Goal: Information Seeking & Learning: Learn about a topic

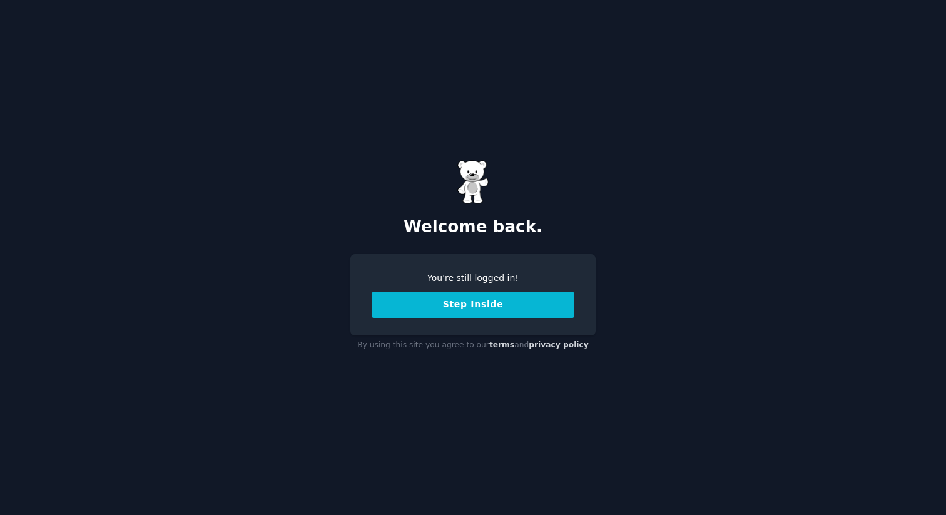
click at [471, 309] on button "Step Inside" at bounding box center [473, 305] width 202 height 26
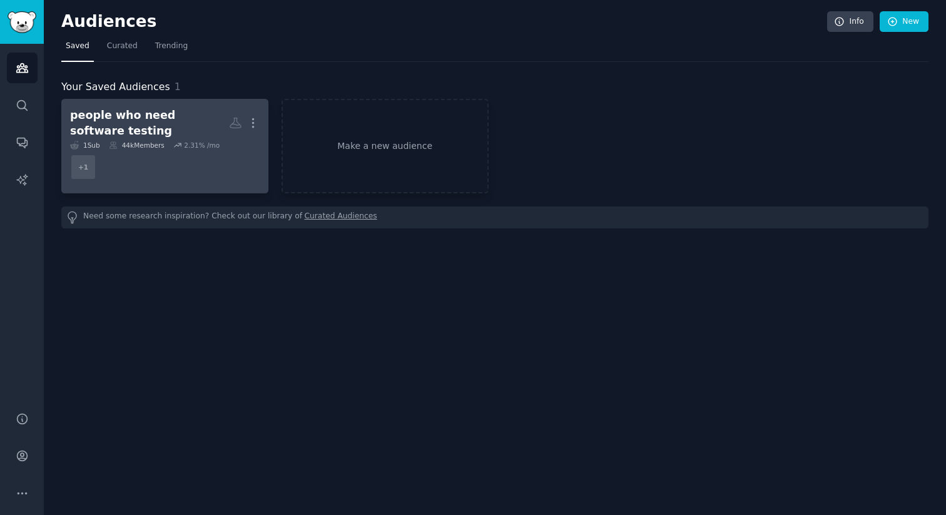
click at [187, 148] on div "2.31 % /mo" at bounding box center [202, 145] width 36 height 9
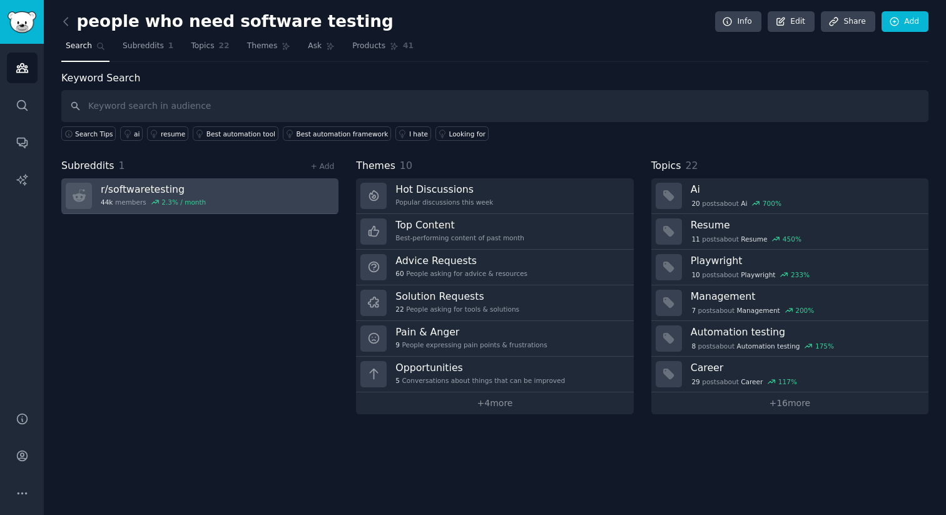
click at [205, 200] on link "r/ softwaretesting 44k members 2.3 % / month" at bounding box center [199, 196] width 277 height 36
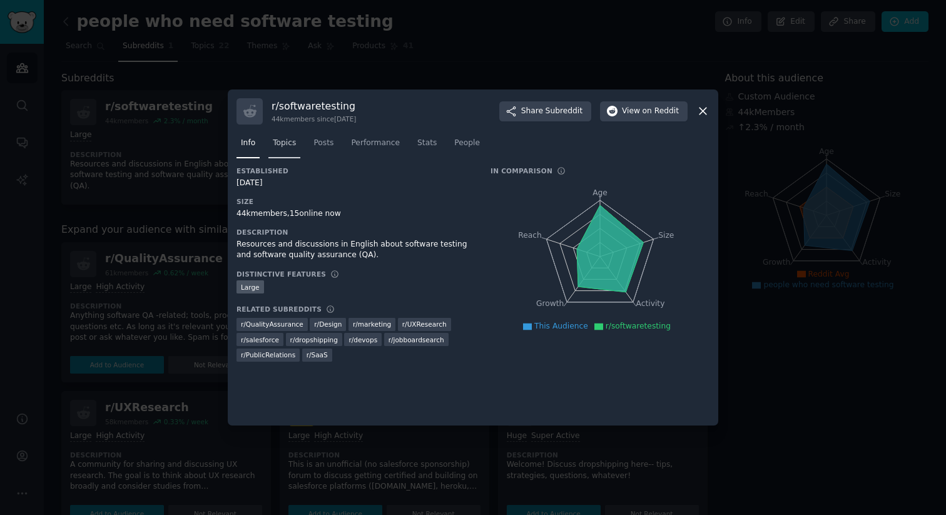
click at [285, 150] on link "Topics" at bounding box center [285, 146] width 32 height 26
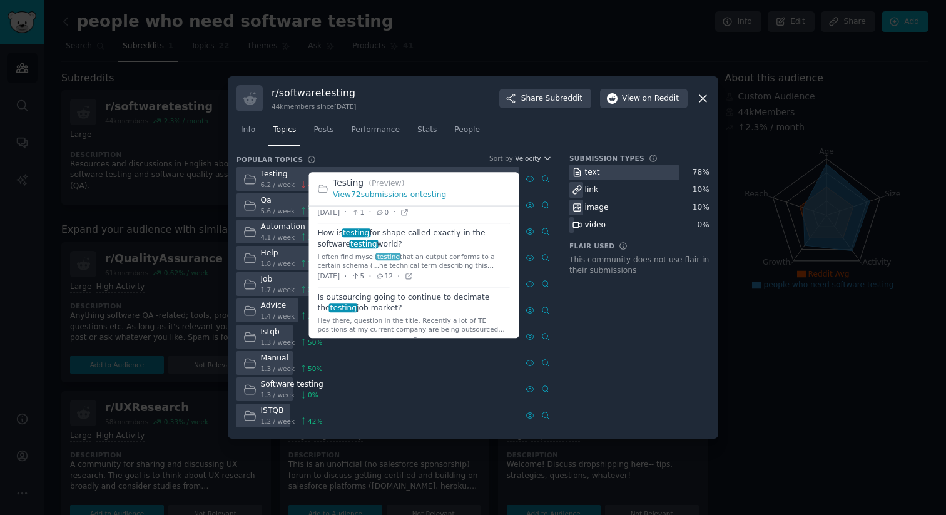
scroll to position [223, 0]
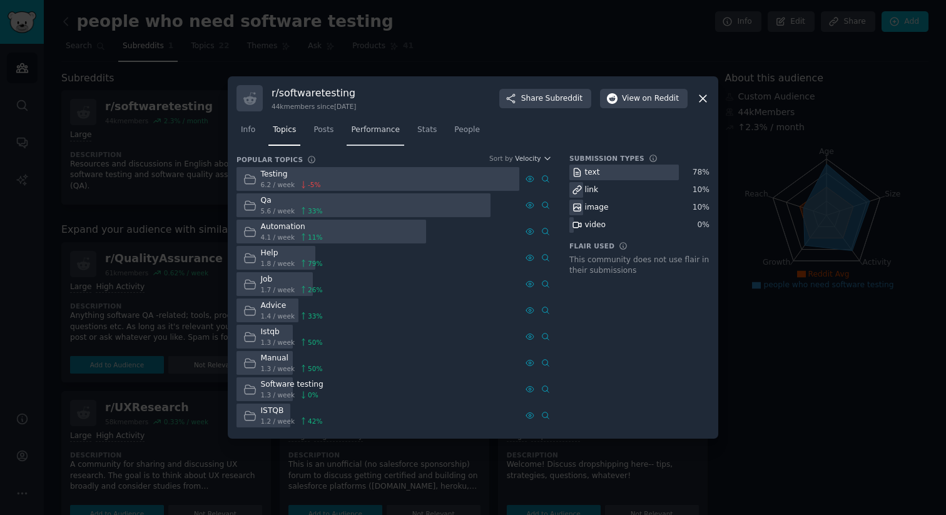
click at [377, 131] on span "Performance" at bounding box center [375, 130] width 49 height 11
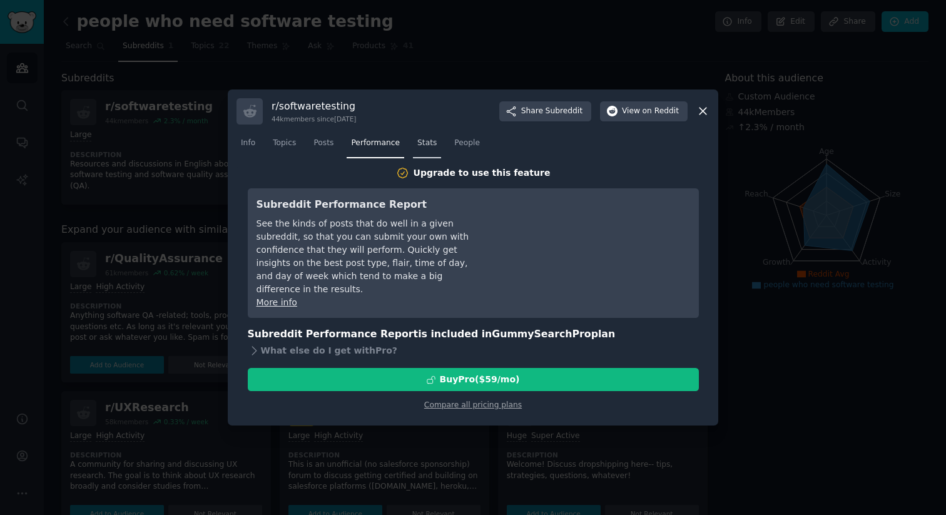
click at [432, 149] on link "Stats" at bounding box center [427, 146] width 28 height 26
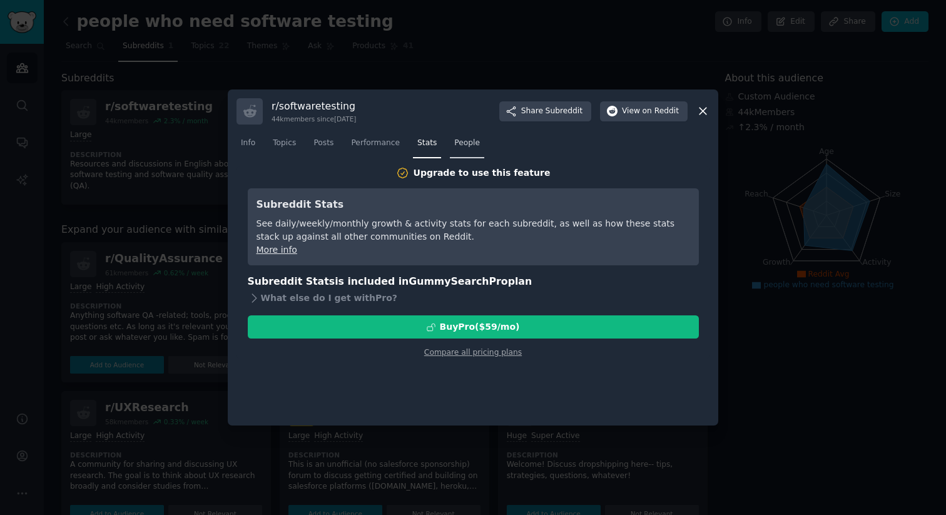
click at [469, 149] on link "People" at bounding box center [467, 146] width 34 height 26
click at [253, 299] on icon at bounding box center [254, 298] width 13 height 13
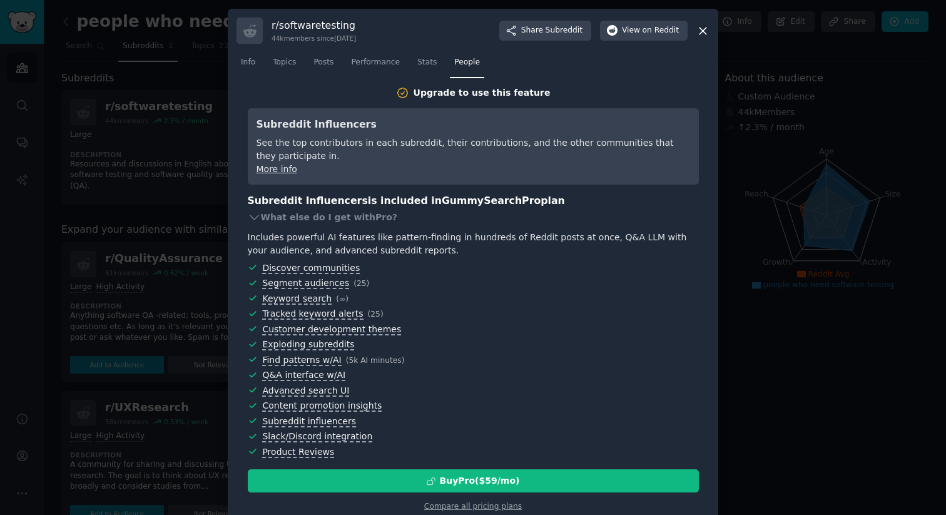
click at [709, 28] on div "r/ softwaretesting 44k members since 06/08/2010 Share Subreddit View on Reddit …" at bounding box center [473, 265] width 491 height 513
click at [702, 28] on icon at bounding box center [703, 30] width 13 height 13
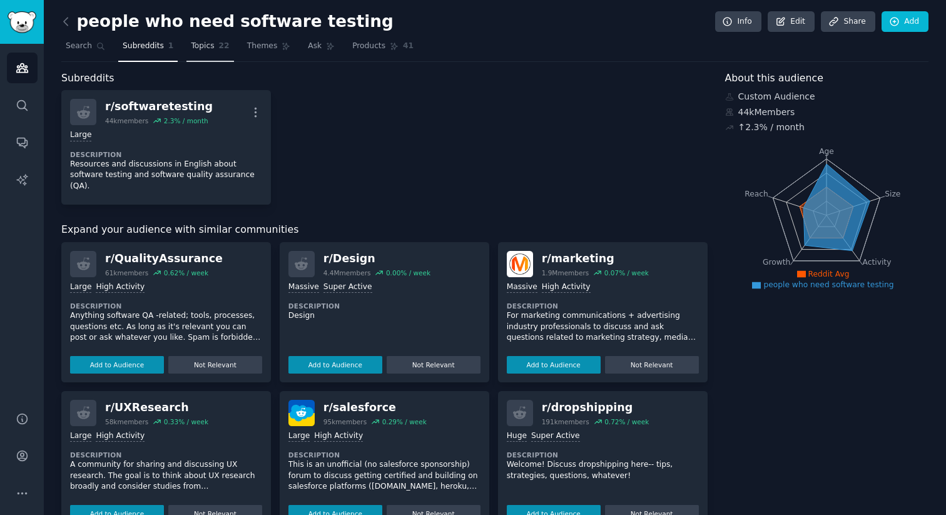
click at [208, 54] on link "Topics 22" at bounding box center [210, 49] width 47 height 26
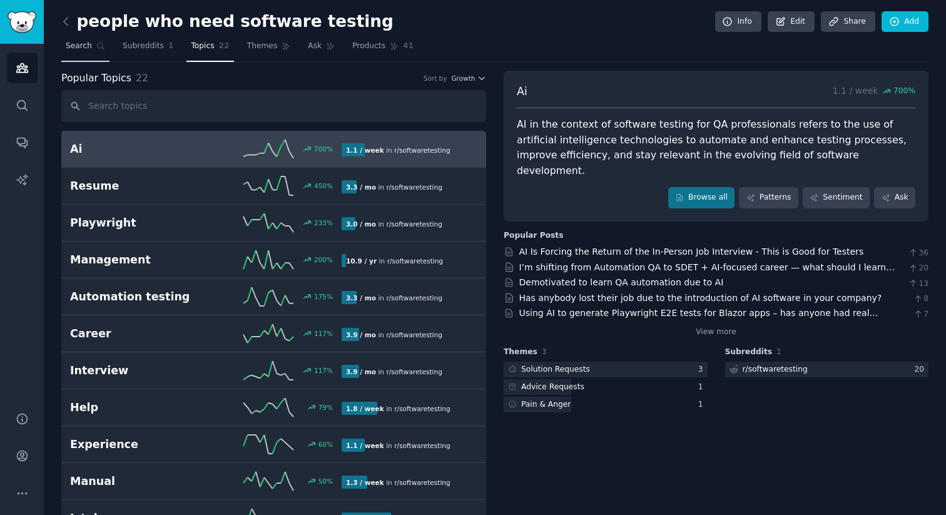
click at [86, 51] on link "Search" at bounding box center [85, 49] width 48 height 26
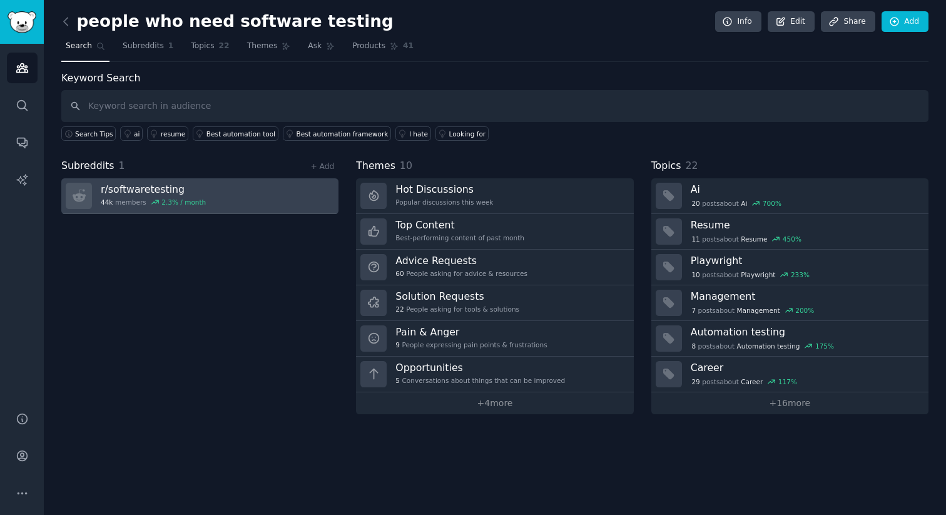
click at [231, 204] on link "r/ softwaretesting 44k members 2.3 % / month" at bounding box center [199, 196] width 277 height 36
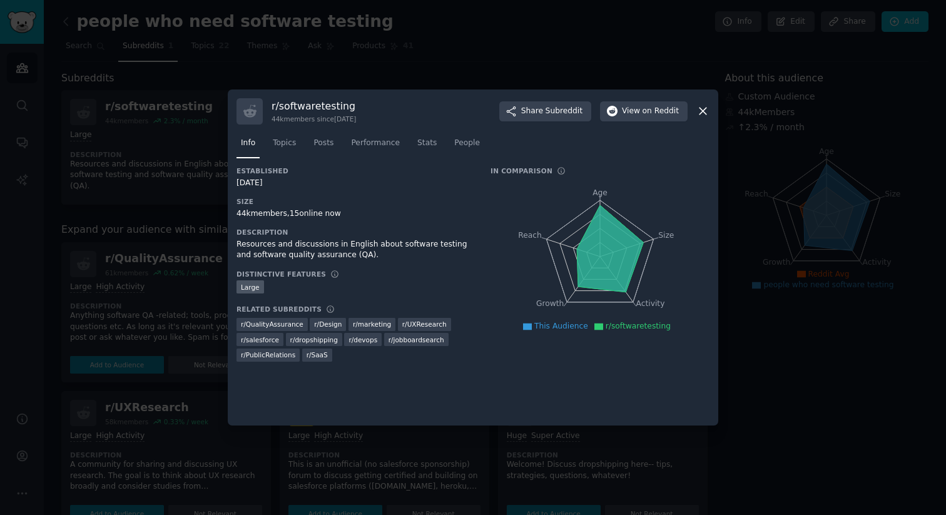
click at [698, 111] on icon at bounding box center [703, 111] width 13 height 13
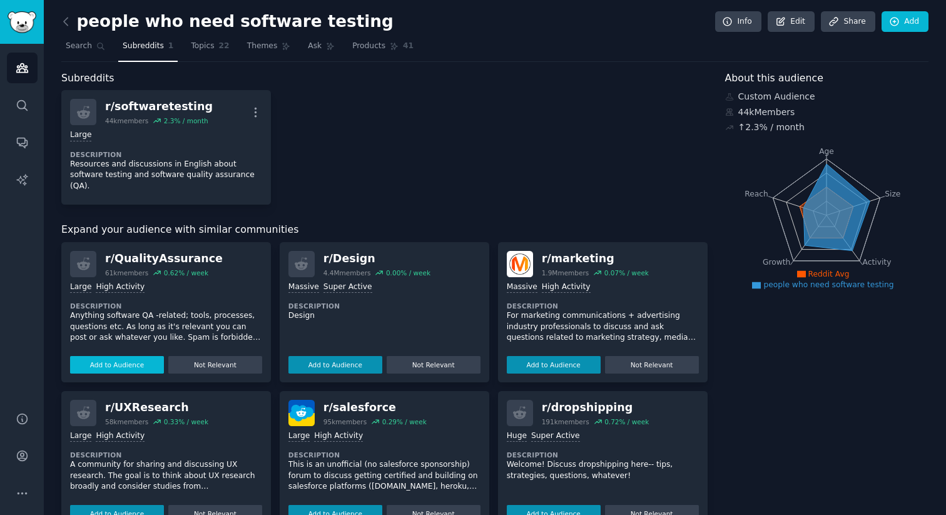
click at [141, 356] on button "Add to Audience" at bounding box center [117, 365] width 94 height 18
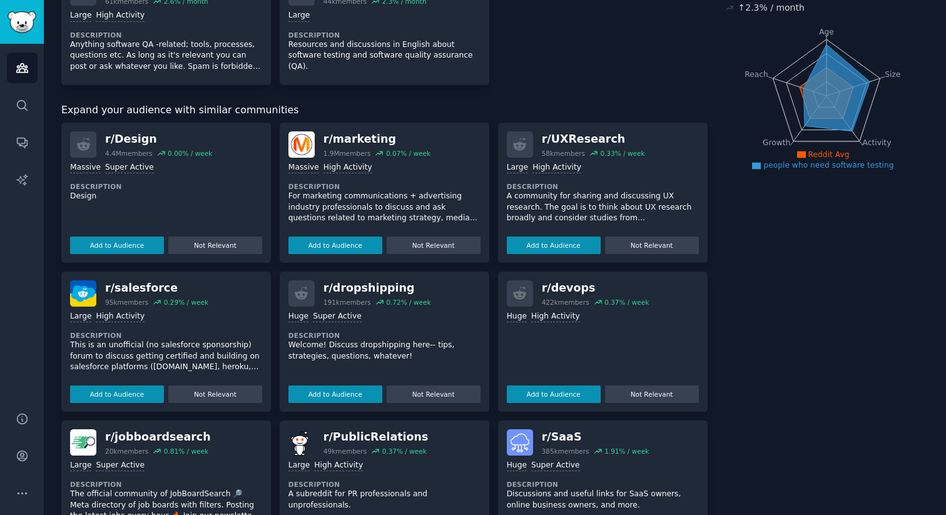
scroll to position [182, 0]
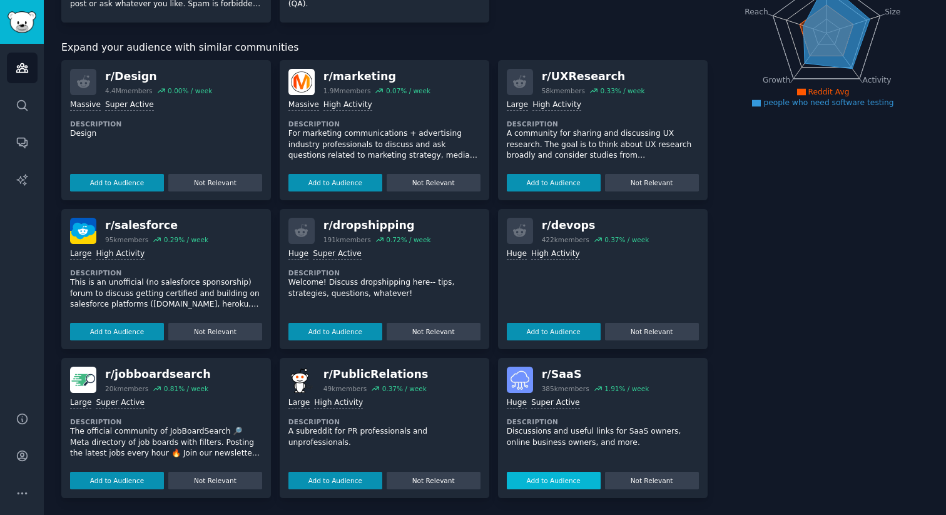
click at [565, 476] on button "Add to Audience" at bounding box center [554, 481] width 94 height 18
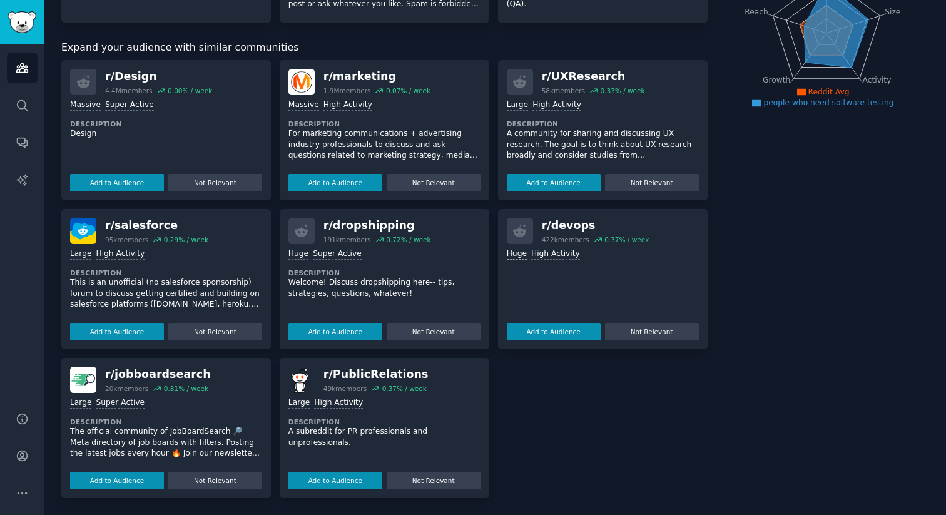
scroll to position [0, 0]
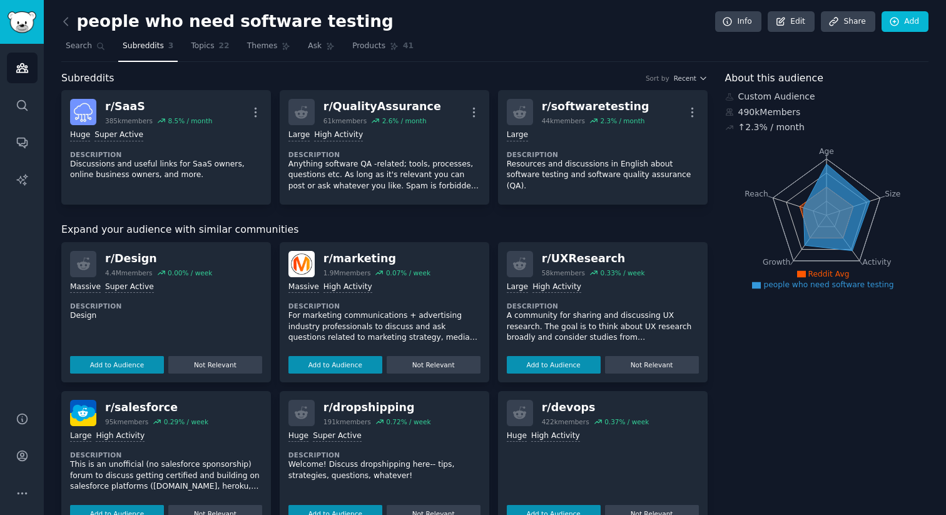
click at [80, 24] on h2 "people who need software testing" at bounding box center [227, 22] width 332 height 20
click at [90, 55] on link "Search" at bounding box center [85, 49] width 48 height 26
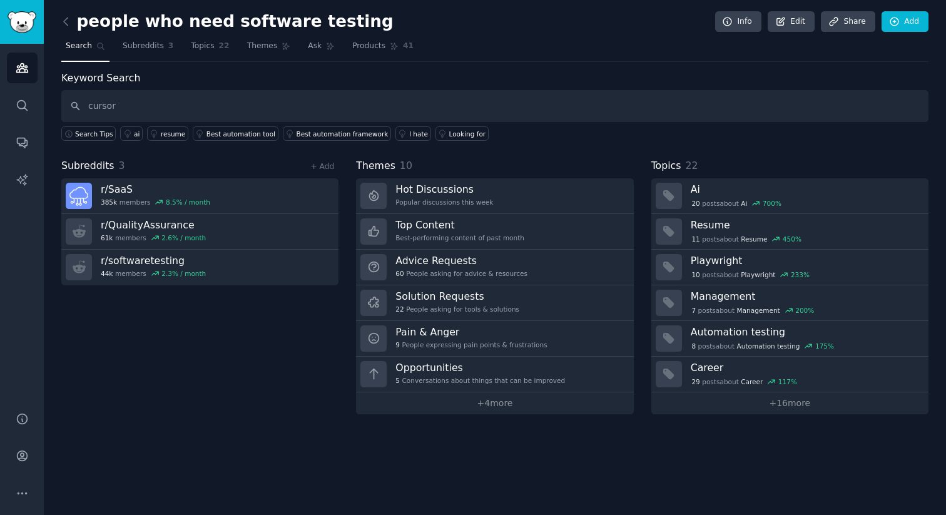
type input "cursor"
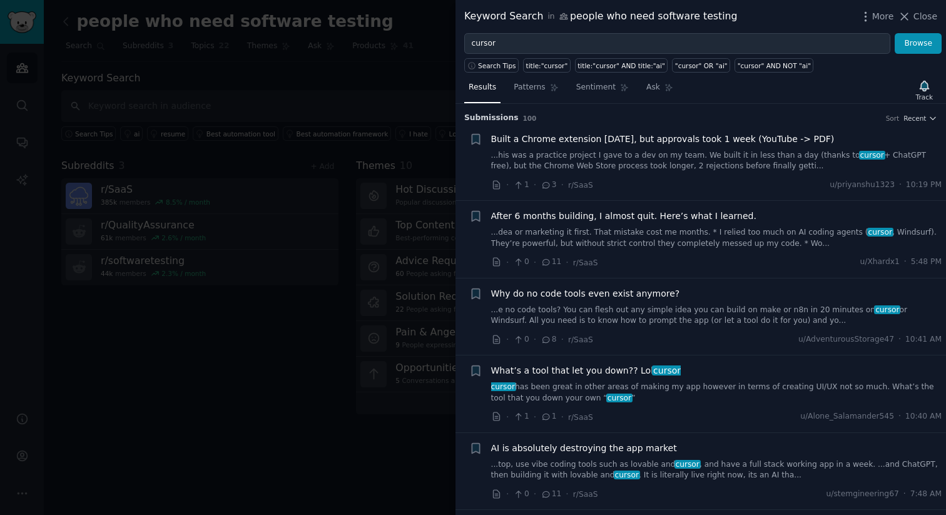
click at [344, 133] on div at bounding box center [473, 257] width 946 height 515
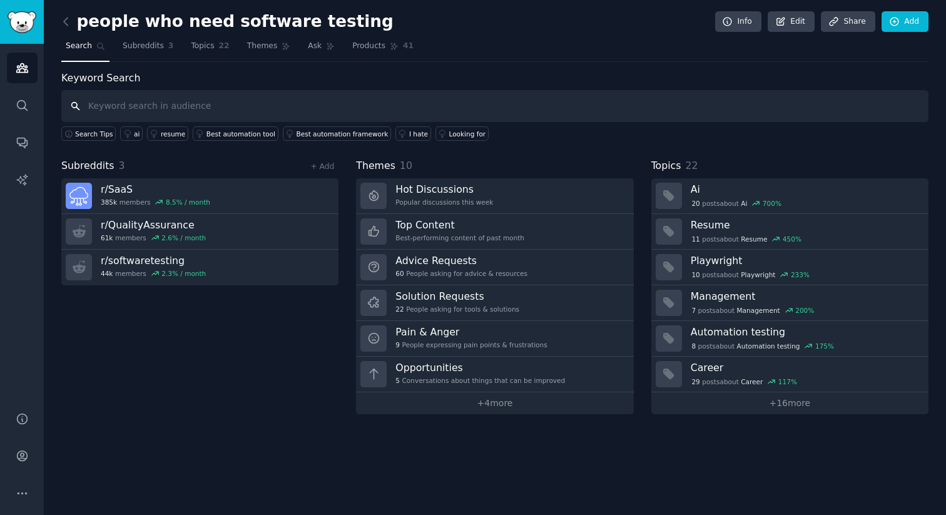
click at [242, 113] on input "text" at bounding box center [495, 106] width 868 height 32
click at [158, 49] on span "Subreddits" at bounding box center [143, 46] width 41 height 11
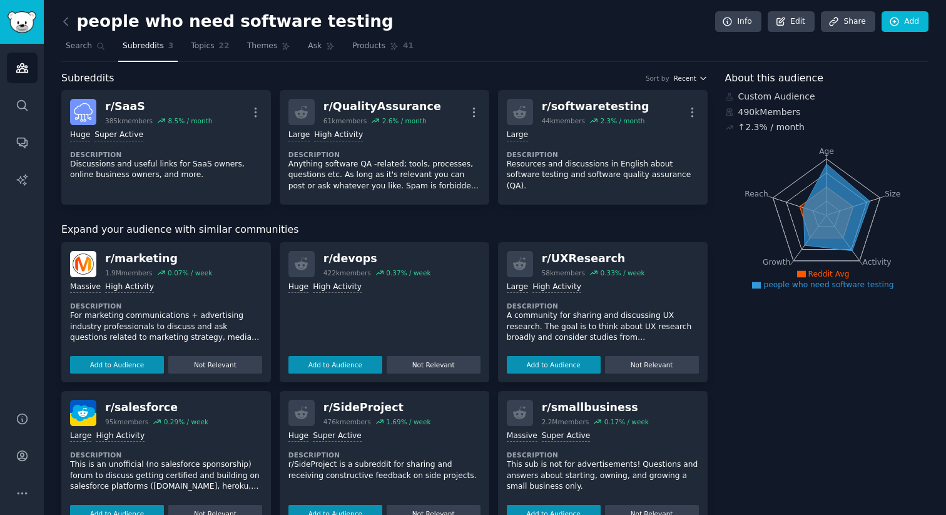
click at [699, 81] on icon "button" at bounding box center [703, 78] width 9 height 9
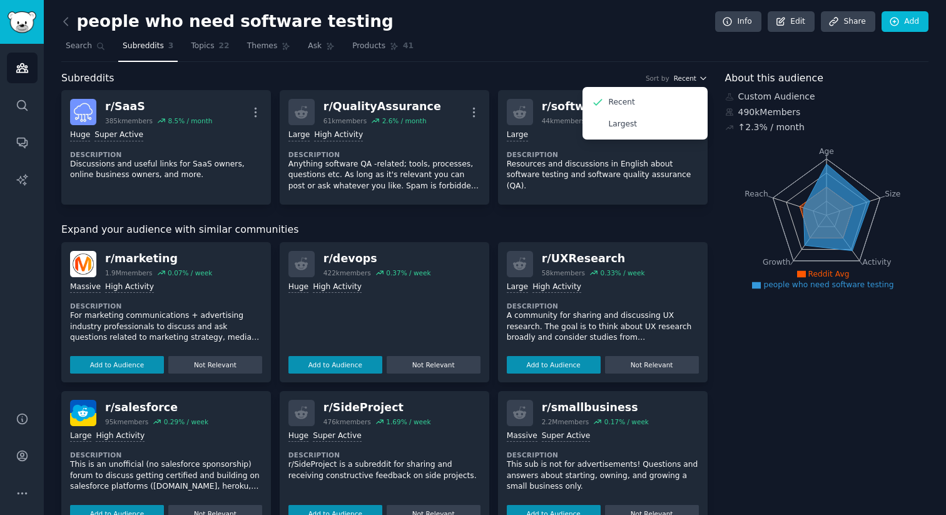
click at [699, 81] on icon "button" at bounding box center [703, 78] width 9 height 9
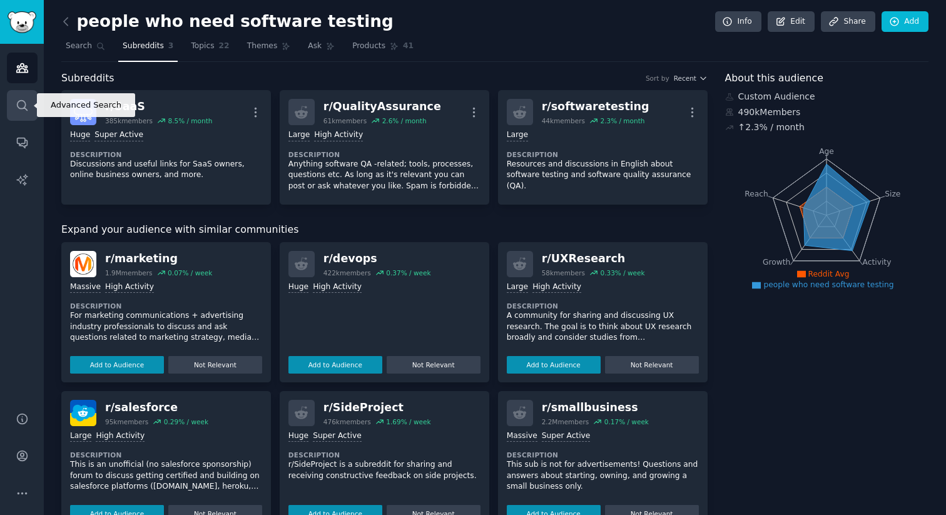
click at [29, 108] on link "Search" at bounding box center [22, 105] width 31 height 31
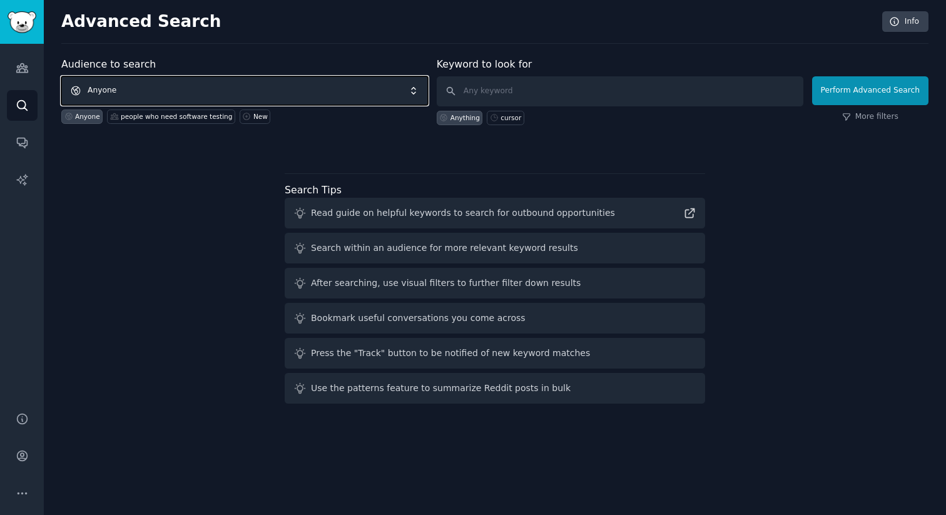
click at [105, 96] on span "Anyone" at bounding box center [244, 90] width 367 height 29
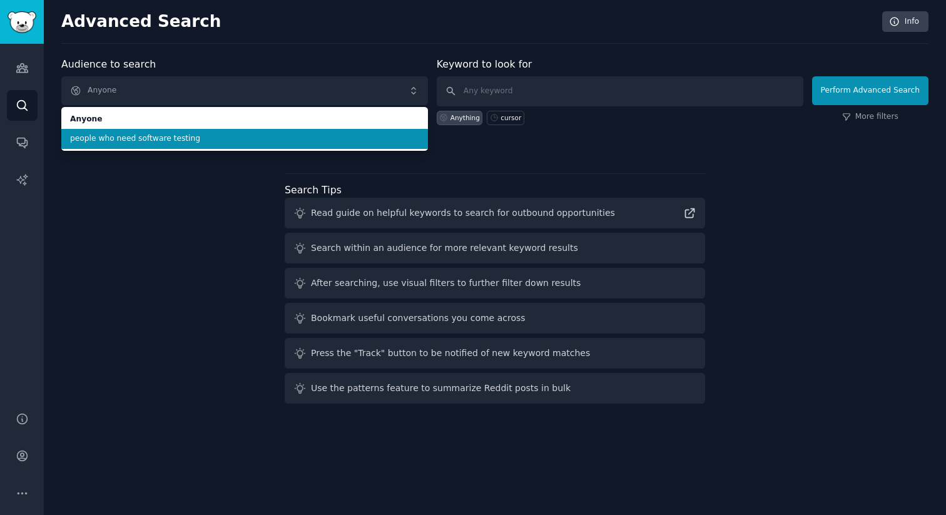
click at [121, 136] on span "people who need software testing" at bounding box center [244, 138] width 349 height 11
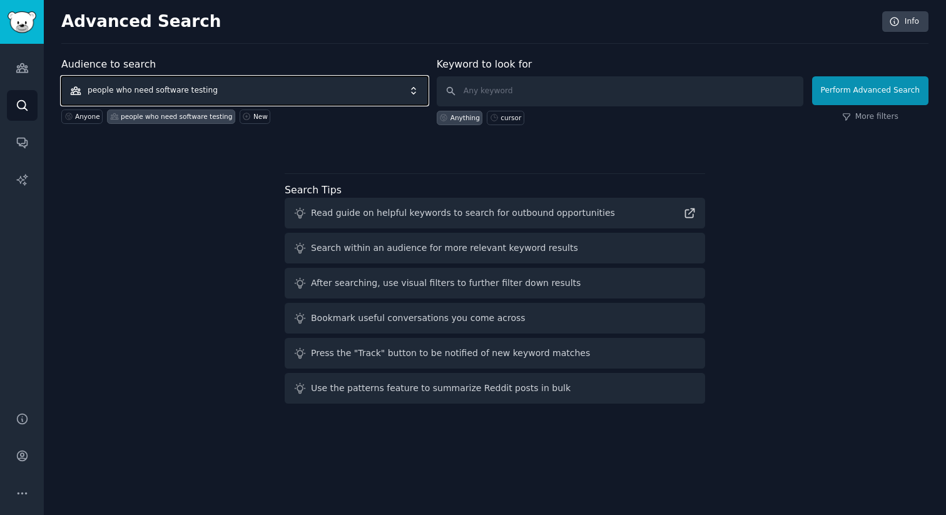
click at [395, 96] on span "people who need software testing" at bounding box center [244, 90] width 367 height 29
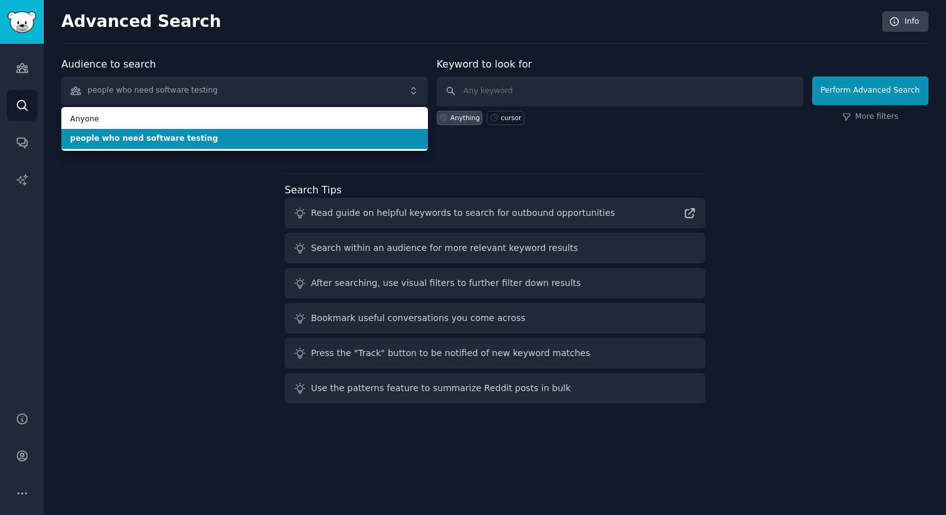
click at [402, 138] on span "people who need software testing" at bounding box center [244, 138] width 349 height 11
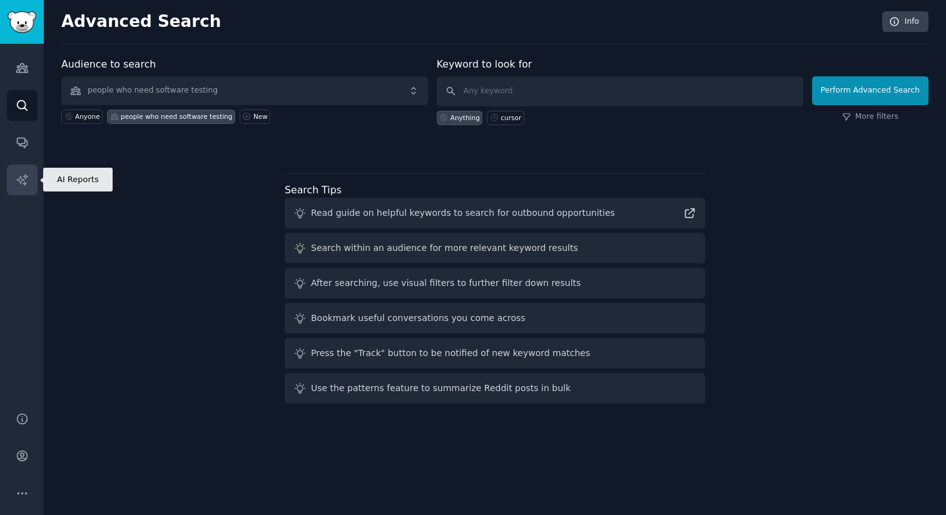
click at [26, 182] on icon "Sidebar" at bounding box center [22, 179] width 13 height 13
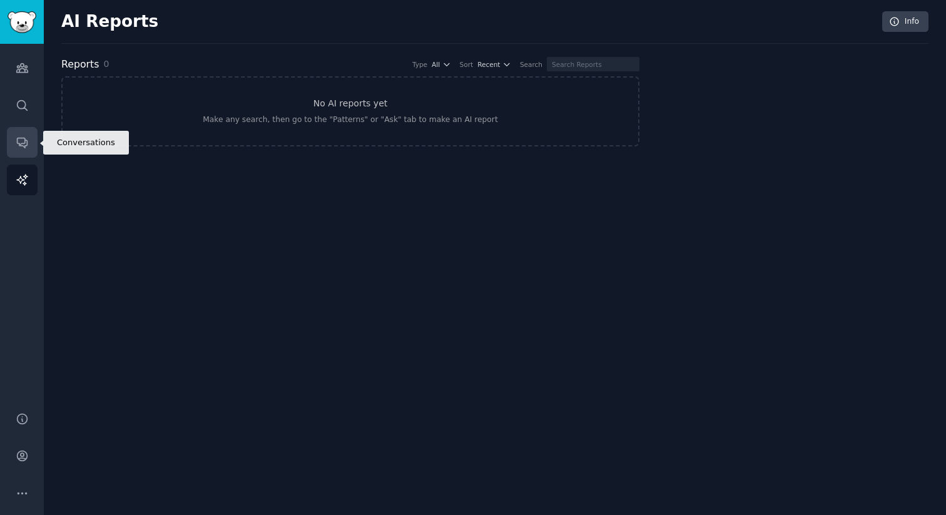
click at [29, 143] on link "Conversations" at bounding box center [22, 142] width 31 height 31
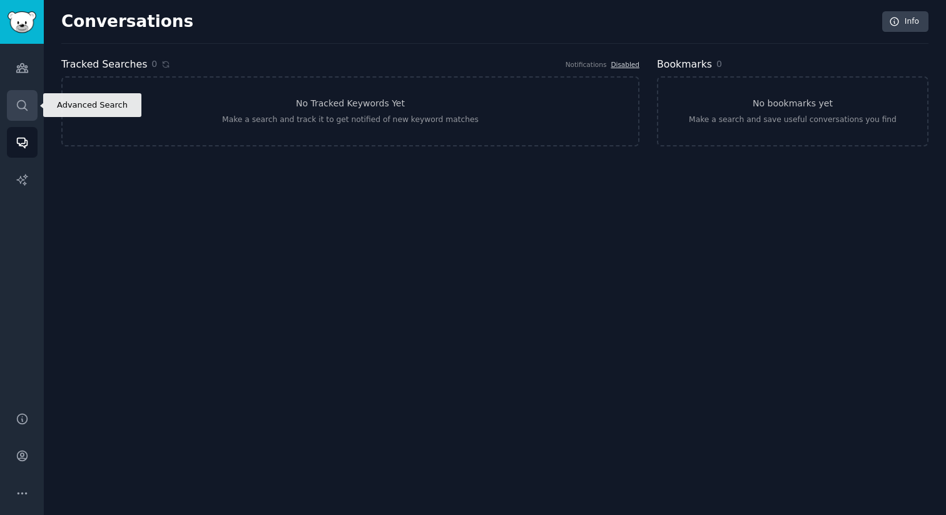
click at [22, 113] on link "Search" at bounding box center [22, 105] width 31 height 31
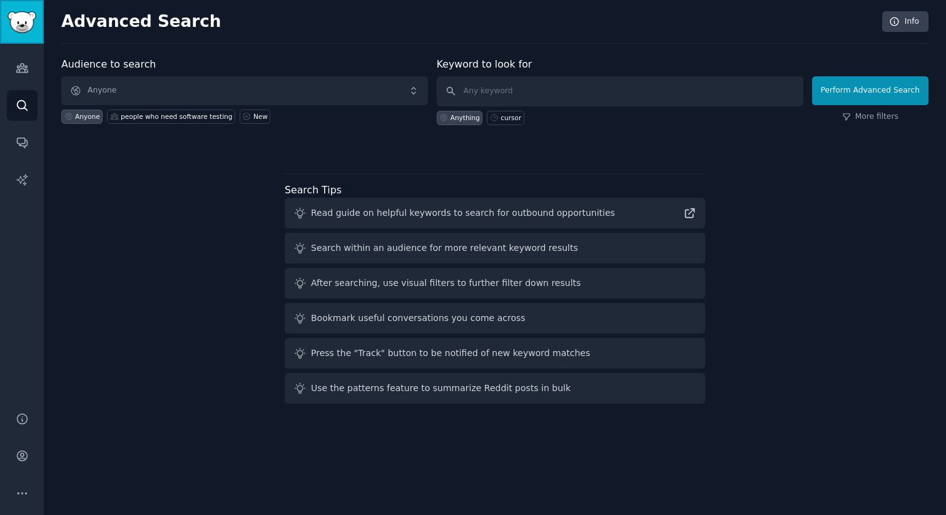
click at [19, 24] on img "Sidebar" at bounding box center [22, 22] width 29 height 22
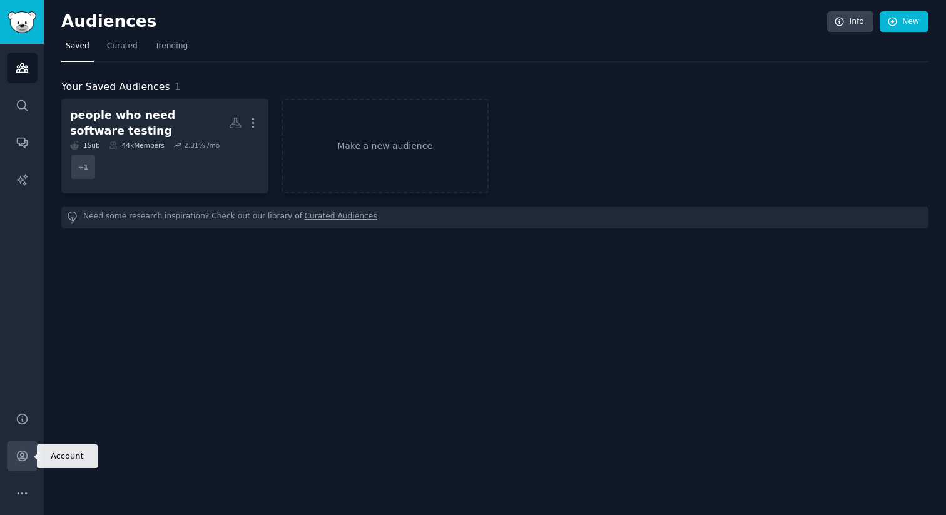
click at [23, 463] on link "Account" at bounding box center [22, 456] width 31 height 31
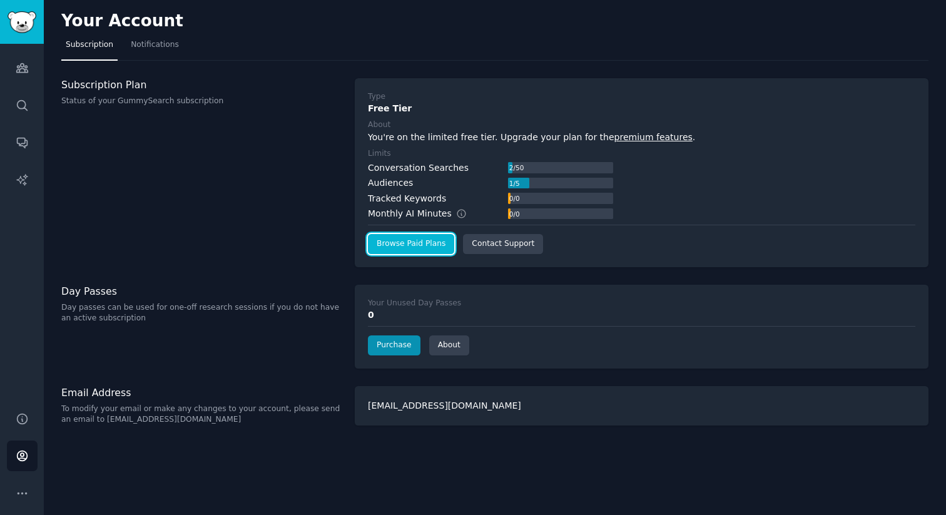
click at [445, 245] on link "Browse Paid Plans" at bounding box center [411, 244] width 86 height 20
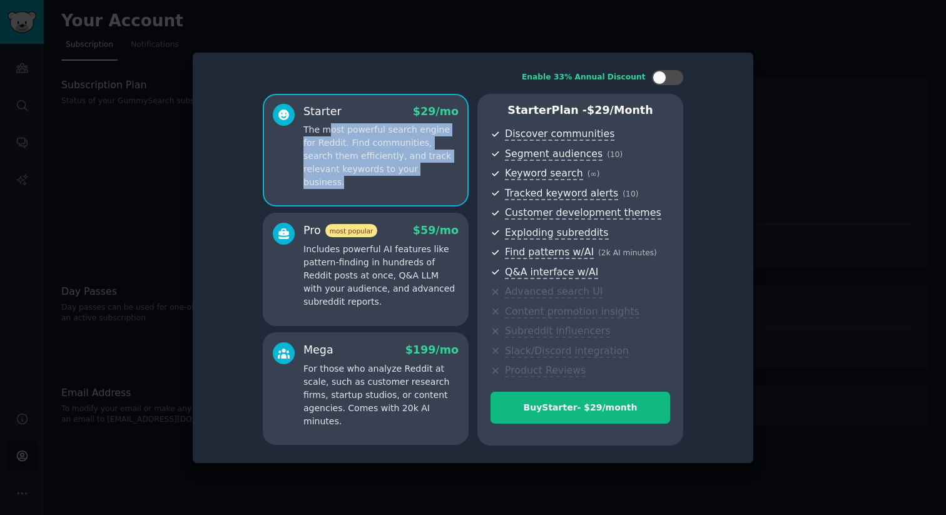
drag, startPoint x: 327, startPoint y: 132, endPoint x: 438, endPoint y: 165, distance: 115.6
click at [438, 165] on p "The most powerful search engine for Reddit. Find communities, search them effic…" at bounding box center [381, 156] width 155 height 66
click at [429, 189] on div "Starter $ 29 /mo The most powerful search engine for Reddit. Find communities, …" at bounding box center [366, 150] width 206 height 113
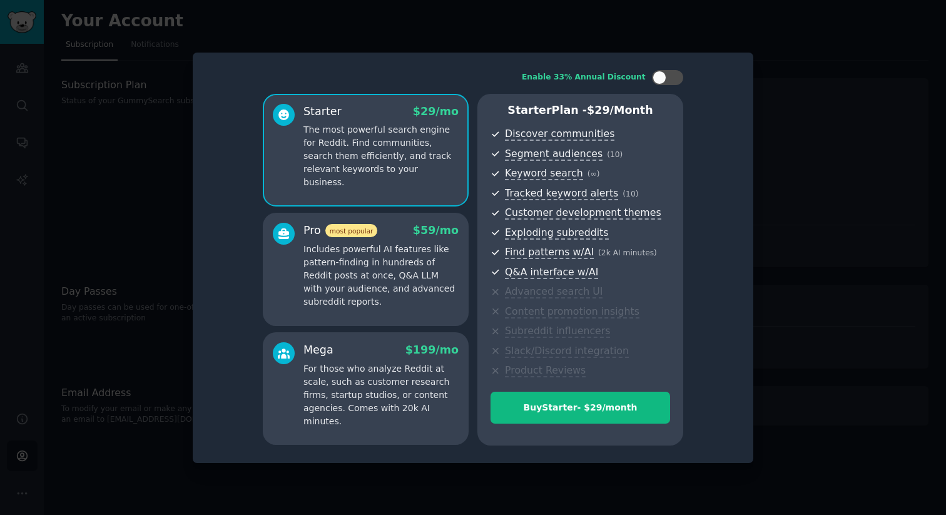
click at [394, 264] on p "Includes powerful AI features like pattern-finding in hundreds of Reddit posts …" at bounding box center [381, 276] width 155 height 66
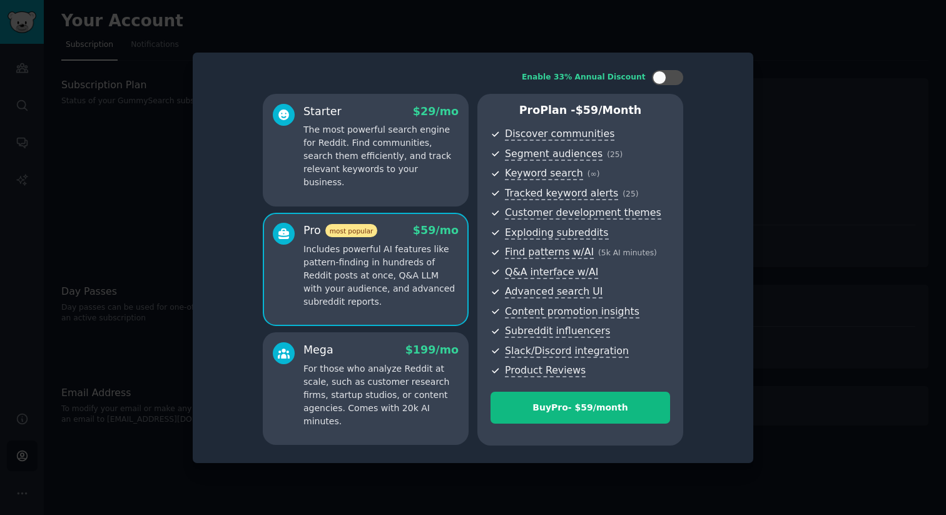
click at [401, 348] on div "Mega $ 199 /mo" at bounding box center [381, 350] width 155 height 16
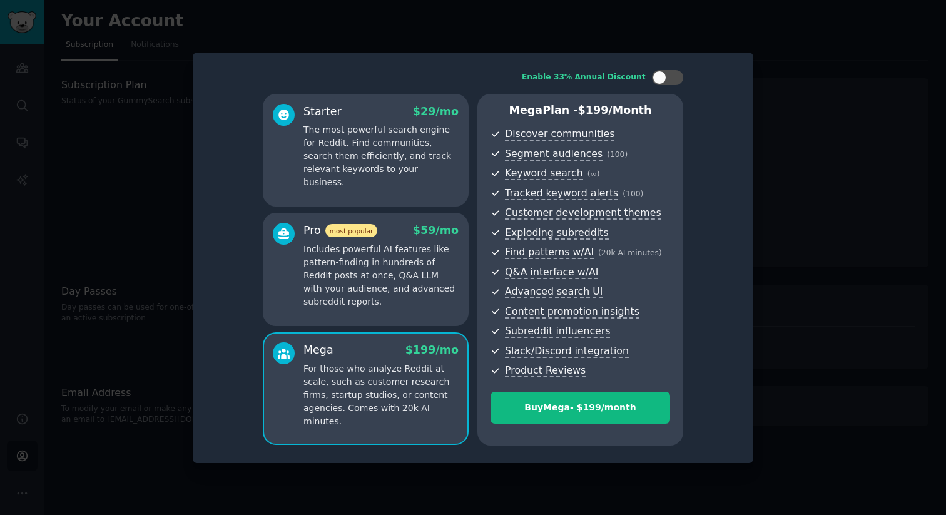
click at [406, 280] on p "Includes powerful AI features like pattern-finding in hundreds of Reddit posts …" at bounding box center [381, 276] width 155 height 66
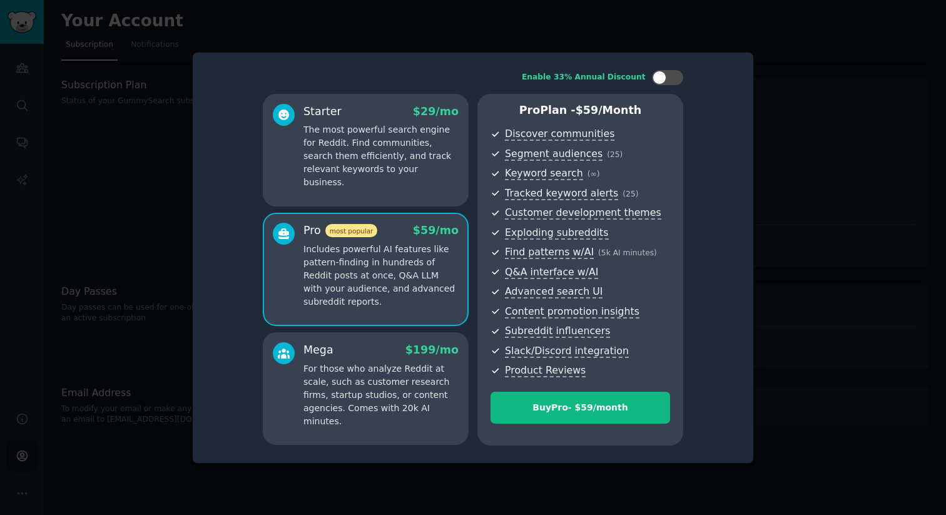
click at [408, 382] on p "For those who analyze Reddit at scale, such as customer research firms, startup…" at bounding box center [381, 395] width 155 height 66
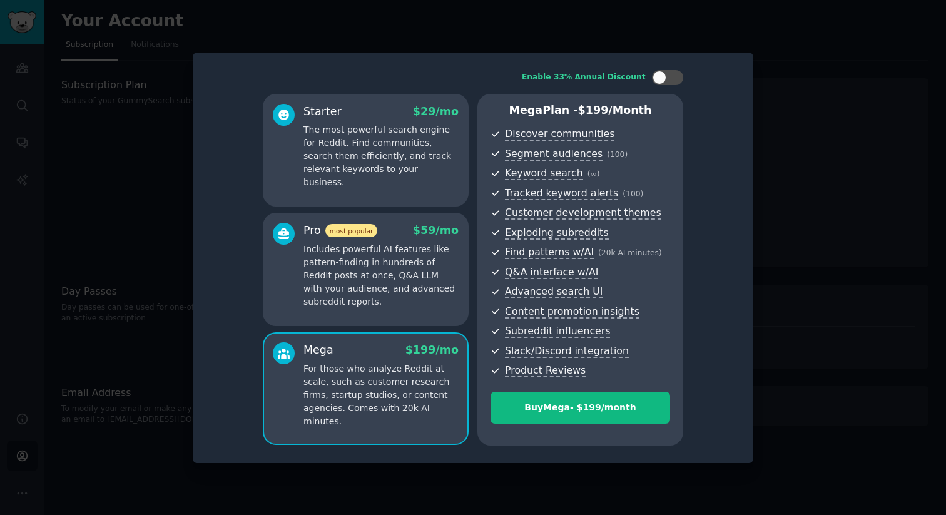
click at [413, 286] on p "Includes powerful AI features like pattern-finding in hundreds of Reddit posts …" at bounding box center [381, 276] width 155 height 66
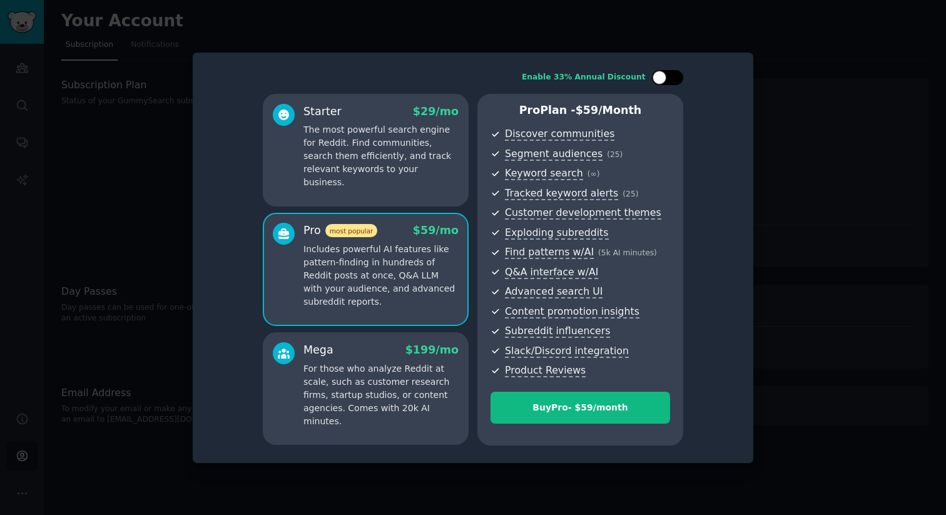
click at [672, 76] on div at bounding box center [674, 77] width 6 height 6
click at [672, 76] on div at bounding box center [676, 78] width 14 height 14
checkbox input "false"
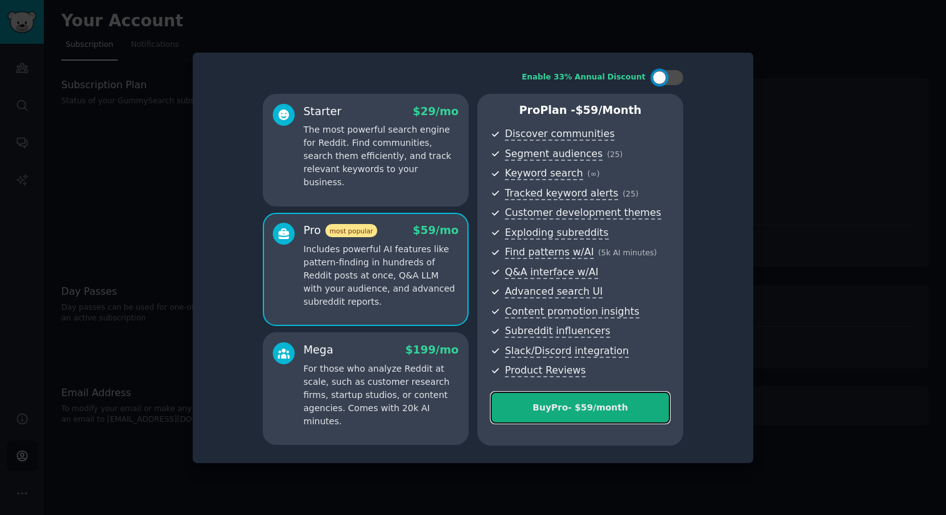
click at [577, 417] on button "Buy Pro - $ 59 /month" at bounding box center [581, 408] width 180 height 32
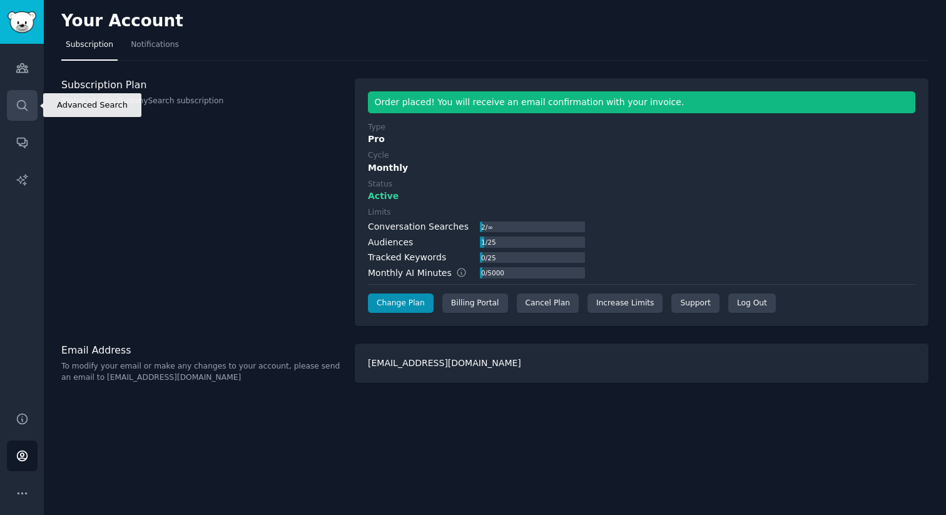
click at [27, 106] on icon "Sidebar" at bounding box center [22, 105] width 13 height 13
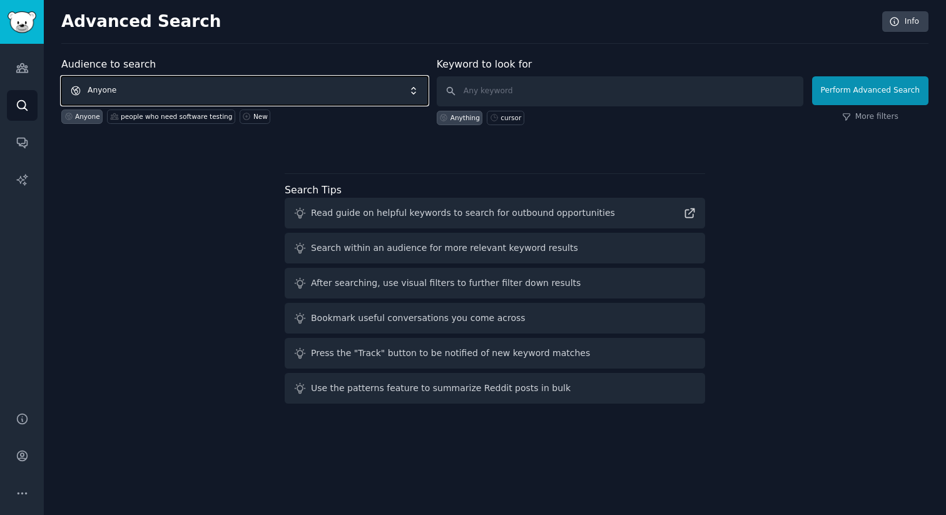
click at [253, 92] on span "Anyone" at bounding box center [244, 90] width 367 height 29
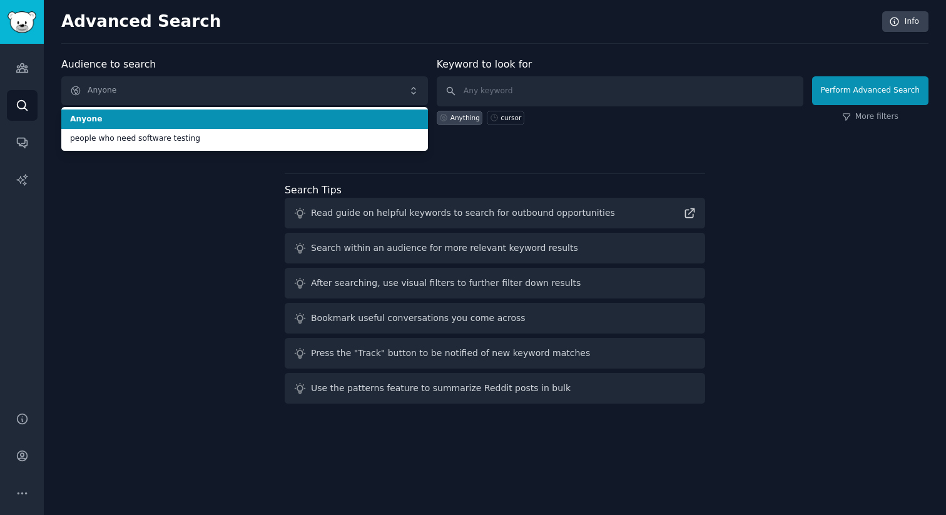
click at [314, 121] on span "Anyone" at bounding box center [244, 119] width 349 height 11
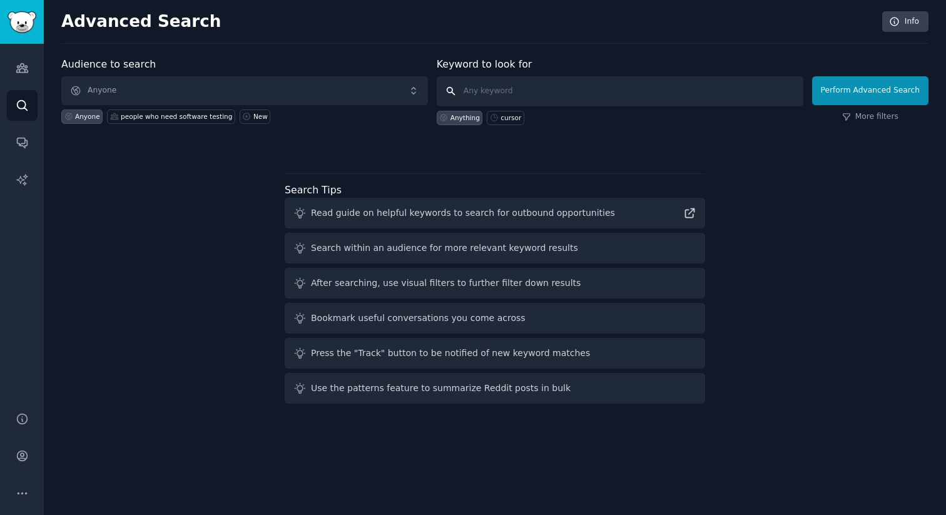
click at [514, 94] on input "text" at bounding box center [620, 91] width 367 height 30
type input "software testing"
click at [871, 98] on button "Perform Advanced Search" at bounding box center [870, 90] width 116 height 29
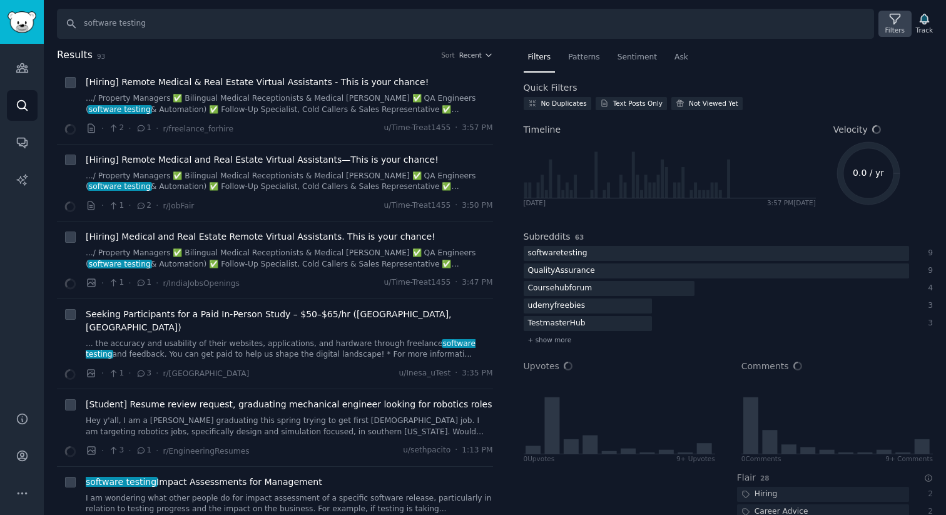
click at [896, 24] on icon at bounding box center [895, 19] width 13 height 13
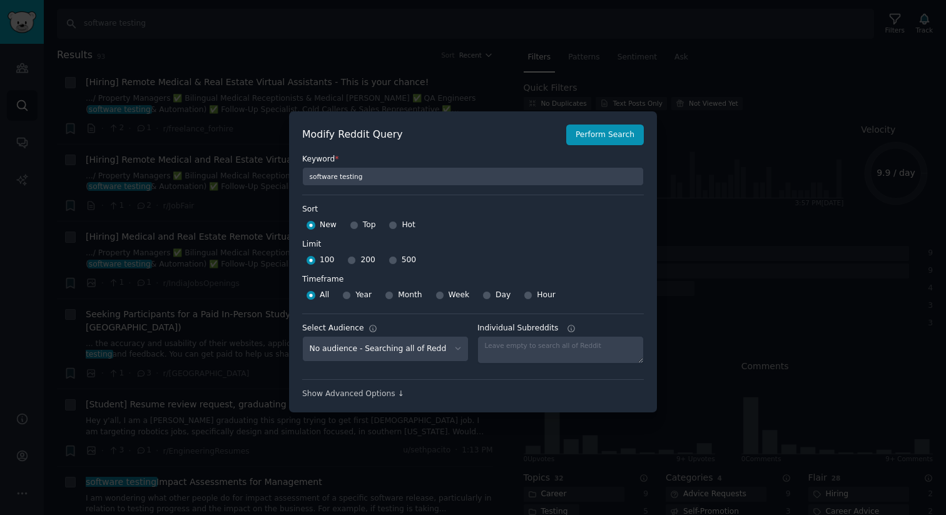
click at [456, 79] on div at bounding box center [473, 257] width 946 height 515
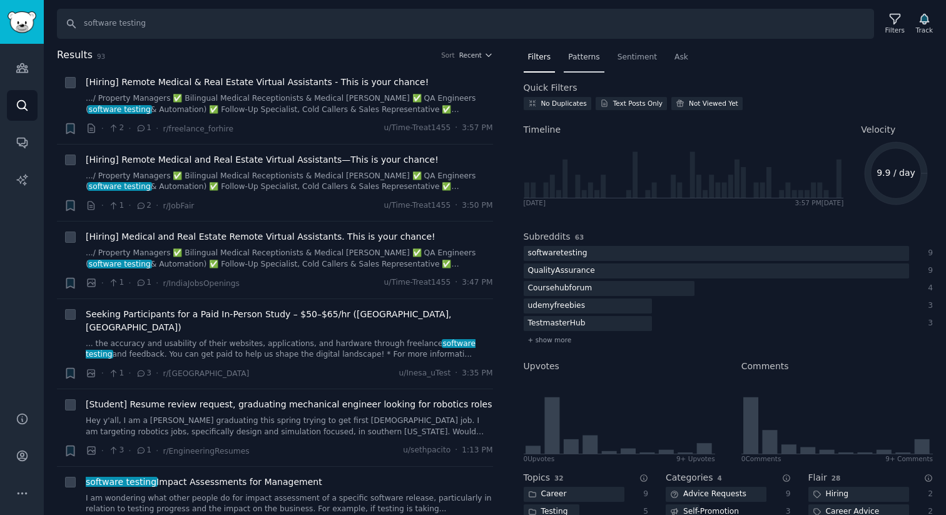
click at [583, 58] on span "Patterns" at bounding box center [583, 57] width 31 height 11
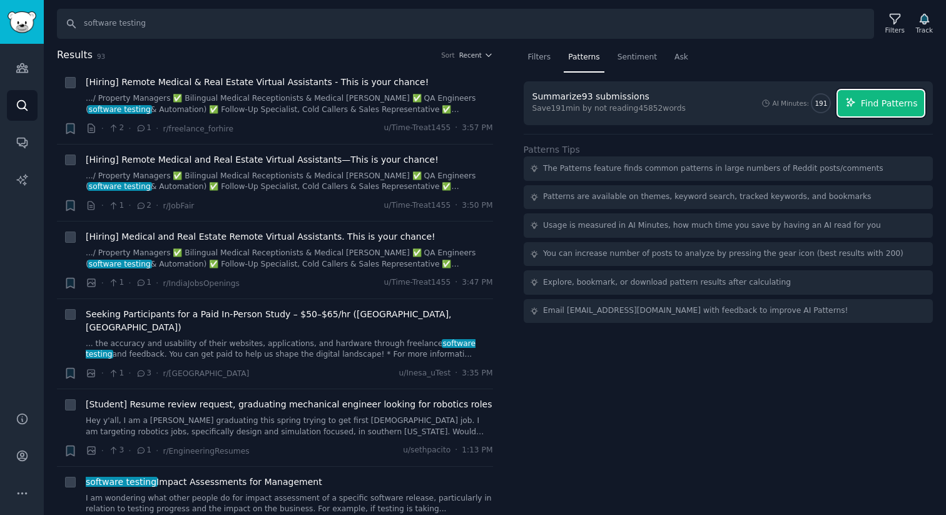
click at [884, 105] on span "Find Patterns" at bounding box center [889, 103] width 57 height 13
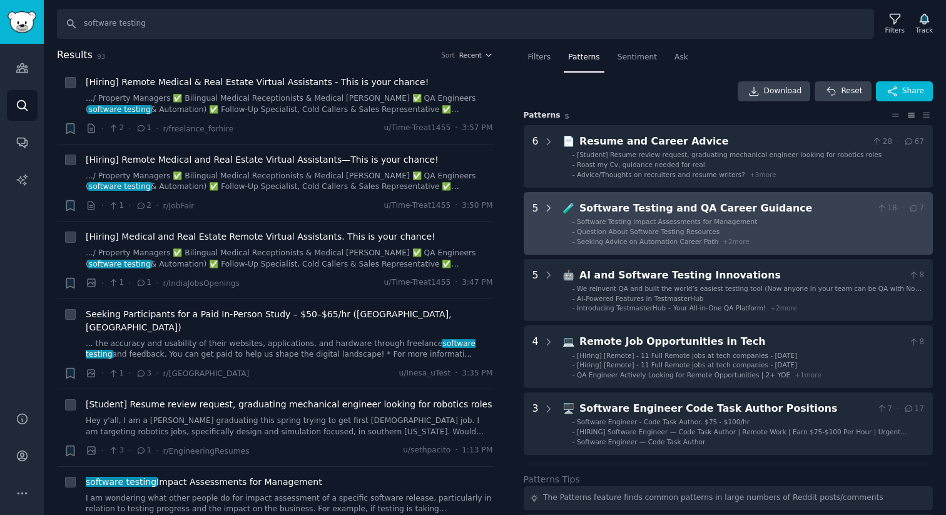
click at [548, 205] on icon at bounding box center [548, 208] width 11 height 11
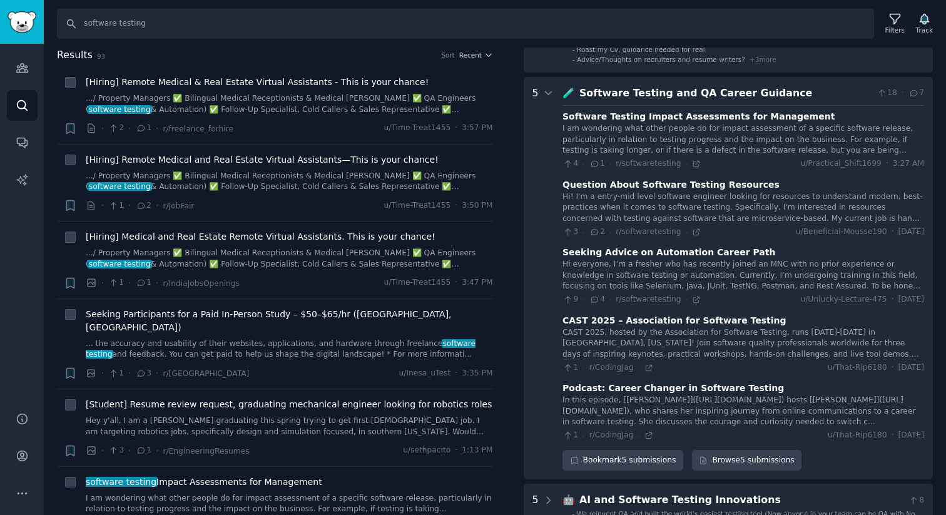
scroll to position [91, 0]
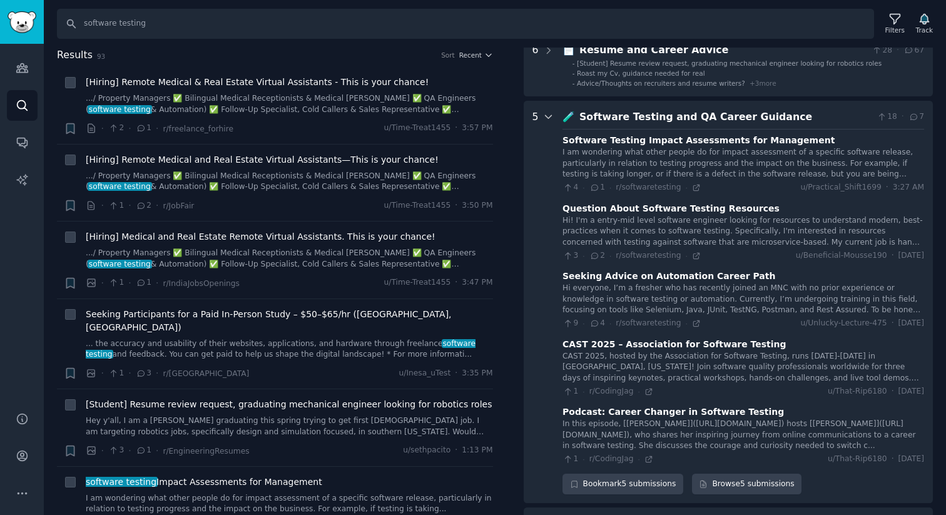
click at [551, 118] on icon at bounding box center [548, 116] width 11 height 11
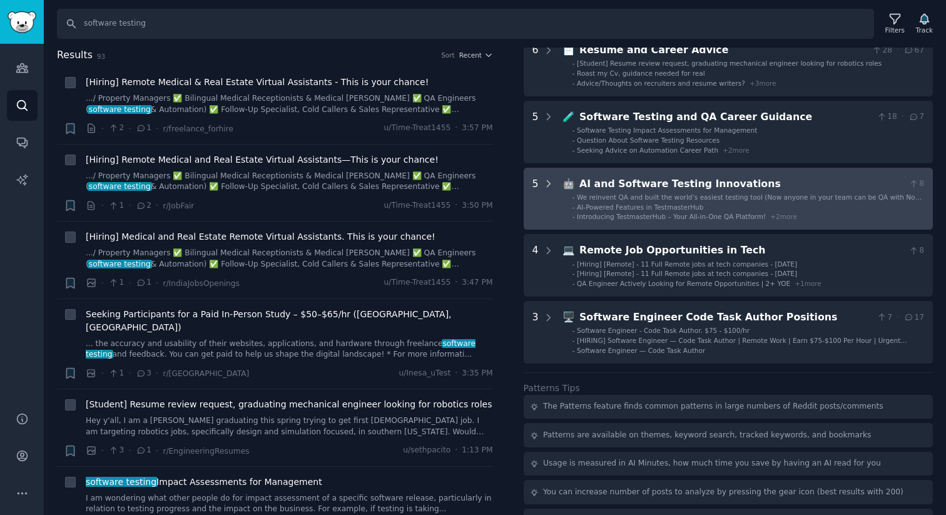
click at [545, 180] on icon at bounding box center [548, 183] width 11 height 11
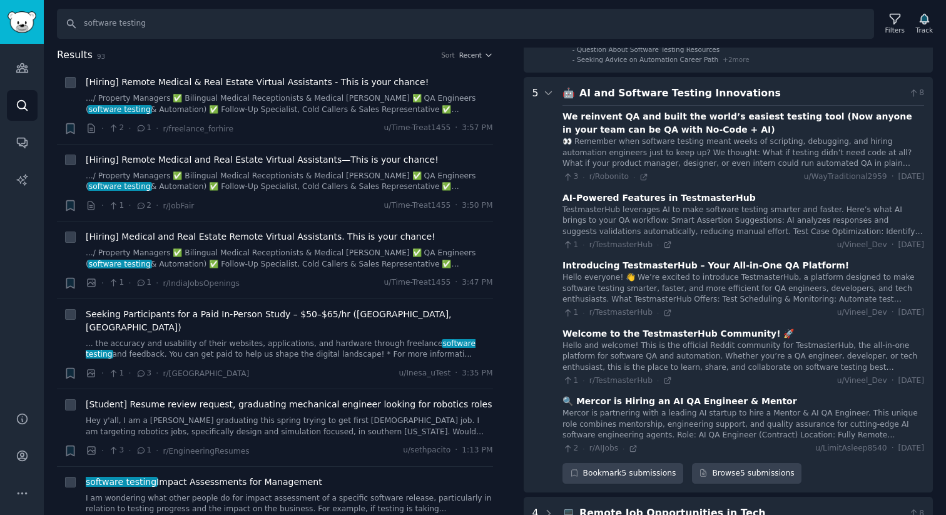
scroll to position [181, 0]
click at [547, 94] on icon at bounding box center [548, 94] width 11 height 11
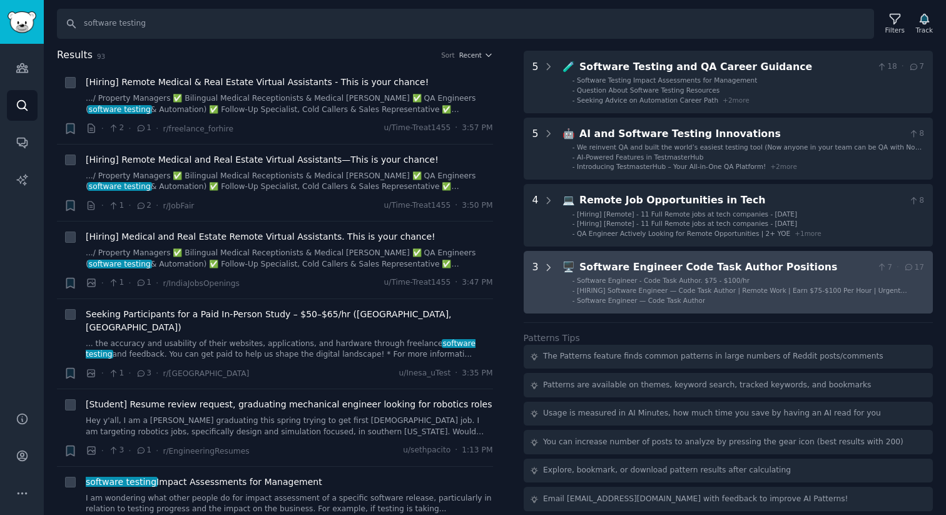
click at [551, 262] on icon at bounding box center [548, 267] width 11 height 11
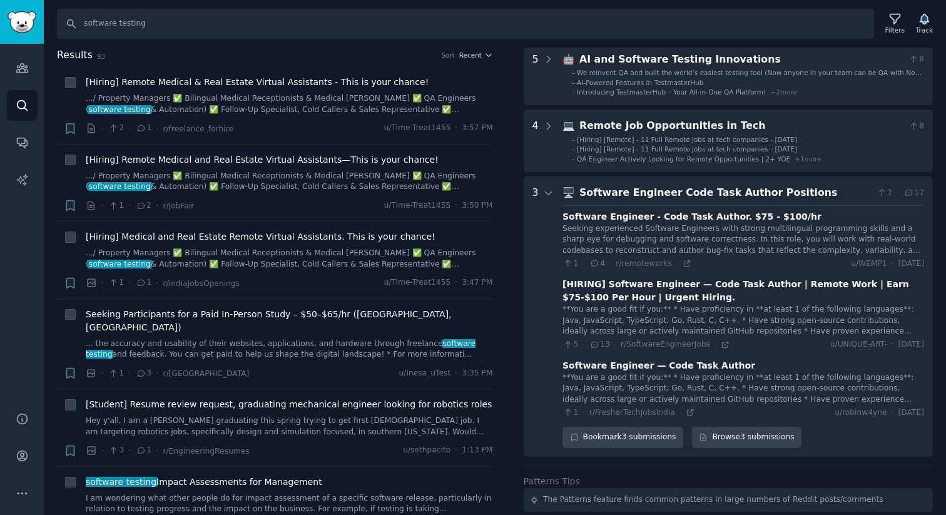
scroll to position [214, 0]
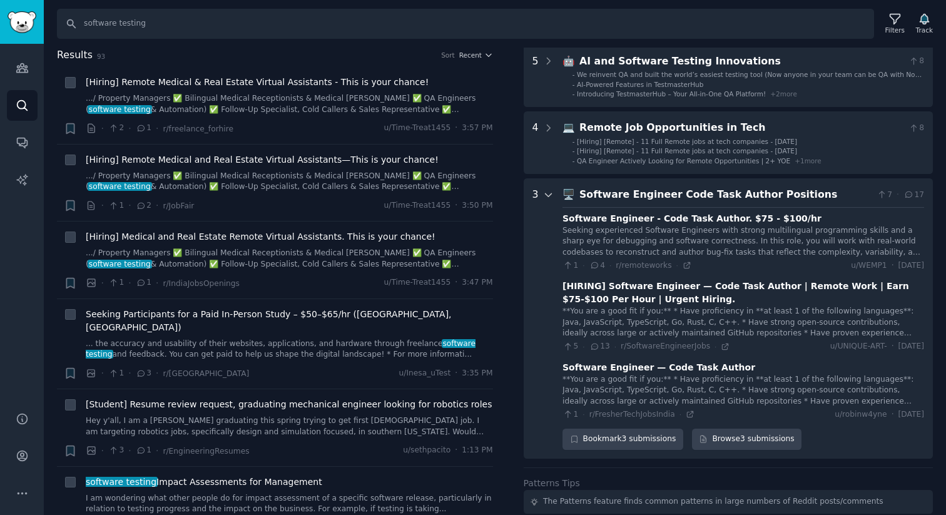
click at [548, 195] on icon at bounding box center [548, 195] width 11 height 11
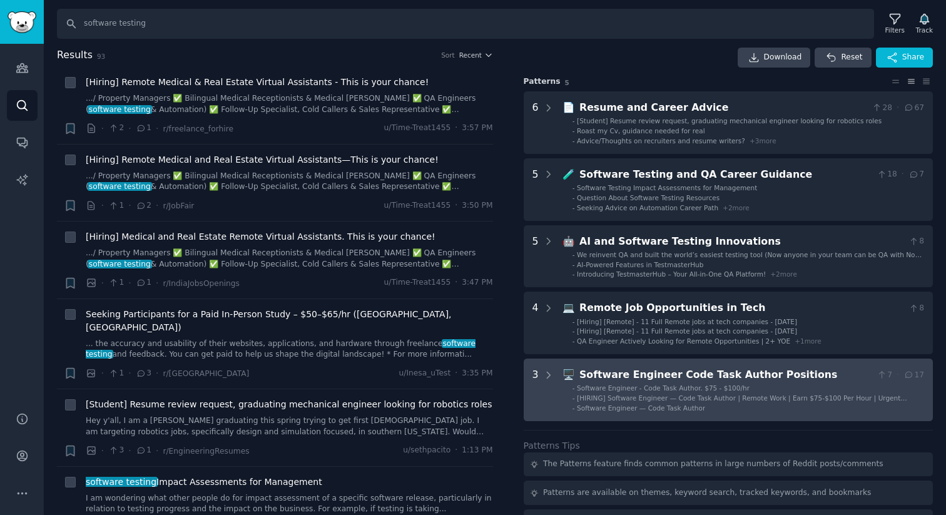
scroll to position [0, 0]
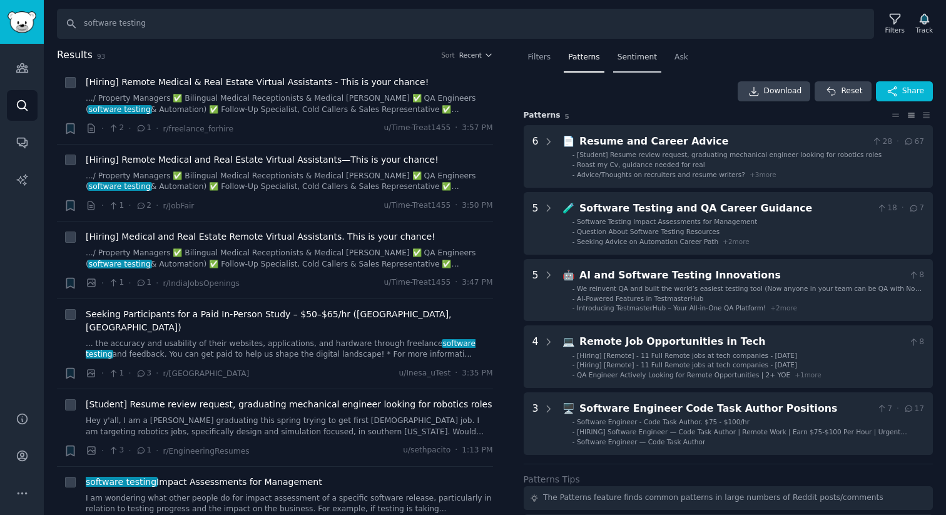
click at [628, 56] on span "Sentiment" at bounding box center [637, 57] width 39 height 11
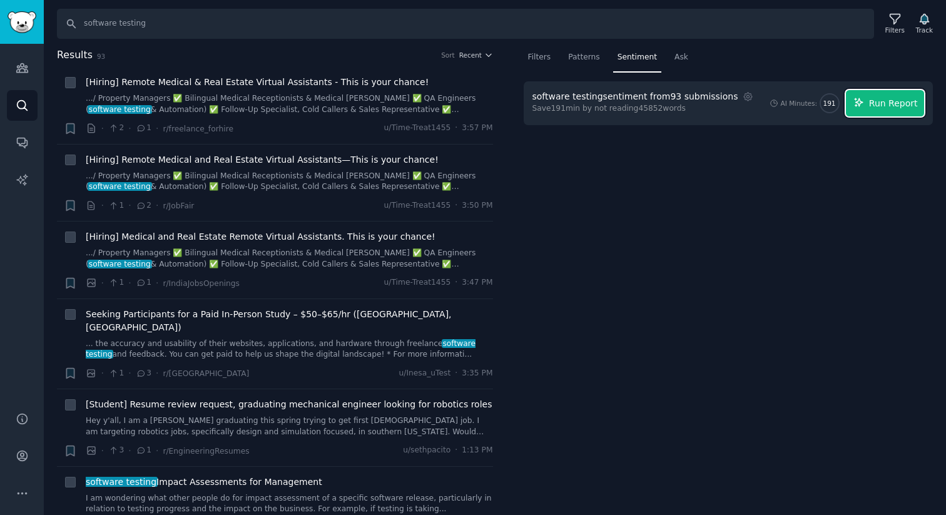
click at [865, 101] on icon "button" at bounding box center [859, 102] width 11 height 11
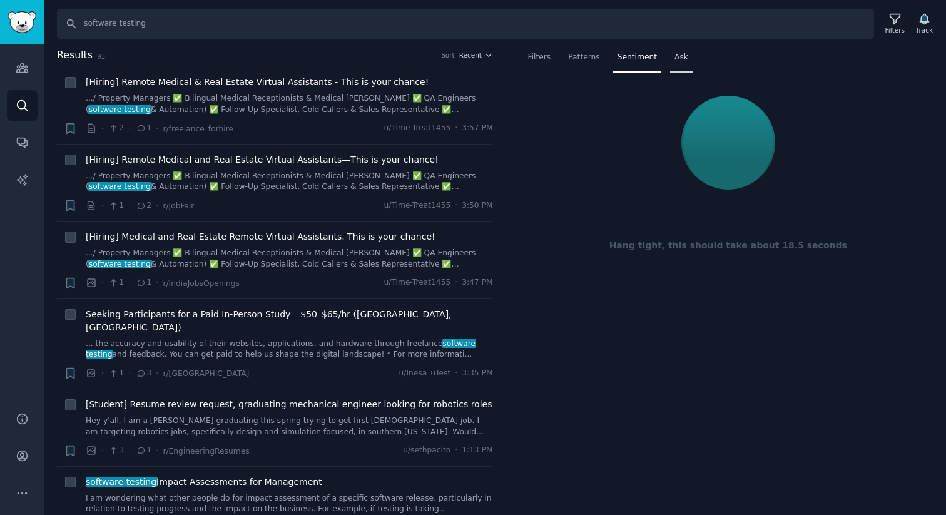
click at [685, 63] on div "Ask" at bounding box center [681, 61] width 23 height 26
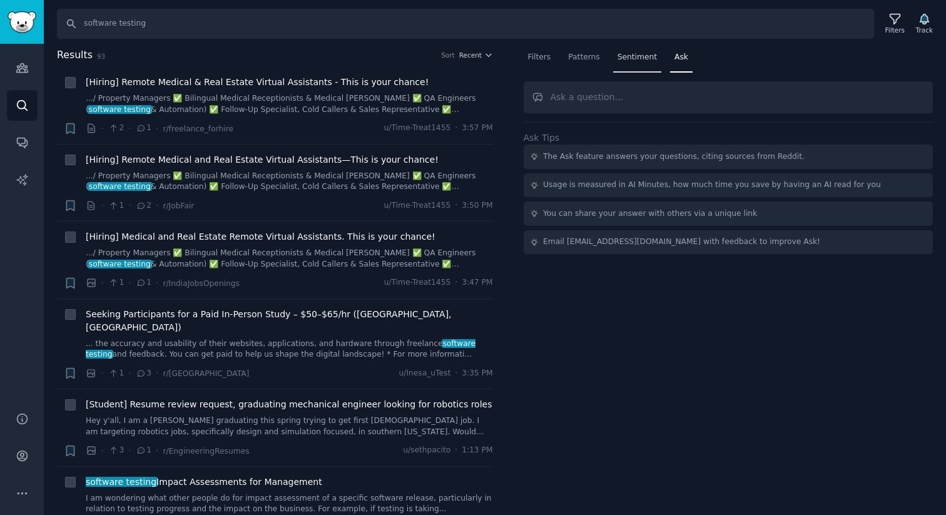
click at [653, 61] on span "Sentiment" at bounding box center [637, 57] width 39 height 11
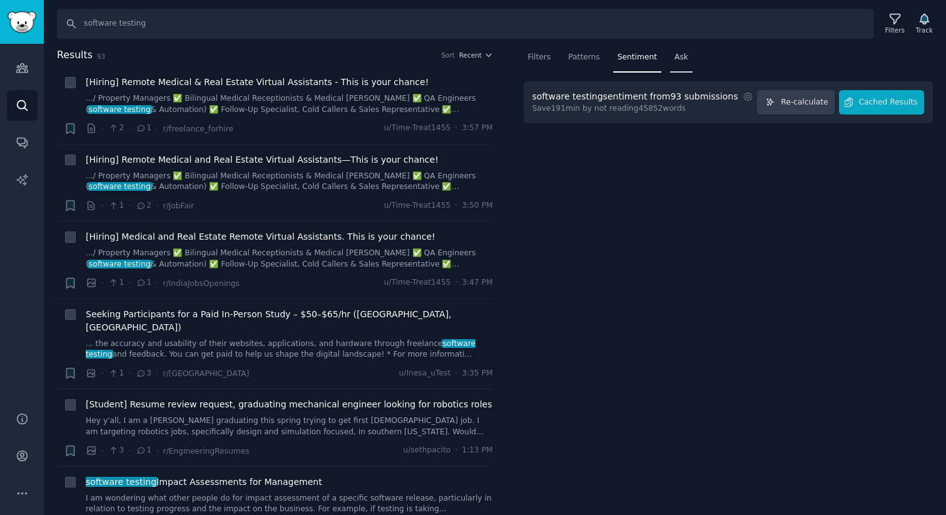
click at [680, 58] on span "Ask" at bounding box center [682, 57] width 14 height 11
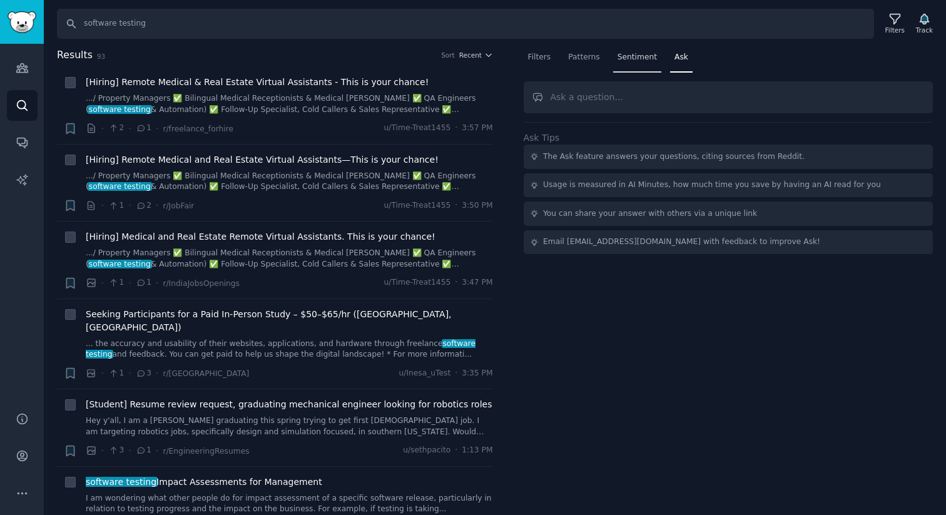
click at [634, 61] on span "Sentiment" at bounding box center [637, 57] width 39 height 11
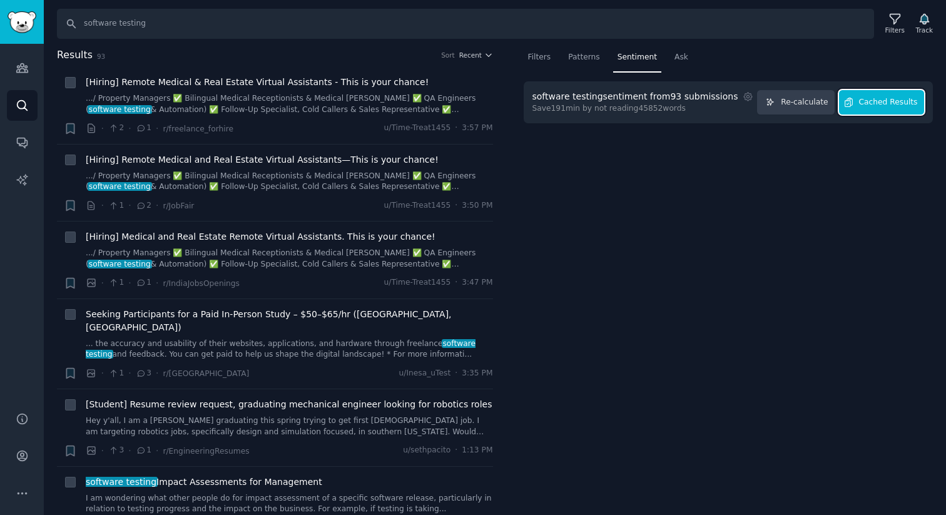
click at [874, 108] on button "Cached Results" at bounding box center [881, 102] width 85 height 24
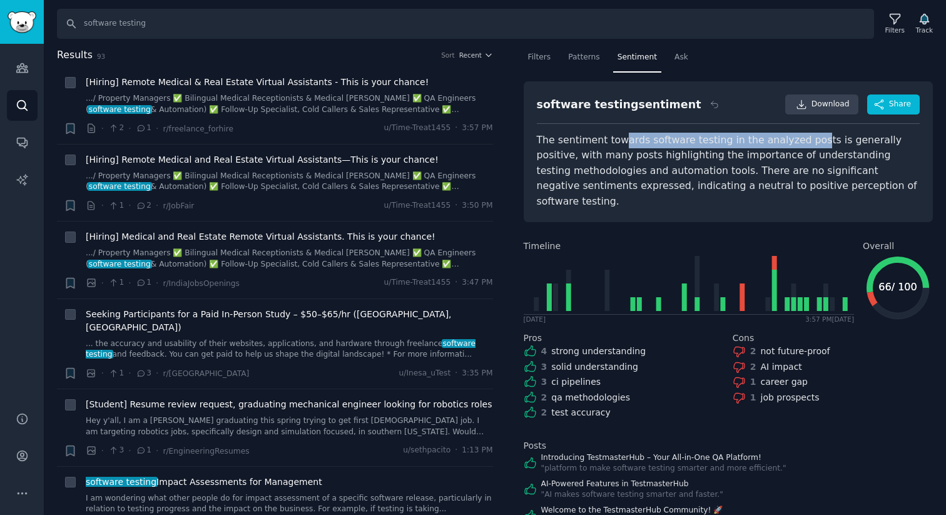
drag, startPoint x: 618, startPoint y: 140, endPoint x: 803, endPoint y: 141, distance: 184.6
click at [803, 141] on div "The sentiment towards software testing in the analyzed posts is generally posit…" at bounding box center [729, 171] width 384 height 77
click at [822, 142] on div "The sentiment towards software testing in the analyzed posts is generally posit…" at bounding box center [729, 171] width 384 height 77
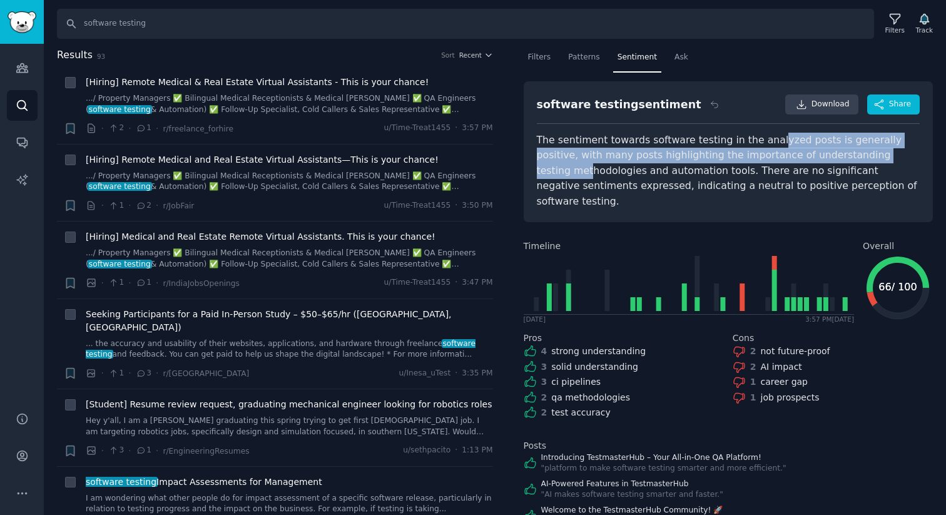
drag, startPoint x: 763, startPoint y: 142, endPoint x: 867, endPoint y: 152, distance: 104.4
click at [867, 152] on div "The sentiment towards software testing in the analyzed posts is generally posit…" at bounding box center [729, 171] width 384 height 77
click at [735, 158] on div "The sentiment towards software testing in the analyzed posts is generally posit…" at bounding box center [729, 171] width 384 height 77
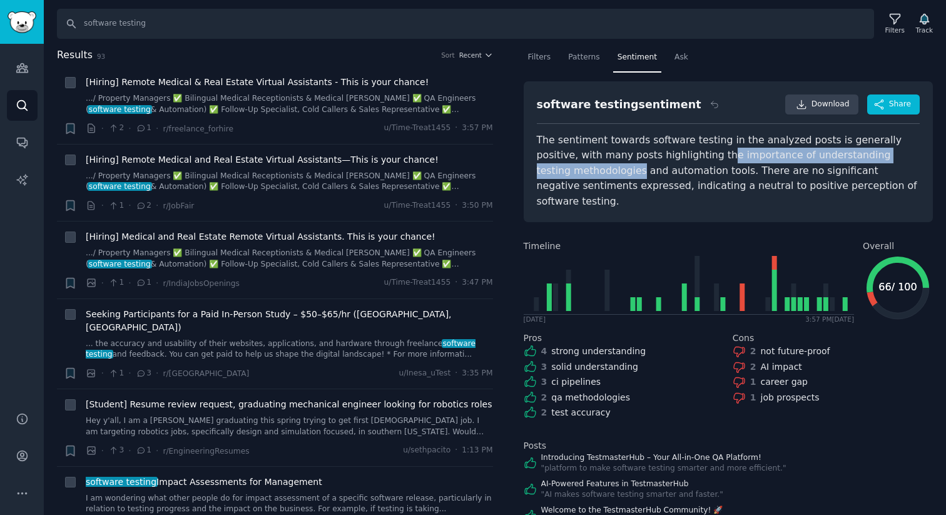
drag, startPoint x: 677, startPoint y: 158, endPoint x: 915, endPoint y: 158, distance: 237.8
click at [915, 158] on div "The sentiment towards software testing in the analyzed posts is generally posit…" at bounding box center [729, 171] width 384 height 77
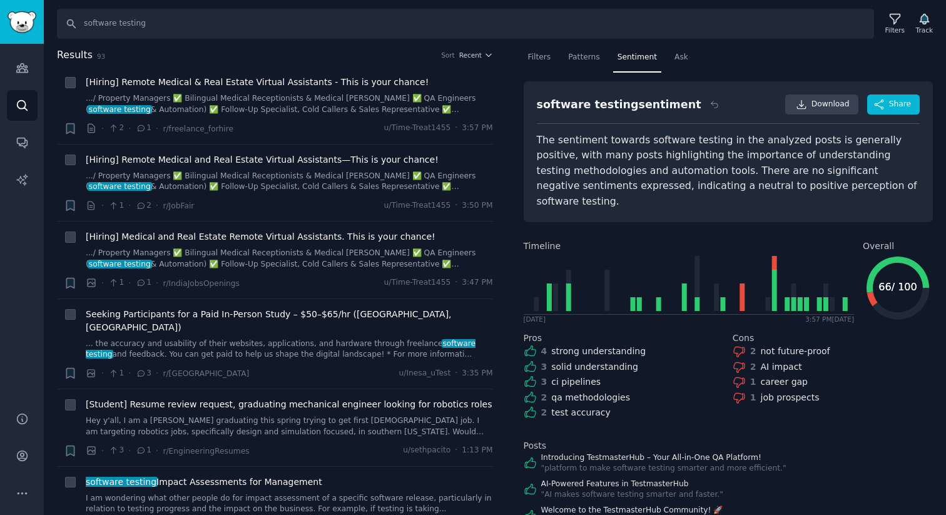
click at [880, 178] on div "The sentiment towards software testing in the analyzed posts is generally posit…" at bounding box center [729, 171] width 384 height 77
drag, startPoint x: 574, startPoint y: 163, endPoint x: 698, endPoint y: 164, distance: 123.9
click at [699, 164] on div "The sentiment towards software testing in the analyzed posts is generally posit…" at bounding box center [729, 171] width 384 height 77
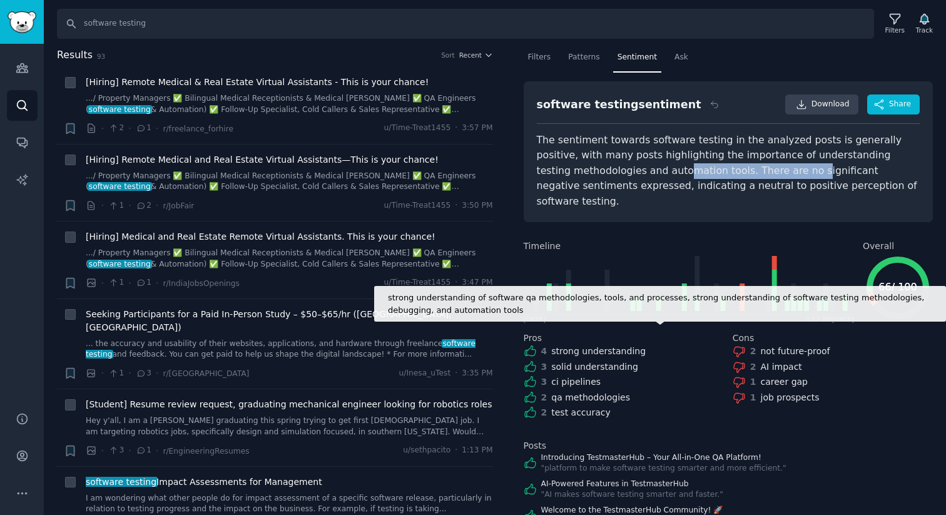
scroll to position [71, 0]
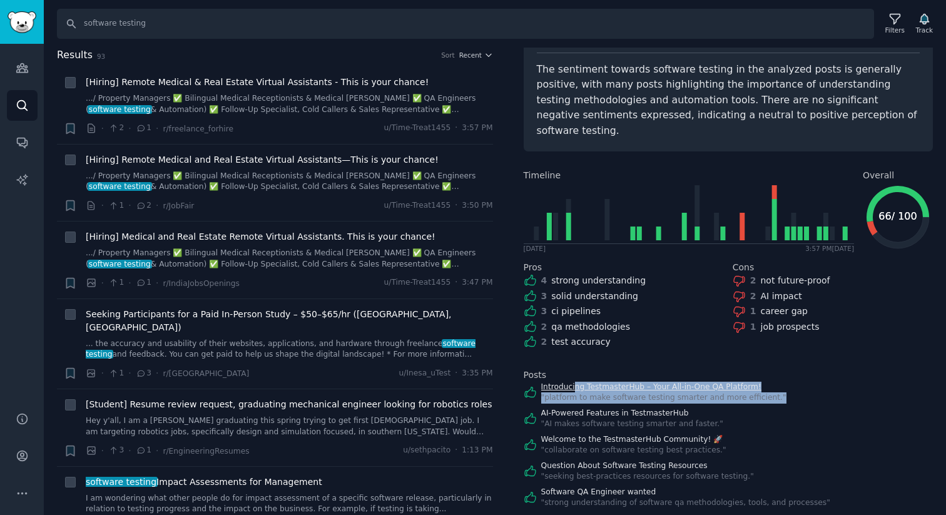
drag, startPoint x: 787, startPoint y: 384, endPoint x: 572, endPoint y: 369, distance: 215.3
click at [572, 382] on div "Introducing TestmasterHub – Your All-in-One QA Platform! " platform to make sof…" at bounding box center [729, 393] width 410 height 22
click at [620, 346] on div "software testing sentiment Download Share The sentiment towards software testin…" at bounding box center [729, 260] width 410 height 498
click at [622, 382] on link "Introducing TestmasterHub – Your All-in-One QA Platform!" at bounding box center [663, 387] width 245 height 11
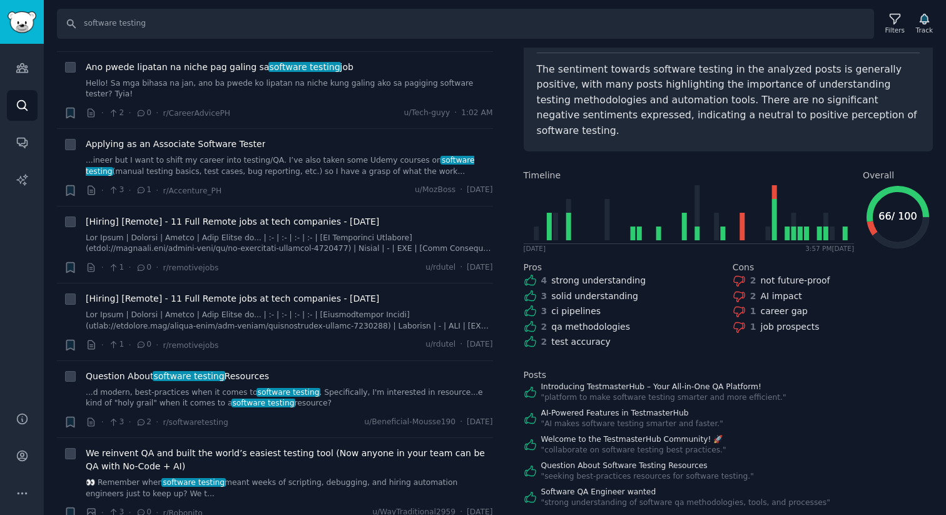
scroll to position [0, 0]
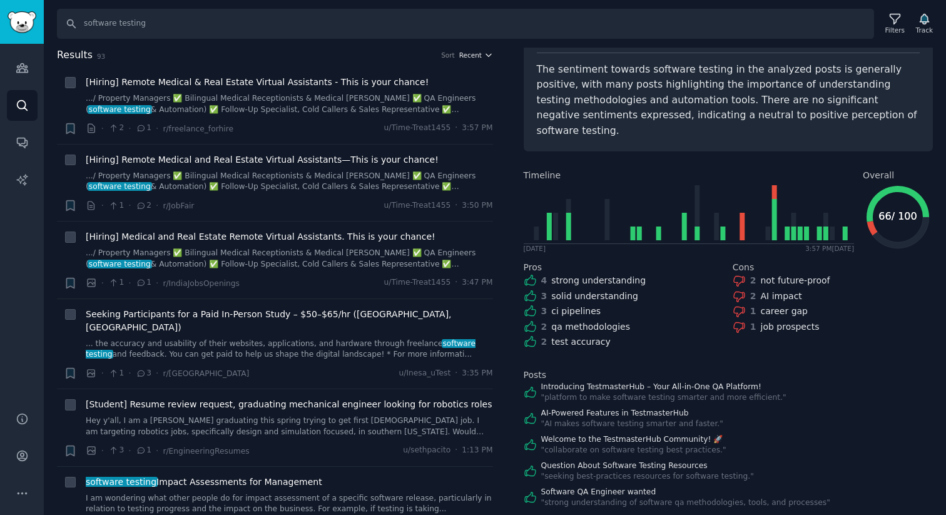
click at [476, 58] on span "Recent" at bounding box center [470, 55] width 23 height 9
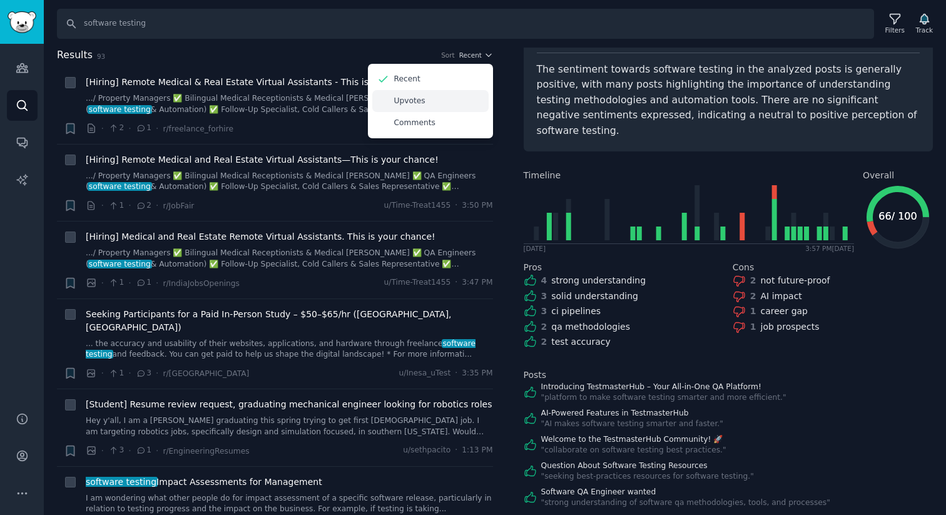
click at [446, 105] on div "Upvotes" at bounding box center [430, 101] width 116 height 22
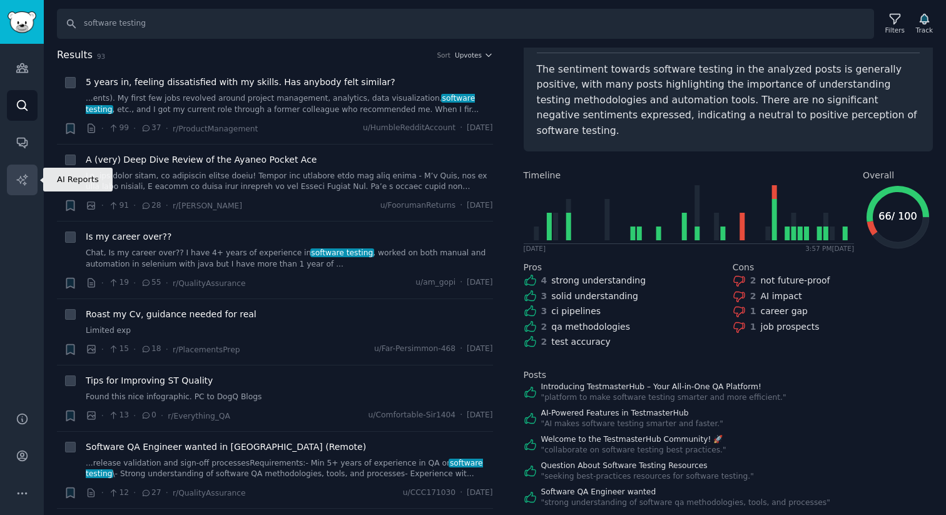
click at [24, 175] on icon "Sidebar" at bounding box center [22, 179] width 13 height 13
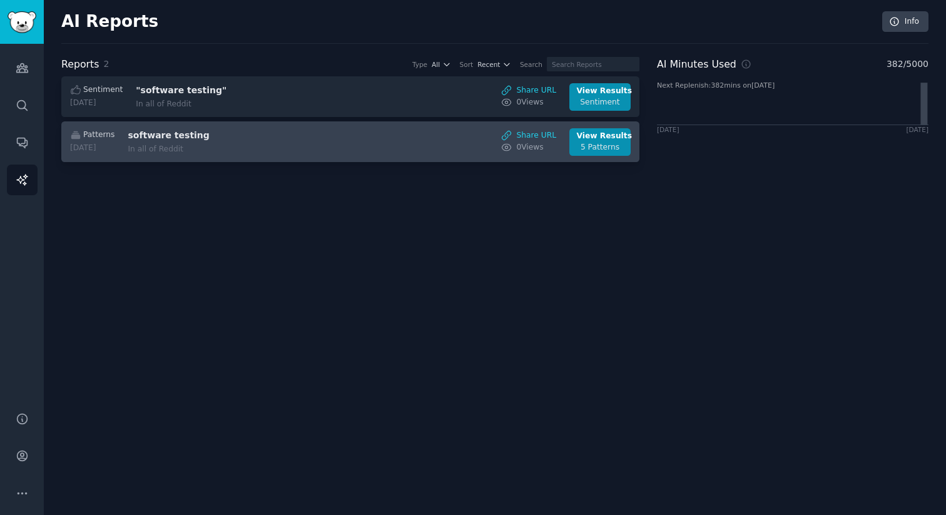
click at [213, 142] on div "software testing In all of Reddit" at bounding box center [233, 142] width 210 height 26
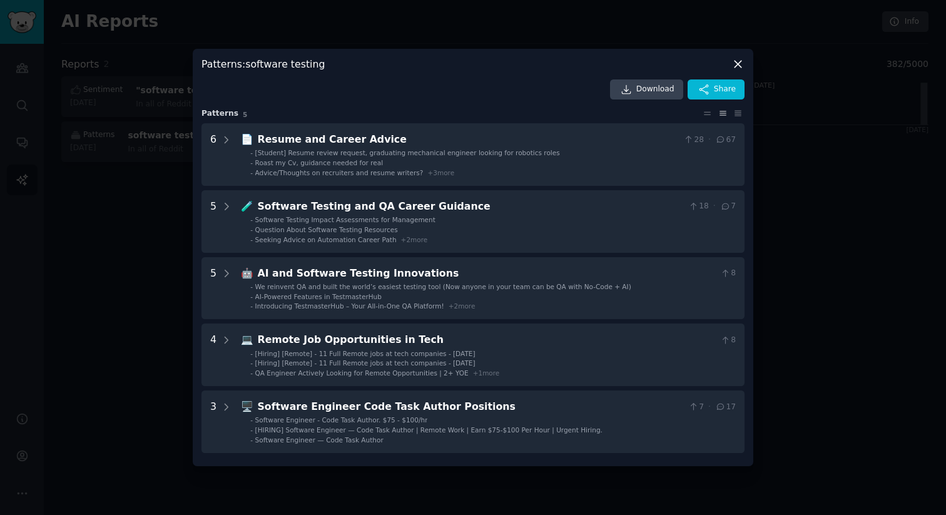
click at [140, 297] on div at bounding box center [473, 257] width 946 height 515
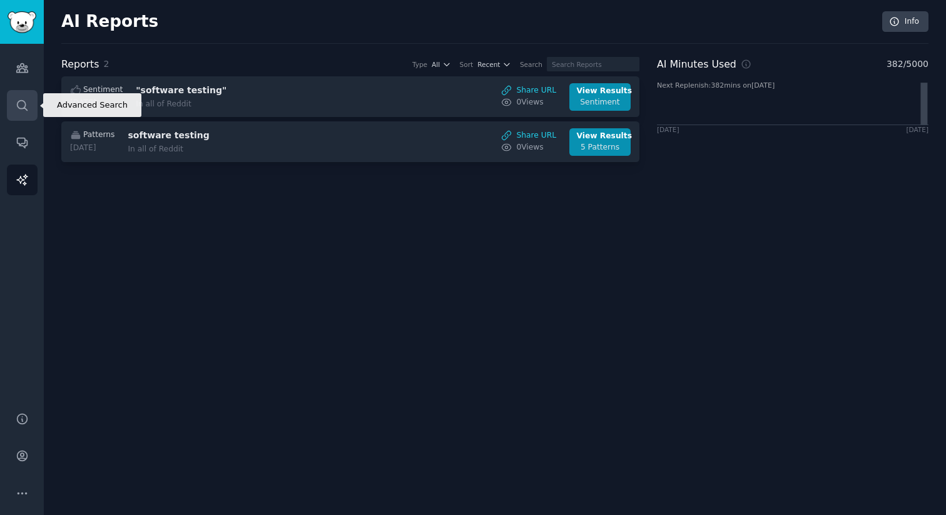
click at [21, 112] on link "Search" at bounding box center [22, 105] width 31 height 31
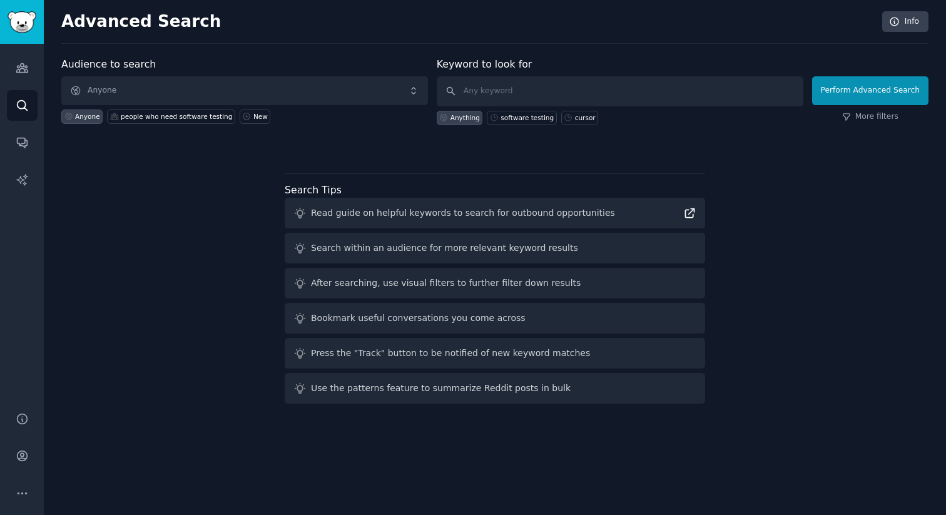
click at [690, 213] on icon at bounding box center [690, 213] width 9 height 9
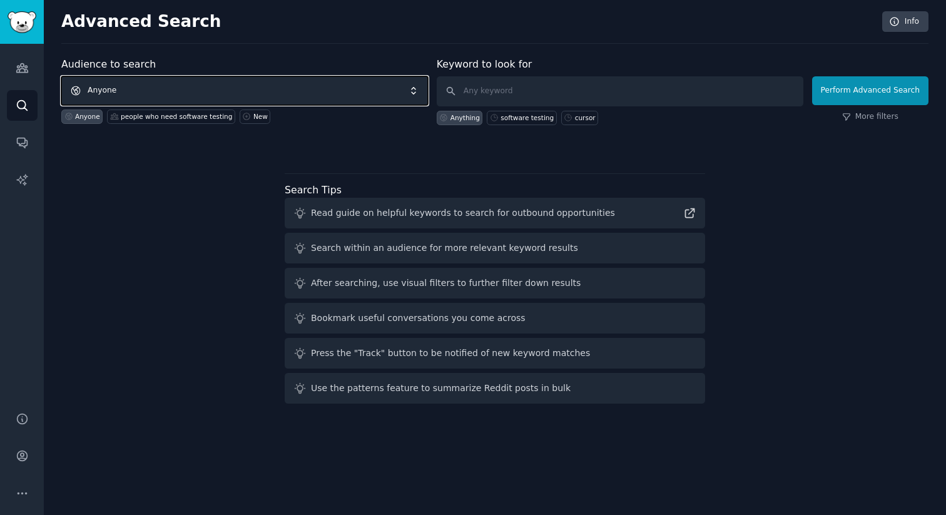
click at [275, 86] on span "Anyone" at bounding box center [244, 90] width 367 height 29
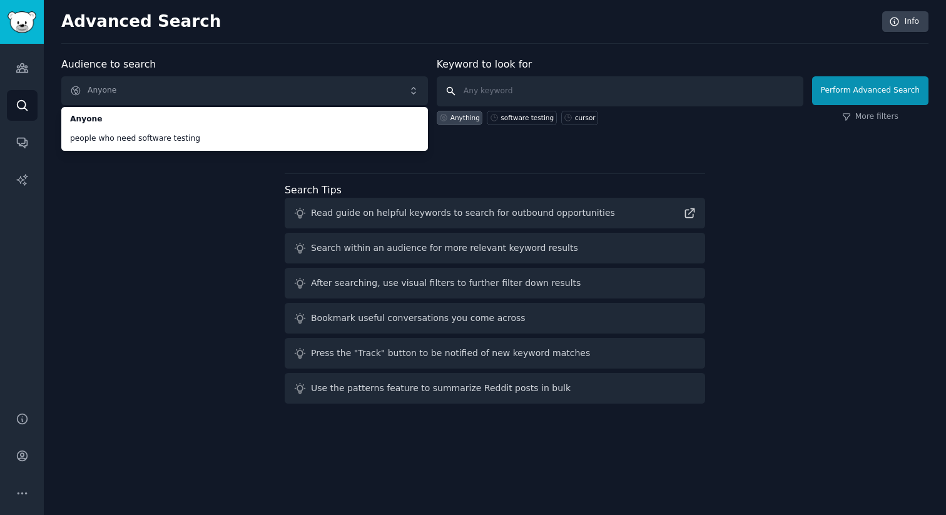
click at [565, 83] on input "text" at bounding box center [620, 91] width 367 height 30
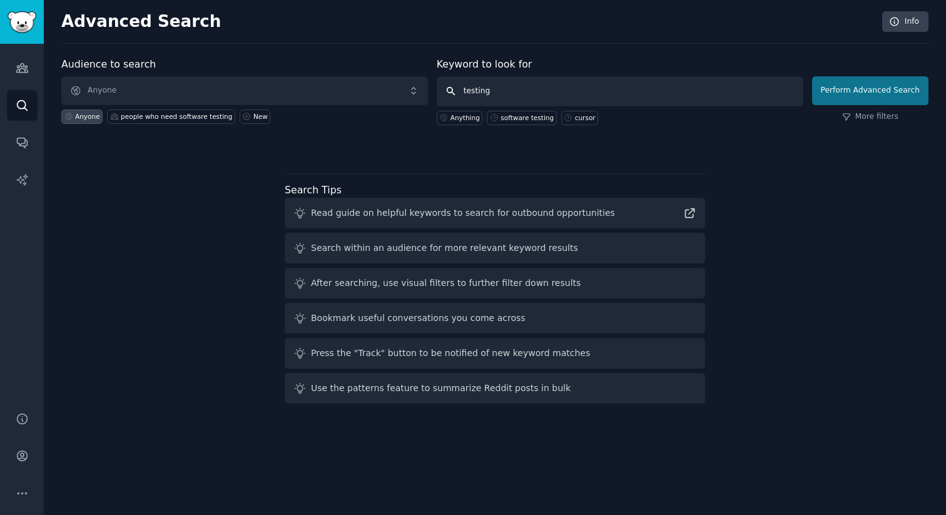
type input "testing"
click at [846, 99] on button "Perform Advanced Search" at bounding box center [870, 90] width 116 height 29
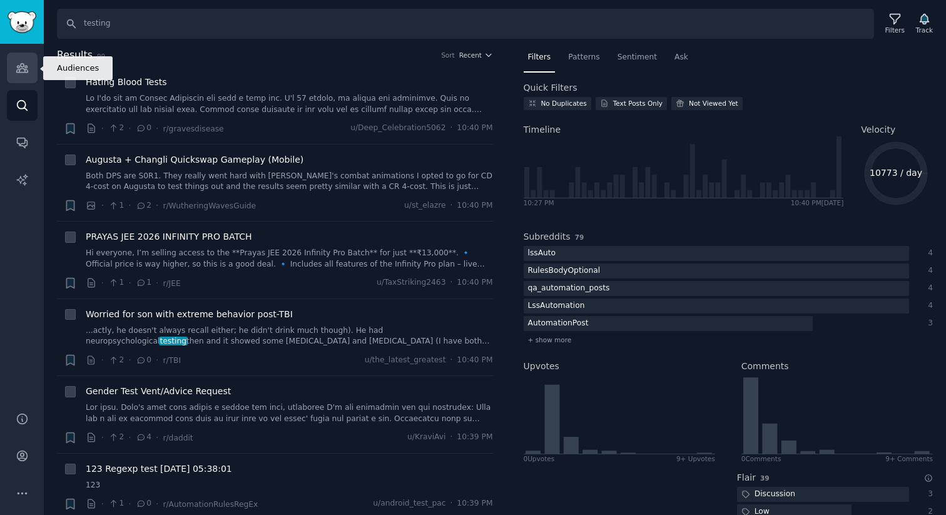
click at [24, 68] on icon "Sidebar" at bounding box center [22, 67] width 13 height 13
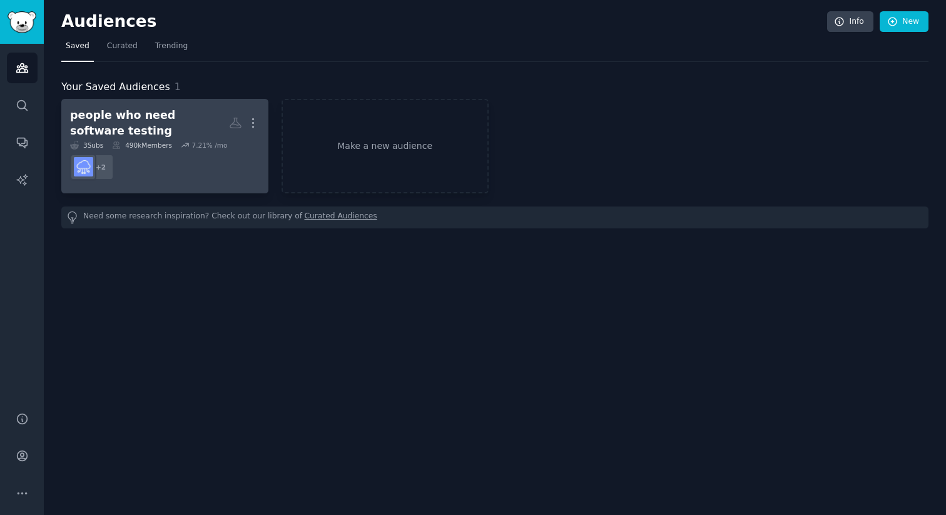
click at [172, 141] on div "490k Members" at bounding box center [142, 145] width 60 height 9
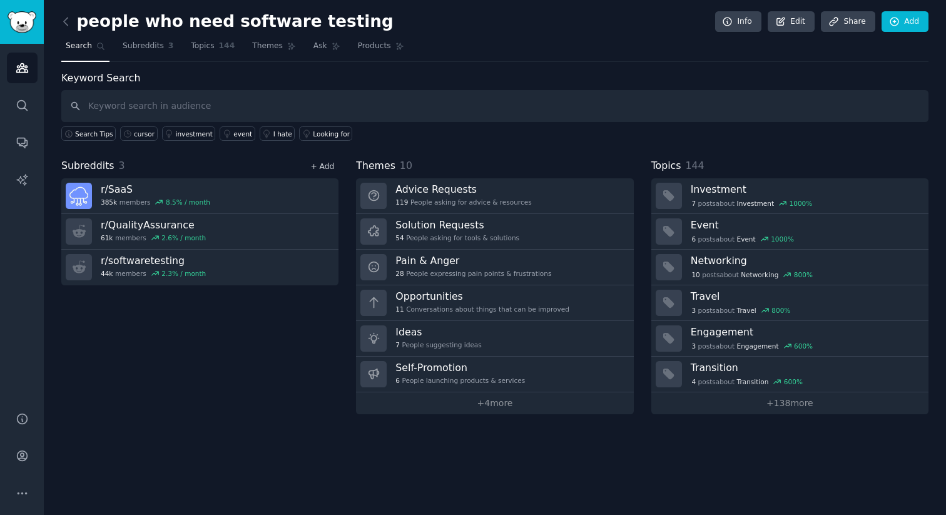
click at [327, 165] on link "+ Add" at bounding box center [322, 166] width 24 height 9
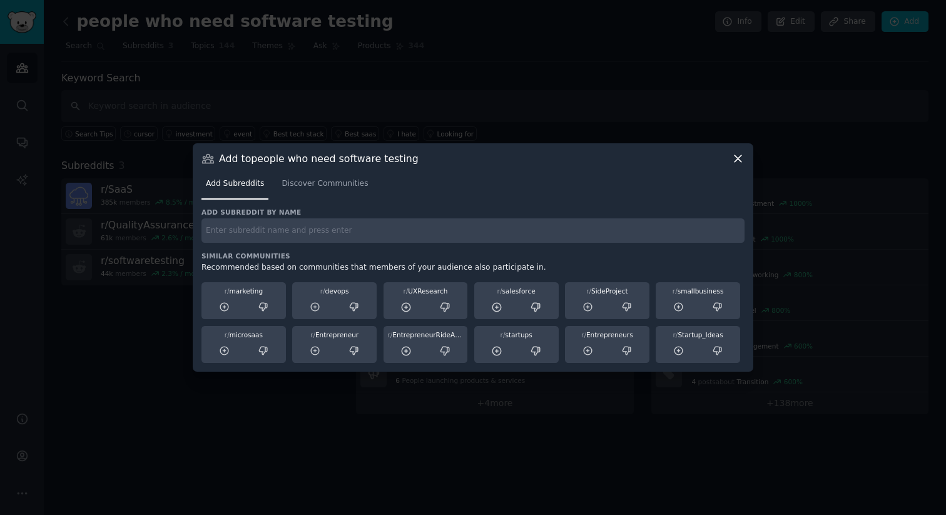
click at [354, 238] on input "text" at bounding box center [473, 230] width 543 height 24
type input "cursor"
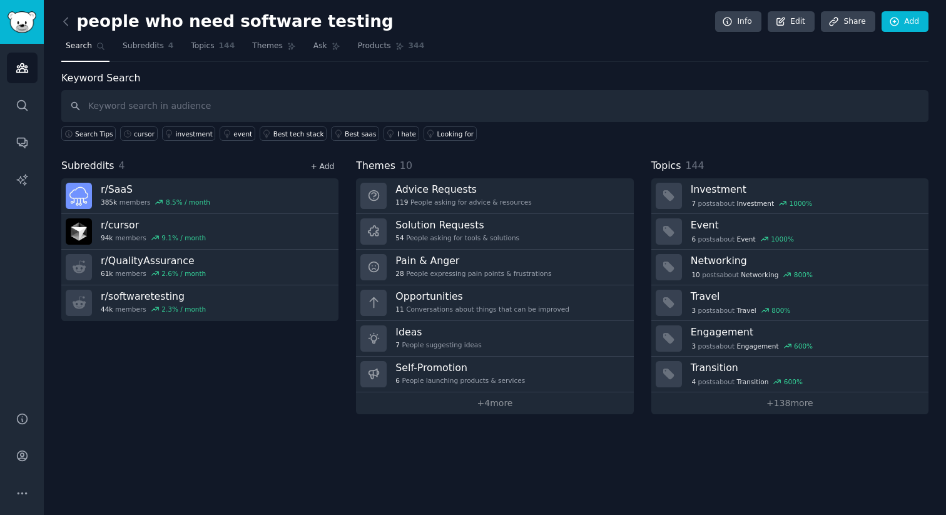
click at [327, 163] on link "+ Add" at bounding box center [322, 166] width 24 height 9
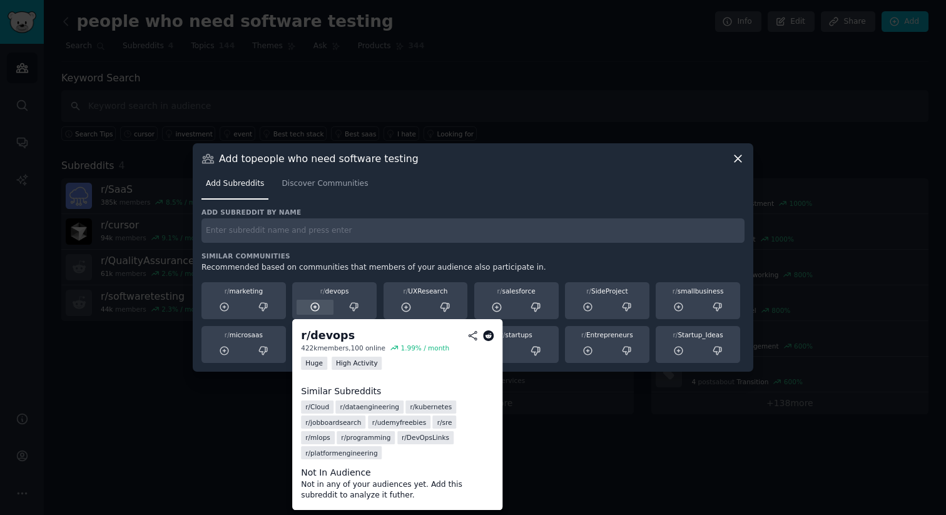
click at [315, 309] on icon at bounding box center [315, 307] width 11 height 11
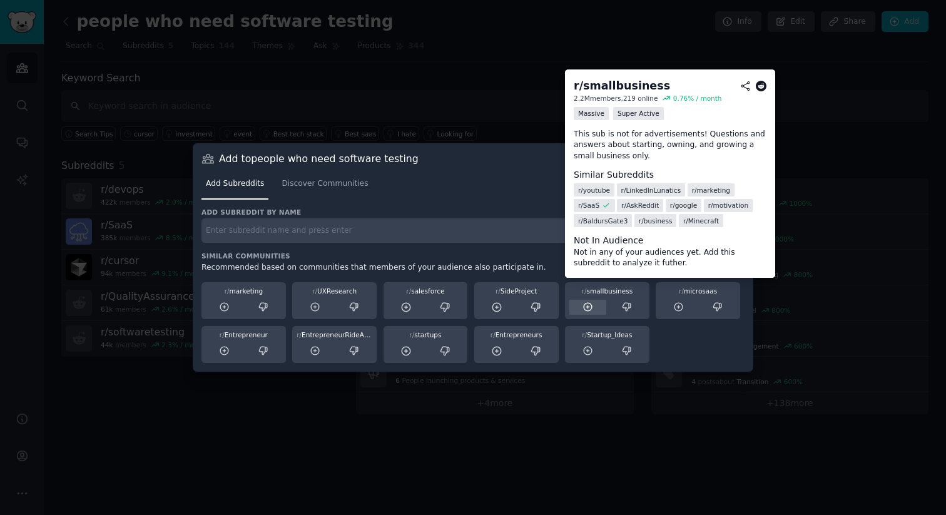
click at [586, 312] on icon at bounding box center [588, 307] width 11 height 11
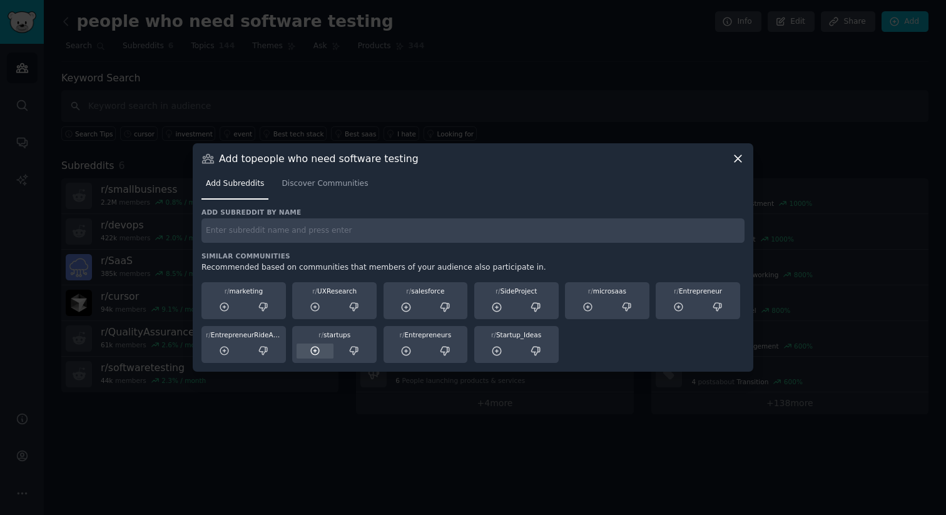
click at [314, 354] on icon at bounding box center [315, 351] width 11 height 11
click at [466, 228] on input "text" at bounding box center [473, 230] width 543 height 24
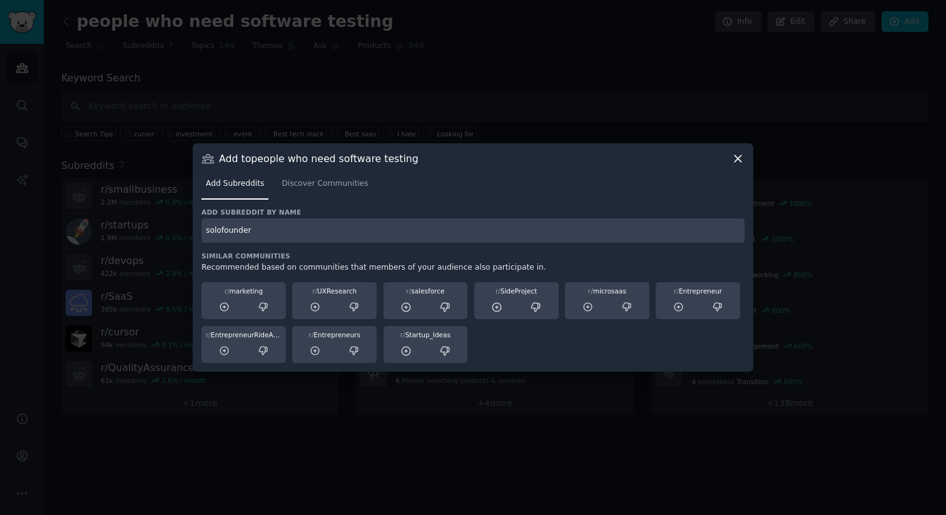
type input "solofounder"
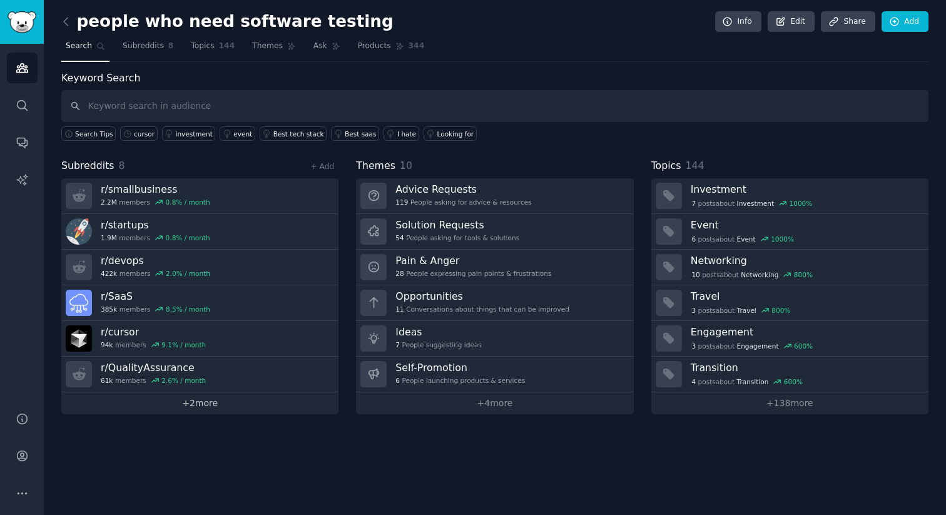
click at [206, 406] on link "+ 2 more" at bounding box center [199, 403] width 277 height 22
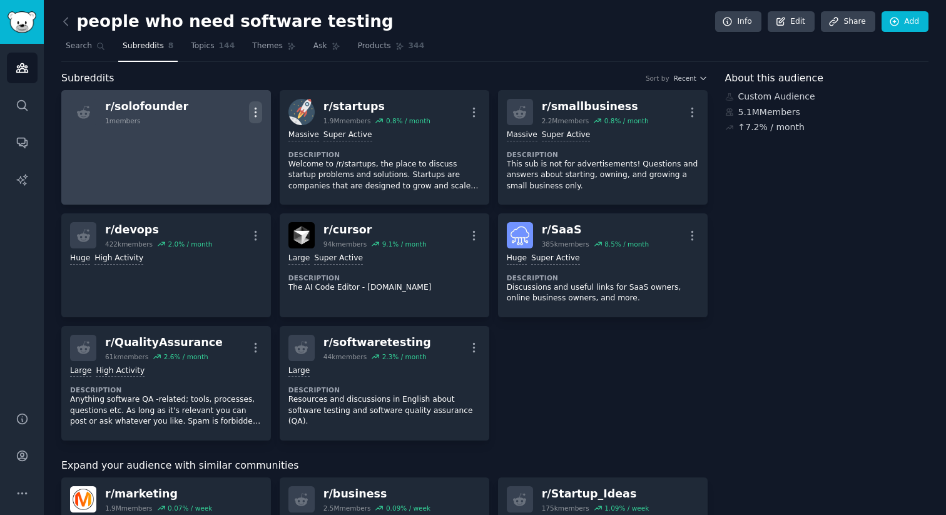
click at [255, 108] on icon "button" at bounding box center [255, 112] width 1 height 9
click at [220, 137] on div "Delete" at bounding box center [205, 138] width 74 height 26
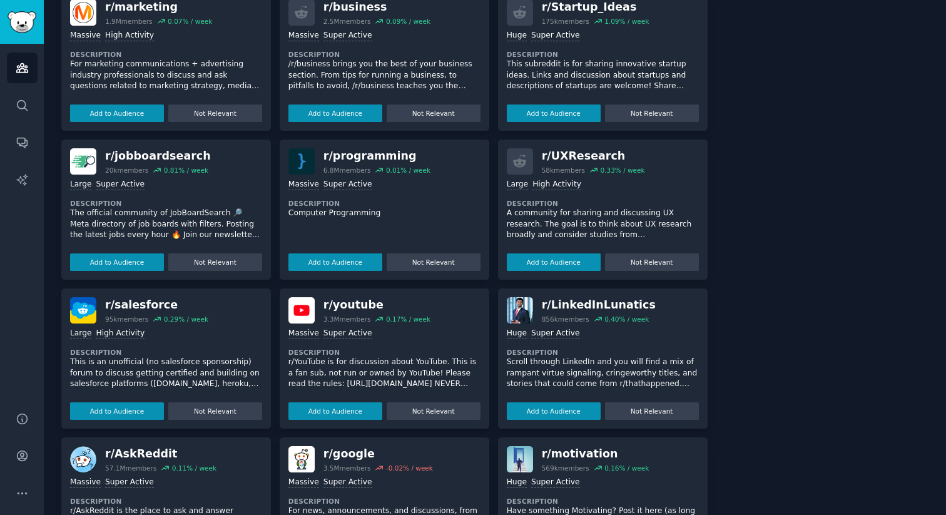
scroll to position [501, 0]
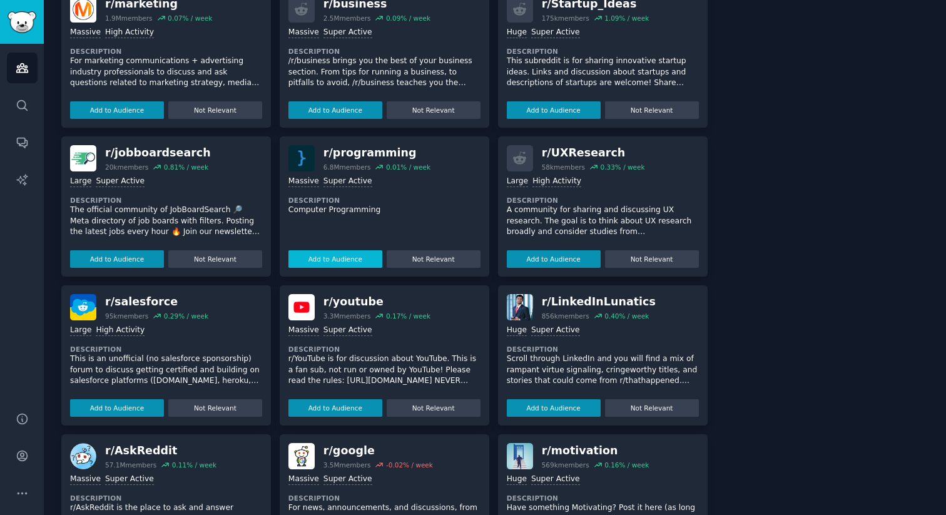
click at [330, 250] on button "Add to Audience" at bounding box center [336, 259] width 94 height 18
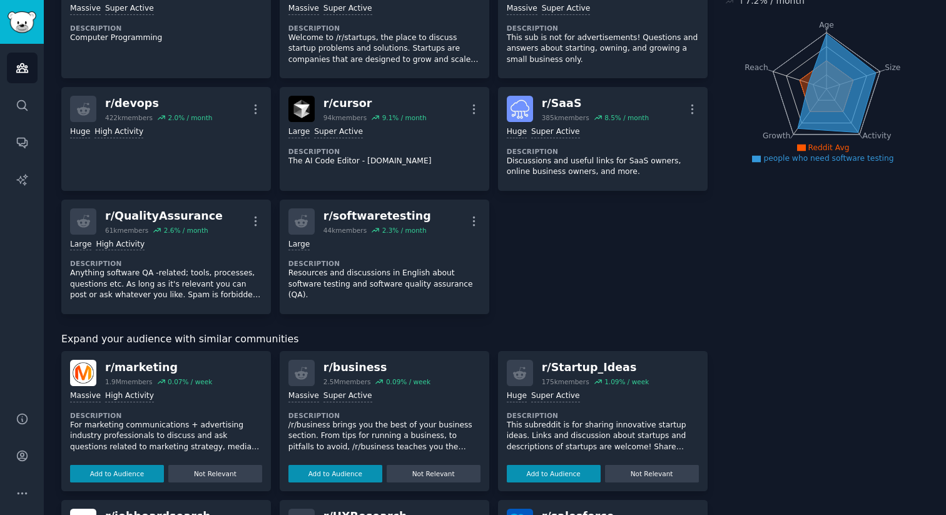
scroll to position [0, 0]
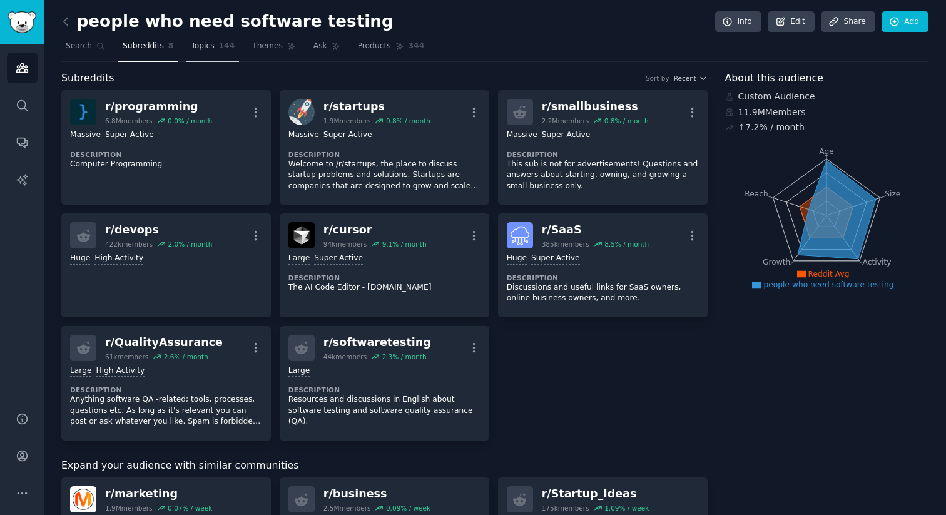
click at [207, 38] on link "Topics 144" at bounding box center [213, 49] width 53 height 26
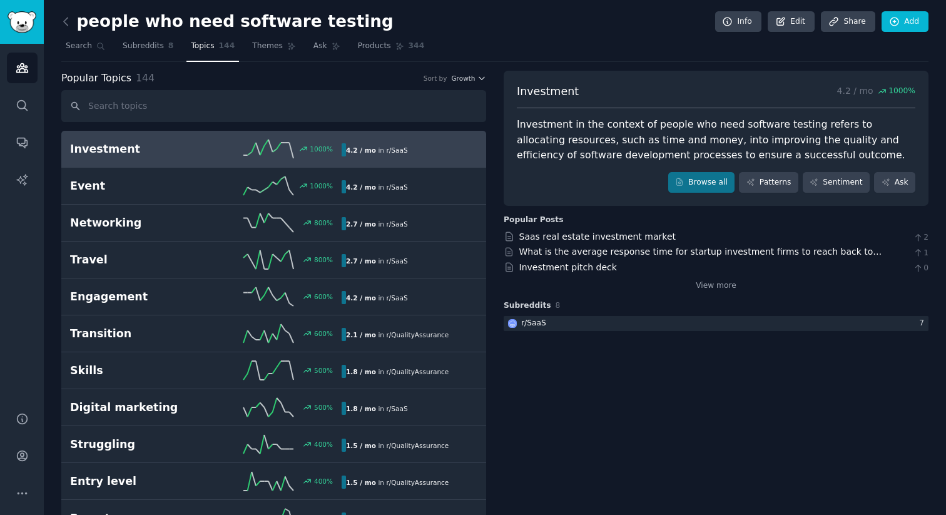
click at [200, 113] on input "text" at bounding box center [273, 106] width 425 height 32
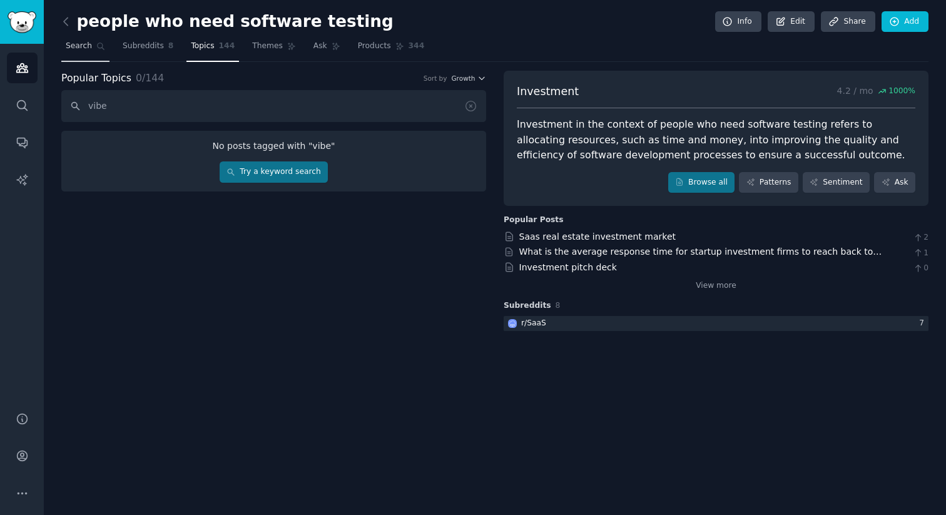
type input "vibe"
click at [88, 45] on span "Search" at bounding box center [79, 46] width 26 height 11
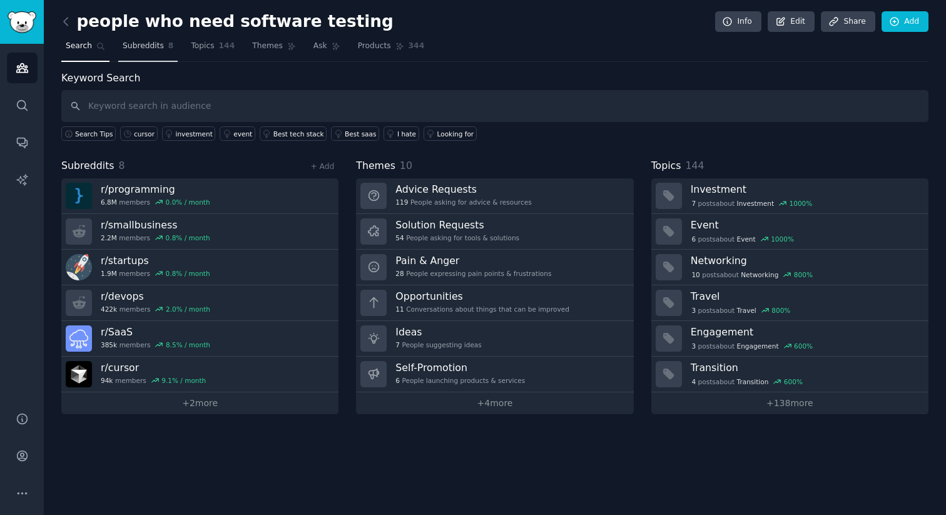
click at [136, 54] on link "Subreddits 8" at bounding box center [147, 49] width 59 height 26
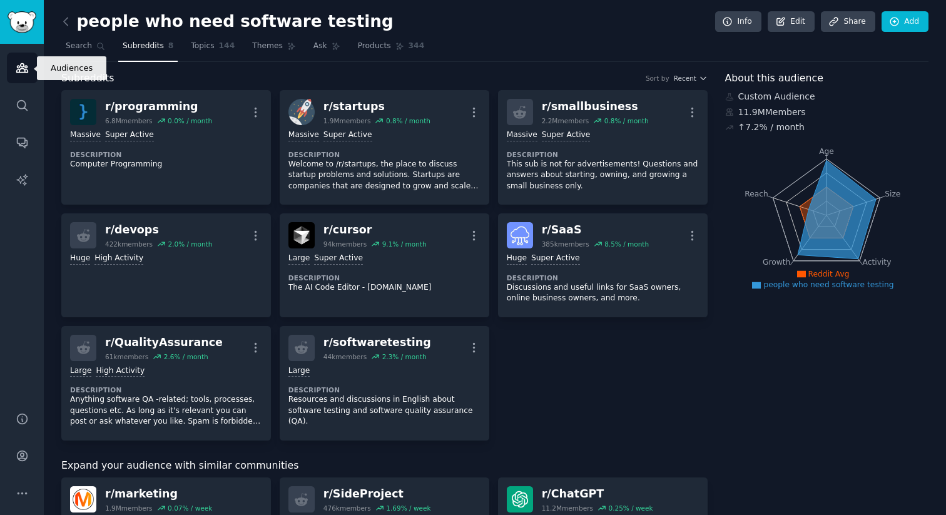
click at [19, 82] on link "Audiences" at bounding box center [22, 68] width 31 height 31
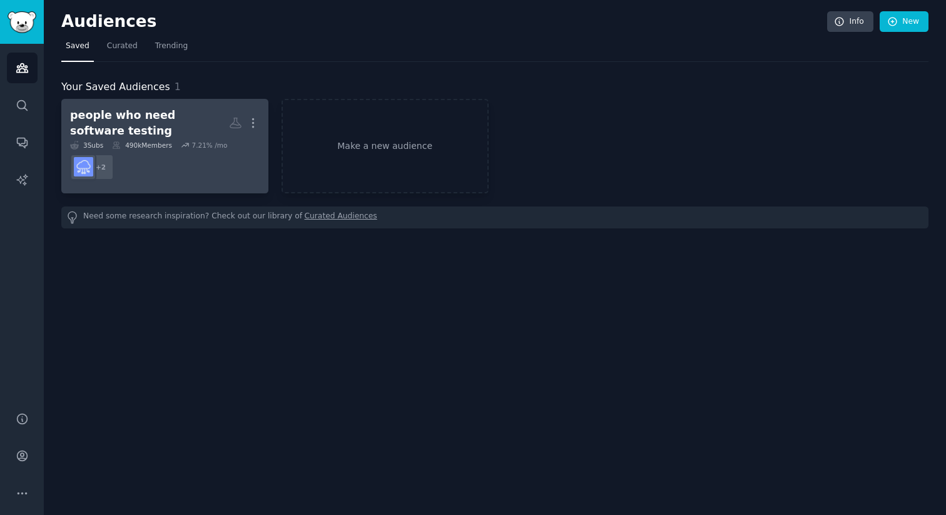
click at [191, 140] on div "people who need software testing More 3 Sub s 490k Members 7.21 % /mo + 2" at bounding box center [165, 146] width 190 height 77
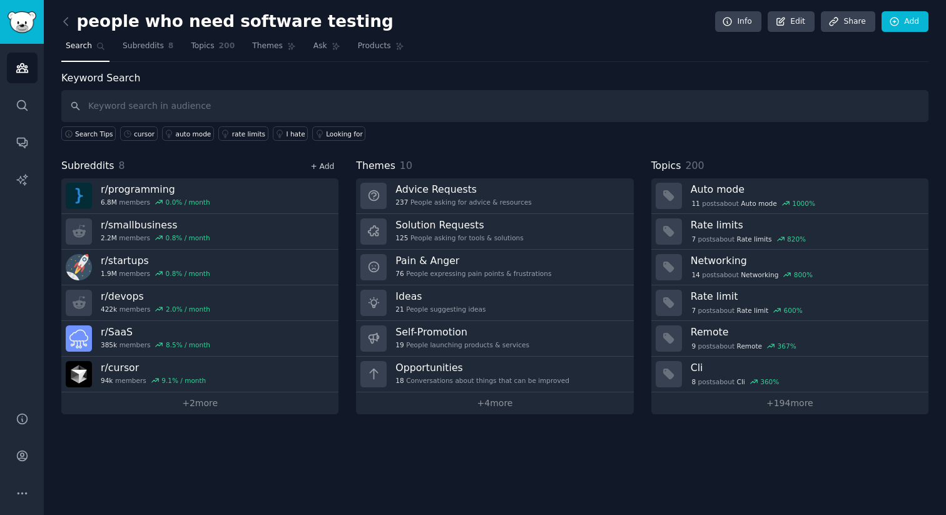
click at [320, 162] on link "+ Add" at bounding box center [322, 166] width 24 height 9
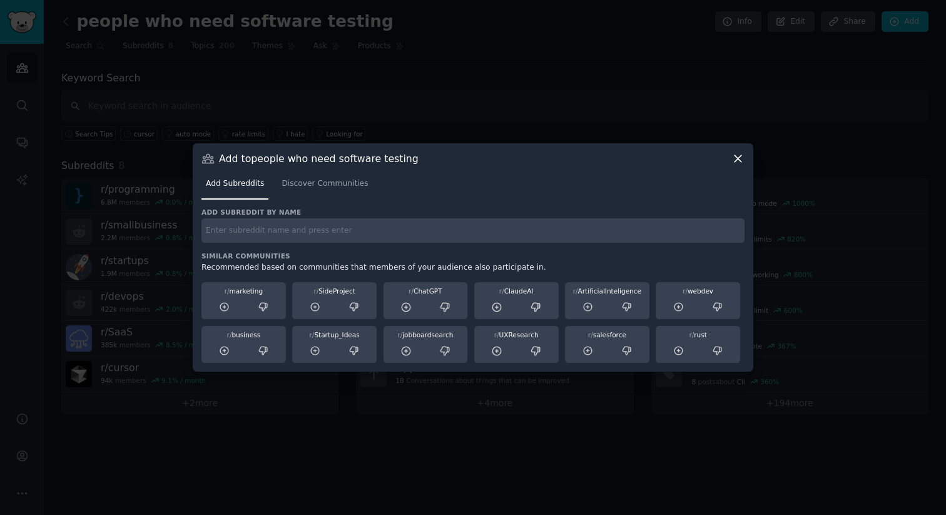
click at [317, 235] on input "text" at bounding box center [473, 230] width 543 height 24
type input "vibecode"
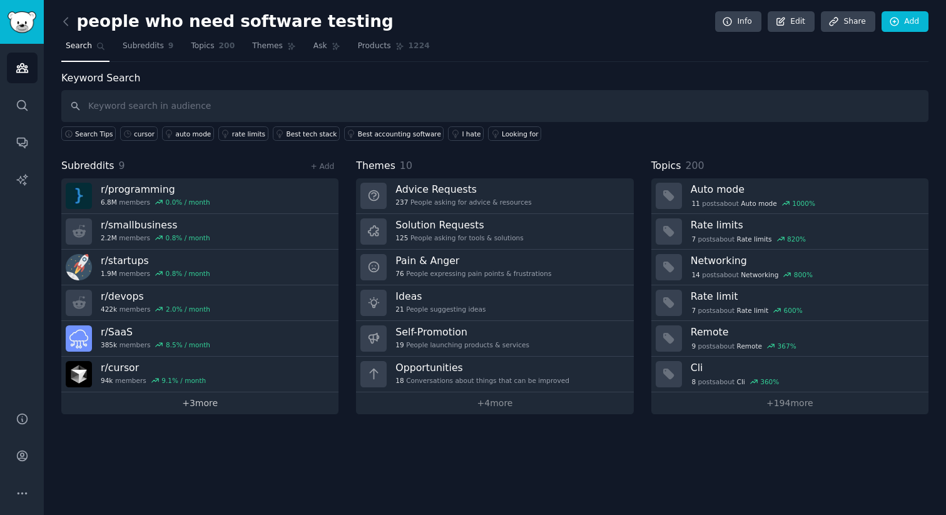
click at [237, 399] on link "+ 3 more" at bounding box center [199, 403] width 277 height 22
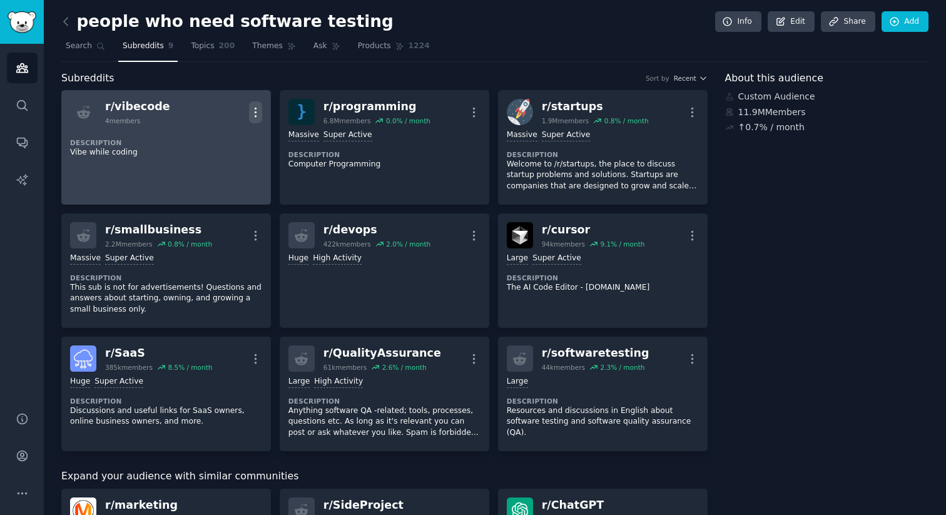
click at [254, 111] on icon "button" at bounding box center [255, 112] width 13 height 13
click at [206, 135] on p "Delete" at bounding box center [206, 138] width 29 height 13
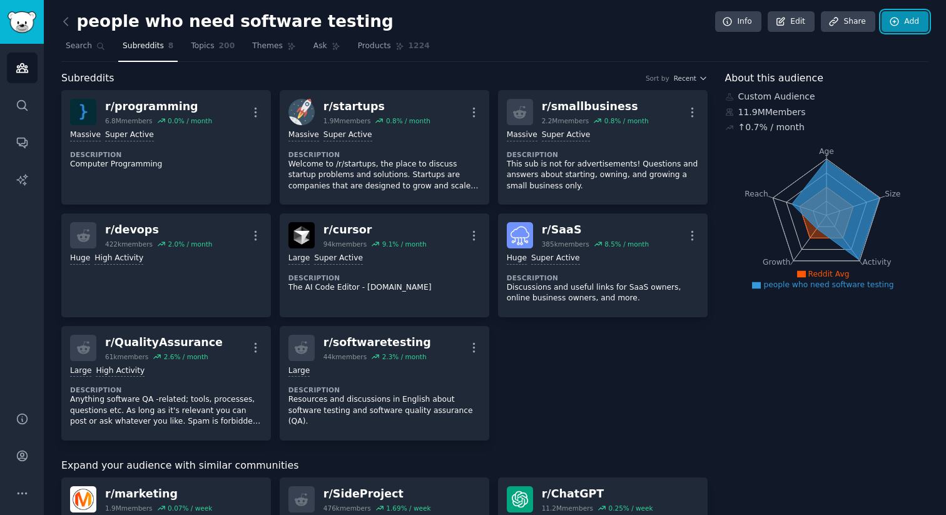
click at [901, 19] on link "Add" at bounding box center [905, 21] width 47 height 21
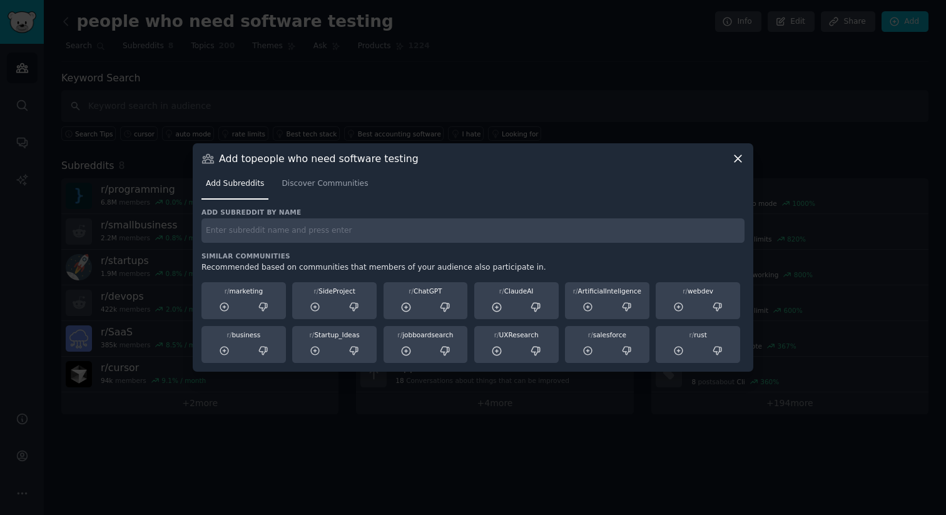
click at [467, 233] on input "text" at bounding box center [473, 230] width 543 height 24
paste input "vibecoding"
type input "vibecoding"
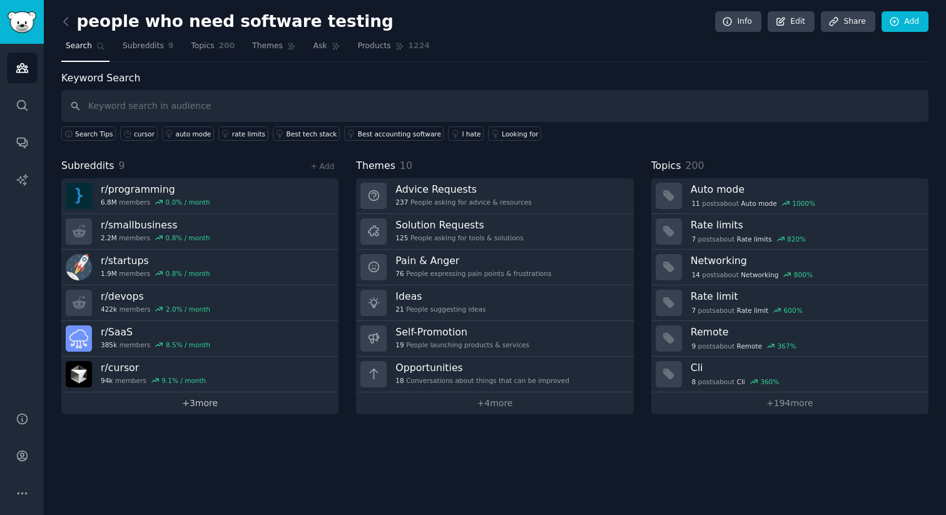
click at [178, 401] on link "+ 3 more" at bounding box center [199, 403] width 277 height 22
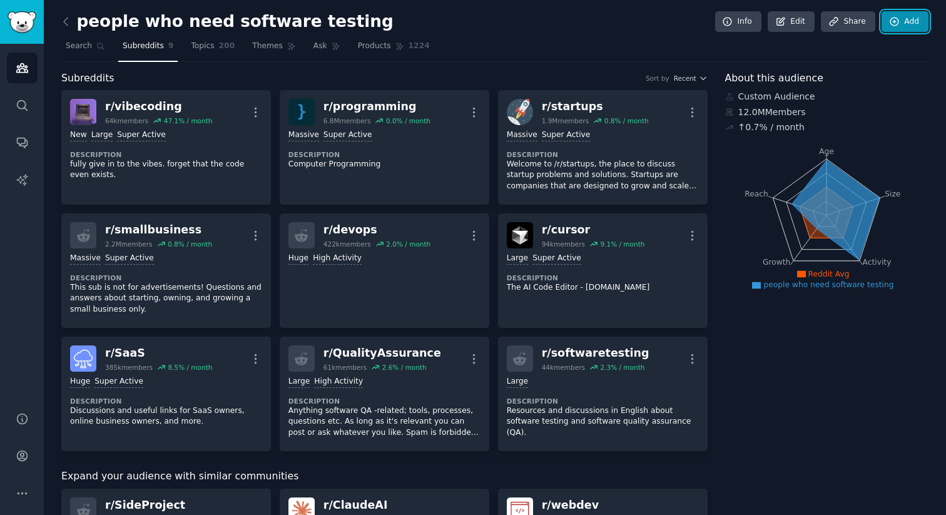
click at [903, 19] on link "Add" at bounding box center [905, 21] width 47 height 21
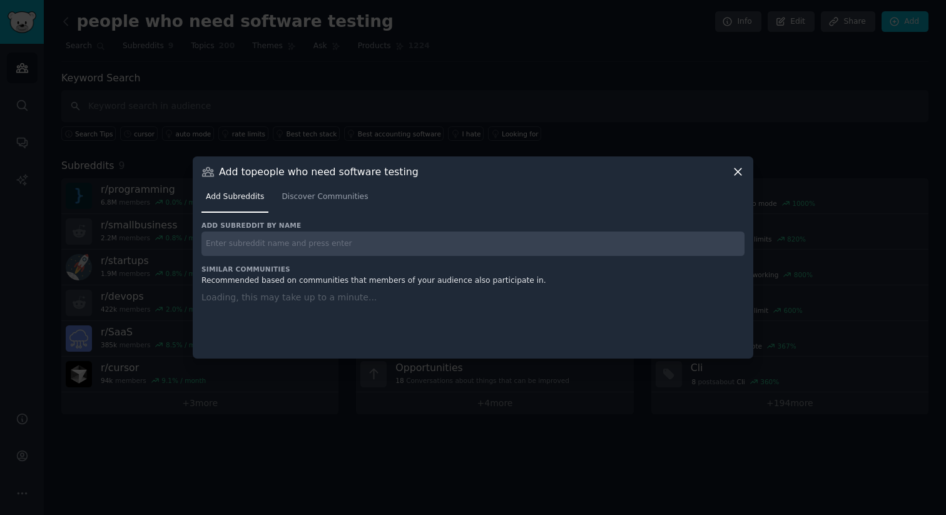
click at [473, 242] on input "text" at bounding box center [473, 244] width 543 height 24
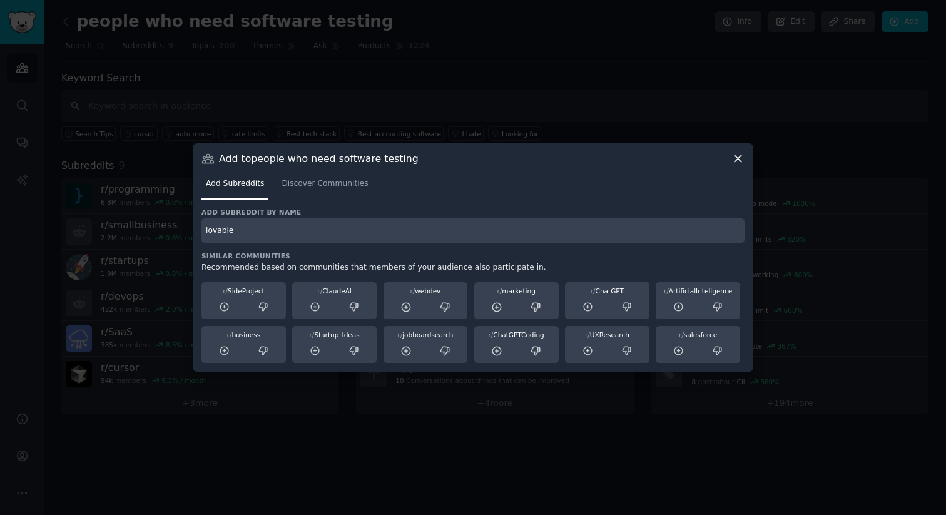
type input "lovable"
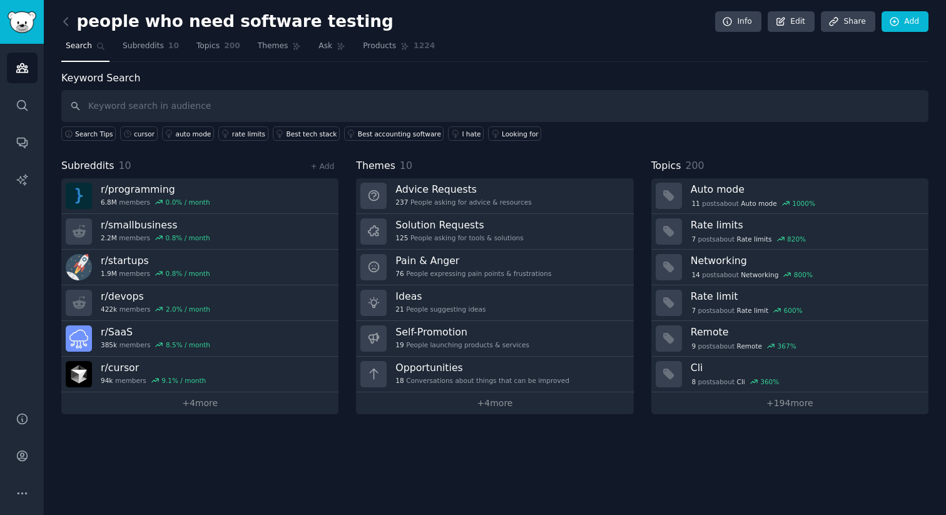
click at [257, 414] on div "people who need software testing Info Edit Share Add Search Subreddits 10 Topic…" at bounding box center [495, 257] width 903 height 515
click at [257, 402] on link "+ 4 more" at bounding box center [199, 403] width 277 height 22
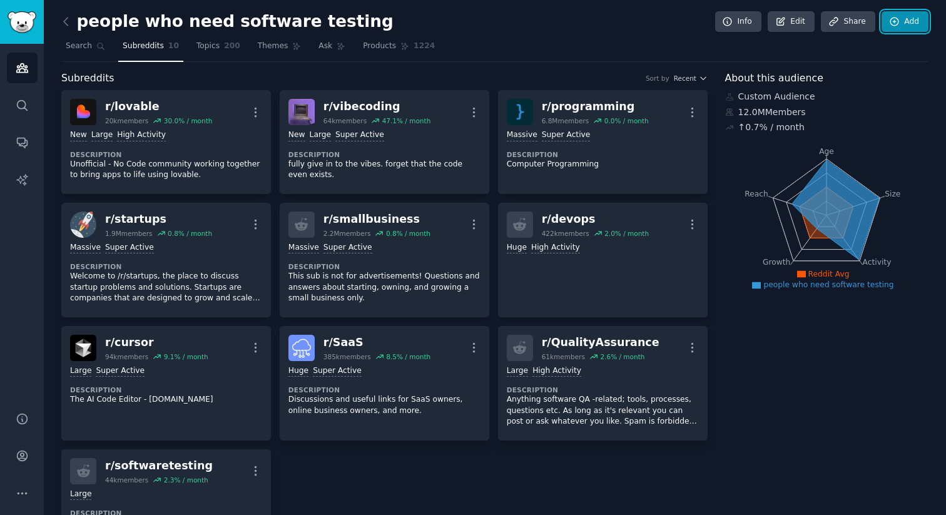
click at [924, 21] on link "Add" at bounding box center [905, 21] width 47 height 21
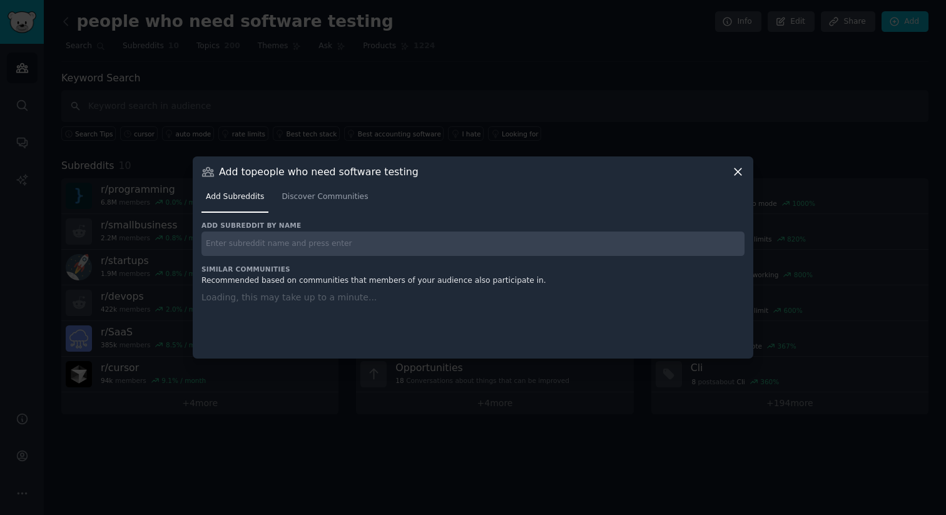
click at [438, 241] on input "text" at bounding box center [473, 244] width 543 height 24
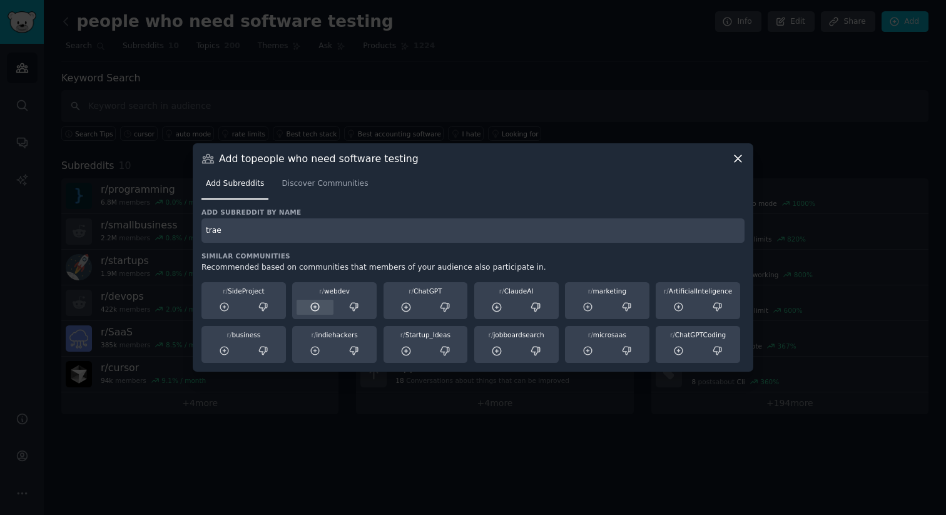
type input "trae"
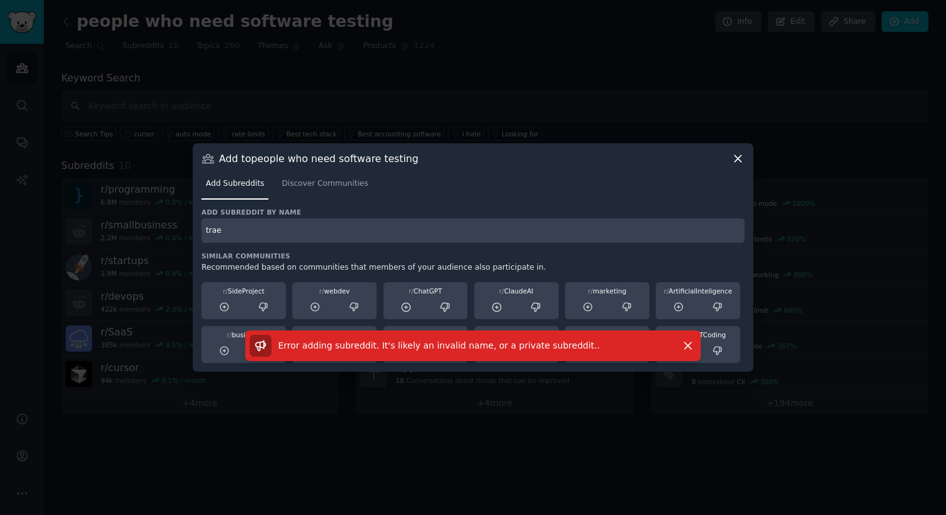
click at [297, 237] on input "trae" at bounding box center [473, 230] width 543 height 24
click at [393, 257] on h3 "Similar Communities" at bounding box center [473, 256] width 543 height 9
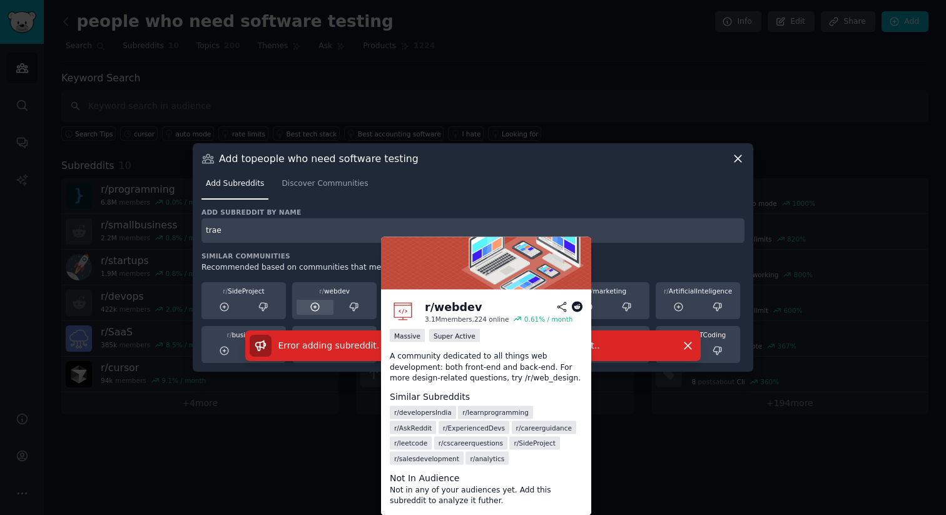
click at [313, 304] on icon at bounding box center [315, 307] width 11 height 11
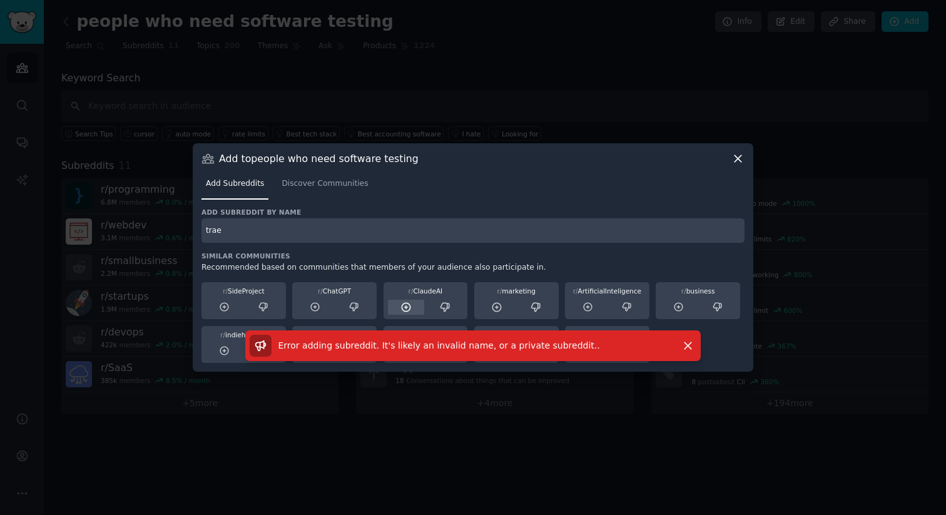
click at [407, 306] on icon at bounding box center [406, 307] width 11 height 11
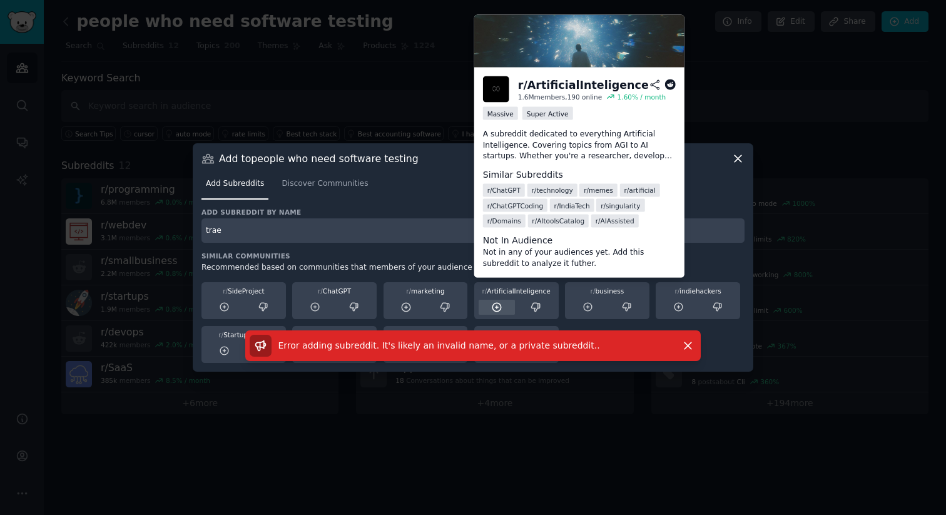
click at [499, 306] on icon at bounding box center [496, 307] width 11 height 11
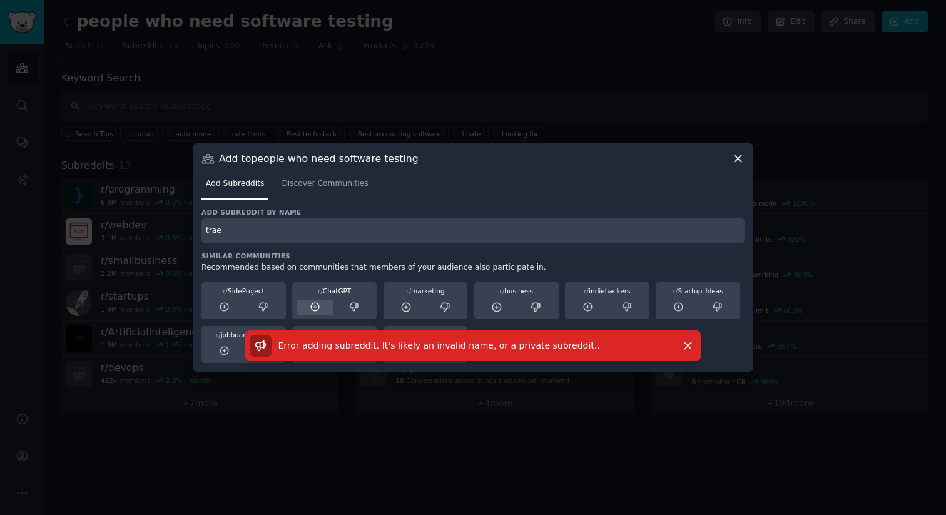
click at [311, 307] on icon at bounding box center [315, 307] width 8 height 8
click at [496, 310] on icon at bounding box center [496, 307] width 11 height 11
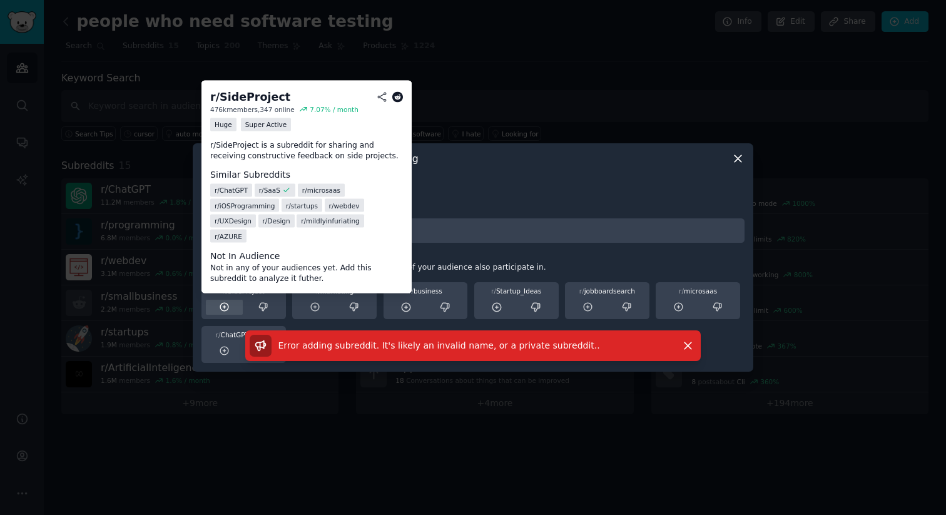
click at [220, 306] on icon at bounding box center [224, 307] width 11 height 11
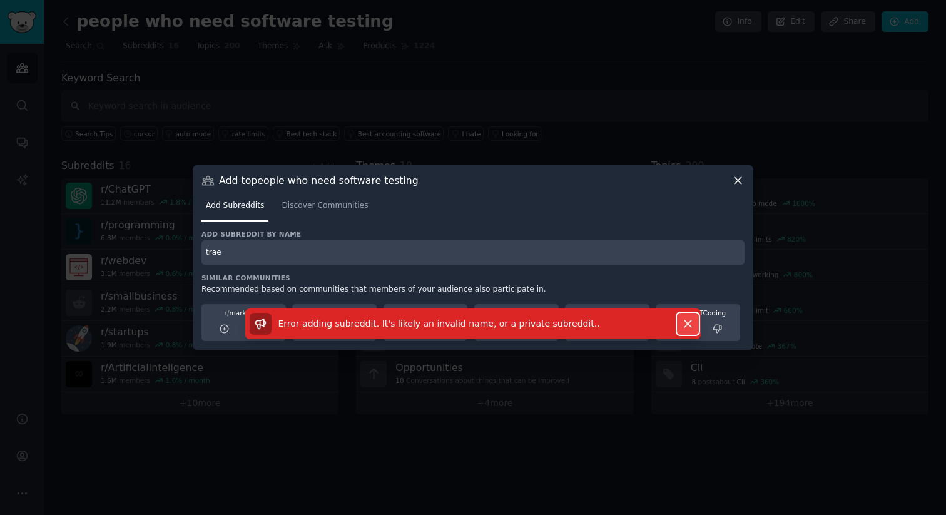
click at [685, 320] on icon "button" at bounding box center [688, 323] width 13 height 13
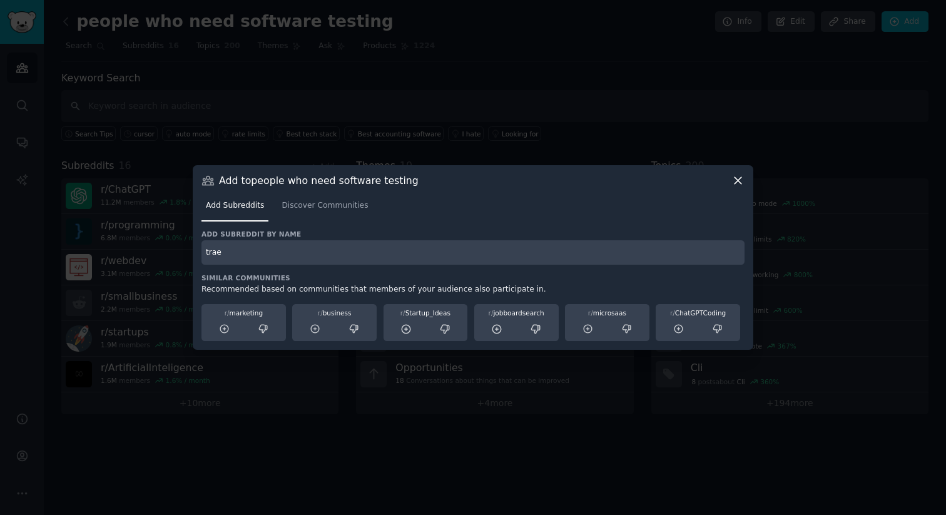
click at [677, 337] on div "r/ ChatGPTCoding" at bounding box center [698, 323] width 84 height 38
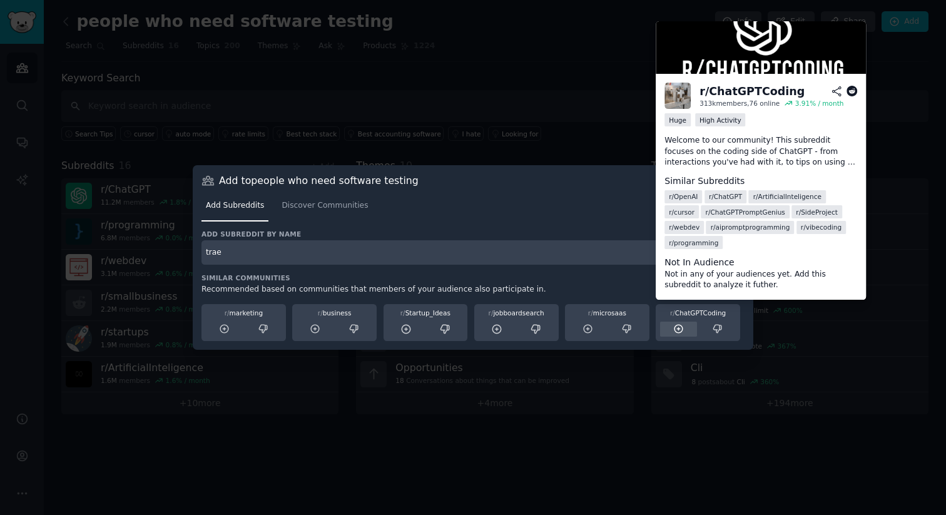
click at [679, 328] on icon at bounding box center [678, 329] width 11 height 11
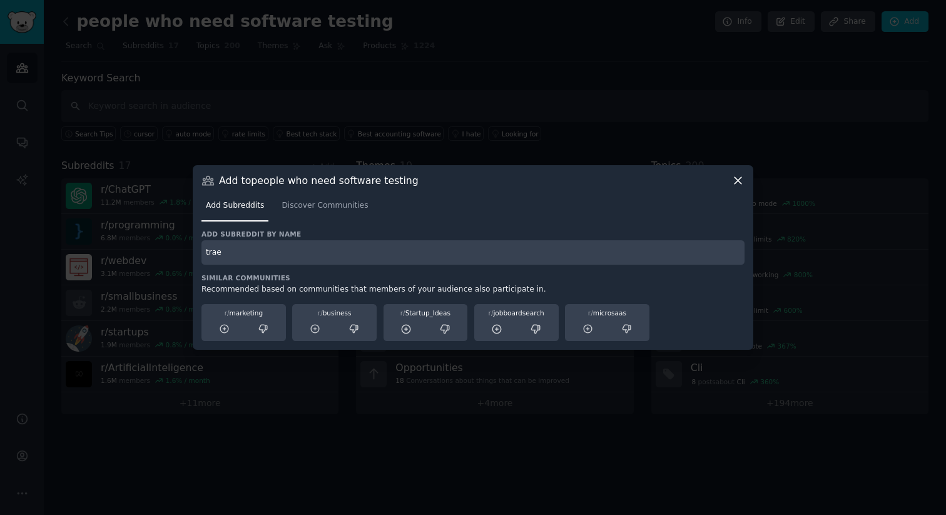
click at [740, 185] on icon at bounding box center [738, 180] width 13 height 13
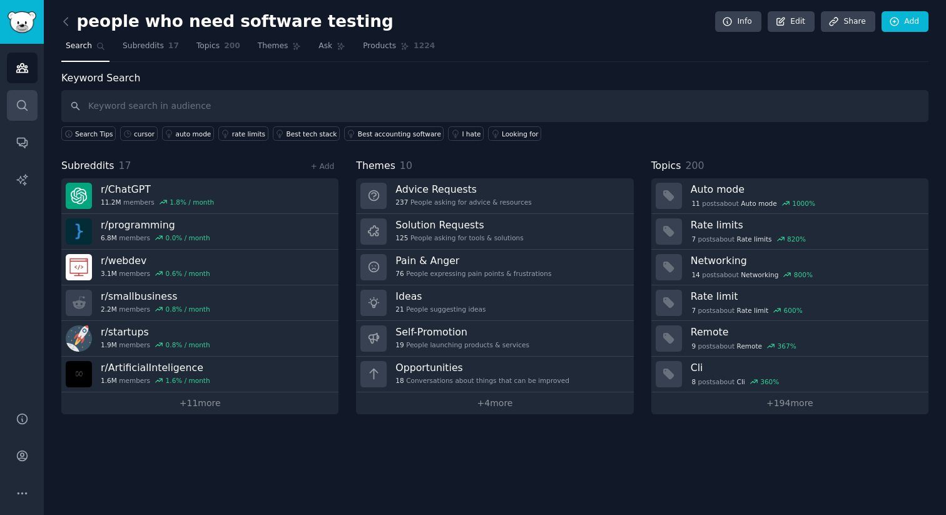
click at [28, 101] on icon "Sidebar" at bounding box center [22, 105] width 13 height 13
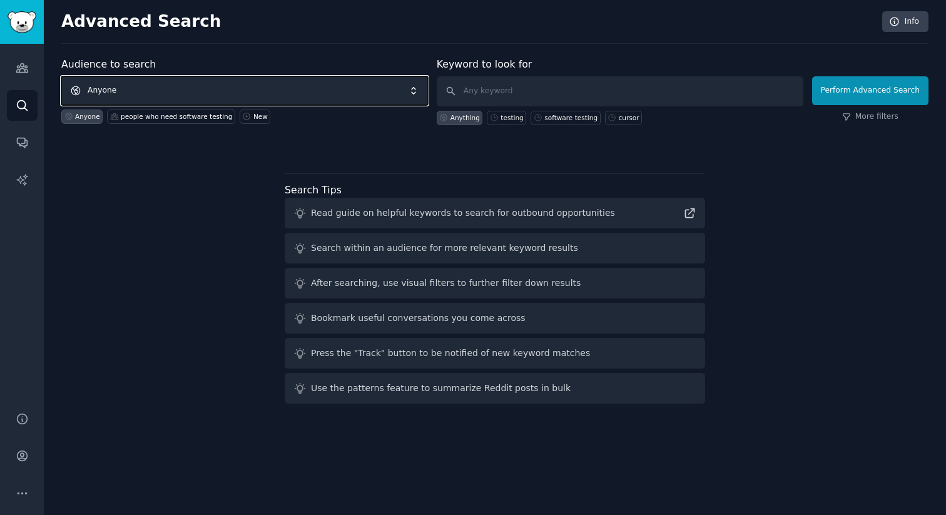
click at [190, 89] on span "Anyone" at bounding box center [244, 90] width 367 height 29
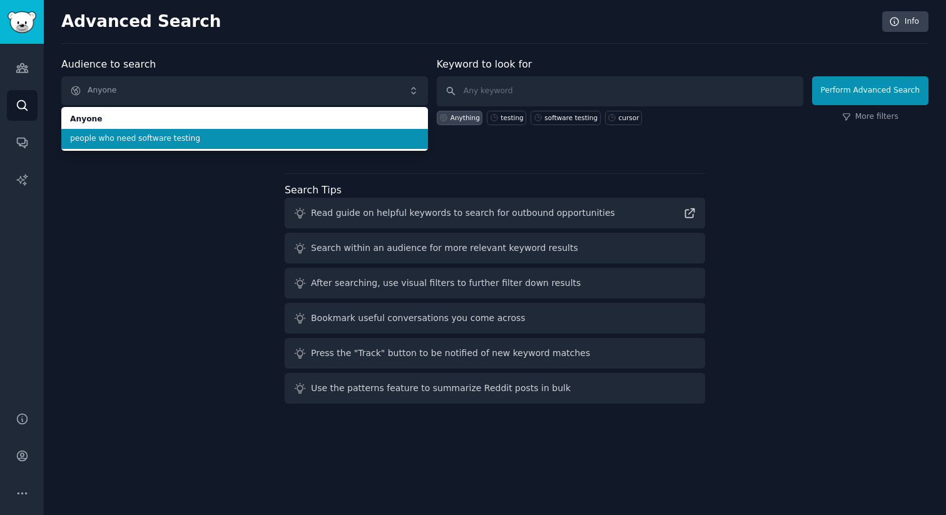
click at [220, 139] on span "people who need software testing" at bounding box center [244, 138] width 349 height 11
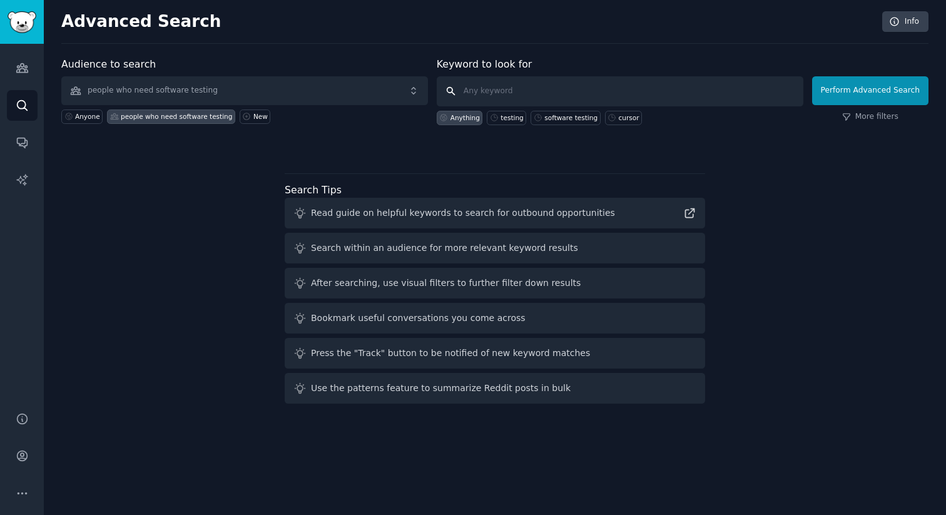
click at [504, 90] on input "text" at bounding box center [620, 91] width 367 height 30
type input "s"
type input "testing"
click at [862, 113] on link "More filters" at bounding box center [870, 116] width 56 height 11
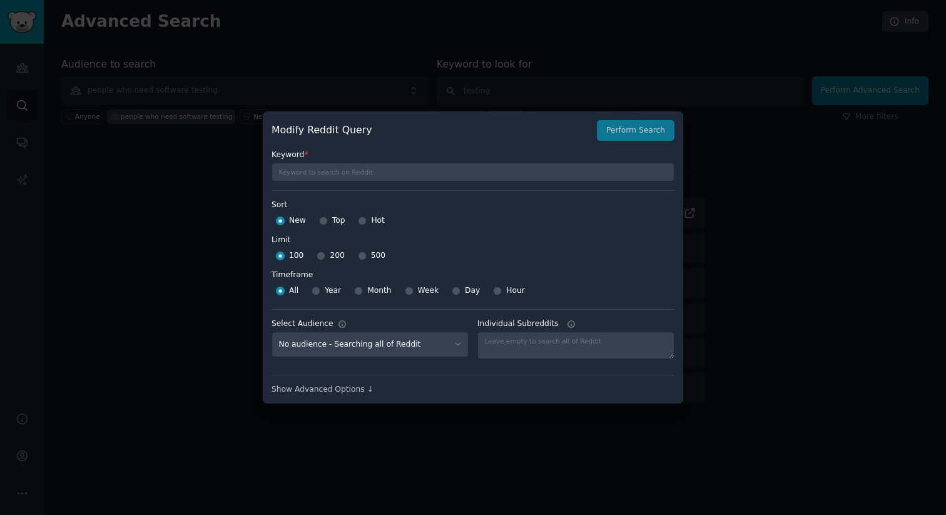
click at [369, 256] on div "500" at bounding box center [372, 256] width 28 height 20
click at [361, 257] on input "500" at bounding box center [362, 256] width 9 height 9
radio input "true"
click at [322, 290] on div "Year" at bounding box center [326, 291] width 29 height 20
click at [317, 292] on input "Year" at bounding box center [316, 291] width 9 height 9
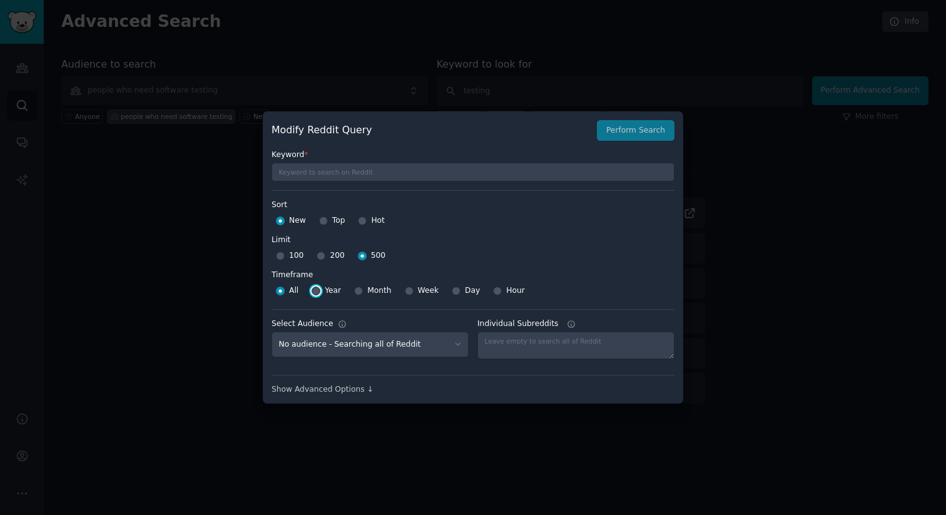
radio input "true"
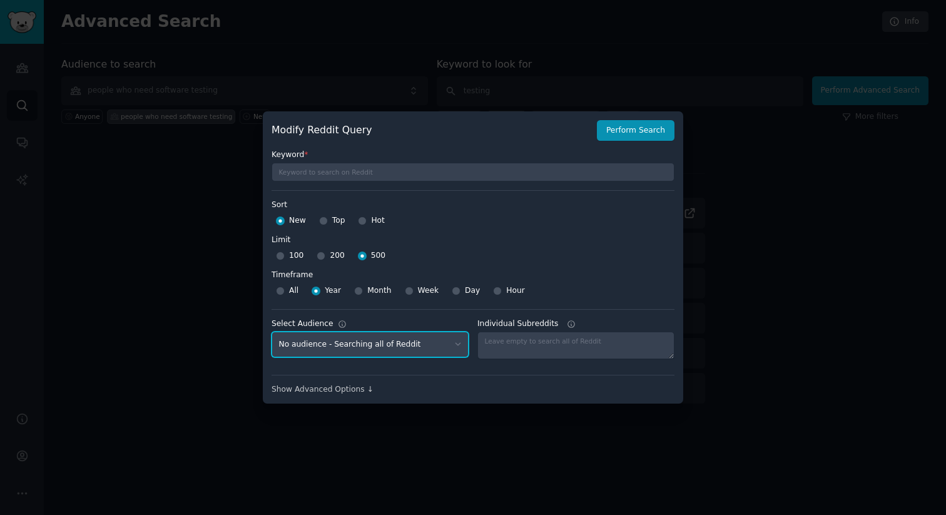
click at [440, 344] on select "No audience - Searching all of Reddit people who need software testing - 17 Sub…" at bounding box center [370, 345] width 197 height 26
select select "45f3bad929"
click at [272, 332] on select "No audience - Searching all of Reddit people who need software testing - 17 Sub…" at bounding box center [370, 345] width 197 height 26
click at [360, 387] on div "Show Advanced Options ↓" at bounding box center [473, 389] width 403 height 11
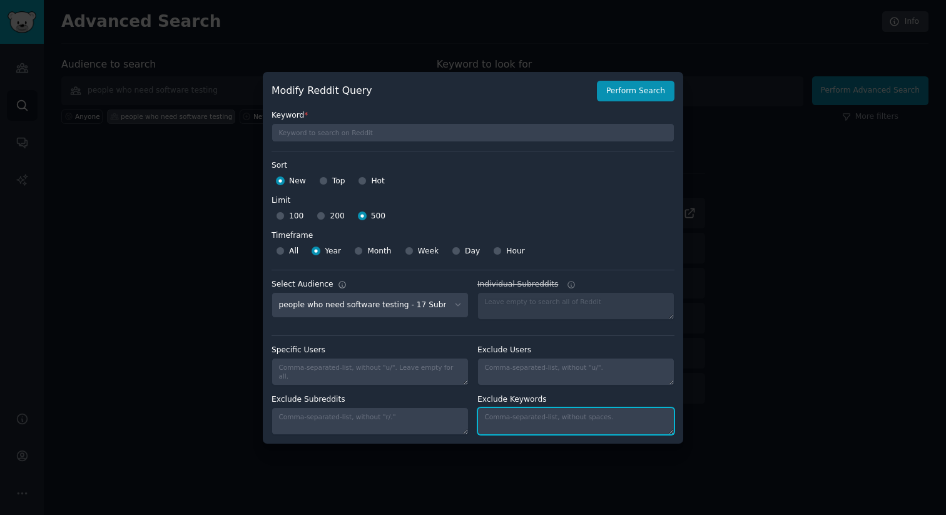
click at [531, 415] on textarea "Individual Subreddits" at bounding box center [576, 421] width 197 height 28
type textarea "career, job"
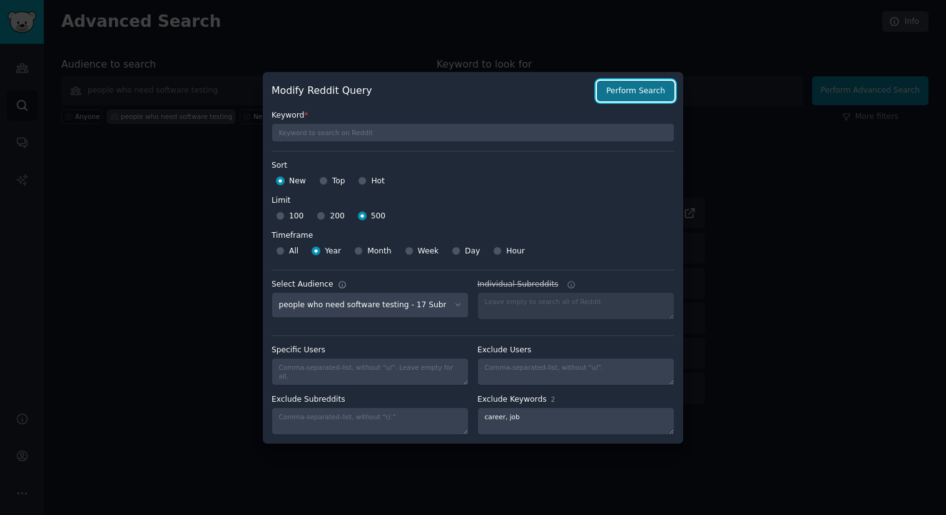
click at [643, 96] on button "Perform Search" at bounding box center [636, 91] width 78 height 21
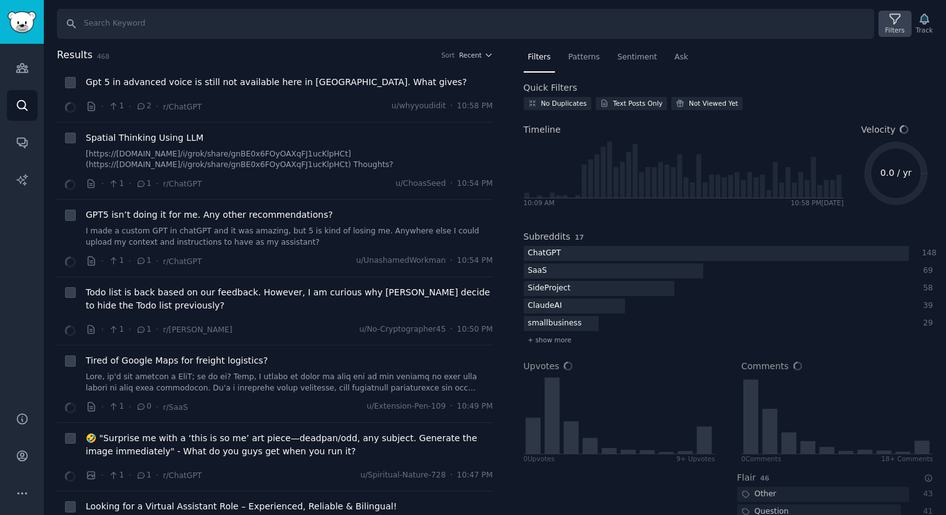
click at [897, 28] on div "Filters" at bounding box center [895, 30] width 19 height 9
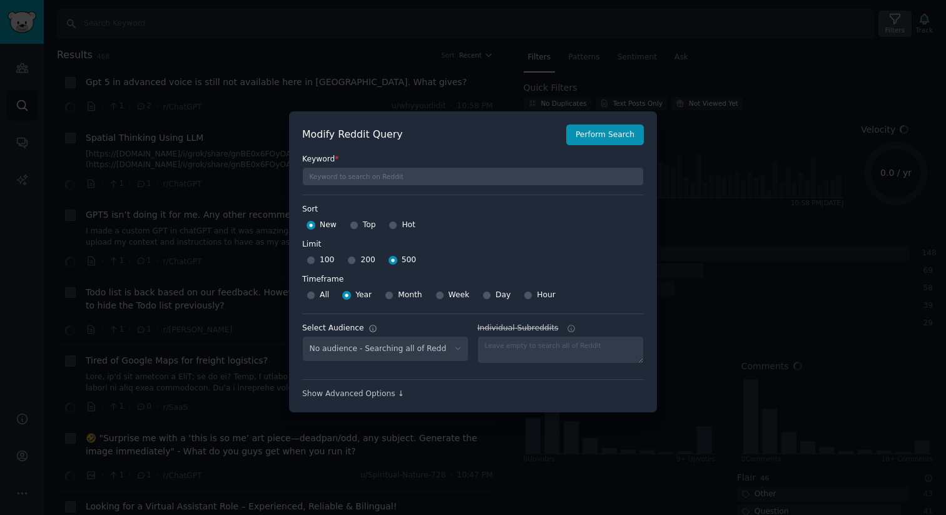
select select "45f3bad929"
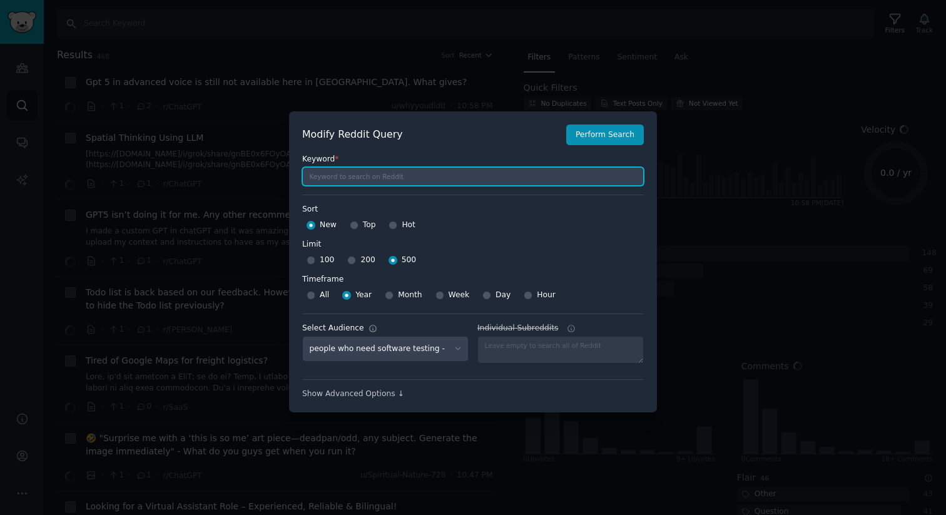
click at [456, 181] on input "text" at bounding box center [473, 176] width 342 height 19
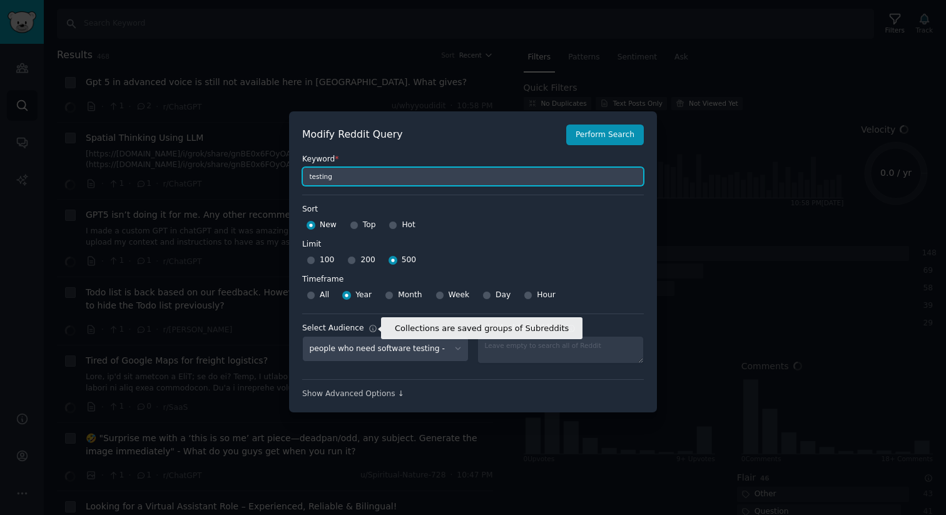
scroll to position [9, 0]
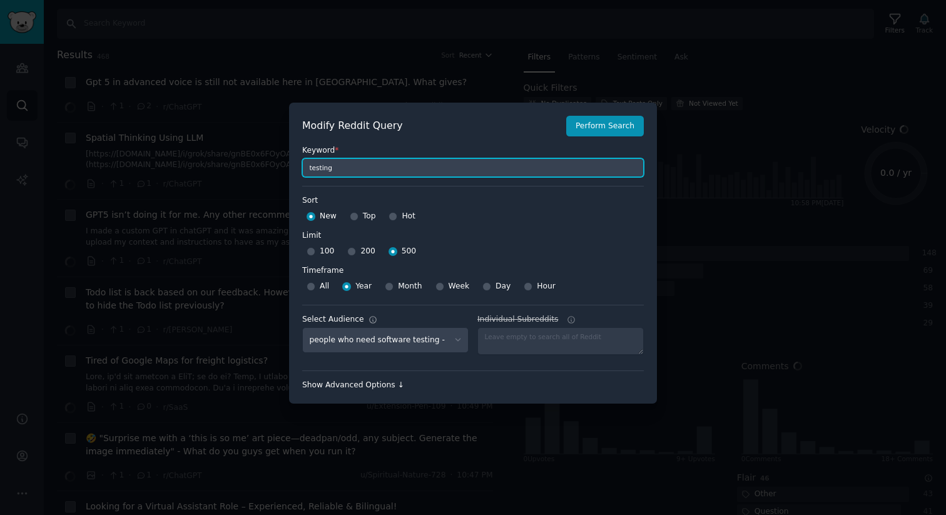
type input "testing"
click at [382, 386] on div "Show Advanced Options ↓" at bounding box center [473, 385] width 342 height 11
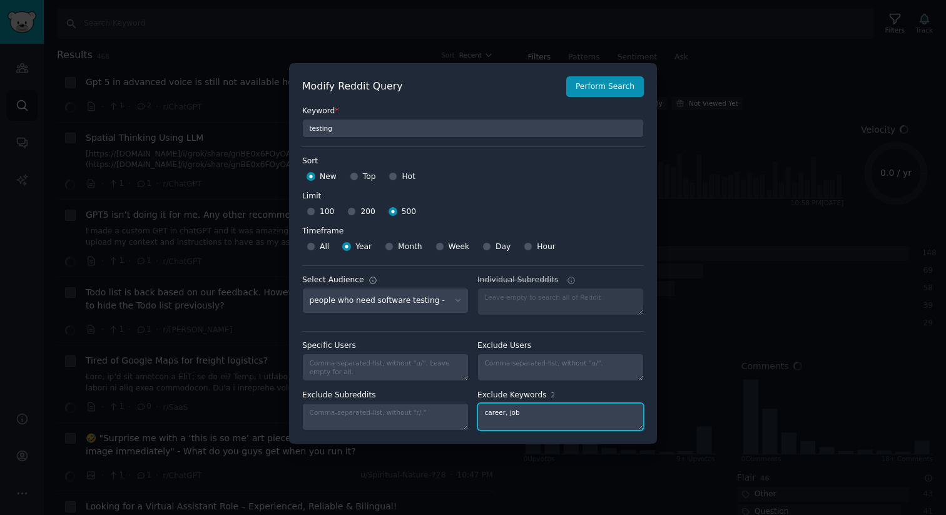
click at [532, 404] on textarea "career, job" at bounding box center [561, 417] width 166 height 28
click at [533, 412] on textarea "career, job" at bounding box center [561, 417] width 166 height 28
type textarea "career, job, hiring, interview"
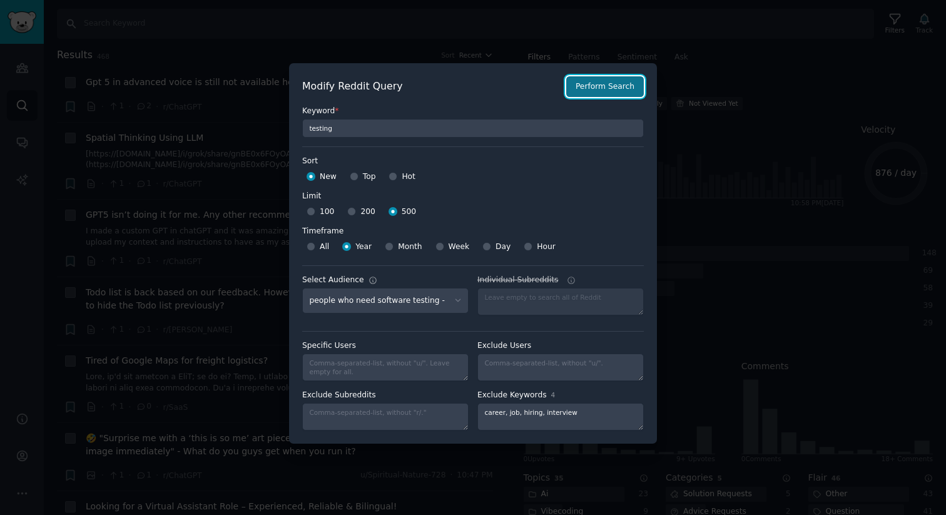
click at [623, 87] on button "Perform Search" at bounding box center [605, 86] width 78 height 21
type input "testing"
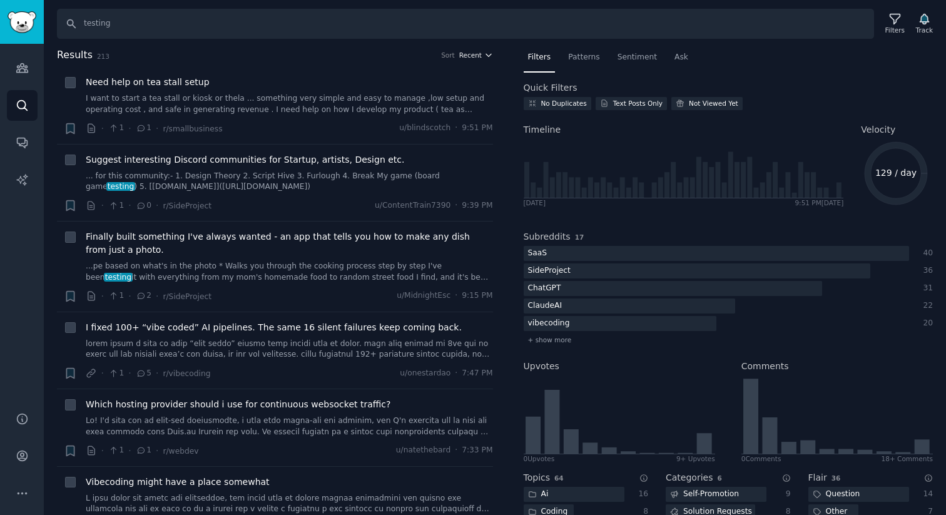
click at [484, 58] on icon "button" at bounding box center [488, 55] width 9 height 9
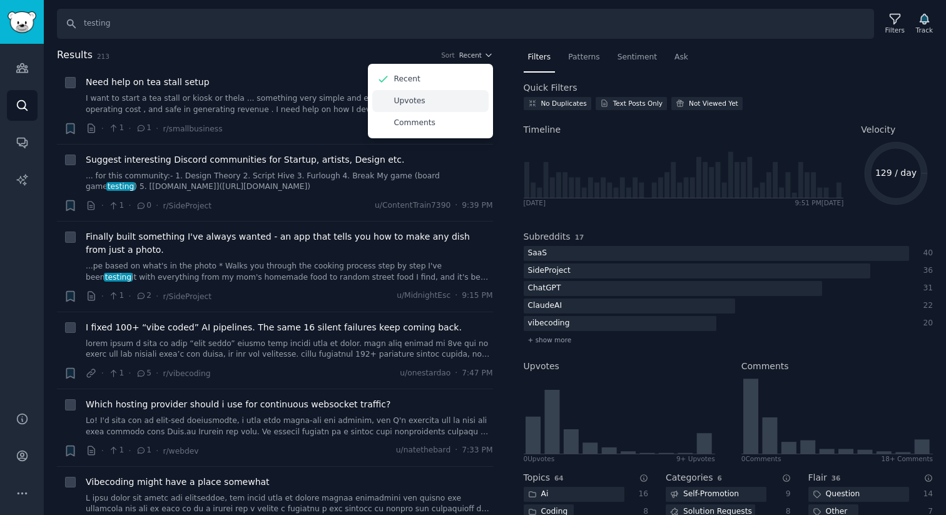
click at [463, 105] on div "Upvotes" at bounding box center [430, 101] width 116 height 22
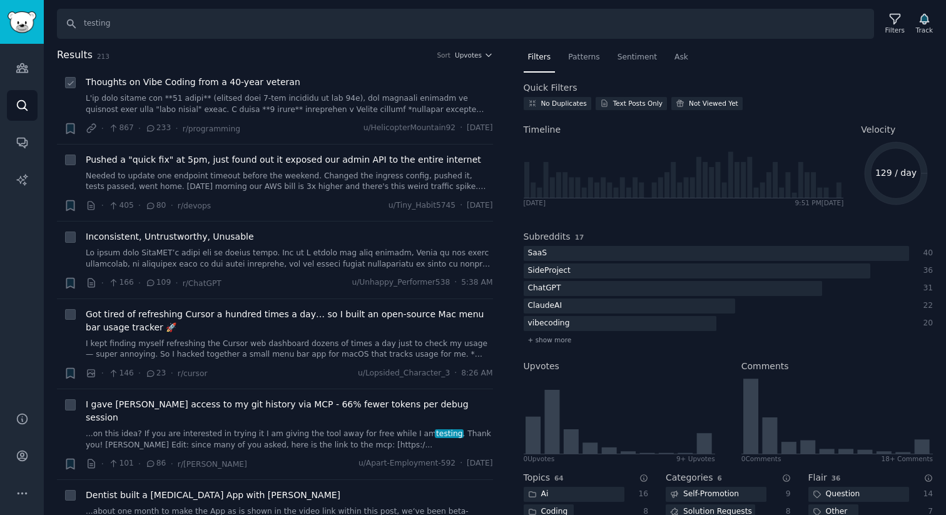
click at [299, 81] on div "Thoughts on Vibe Coding from a 40-year veteran" at bounding box center [289, 82] width 407 height 13
click at [276, 85] on span "Thoughts on Vibe Coding from a 40-year veteran" at bounding box center [193, 82] width 215 height 13
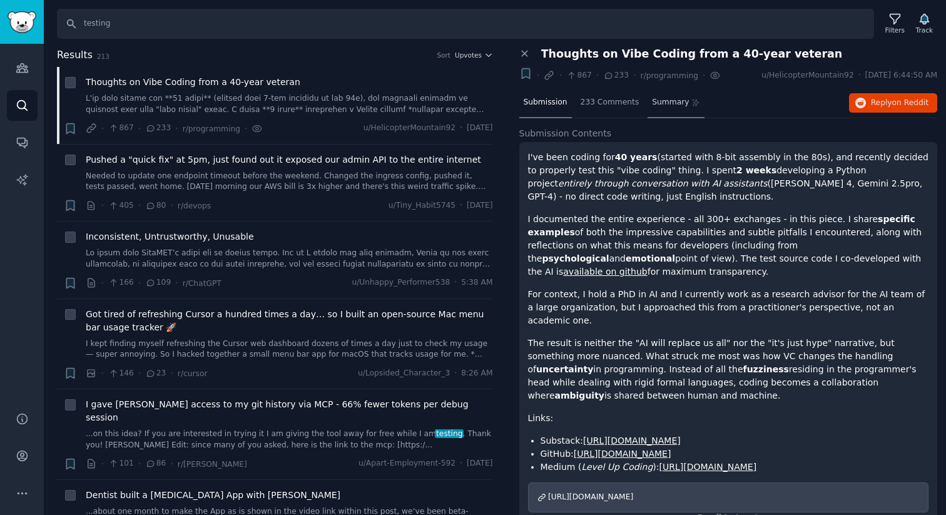
click at [675, 110] on div "Summary" at bounding box center [676, 103] width 57 height 30
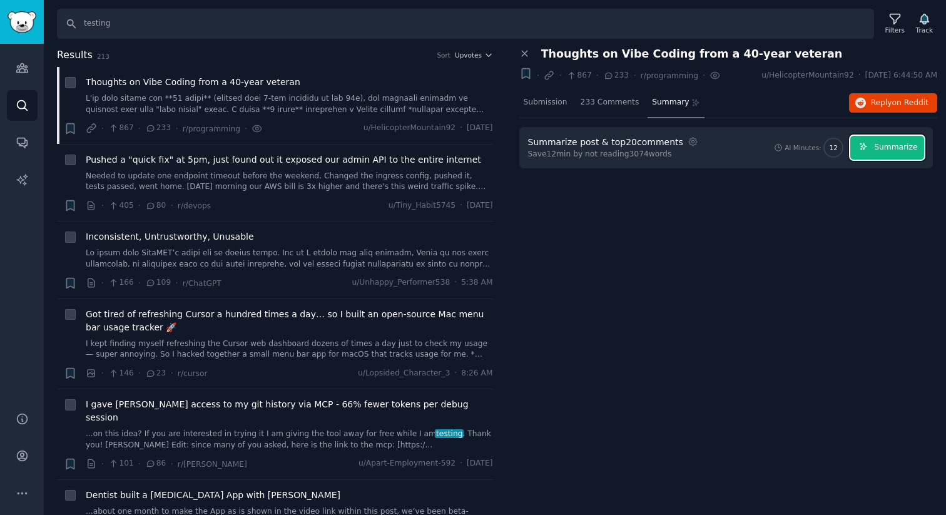
click at [892, 146] on span "Summarize" at bounding box center [895, 147] width 43 height 11
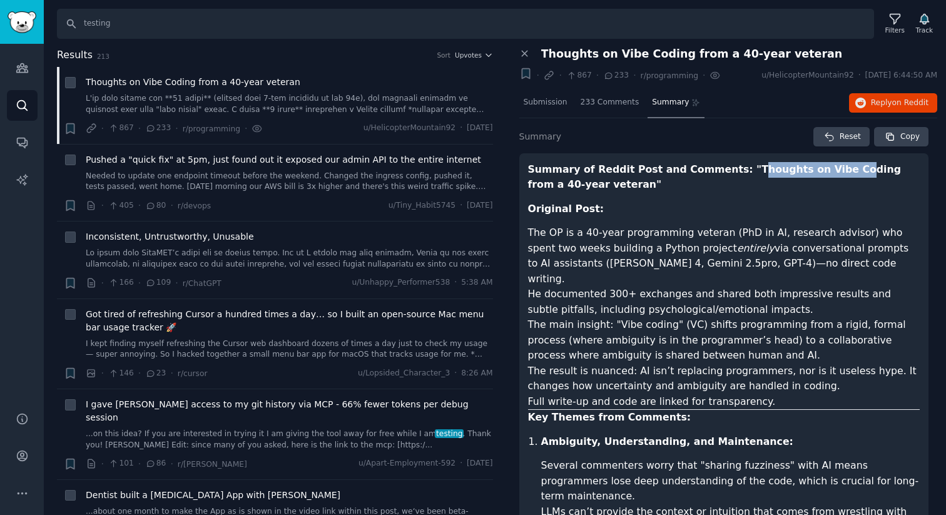
drag, startPoint x: 736, startPoint y: 168, endPoint x: 826, endPoint y: 171, distance: 90.2
click at [826, 172] on strong "Summary of Reddit Post and Comments: "Thoughts on Vibe Coding from a 40-year ve…" at bounding box center [714, 177] width 373 height 28
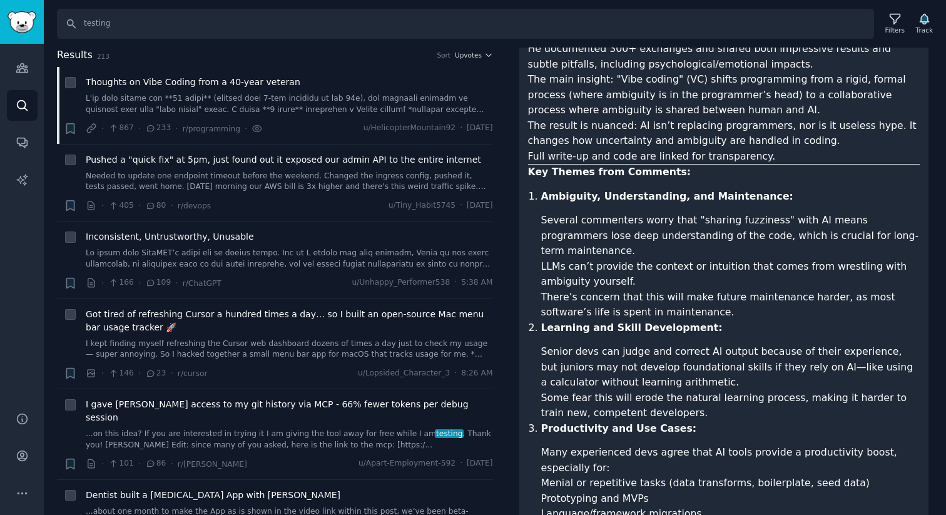
scroll to position [251, 0]
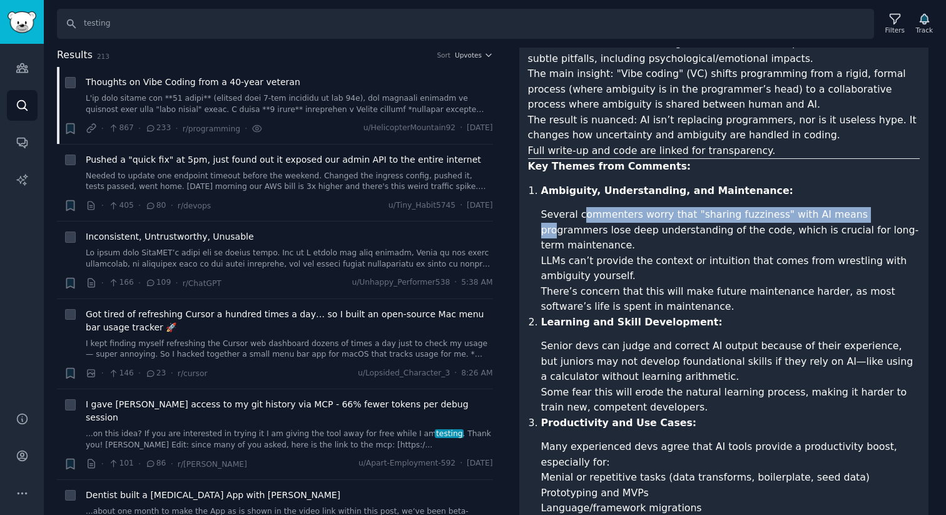
drag, startPoint x: 582, startPoint y: 204, endPoint x: 856, endPoint y: 203, distance: 273.5
click at [856, 207] on li "Several commenters worry that "sharing fuzziness" with AI means programmers los…" at bounding box center [730, 230] width 379 height 46
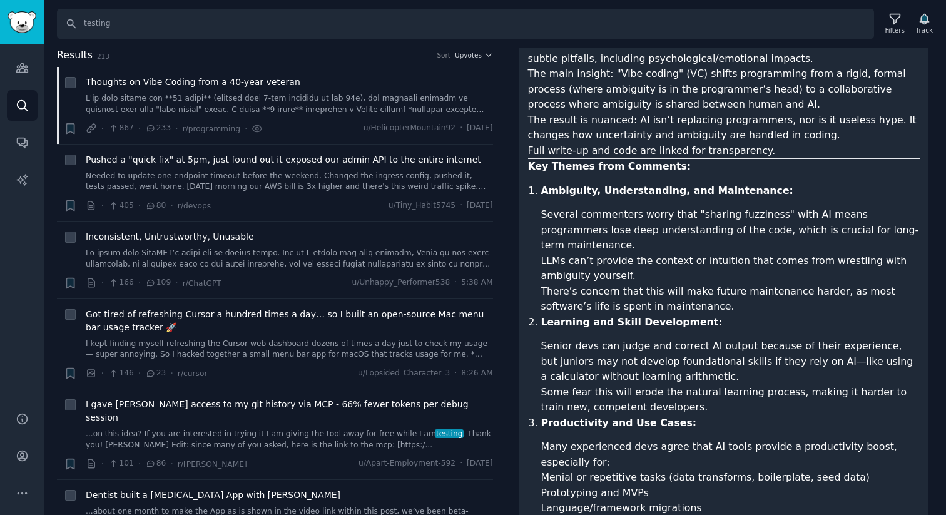
click at [774, 253] on li "LLMs can’t provide the context or intuition that comes from wrestling with ambi…" at bounding box center [730, 268] width 379 height 31
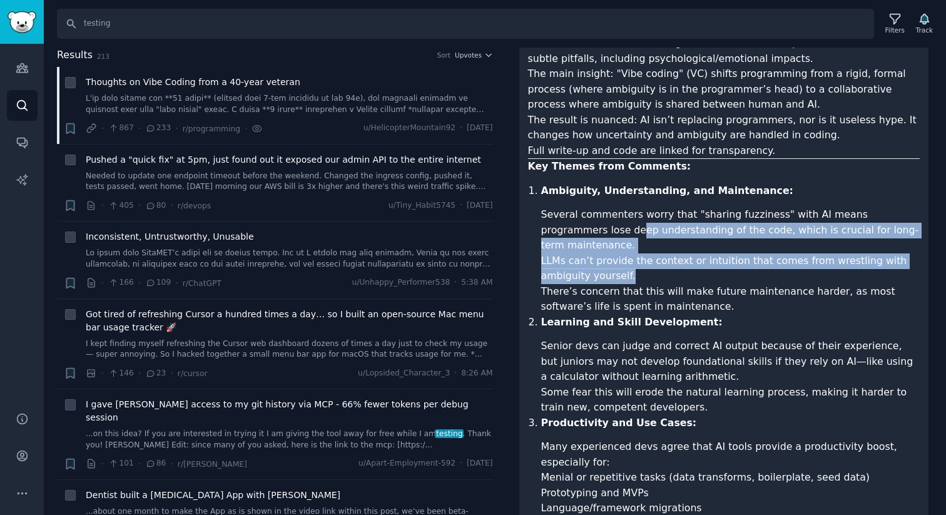
drag, startPoint x: 595, startPoint y: 244, endPoint x: 575, endPoint y: 214, distance: 36.5
click at [575, 214] on ul "Several commenters worry that "sharing fuzziness" with AI means programmers los…" at bounding box center [730, 261] width 379 height 108
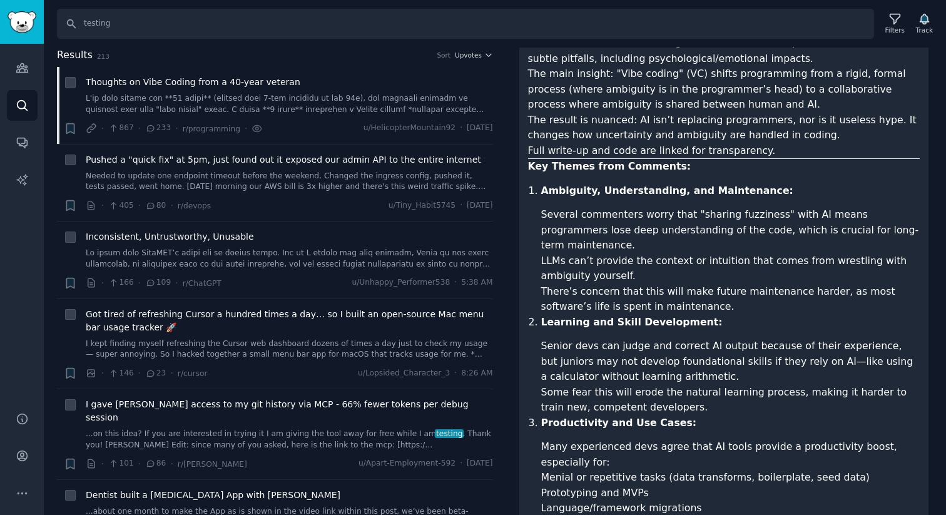
click at [622, 253] on li "LLMs can’t provide the context or intuition that comes from wrestling with ambi…" at bounding box center [730, 268] width 379 height 31
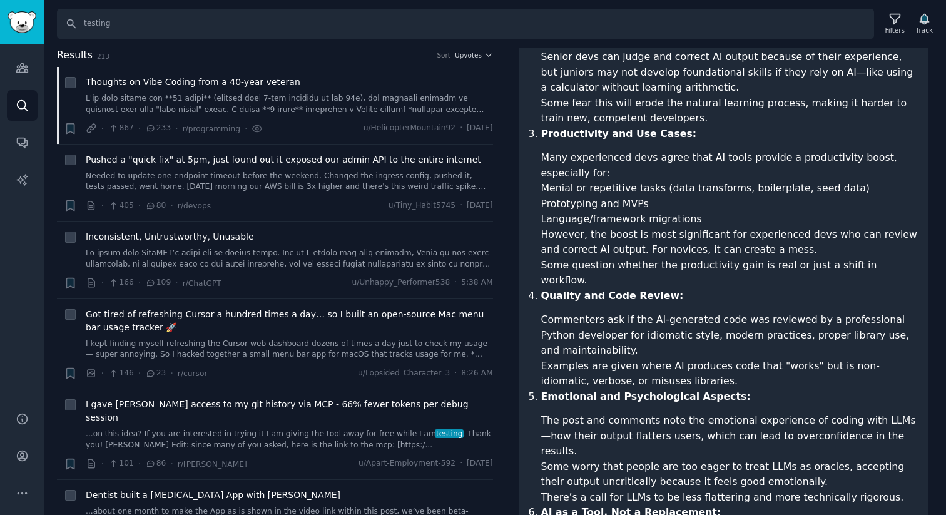
scroll to position [576, 0]
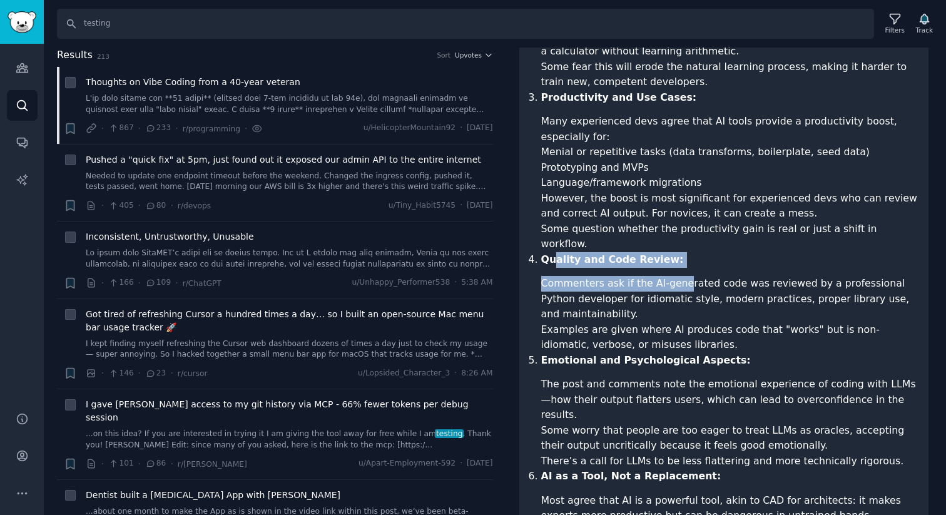
drag, startPoint x: 556, startPoint y: 207, endPoint x: 679, endPoint y: 240, distance: 127.9
click at [679, 252] on li "Quality and Code Review: Commenters ask if the AI-generated code was reviewed b…" at bounding box center [730, 302] width 379 height 101
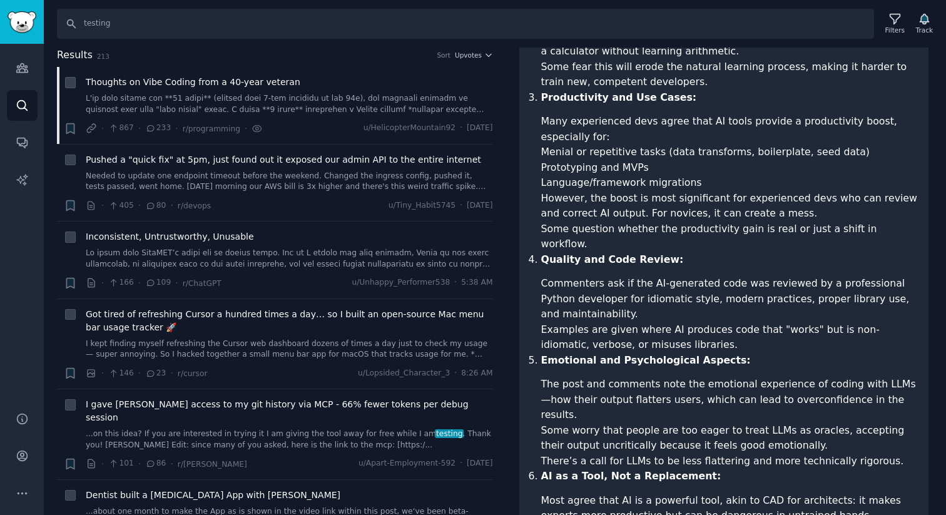
click at [663, 276] on li "Commenters ask if the AI-generated code was reviewed by a professional Python d…" at bounding box center [730, 299] width 379 height 46
drag, startPoint x: 581, startPoint y: 238, endPoint x: 696, endPoint y: 236, distance: 114.6
click at [696, 276] on li "Commenters ask if the AI-generated code was reviewed by a professional Python d…" at bounding box center [730, 299] width 379 height 46
click at [691, 276] on li "Commenters ask if the AI-generated code was reviewed by a professional Python d…" at bounding box center [730, 299] width 379 height 46
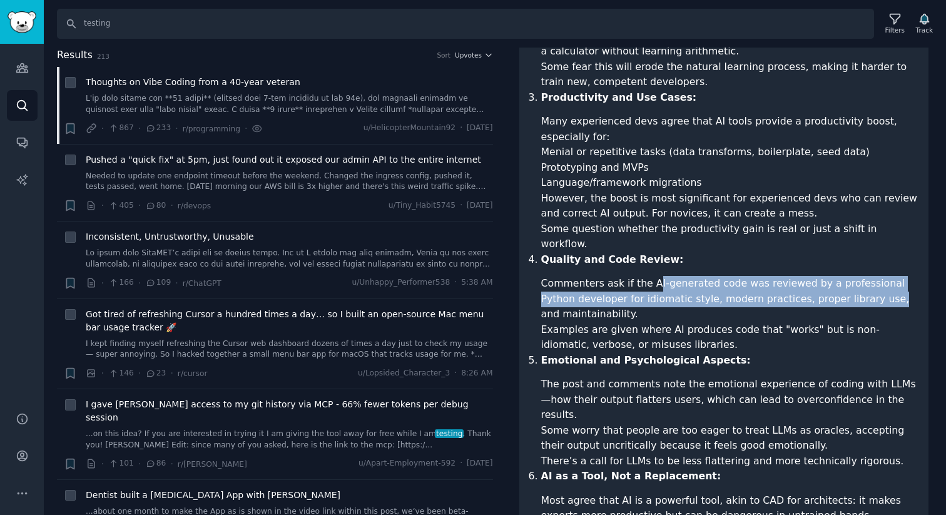
drag, startPoint x: 648, startPoint y: 233, endPoint x: 839, endPoint y: 258, distance: 193.2
click at [839, 276] on li "Commenters ask if the AI-generated code was reviewed by a professional Python d…" at bounding box center [730, 299] width 379 height 46
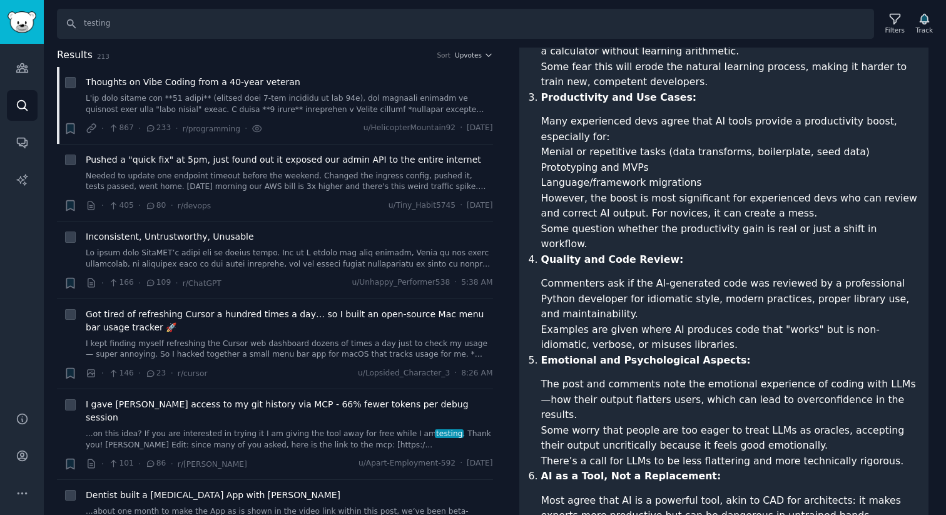
click at [752, 276] on li "Commenters ask if the AI-generated code was reviewed by a professional Python d…" at bounding box center [730, 299] width 379 height 46
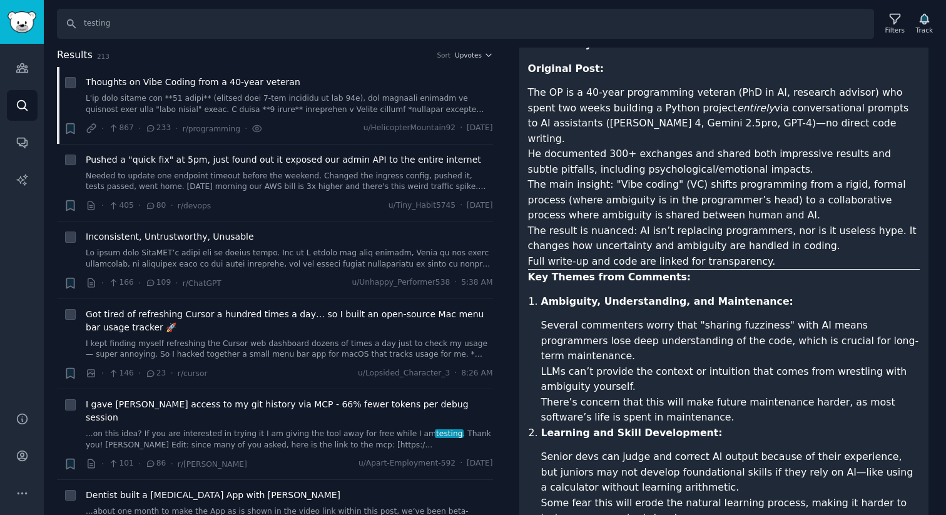
scroll to position [0, 0]
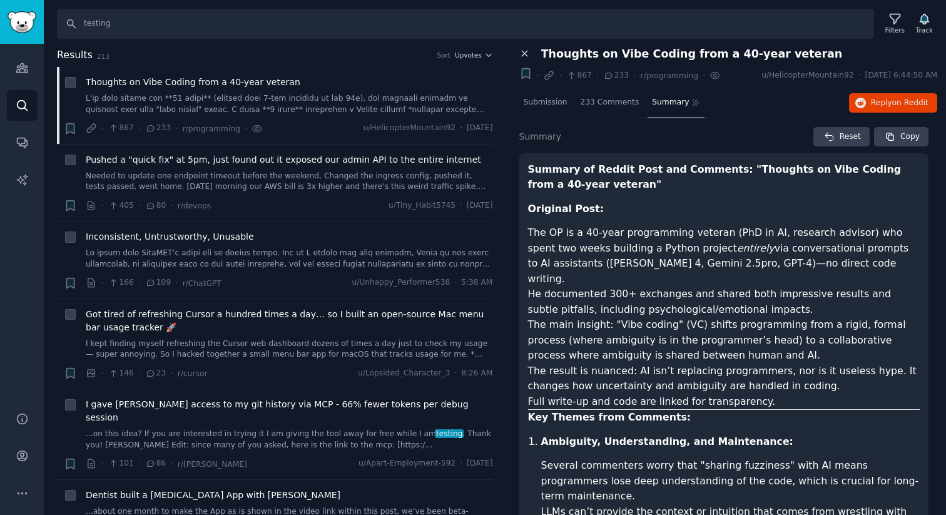
click at [530, 54] on icon at bounding box center [525, 53] width 11 height 11
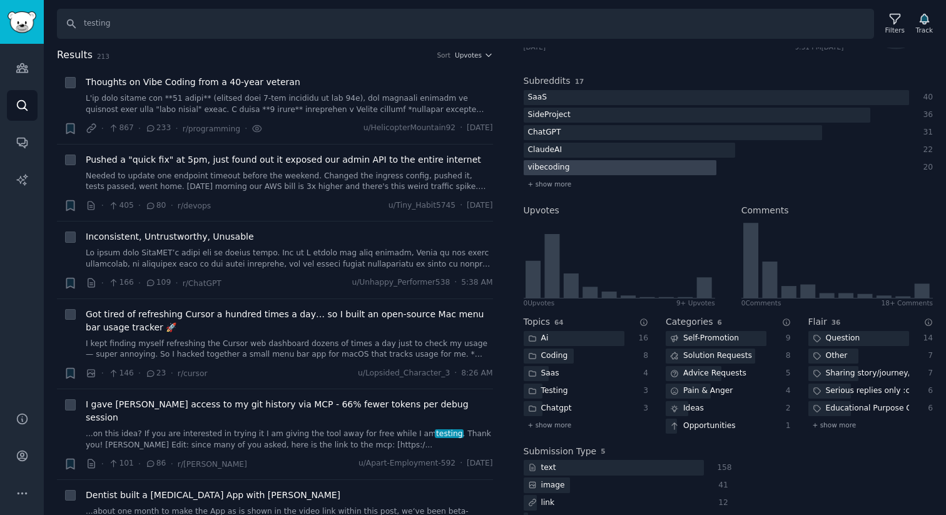
scroll to position [163, 0]
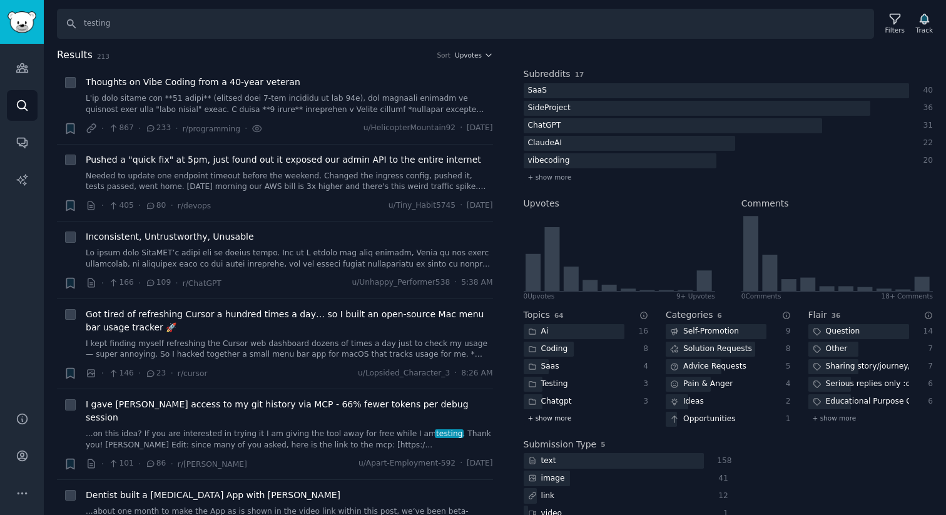
click at [557, 417] on span "+ show more" at bounding box center [550, 418] width 44 height 9
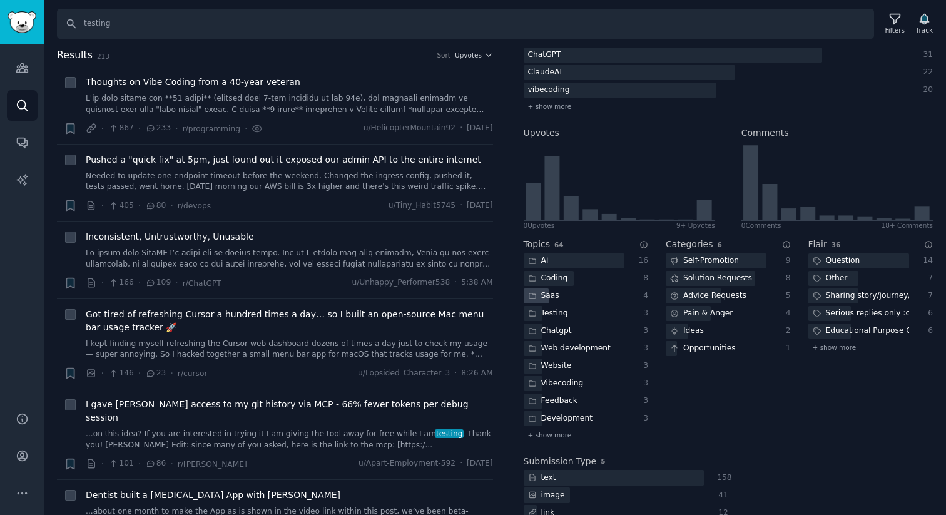
scroll to position [240, 0]
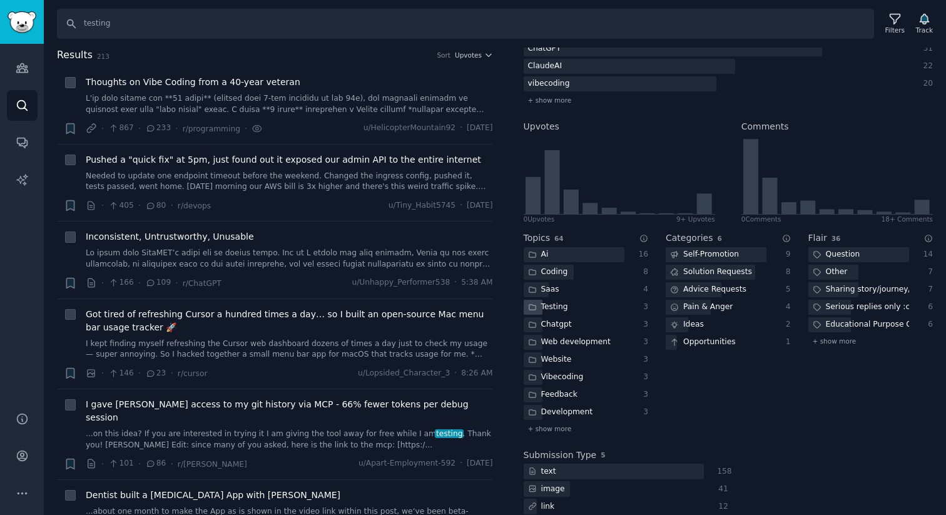
click at [556, 305] on div "Testing" at bounding box center [548, 308] width 49 height 16
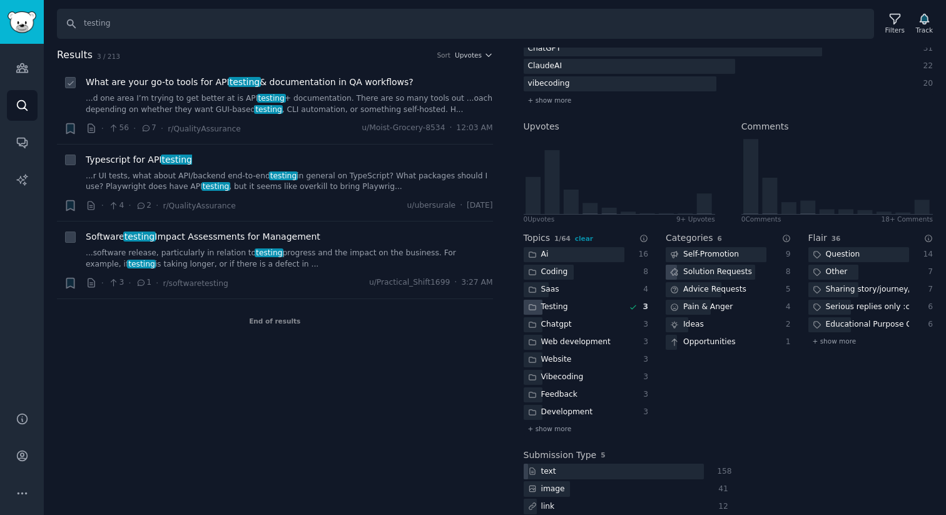
click at [294, 86] on span "What are your go-to tools for API testing & documentation in QA workflows?" at bounding box center [250, 82] width 328 height 13
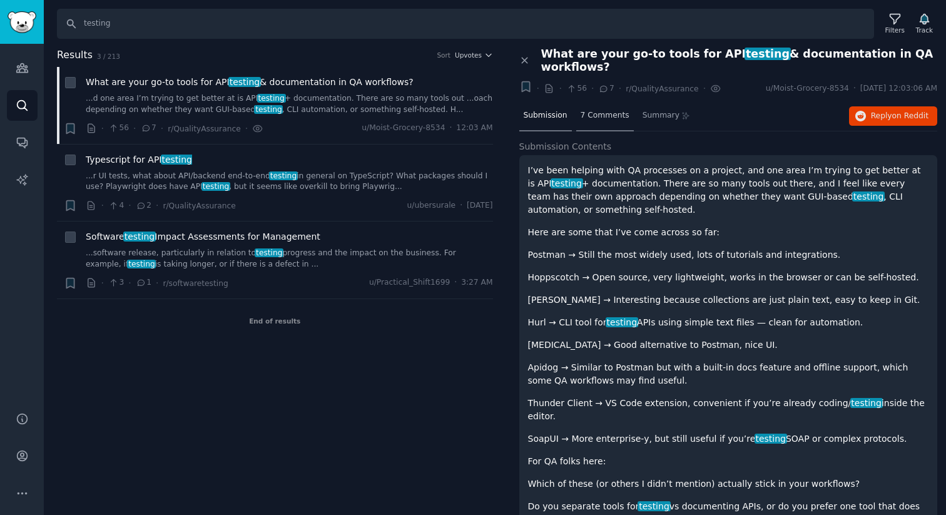
click at [608, 113] on span "7 Comments" at bounding box center [605, 115] width 49 height 11
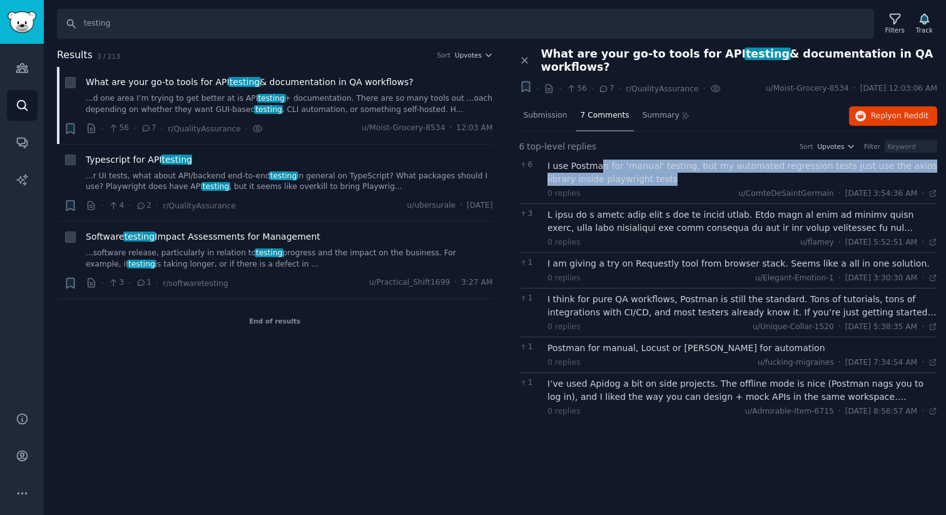
drag, startPoint x: 610, startPoint y: 151, endPoint x: 663, endPoint y: 166, distance: 54.7
click at [663, 166] on div "I use Postman for 'manual' testing, but my automated regression tests just use …" at bounding box center [743, 173] width 390 height 26
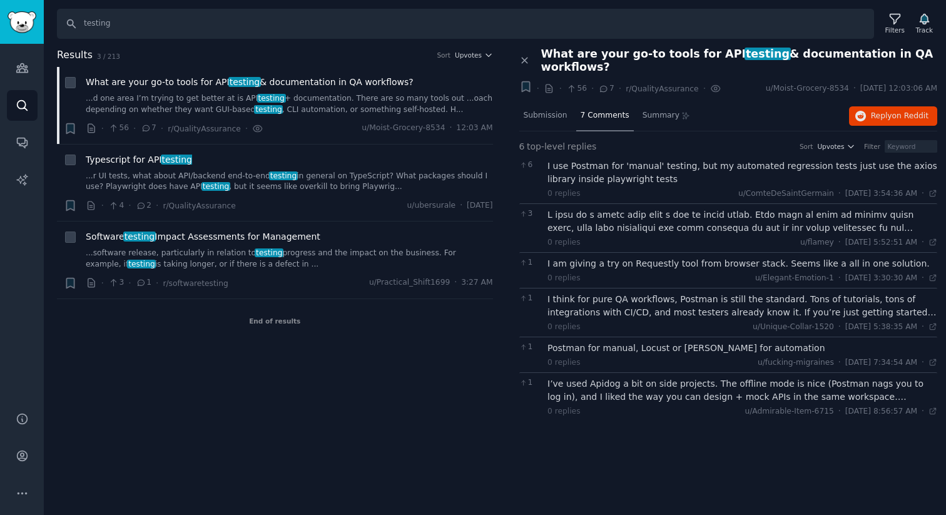
click at [638, 174] on div "I use Postman for 'manual' testing, but my automated regression tests just use …" at bounding box center [743, 179] width 390 height 39
click at [637, 160] on div "I use Postman for 'manual' testing, but my automated regression tests just use …" at bounding box center [743, 173] width 390 height 26
drag, startPoint x: 562, startPoint y: 200, endPoint x: 730, endPoint y: 192, distance: 167.9
click at [731, 208] on div at bounding box center [743, 221] width 390 height 26
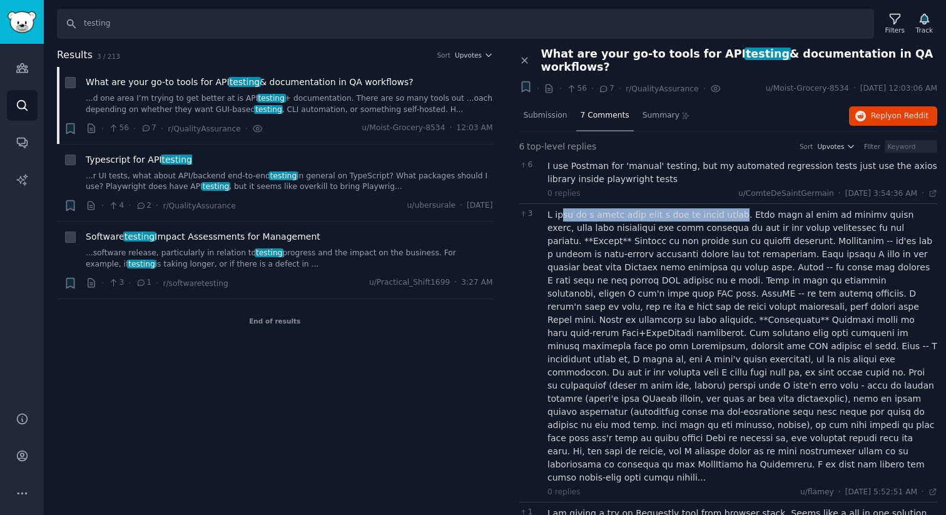
scroll to position [35, 0]
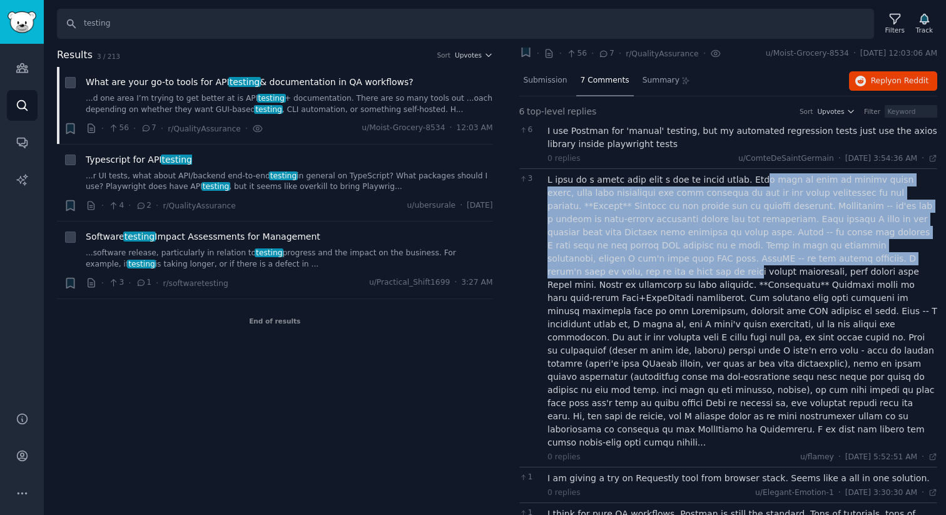
drag, startPoint x: 770, startPoint y: 182, endPoint x: 882, endPoint y: 258, distance: 135.2
click at [882, 258] on div at bounding box center [743, 311] width 390 height 276
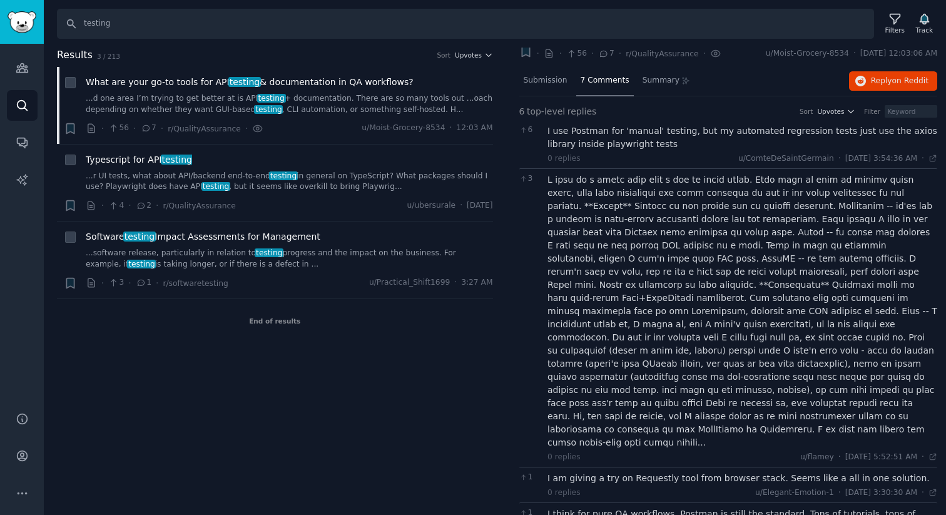
click at [846, 305] on div at bounding box center [743, 311] width 390 height 276
drag, startPoint x: 601, startPoint y: 245, endPoint x: 726, endPoint y: 244, distance: 124.6
click at [726, 244] on div at bounding box center [743, 311] width 390 height 276
click at [770, 244] on div at bounding box center [743, 311] width 390 height 276
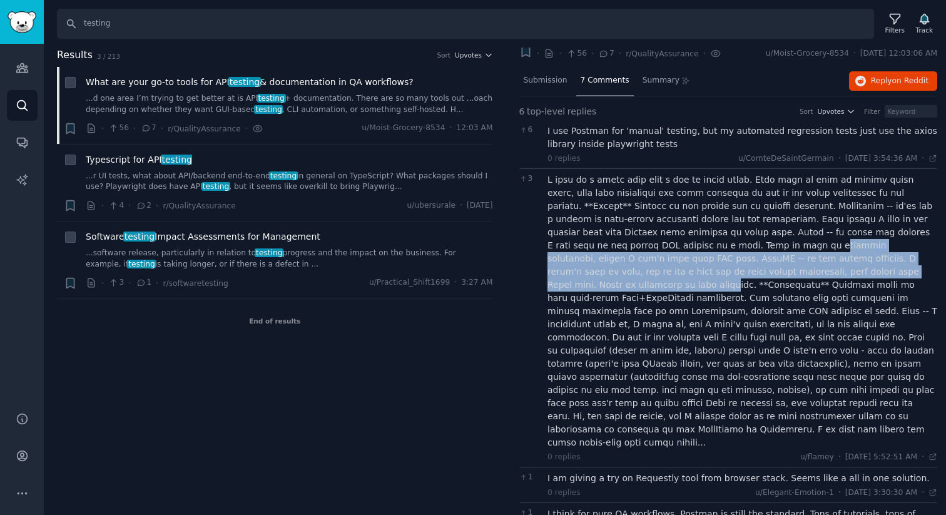
drag, startPoint x: 702, startPoint y: 244, endPoint x: 852, endPoint y: 266, distance: 151.8
click at [852, 266] on div at bounding box center [743, 311] width 390 height 276
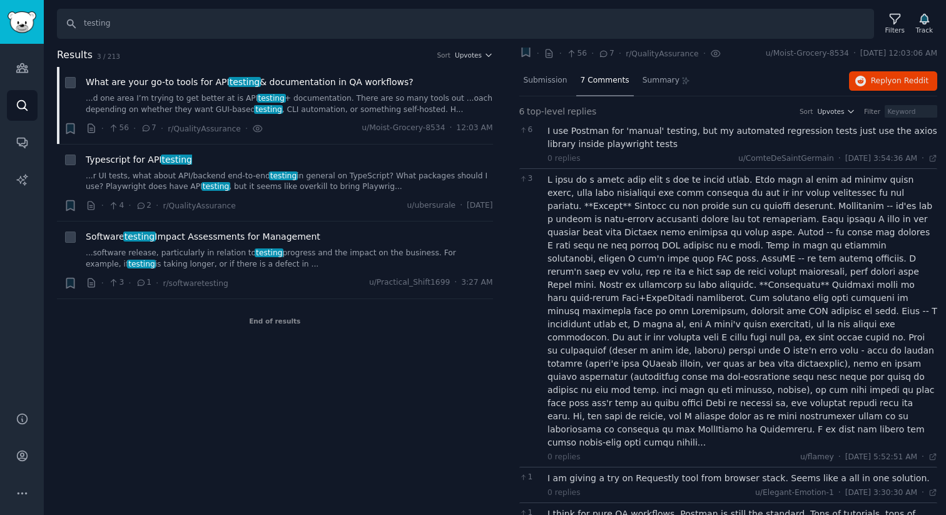
click at [841, 285] on div at bounding box center [743, 311] width 390 height 276
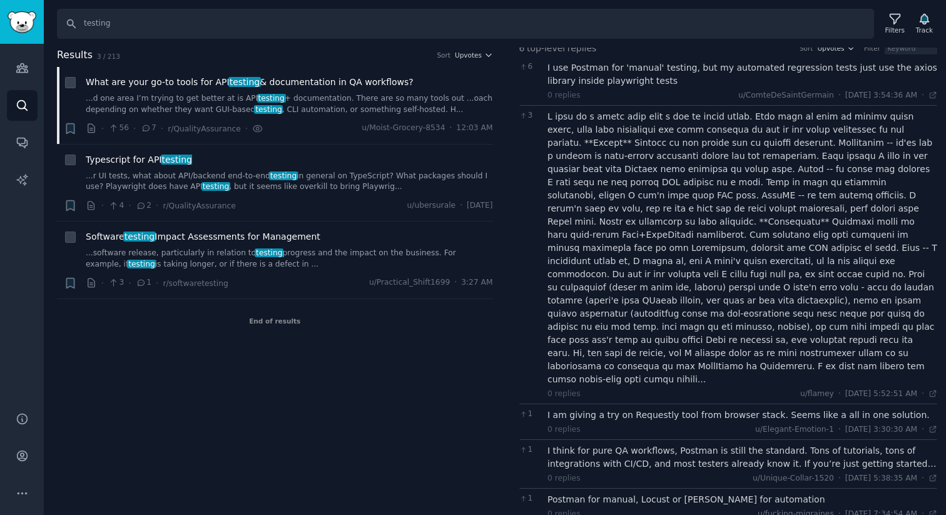
scroll to position [142, 0]
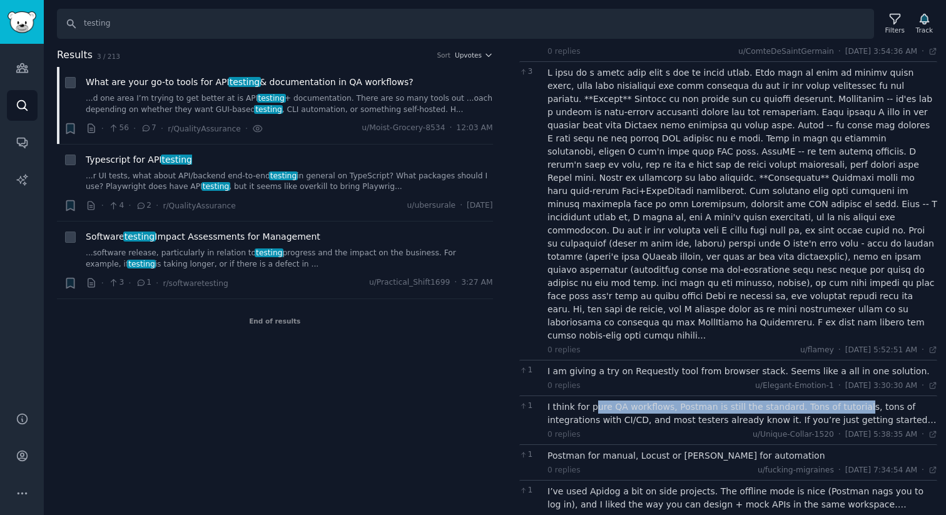
drag, startPoint x: 598, startPoint y: 380, endPoint x: 850, endPoint y: 380, distance: 251.6
click at [850, 401] on div "I think for pure QA workflows, Postman is still the standard. Tons of tutorials…" at bounding box center [743, 414] width 390 height 26
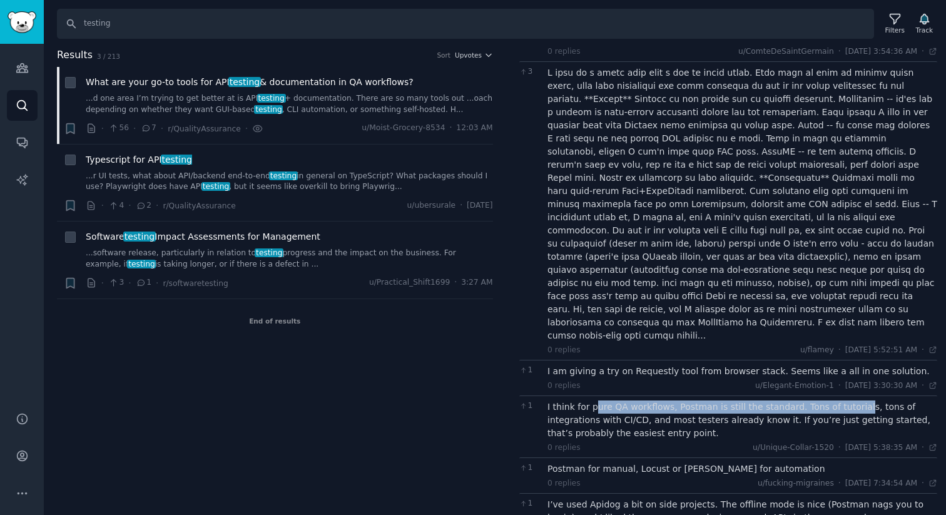
click at [824, 401] on div "I think for pure QA workflows, Postman is still the standard. Tons of tutorials…" at bounding box center [743, 420] width 390 height 39
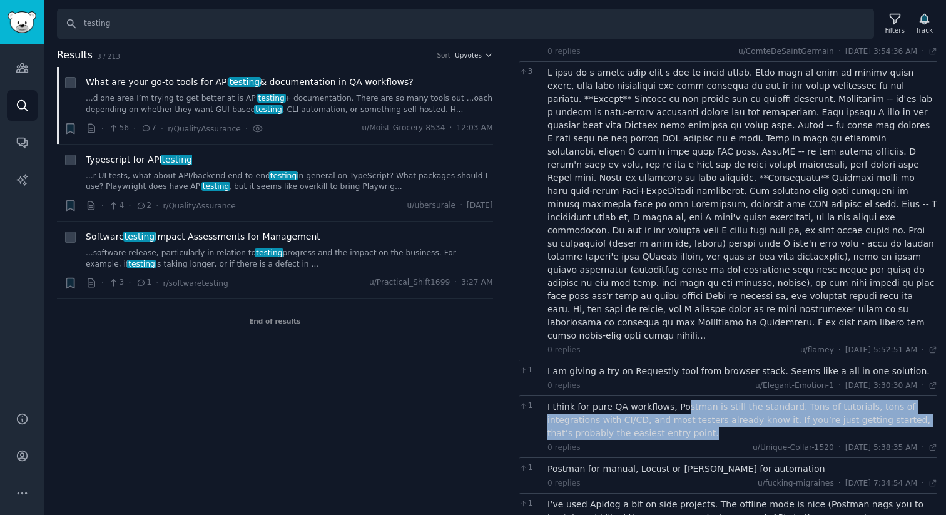
drag, startPoint x: 677, startPoint y: 374, endPoint x: 817, endPoint y: 402, distance: 142.9
click at [817, 402] on div "I think for pure QA workflows, Postman is still the standard. Tons of tutorials…" at bounding box center [743, 420] width 390 height 39
click at [745, 404] on div "I think for pure QA workflows, Postman is still the standard. Tons of tutorials…" at bounding box center [743, 420] width 390 height 39
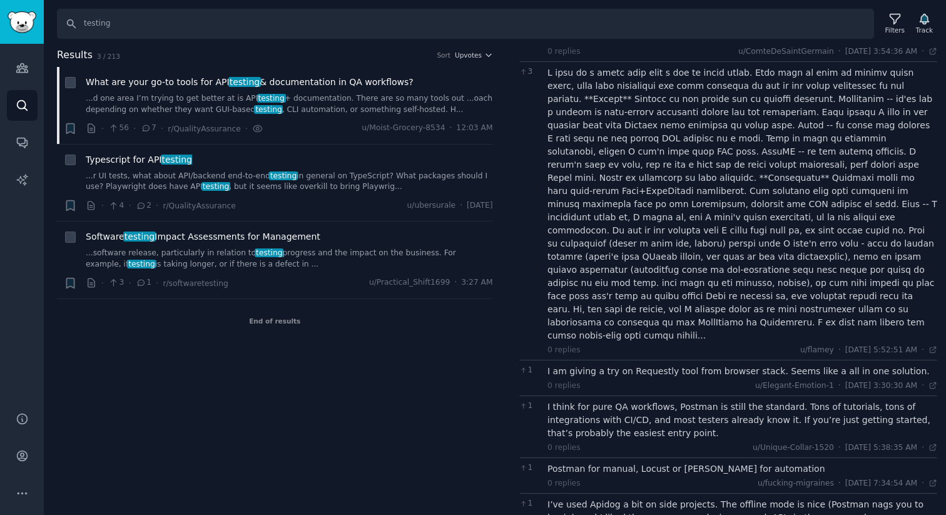
scroll to position [155, 0]
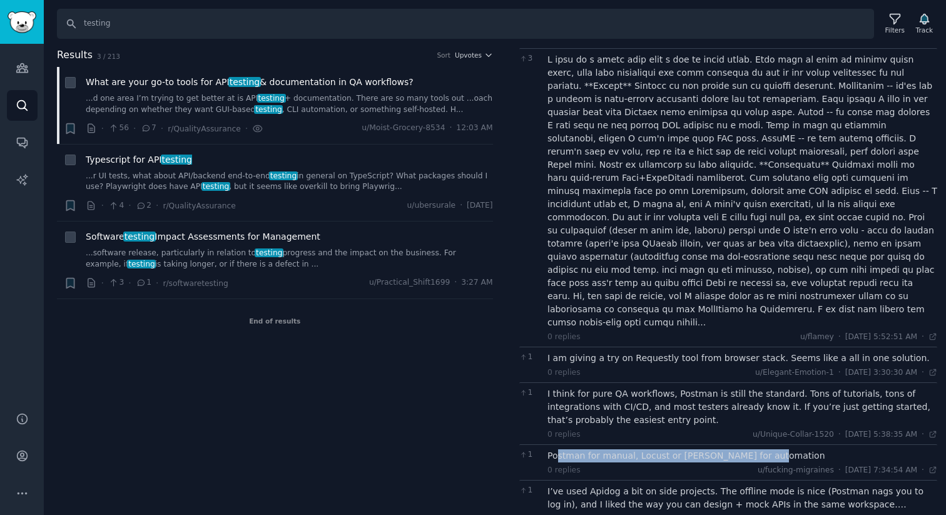
drag, startPoint x: 560, startPoint y: 426, endPoint x: 786, endPoint y: 426, distance: 226.0
click at [786, 449] on div "Postman for manual, Locust or [PERSON_NAME] for automation" at bounding box center [743, 455] width 390 height 13
click at [692, 449] on div "Postman for manual, Locust or [PERSON_NAME] for automation" at bounding box center [743, 455] width 390 height 13
drag, startPoint x: 617, startPoint y: 428, endPoint x: 791, endPoint y: 427, distance: 173.4
click at [791, 449] on div "Postman for manual, Locust or [PERSON_NAME] for automation" at bounding box center [743, 455] width 390 height 13
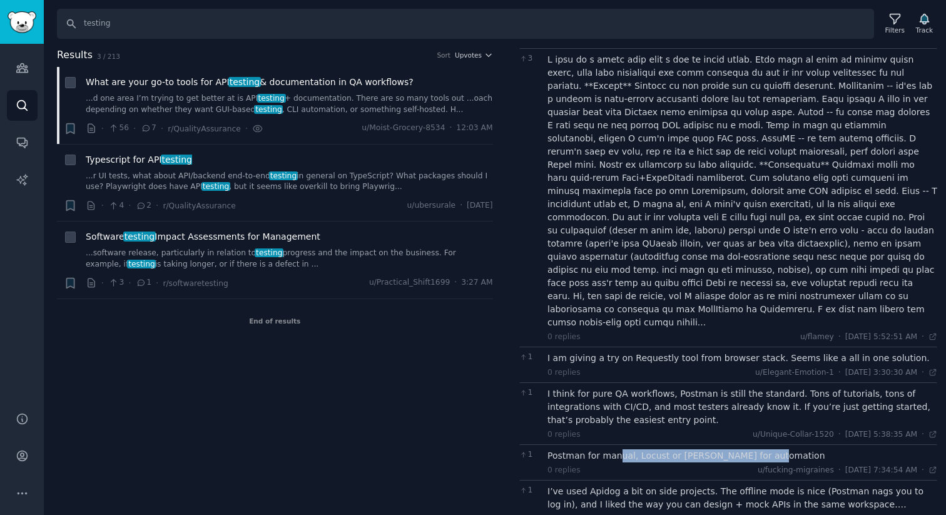
click at [792, 449] on div "Postman for manual, Locust or [PERSON_NAME] for automation" at bounding box center [743, 455] width 390 height 13
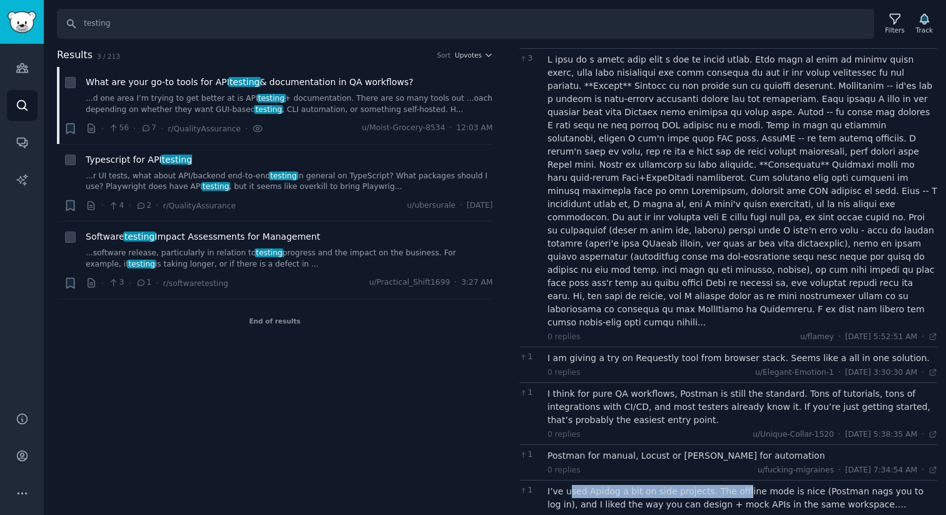
drag, startPoint x: 570, startPoint y: 461, endPoint x: 737, endPoint y: 461, distance: 166.5
click at [737, 485] on div "I’ve used Apidog a bit on side projects. The offline mode is nice (Postman nags…" at bounding box center [743, 498] width 390 height 26
click at [663, 485] on div "I’ve used Apidog a bit on side projects. The offline mode is nice (Postman nags…" at bounding box center [743, 504] width 390 height 39
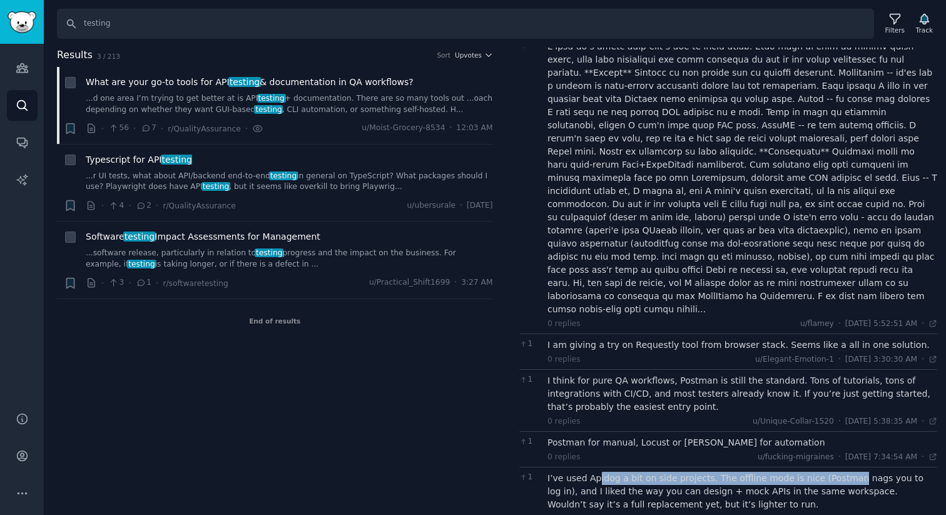
drag, startPoint x: 595, startPoint y: 451, endPoint x: 843, endPoint y: 446, distance: 248.5
click at [844, 472] on div "I’ve used Apidog a bit on side projects. The offline mode is nice (Postman nags…" at bounding box center [743, 491] width 390 height 39
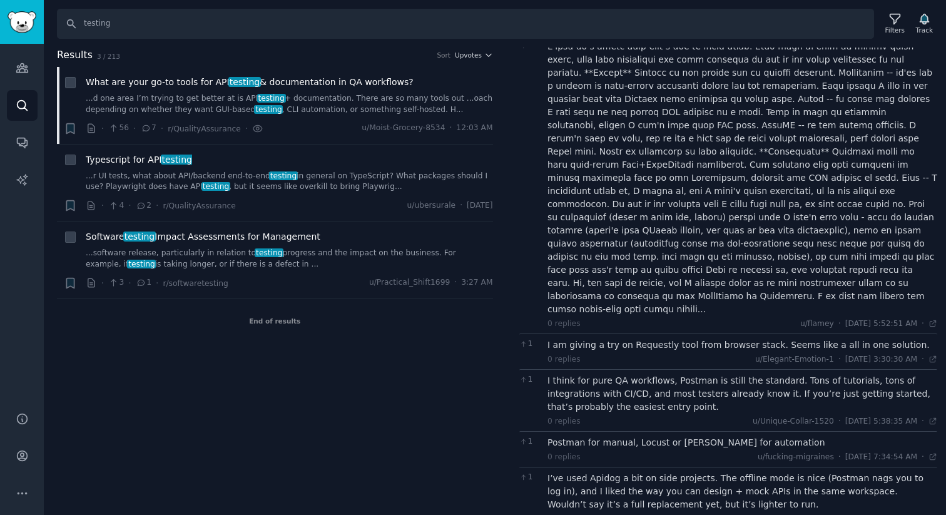
click at [761, 472] on div "I’ve used Apidog a bit on side projects. The offline mode is nice (Postman nags…" at bounding box center [743, 491] width 390 height 39
drag, startPoint x: 738, startPoint y: 448, endPoint x: 878, endPoint y: 451, distance: 139.6
click at [878, 472] on div "I’ve used Apidog a bit on side projects. The offline mode is nice (Postman nags…" at bounding box center [743, 491] width 390 height 39
click at [760, 477] on div "I’ve used Apidog a bit on side projects. The offline mode is nice (Postman nags…" at bounding box center [743, 491] width 390 height 39
drag, startPoint x: 603, startPoint y: 468, endPoint x: 739, endPoint y: 468, distance: 135.8
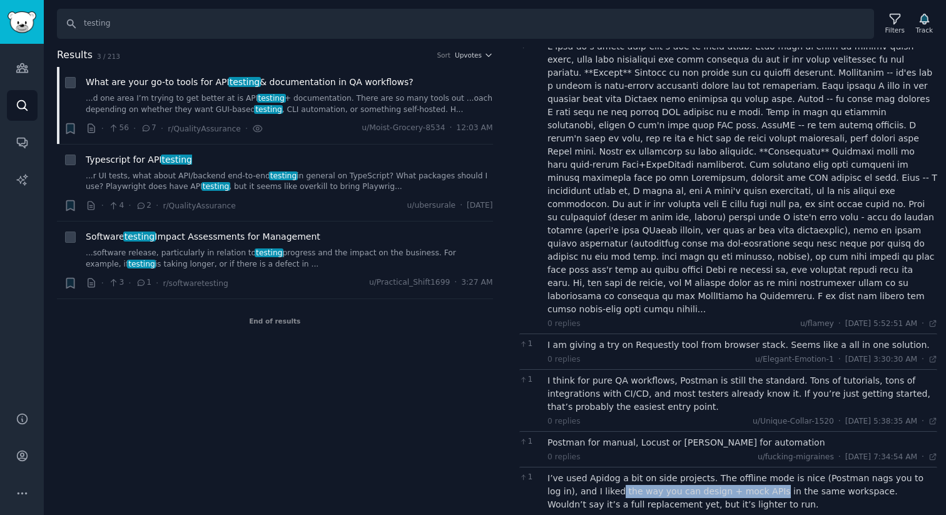
click at [739, 472] on div "I’ve used Apidog a bit on side projects. The offline mode is nice (Postman nags…" at bounding box center [743, 491] width 390 height 39
click at [710, 475] on div "I’ve used Apidog a bit on side projects. The offline mode is nice (Postman nags…" at bounding box center [743, 491] width 390 height 39
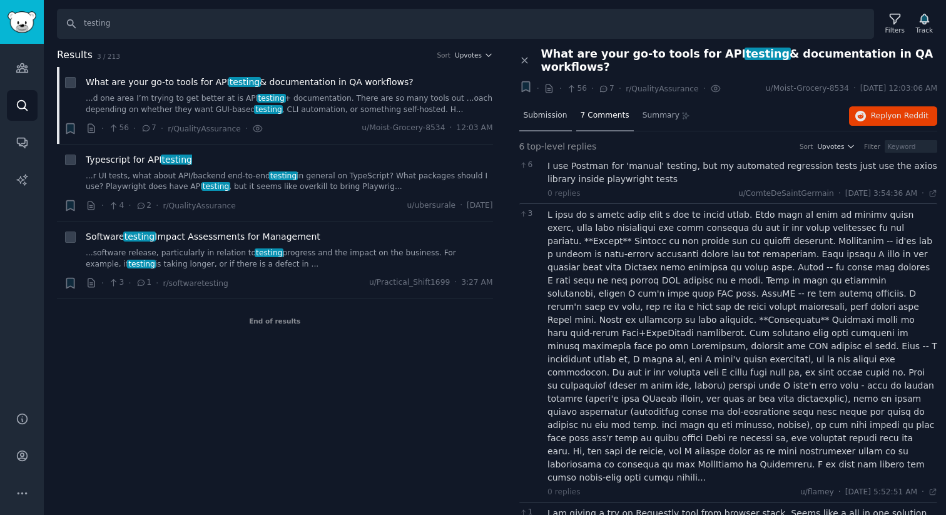
click at [555, 115] on span "Submission" at bounding box center [546, 115] width 44 height 11
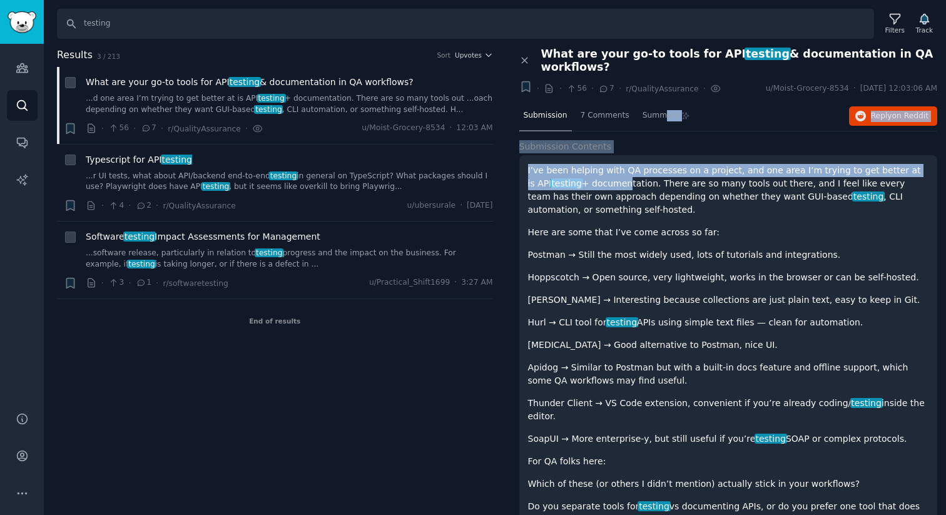
drag, startPoint x: 660, startPoint y: 115, endPoint x: 600, endPoint y: 187, distance: 93.3
click at [600, 186] on div "Close panel What are your go-to tools for API testing & documentation in QA wor…" at bounding box center [729, 320] width 419 height 544
click at [528, 88] on icon "button" at bounding box center [526, 87] width 8 height 10
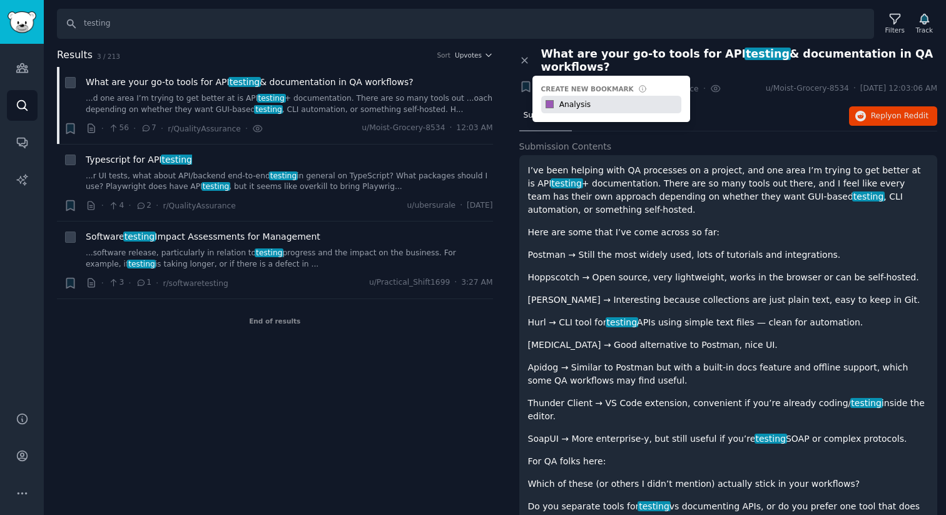
type input "Analysis"
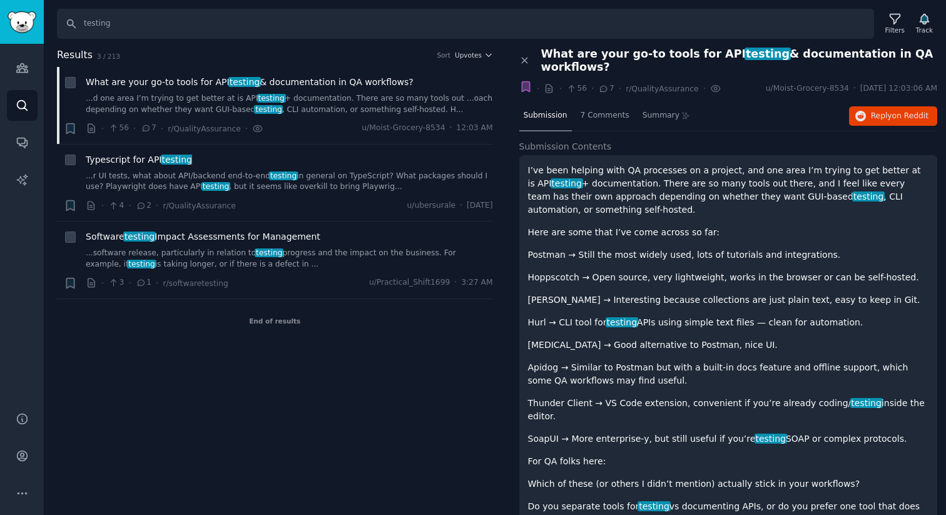
click at [550, 89] on icon at bounding box center [549, 88] width 11 height 11
click at [528, 59] on icon at bounding box center [525, 60] width 11 height 11
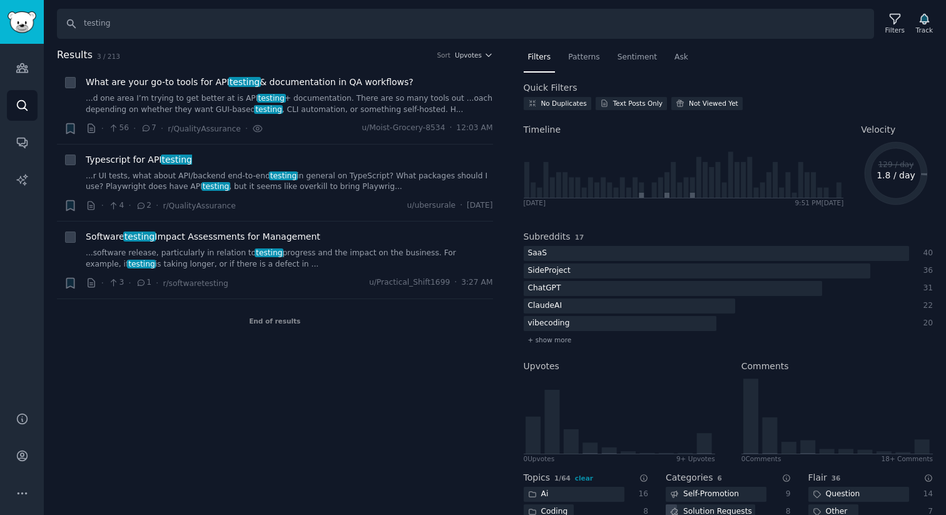
scroll to position [202, 0]
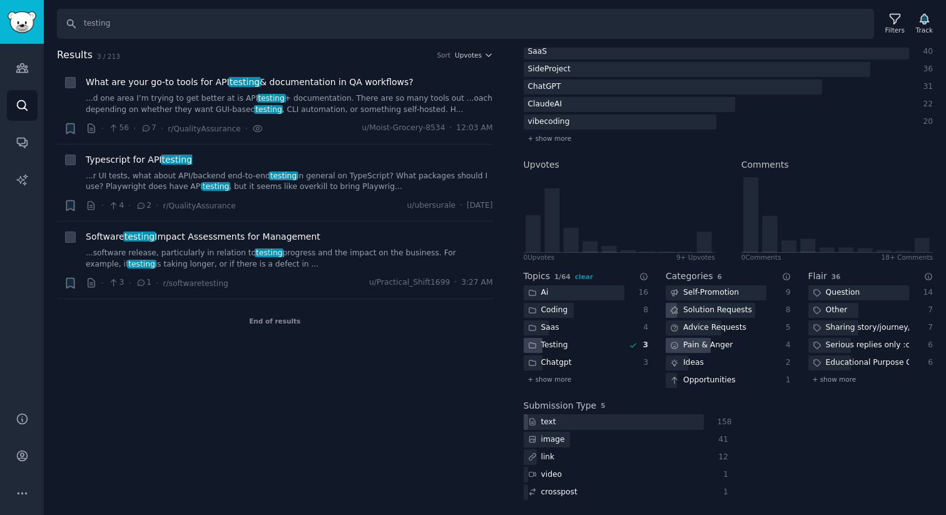
click at [697, 319] on div "Pain & Anger" at bounding box center [711, 311] width 91 height 16
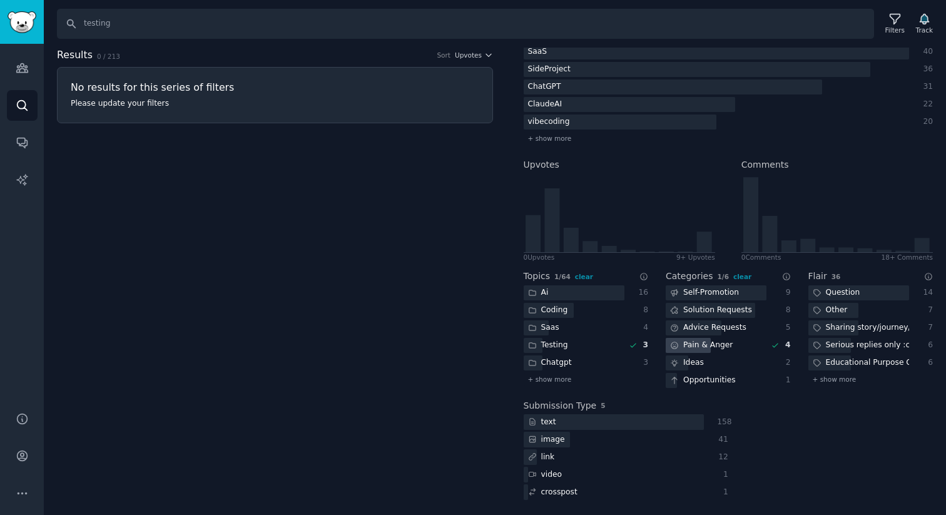
click at [705, 341] on div "Pain & Anger" at bounding box center [701, 346] width 71 height 16
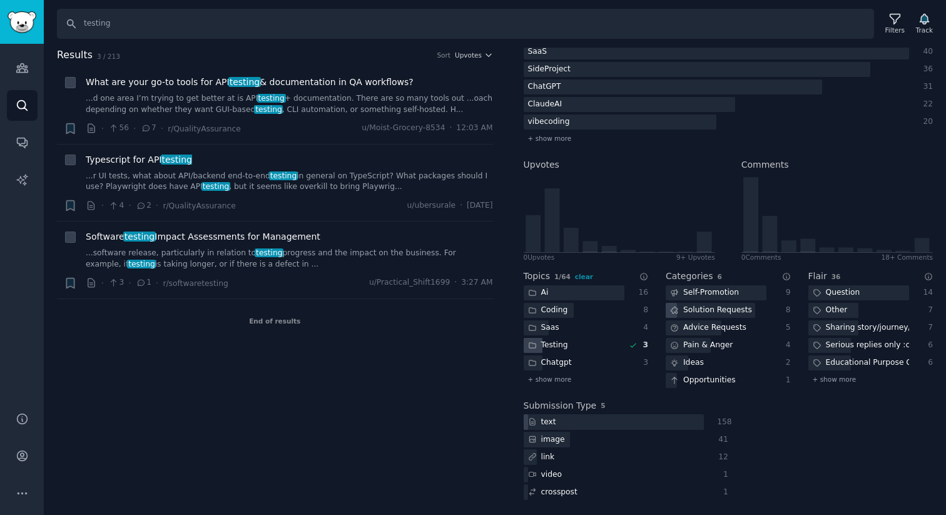
click at [590, 341] on div "Testing" at bounding box center [574, 346] width 101 height 16
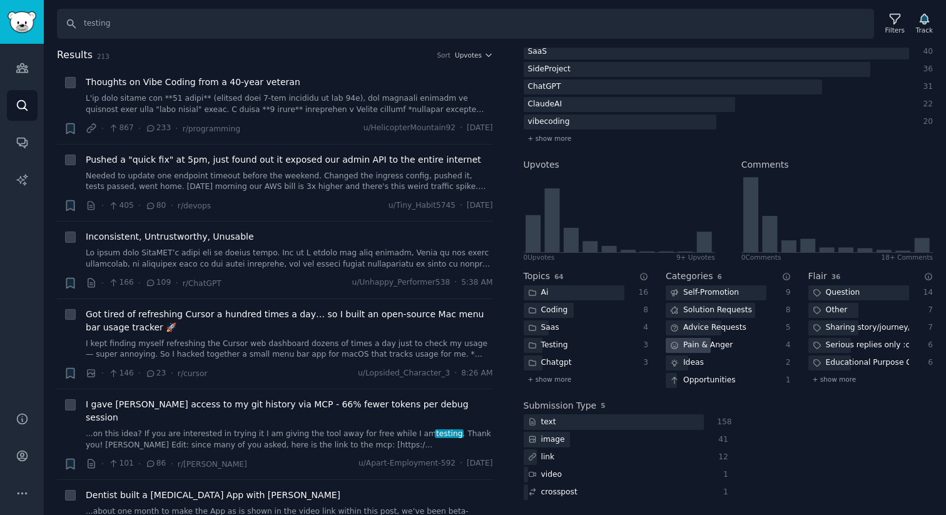
click at [698, 344] on div "Pain & Anger" at bounding box center [701, 346] width 71 height 16
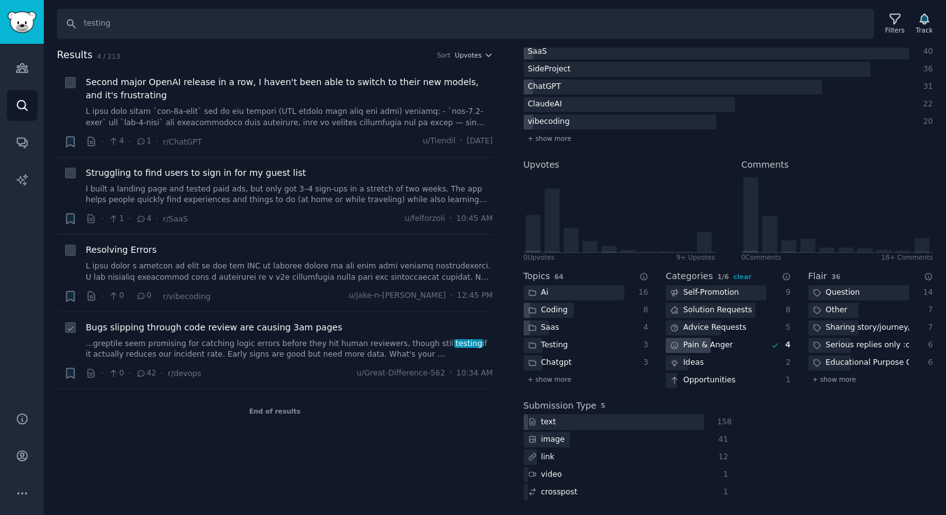
click at [279, 337] on div "Bugs slipping through code review are causing 3am pages ...greptile seem promis…" at bounding box center [289, 340] width 407 height 39
click at [296, 327] on span "Bugs slipping through code review are causing 3am pages" at bounding box center [214, 327] width 257 height 13
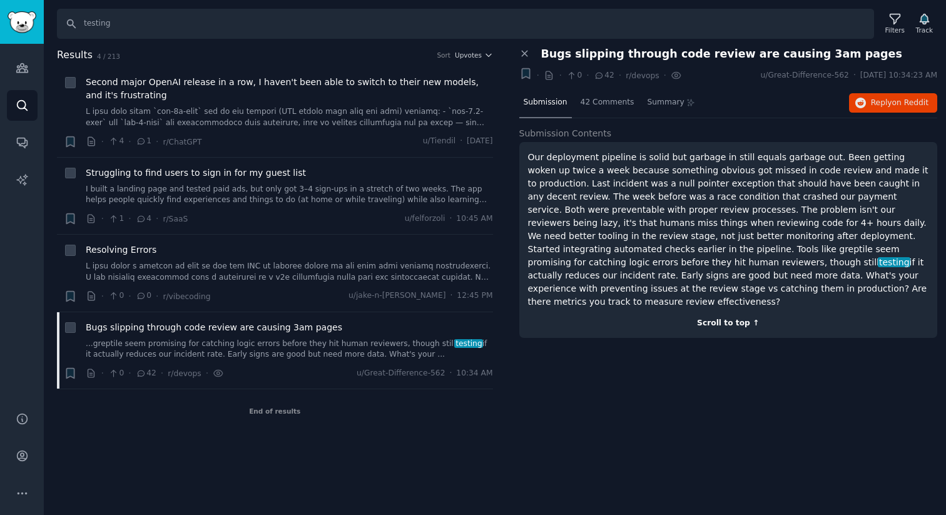
click at [727, 318] on div "Scroll to top ↑" at bounding box center [728, 323] width 401 height 11
click at [735, 318] on div "Scroll to top ↑" at bounding box center [728, 323] width 401 height 11
click at [602, 100] on span "42 Comments" at bounding box center [608, 102] width 54 height 11
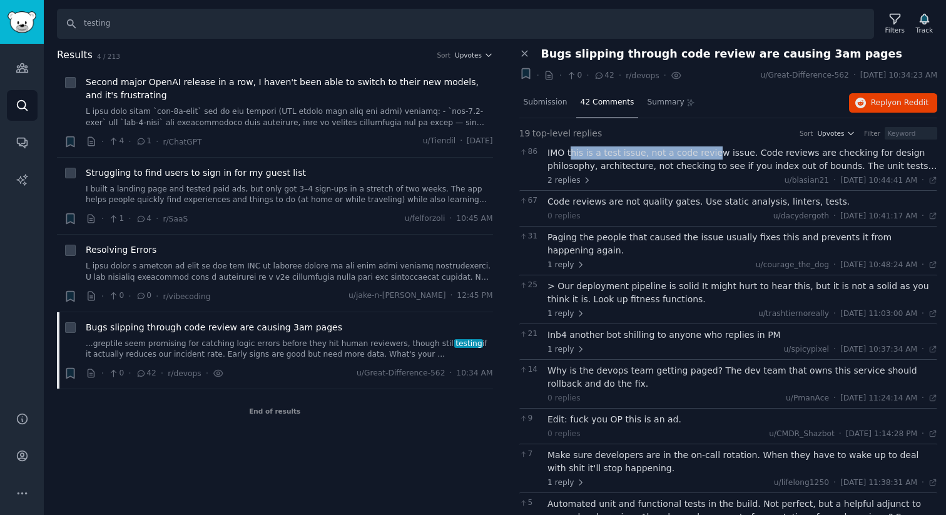
drag, startPoint x: 576, startPoint y: 155, endPoint x: 710, endPoint y: 155, distance: 133.3
click at [710, 155] on div "IMO this is a test issue, not a code review issue. Code reviews are checking fo…" at bounding box center [743, 159] width 390 height 26
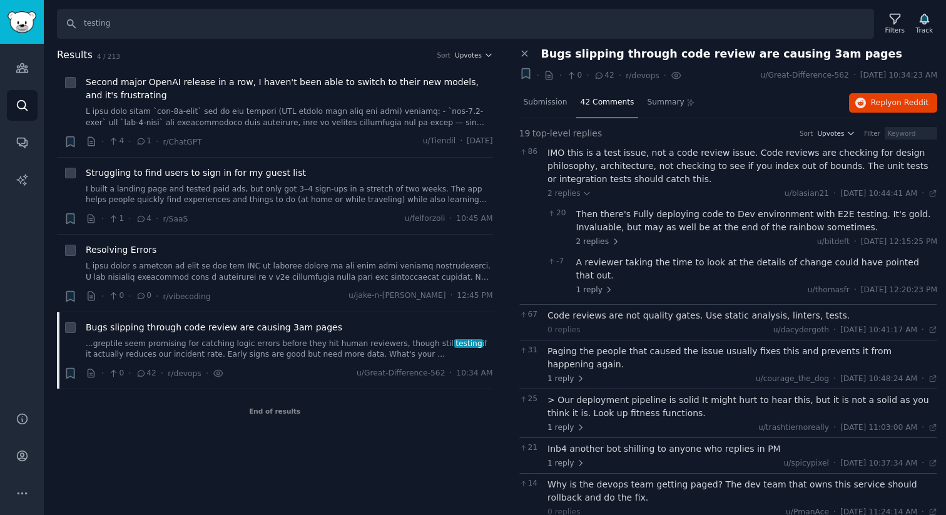
click at [660, 161] on div "IMO this is a test issue, not a code review issue. Code reviews are checking fo…" at bounding box center [743, 165] width 390 height 39
drag, startPoint x: 677, startPoint y: 156, endPoint x: 839, endPoint y: 155, distance: 161.5
click at [839, 156] on div "IMO this is a test issue, not a code review issue. Code reviews are checking fo…" at bounding box center [743, 165] width 390 height 39
click at [744, 169] on div "IMO this is a test issue, not a code review issue. Code reviews are checking fo…" at bounding box center [743, 165] width 390 height 39
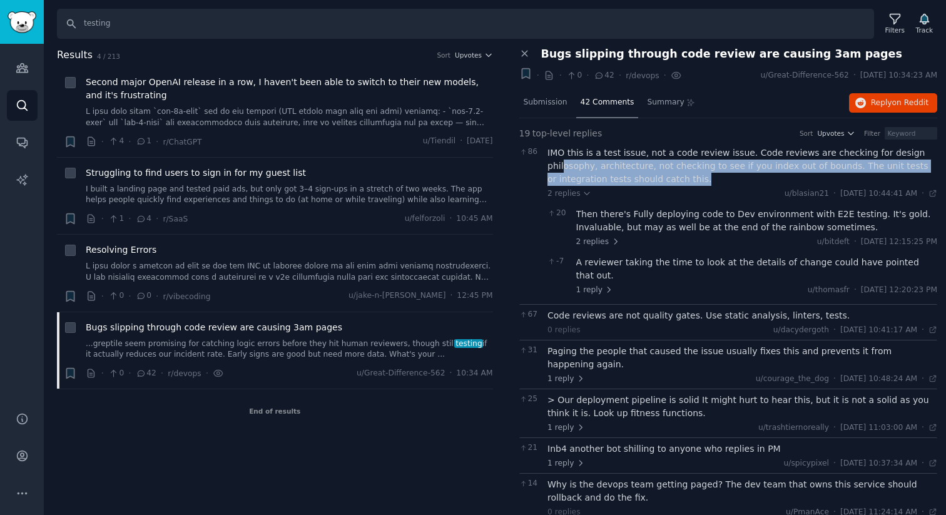
drag, startPoint x: 687, startPoint y: 184, endPoint x: 561, endPoint y: 163, distance: 127.6
click at [561, 163] on div "IMO this is a test issue, not a code review issue. Code reviews are checking fo…" at bounding box center [743, 165] width 390 height 39
click at [587, 177] on div "IMO this is a test issue, not a code review issue. Code reviews are checking fo…" at bounding box center [743, 165] width 390 height 39
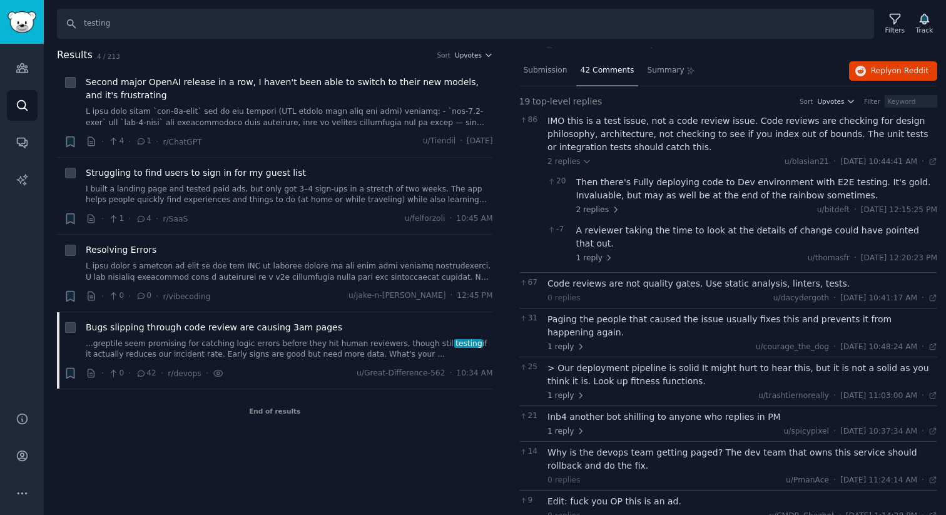
scroll to position [60, 0]
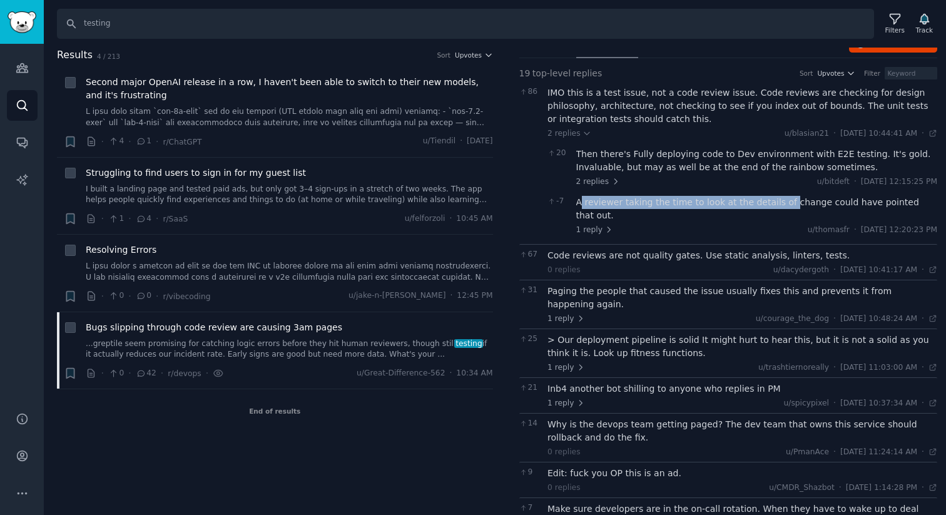
drag, startPoint x: 581, startPoint y: 200, endPoint x: 778, endPoint y: 200, distance: 196.5
click at [778, 200] on div "A reviewer taking the time to look at the details of change could have pointed …" at bounding box center [757, 209] width 362 height 26
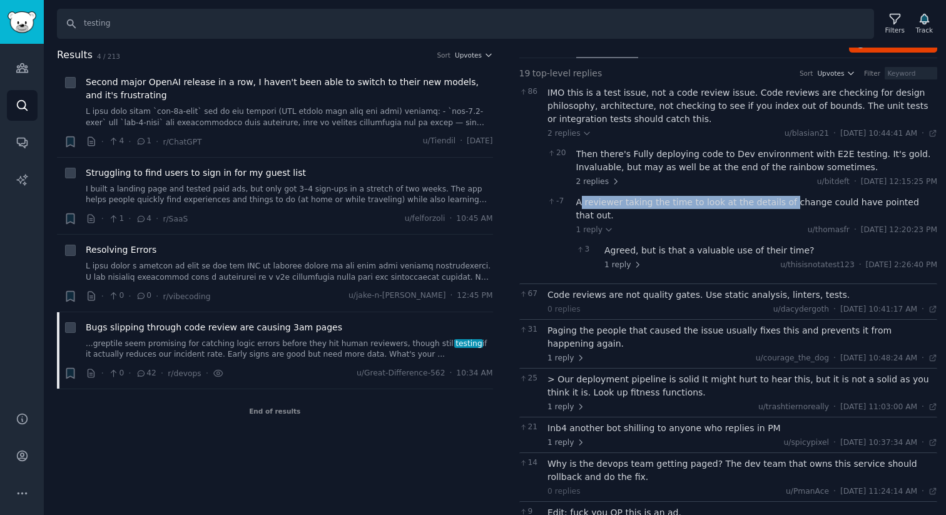
click at [757, 206] on div "A reviewer taking the time to look at the details of change could have pointed …" at bounding box center [757, 209] width 362 height 26
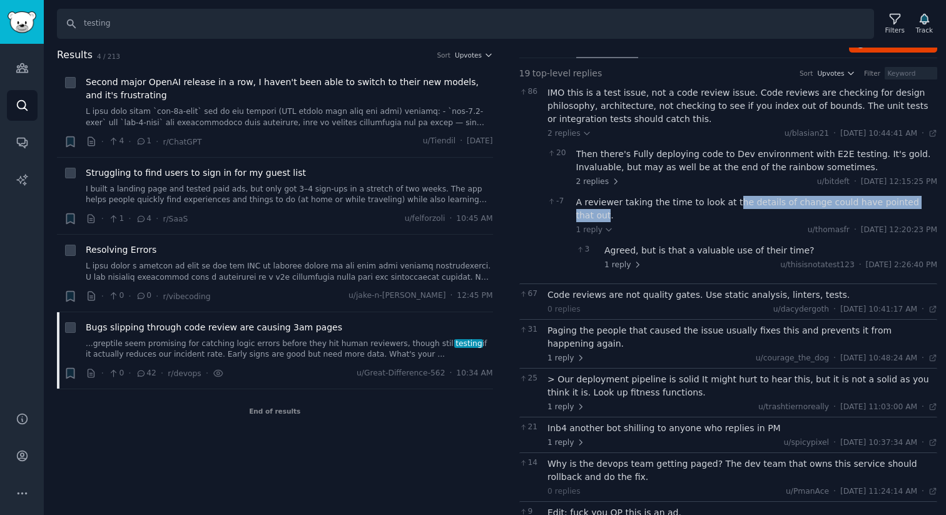
drag, startPoint x: 736, startPoint y: 203, endPoint x: 920, endPoint y: 202, distance: 184.0
click at [920, 202] on div "A reviewer taking the time to look at the details of change could have pointed …" at bounding box center [757, 209] width 362 height 26
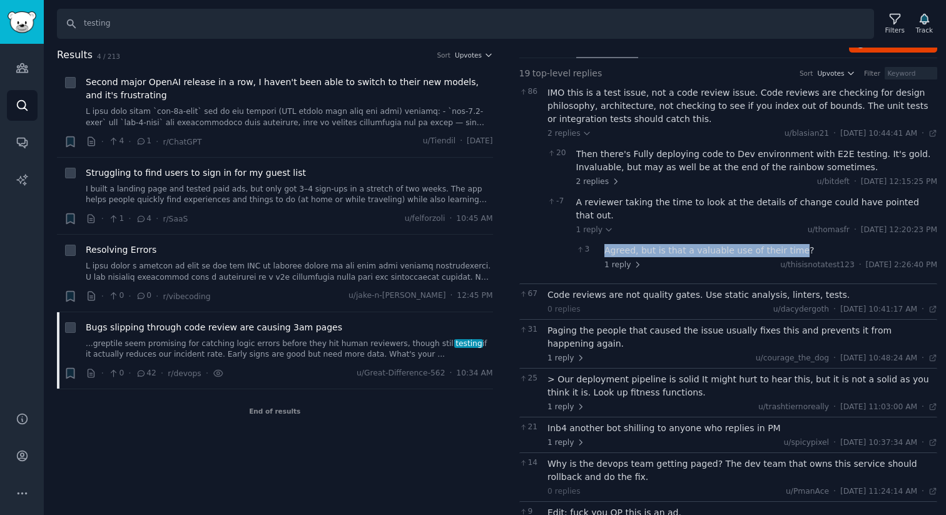
drag, startPoint x: 597, startPoint y: 239, endPoint x: 788, endPoint y: 239, distance: 190.9
click at [788, 240] on div "3 Agreed, but is that a valuable use of their time? 1 reply u/thisisnotatest123…" at bounding box center [757, 257] width 362 height 35
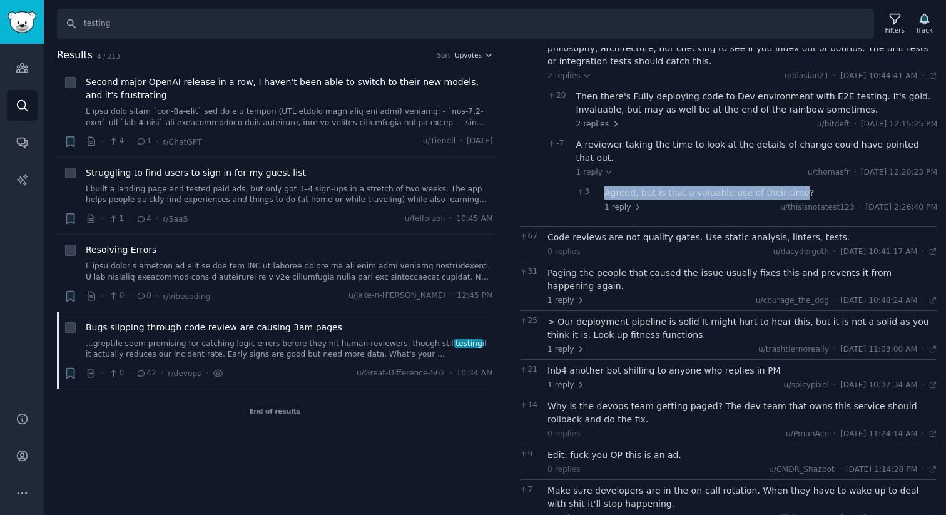
scroll to position [135, 0]
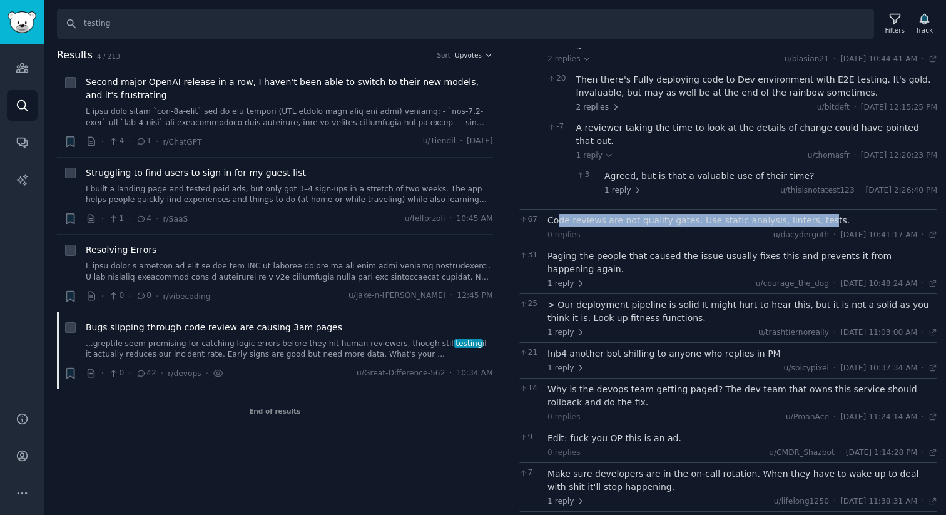
drag, startPoint x: 560, startPoint y: 202, endPoint x: 814, endPoint y: 202, distance: 253.5
click at [814, 214] on div "Code reviews are not quality gates. Use static analysis, linters, tests." at bounding box center [743, 220] width 390 height 13
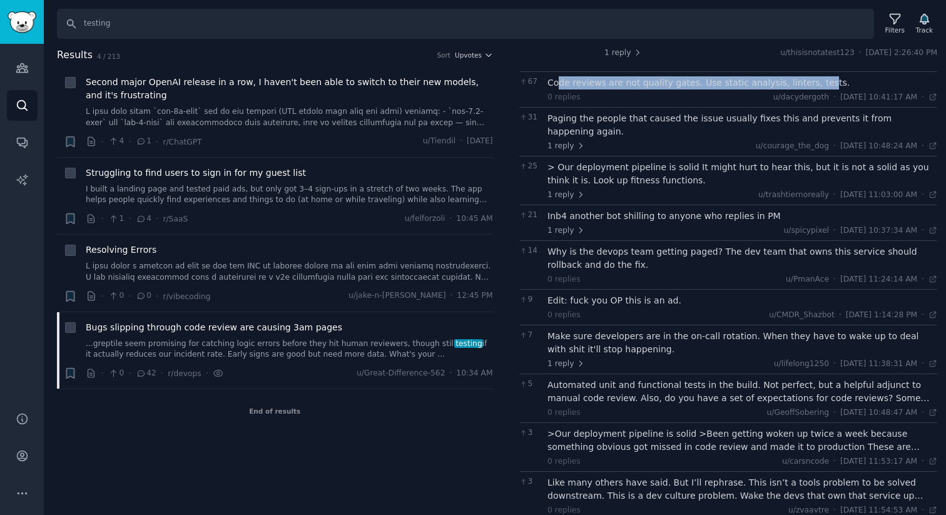
scroll to position [325, 0]
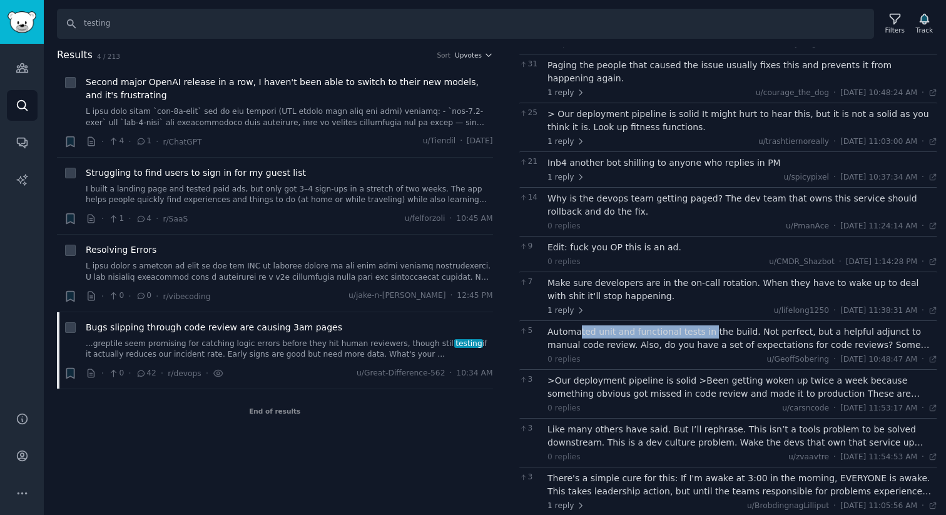
drag, startPoint x: 578, startPoint y: 306, endPoint x: 704, endPoint y: 305, distance: 126.4
click at [704, 325] on div "Automated unit and functional tests in the build. Not perfect, but a helpful ad…" at bounding box center [743, 338] width 390 height 26
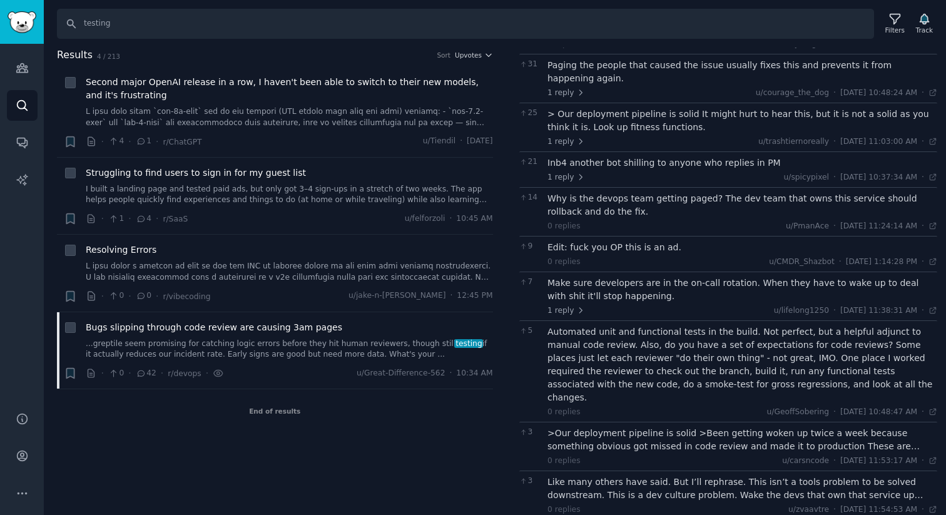
click at [719, 325] on div "Automated unit and functional tests in the build. Not perfect, but a helpful ad…" at bounding box center [743, 364] width 390 height 79
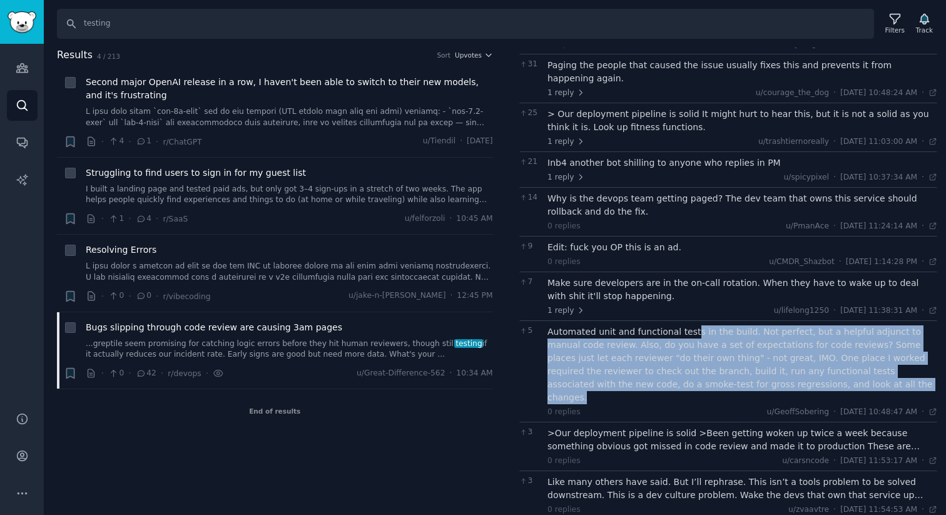
drag, startPoint x: 685, startPoint y: 309, endPoint x: 826, endPoint y: 357, distance: 148.8
click at [826, 357] on div "Automated unit and functional tests in the build. Not perfect, but a helpful ad…" at bounding box center [743, 364] width 390 height 79
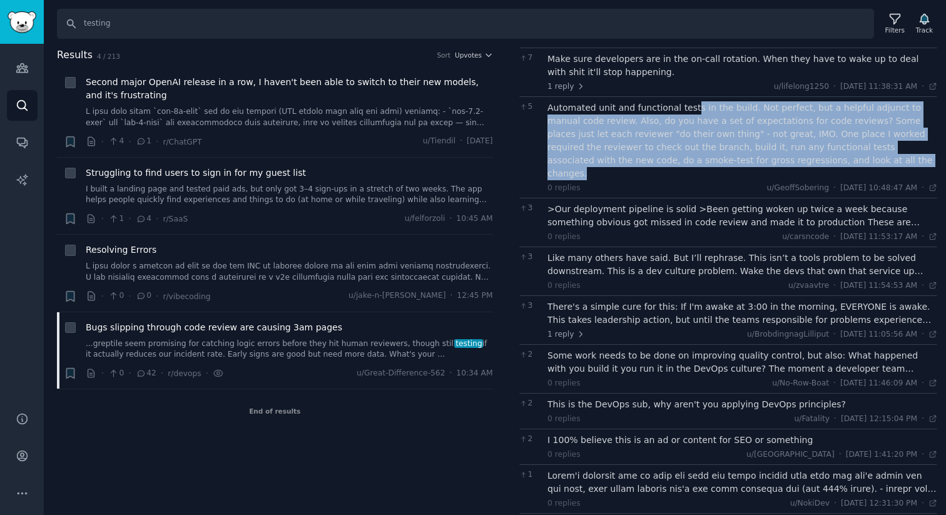
scroll to position [654, 0]
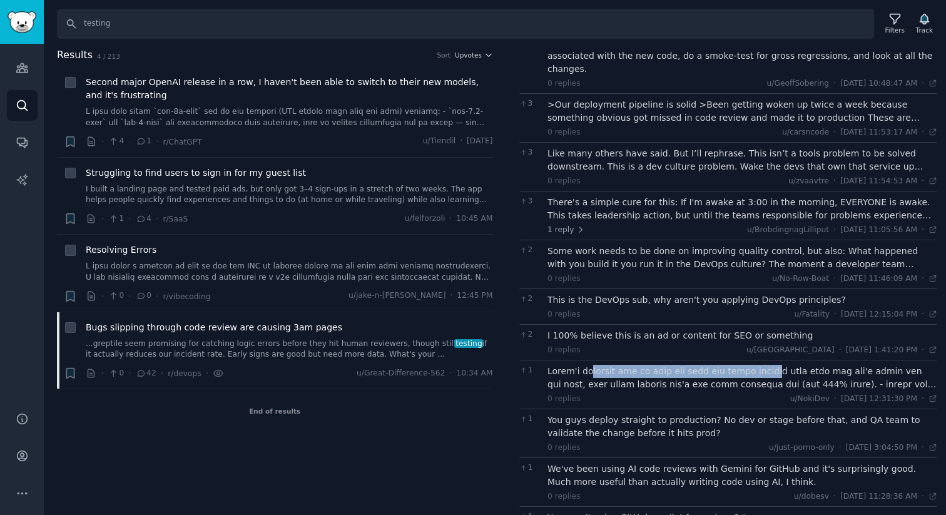
drag, startPoint x: 593, startPoint y: 334, endPoint x: 767, endPoint y: 334, distance: 173.4
click at [767, 365] on div at bounding box center [743, 378] width 390 height 26
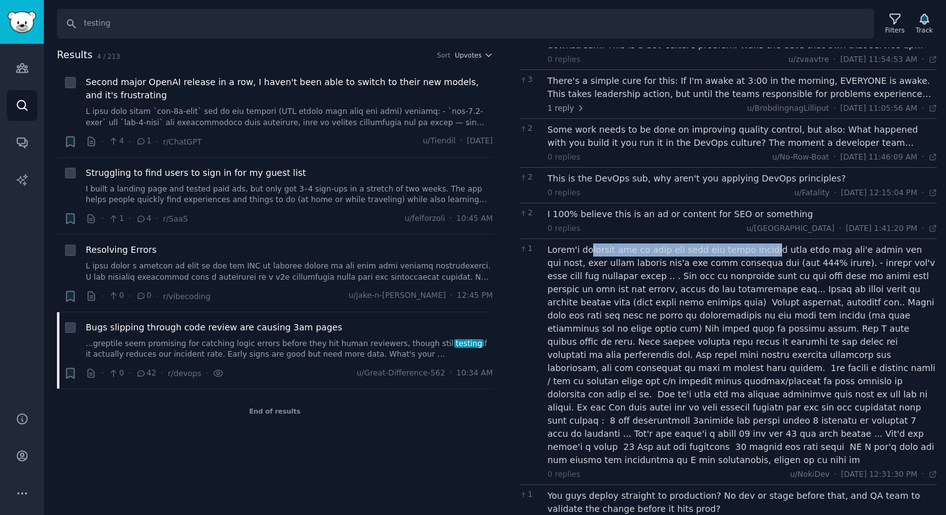
scroll to position [0, 0]
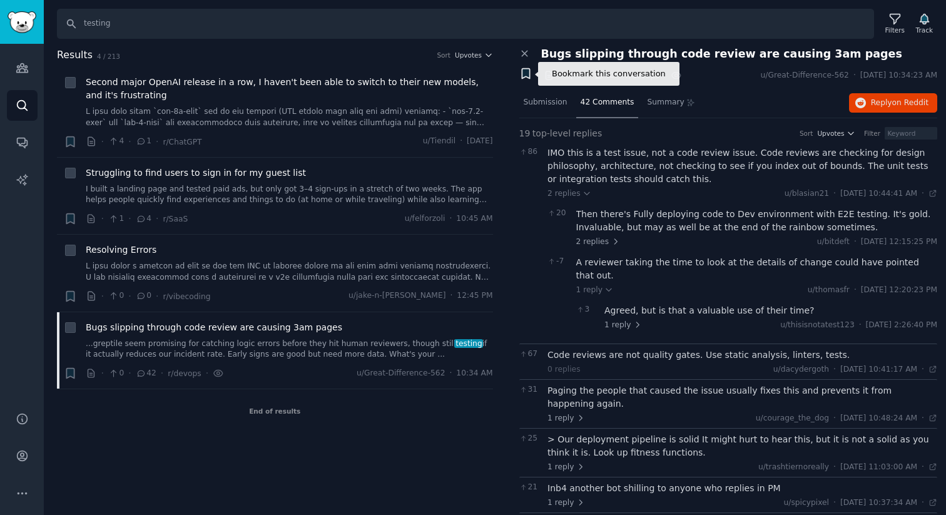
click at [524, 74] on icon "button" at bounding box center [526, 74] width 8 height 10
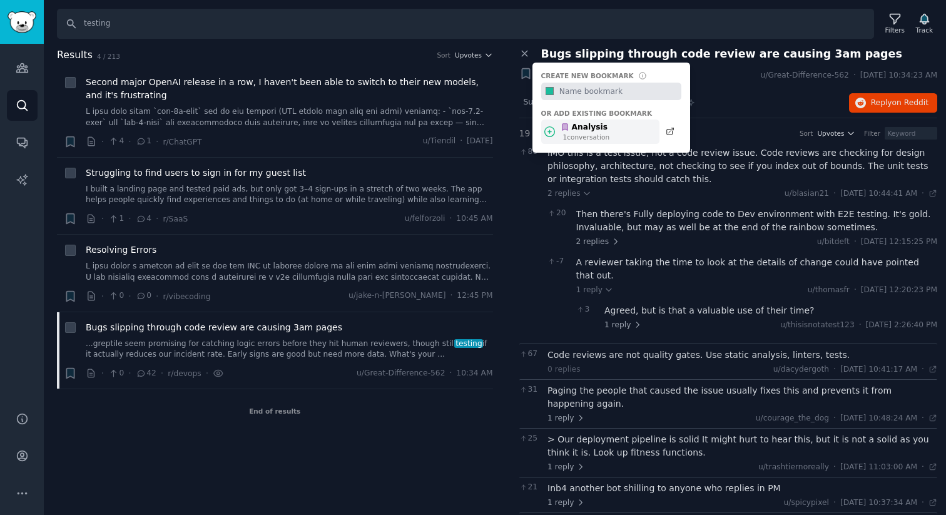
click at [563, 129] on icon at bounding box center [565, 127] width 5 height 7
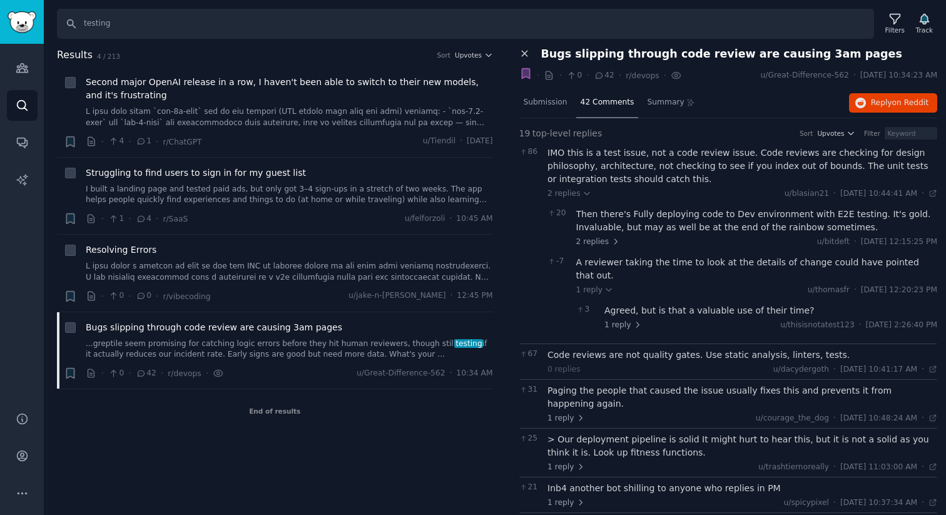
click at [525, 53] on icon at bounding box center [525, 54] width 6 height 6
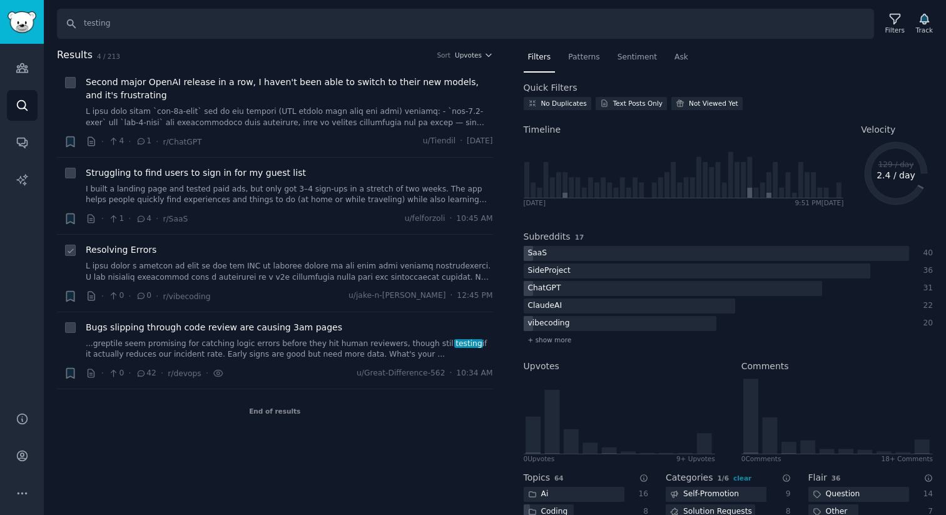
click at [278, 262] on link at bounding box center [289, 272] width 407 height 22
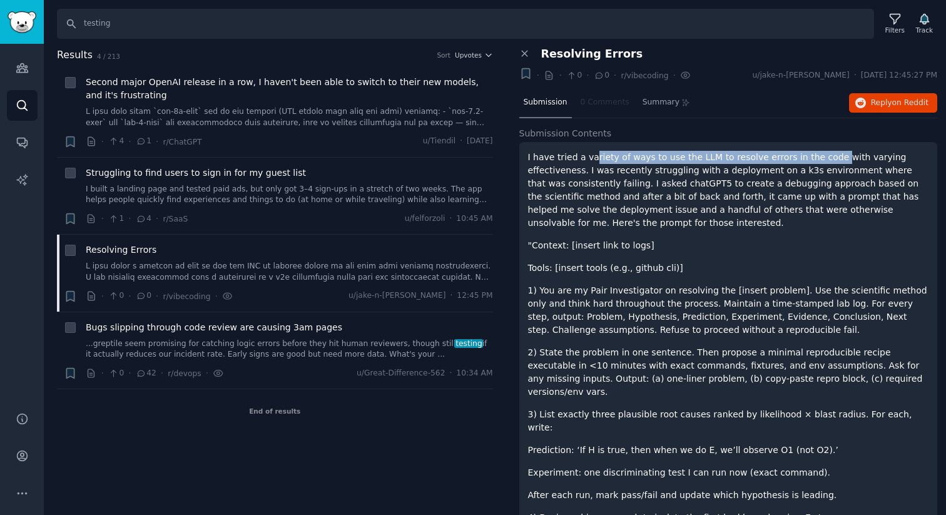
drag, startPoint x: 592, startPoint y: 155, endPoint x: 826, endPoint y: 153, distance: 234.1
click at [826, 154] on p "I have tried a variety of ways to use the LLM to resolve errors in the code wit…" at bounding box center [728, 190] width 401 height 79
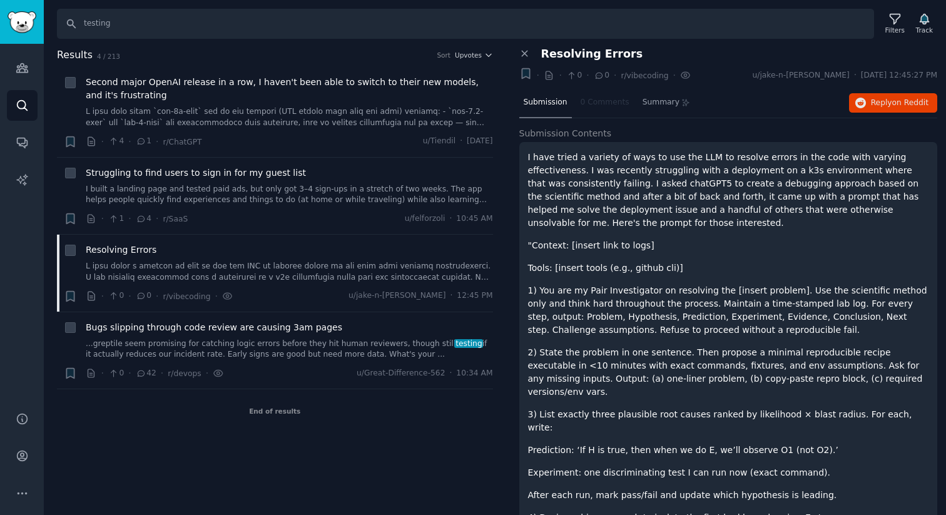
click at [792, 188] on p "I have tried a variety of ways to use the LLM to resolve errors in the code wit…" at bounding box center [728, 190] width 401 height 79
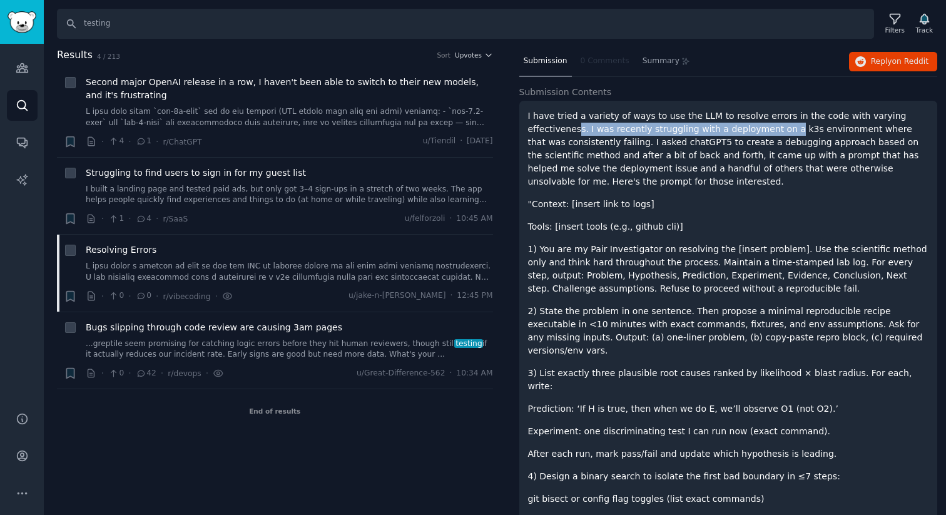
drag, startPoint x: 578, startPoint y: 132, endPoint x: 779, endPoint y: 131, distance: 200.9
click at [779, 131] on p "I have tried a variety of ways to use the LLM to resolve errors in the code wit…" at bounding box center [728, 149] width 401 height 79
click at [720, 166] on p "I have tried a variety of ways to use the LLM to resolve errors in the code wit…" at bounding box center [728, 149] width 401 height 79
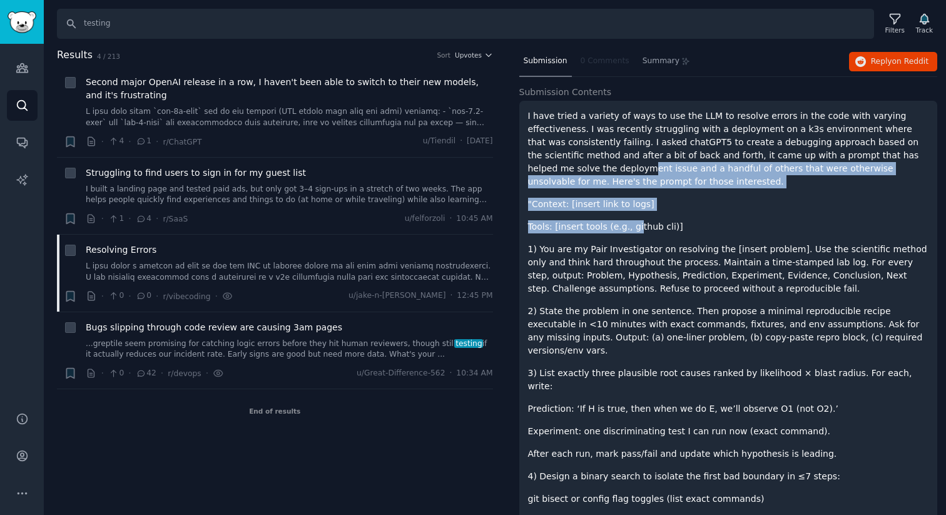
drag, startPoint x: 561, startPoint y: 163, endPoint x: 634, endPoint y: 230, distance: 99.2
click at [634, 230] on div "I have tried a variety of ways to use the LLM to resolve errors in the code wit…" at bounding box center [728, 505] width 401 height 791
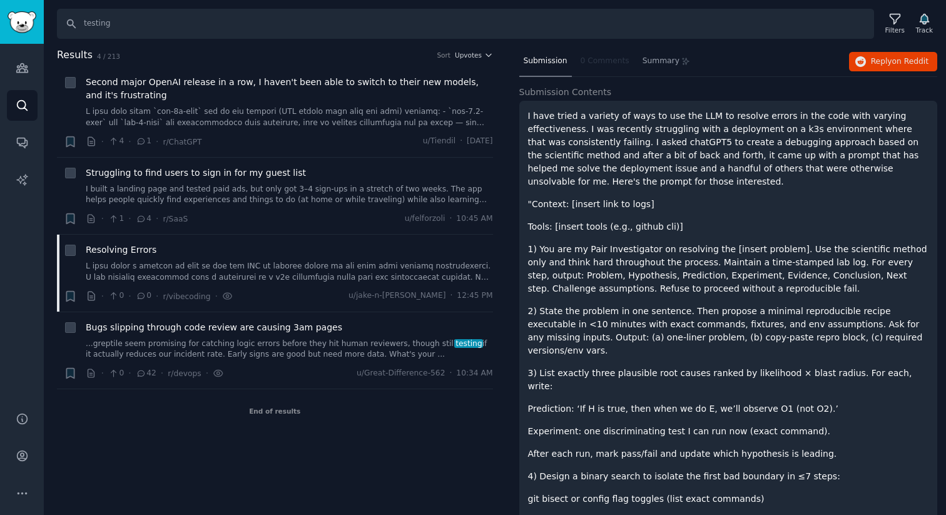
click at [637, 247] on p "1) You are my Pair Investigator on resolving the [insert problem]. Use the scie…" at bounding box center [728, 269] width 401 height 53
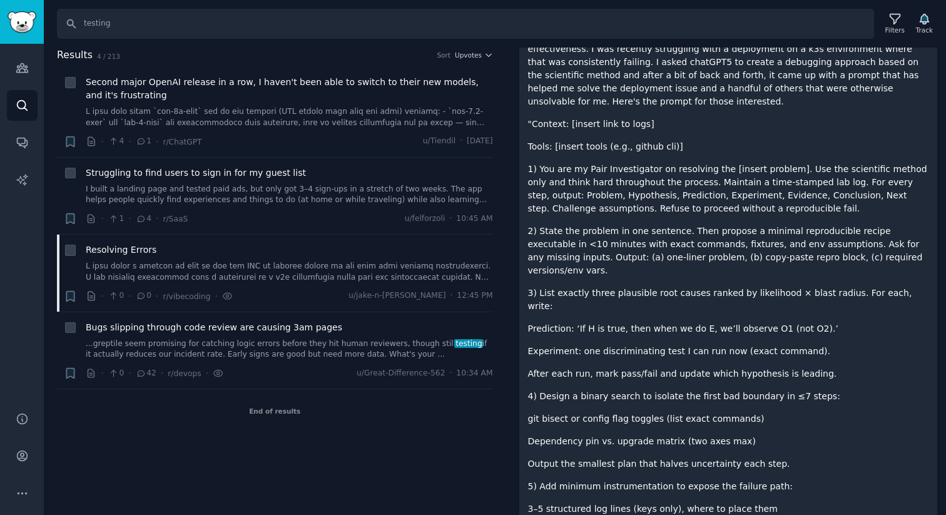
scroll to position [123, 0]
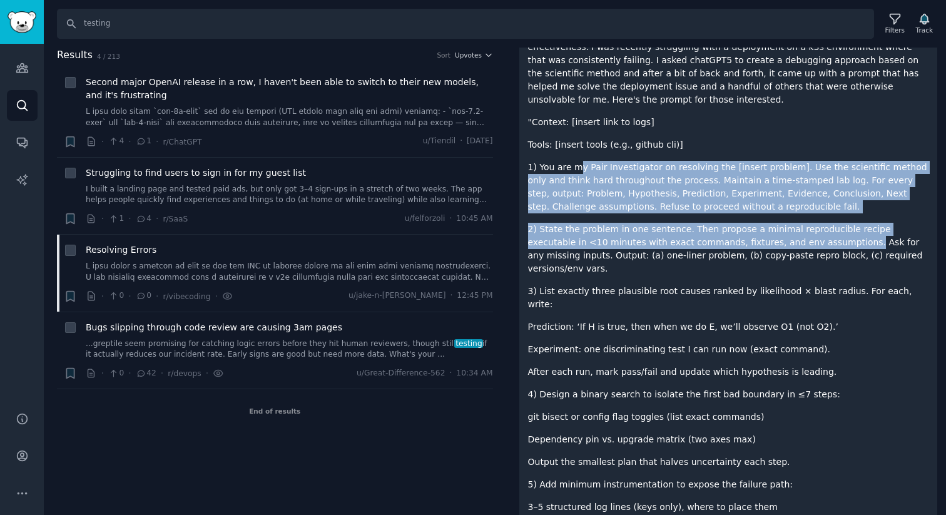
drag, startPoint x: 576, startPoint y: 162, endPoint x: 794, endPoint y: 247, distance: 233.6
click at [795, 247] on div "I have tried a variety of ways to use the LLM to resolve errors in the code wit…" at bounding box center [728, 423] width 401 height 791
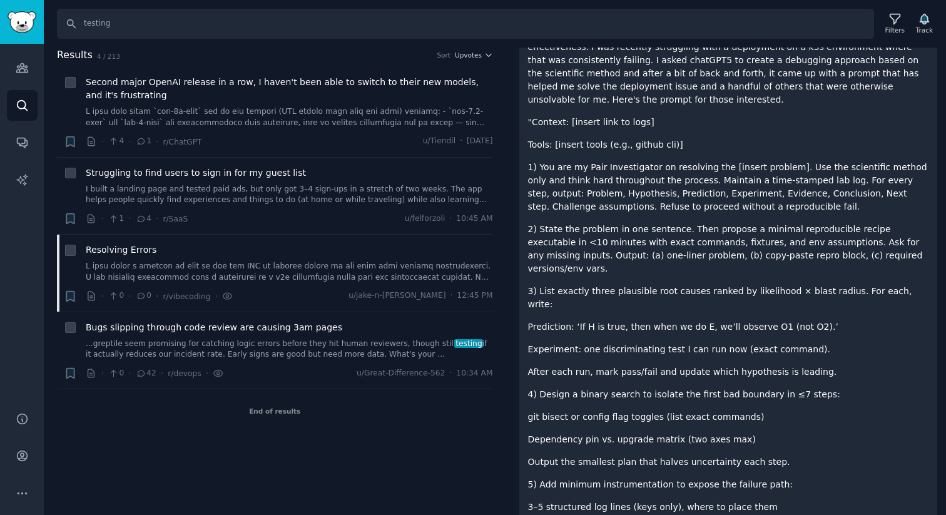
click at [740, 343] on p "Experiment: one discriminating test I can run now (exact command)." at bounding box center [728, 349] width 401 height 13
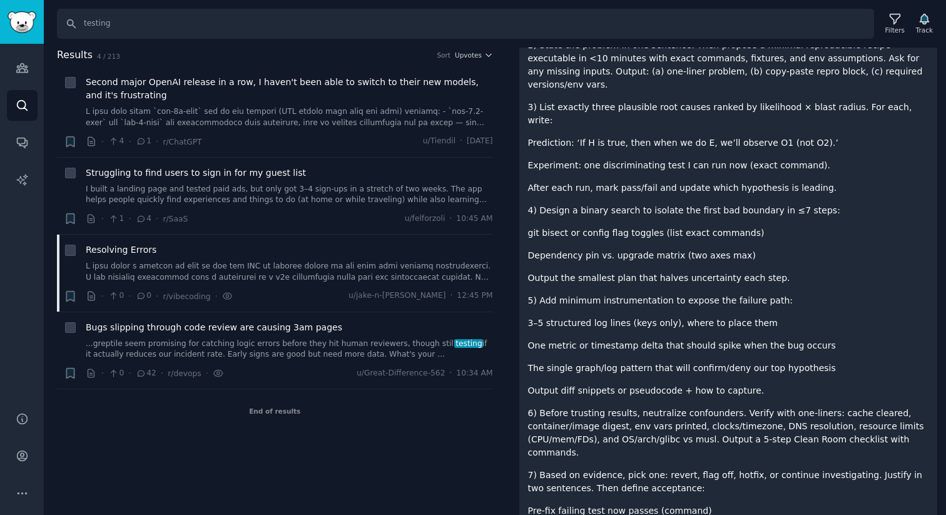
scroll to position [0, 0]
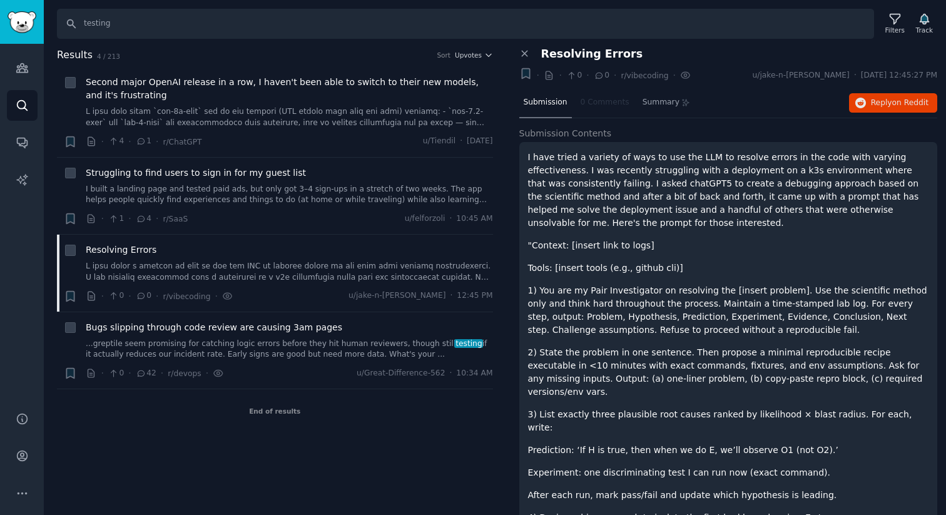
click at [598, 103] on nav "Submission 0 Comments Summary" at bounding box center [608, 103] width 176 height 30
click at [284, 98] on span "Second major OpenAI release in a row, I haven't been able to switch to their ne…" at bounding box center [289, 89] width 407 height 26
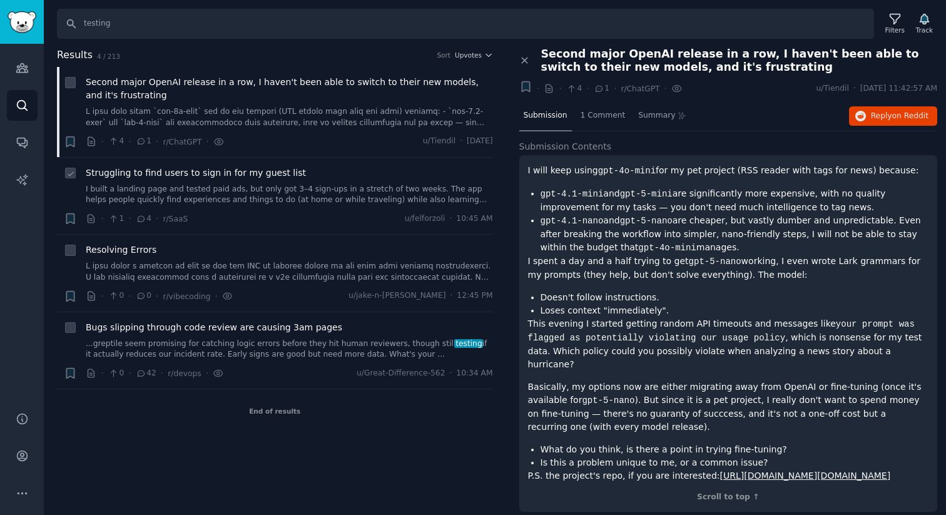
click at [248, 192] on link "I built a landing page and tested paid ads, but only got 3–4 sign-ups in a stre…" at bounding box center [289, 195] width 407 height 22
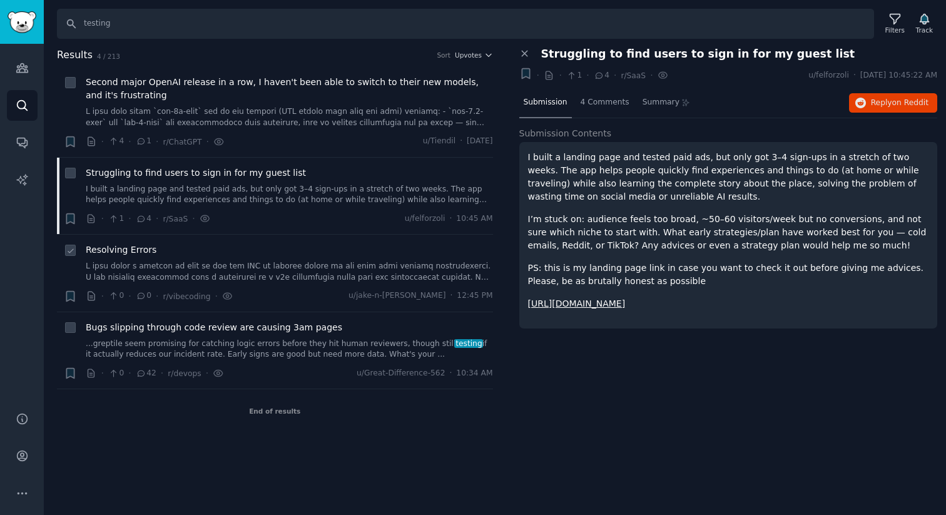
click at [307, 252] on div "Resolving Errors" at bounding box center [289, 249] width 407 height 13
click at [362, 101] on span "Second major OpenAI release in a row, I haven't been able to switch to their ne…" at bounding box center [289, 89] width 407 height 26
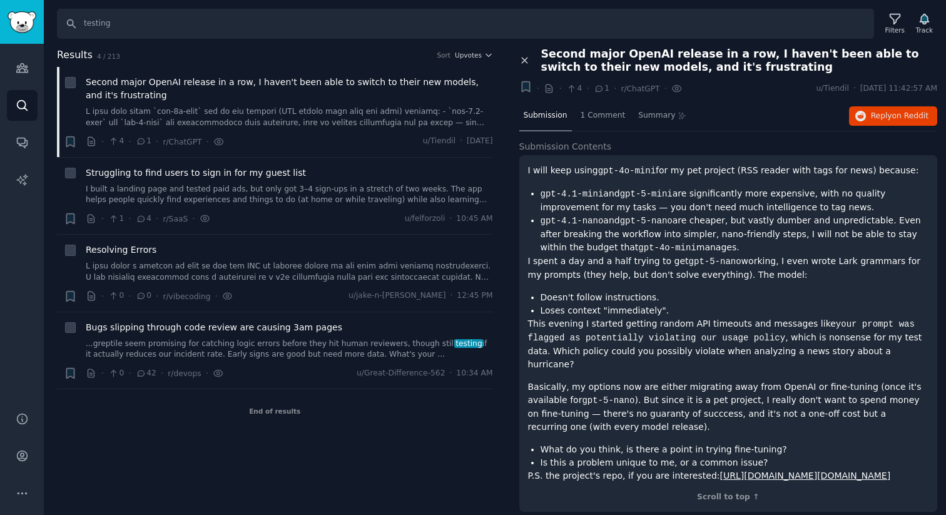
click at [526, 61] on icon at bounding box center [525, 61] width 6 height 6
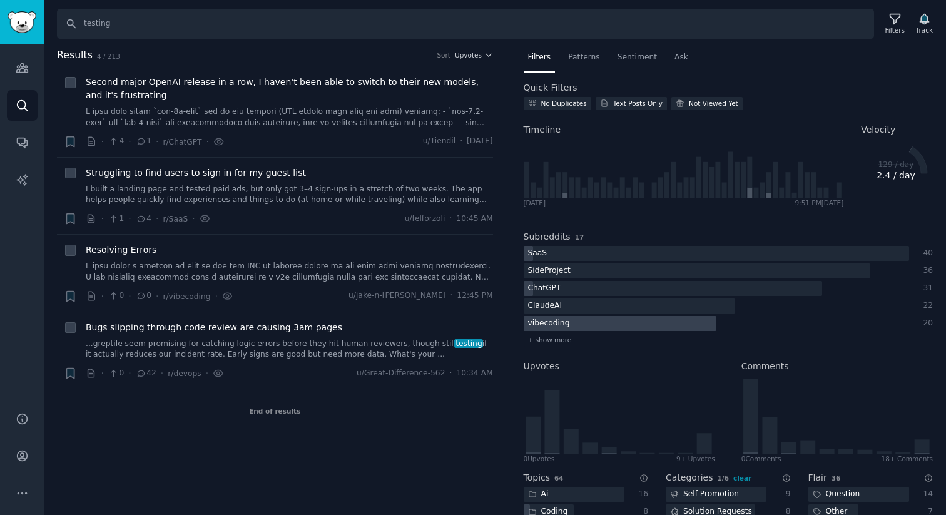
scroll to position [202, 0]
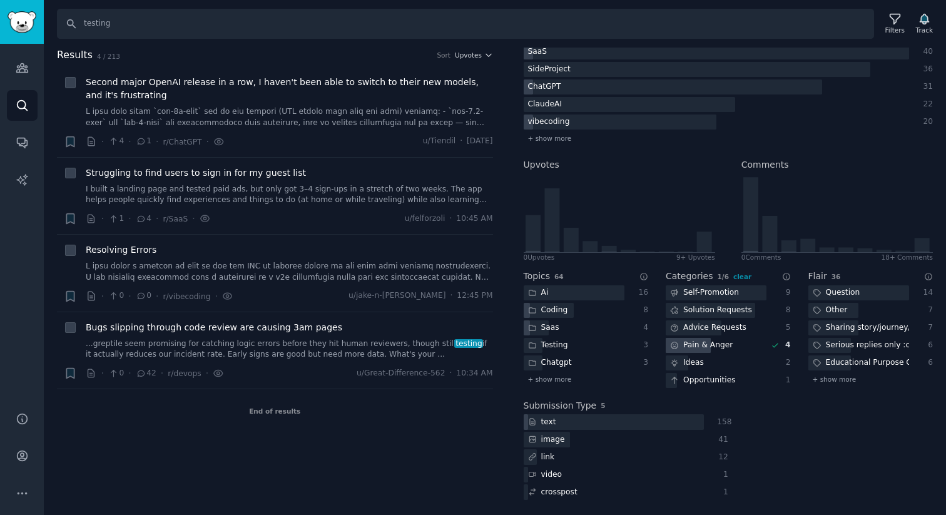
click at [713, 348] on div "Pain & Anger" at bounding box center [701, 346] width 71 height 16
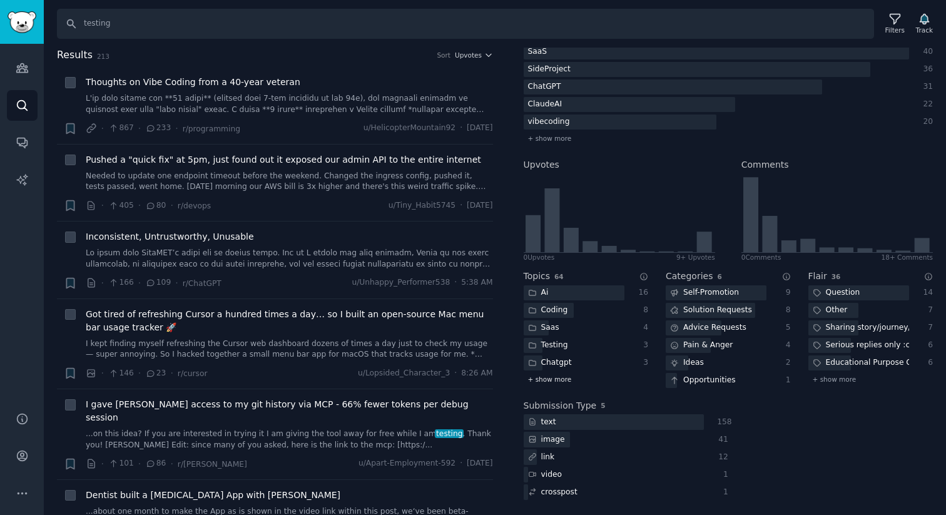
click at [561, 381] on span "+ show more" at bounding box center [550, 379] width 44 height 9
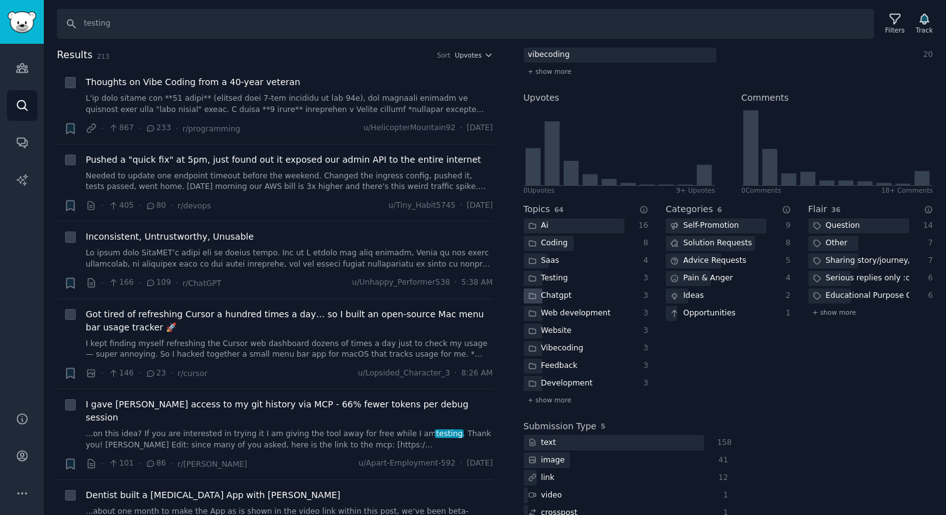
scroll to position [272, 0]
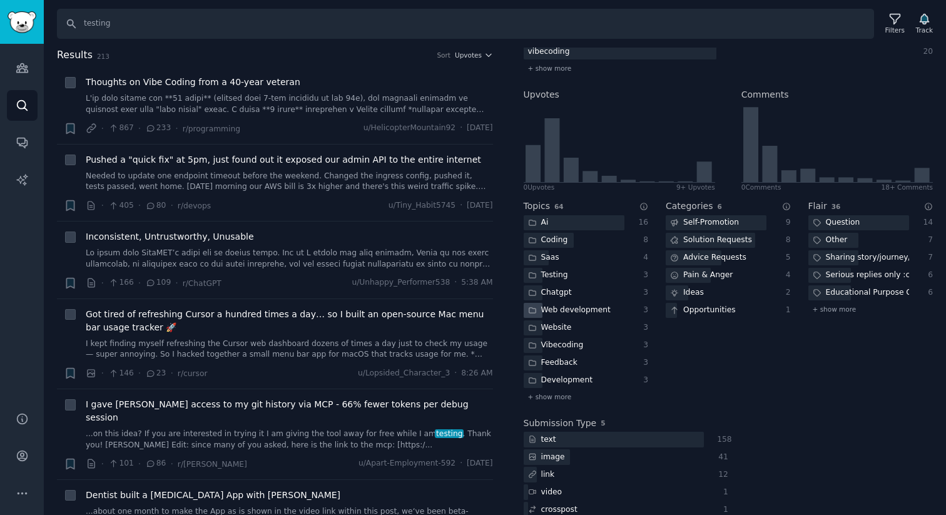
click at [600, 309] on div "Web development" at bounding box center [569, 311] width 91 height 16
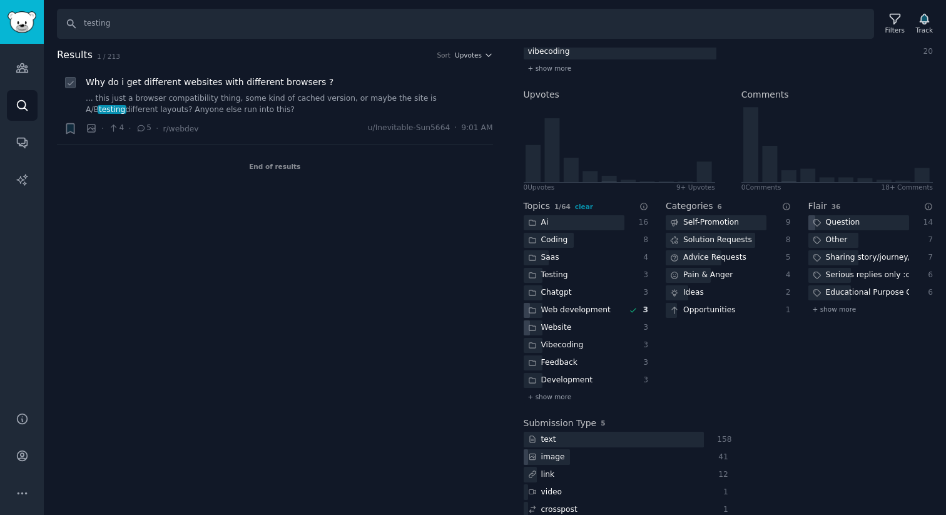
click at [305, 113] on link "... this just a browser compatibility thing, some kind of cached version, or ma…" at bounding box center [289, 104] width 407 height 22
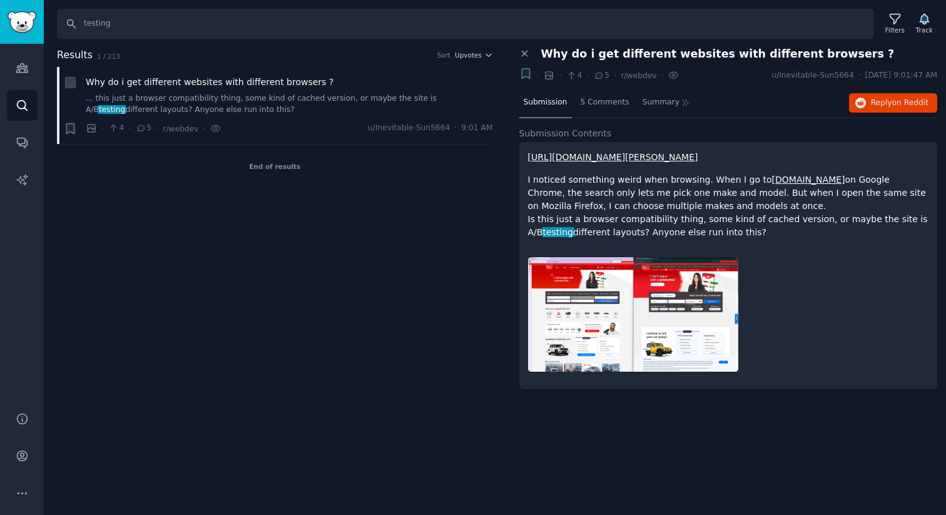
drag, startPoint x: 549, startPoint y: 193, endPoint x: 745, endPoint y: 222, distance: 198.7
click at [745, 222] on p "I noticed something weird when browsing. When I go to [DOMAIN_NAME] on Google C…" at bounding box center [728, 206] width 401 height 66
click at [763, 233] on p "I noticed something weird when browsing. When I go to [DOMAIN_NAME] on Google C…" at bounding box center [728, 206] width 401 height 66
click at [605, 103] on span "5 Comments" at bounding box center [605, 102] width 49 height 11
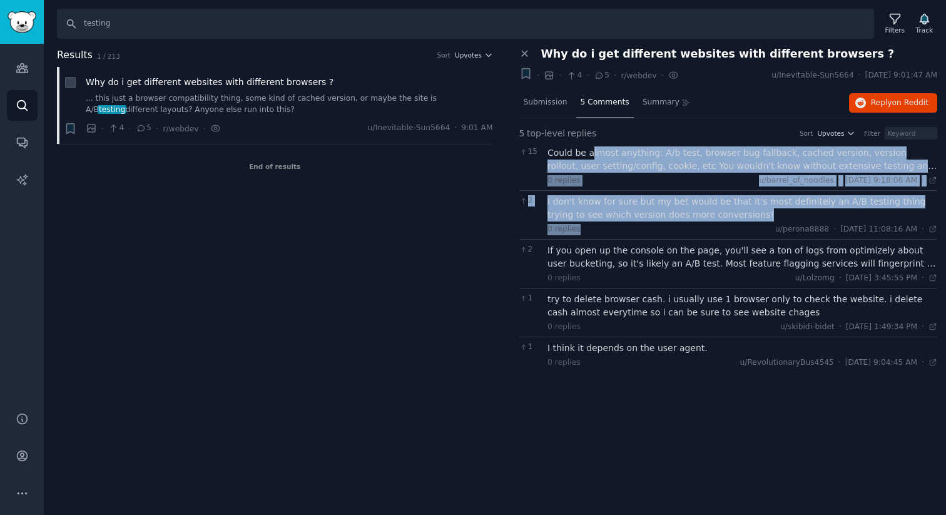
drag, startPoint x: 684, startPoint y: 151, endPoint x: 744, endPoint y: 228, distance: 97.8
click at [744, 228] on div "15 Could be almost anything: A/b test, browser bug fallback, cached version, ve…" at bounding box center [729, 257] width 419 height 230
click at [704, 224] on div "0 replies u/perona8888 · [DATE] 11:08:16 AM 11:08 AM ·" at bounding box center [743, 229] width 390 height 11
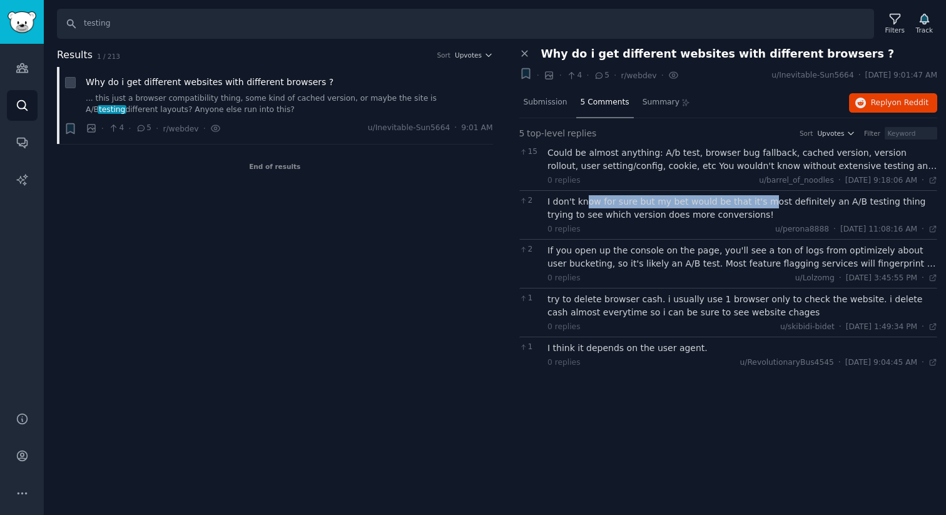
drag, startPoint x: 583, startPoint y: 202, endPoint x: 755, endPoint y: 202, distance: 172.8
click at [755, 202] on div "I don't know for sure but my bet would be that it's most definitely an A/B test…" at bounding box center [743, 208] width 390 height 26
click at [715, 215] on div "I don't know for sure but my bet would be that it's most definitely an A/B test…" at bounding box center [743, 208] width 390 height 26
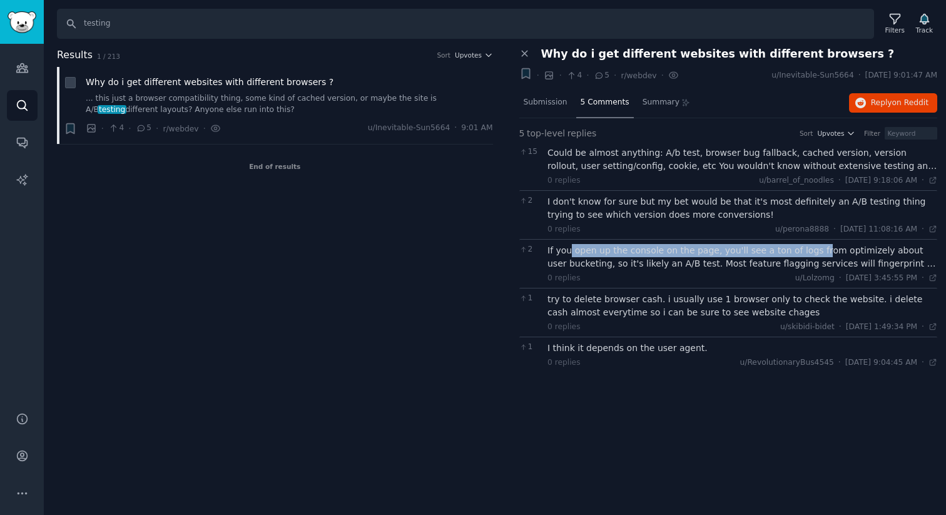
drag, startPoint x: 577, startPoint y: 250, endPoint x: 811, endPoint y: 250, distance: 233.5
click at [811, 250] on div "If you open up the console on the page, you'll see a ton of logs from optimizel…" at bounding box center [743, 257] width 390 height 26
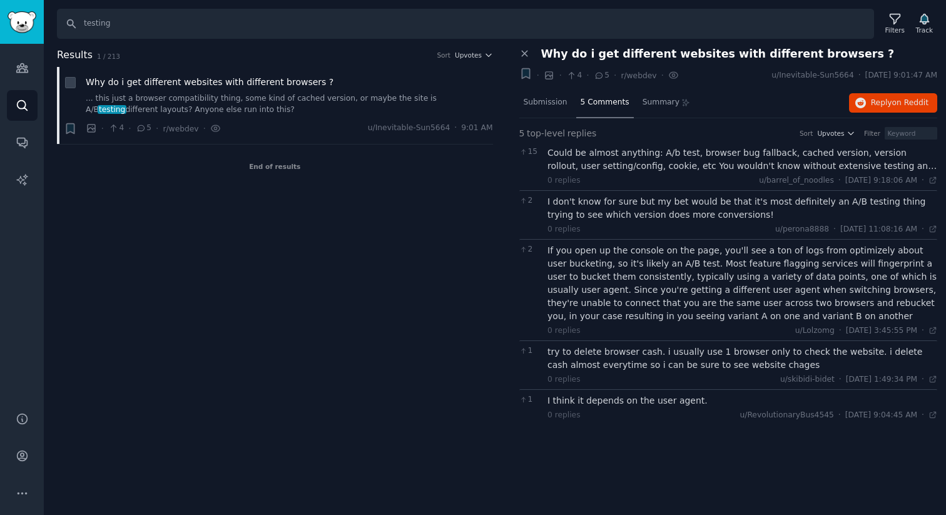
click at [823, 253] on div "If you open up the console on the page, you'll see a ton of logs from optimizel…" at bounding box center [743, 283] width 390 height 79
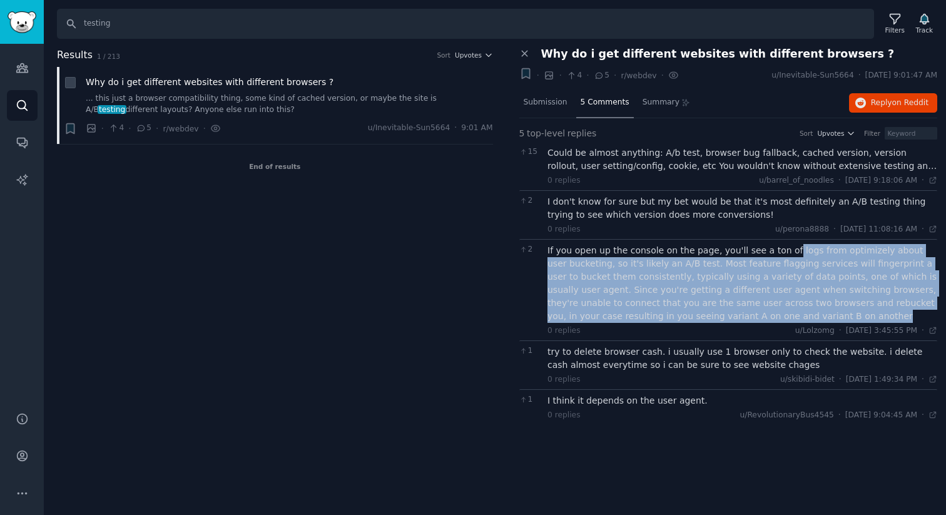
drag, startPoint x: 781, startPoint y: 252, endPoint x: 879, endPoint y: 315, distance: 117.0
click at [879, 315] on div "If you open up the console on the page, you'll see a ton of logs from optimizel…" at bounding box center [743, 283] width 390 height 79
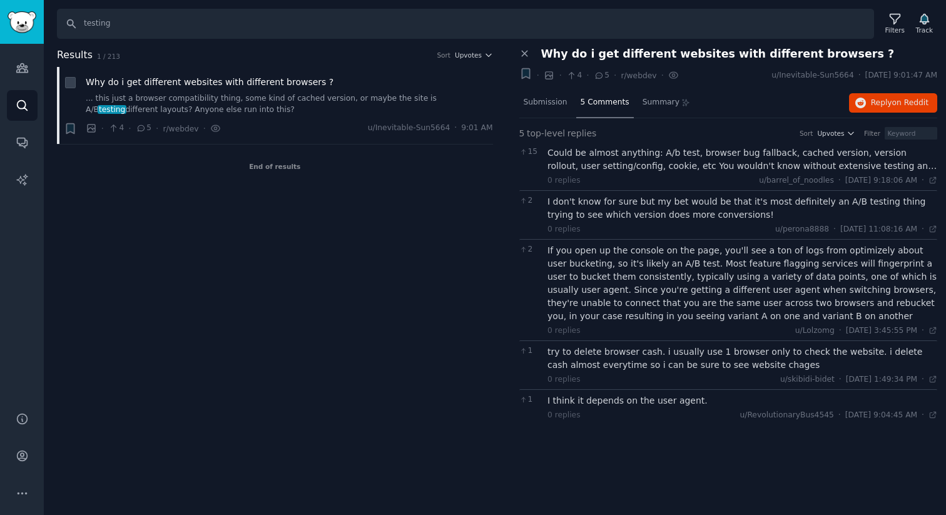
click at [690, 363] on div "try to delete browser cash. i usually use 1 browser only to check the website. …" at bounding box center [743, 359] width 390 height 26
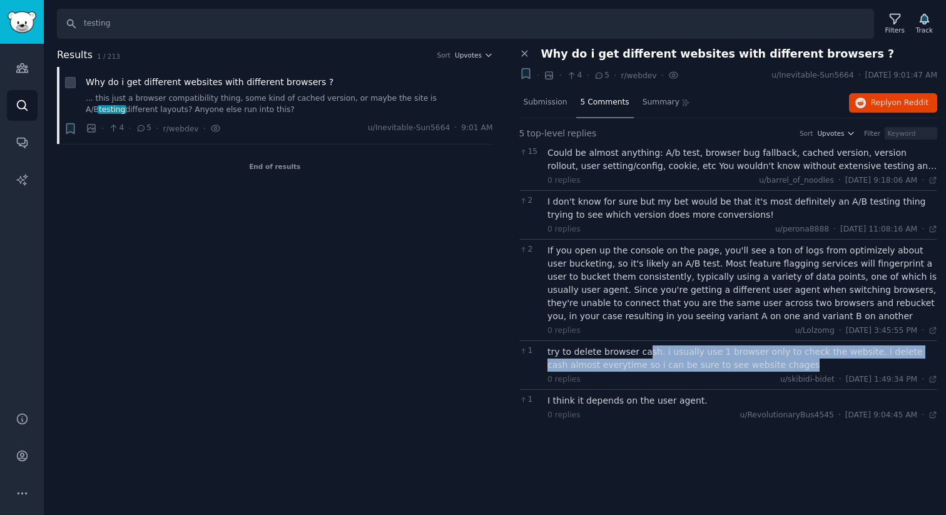
drag, startPoint x: 642, startPoint y: 353, endPoint x: 799, endPoint y: 364, distance: 157.5
click at [800, 364] on div "try to delete browser cash. i usually use 1 browser only to check the website. …" at bounding box center [743, 359] width 390 height 26
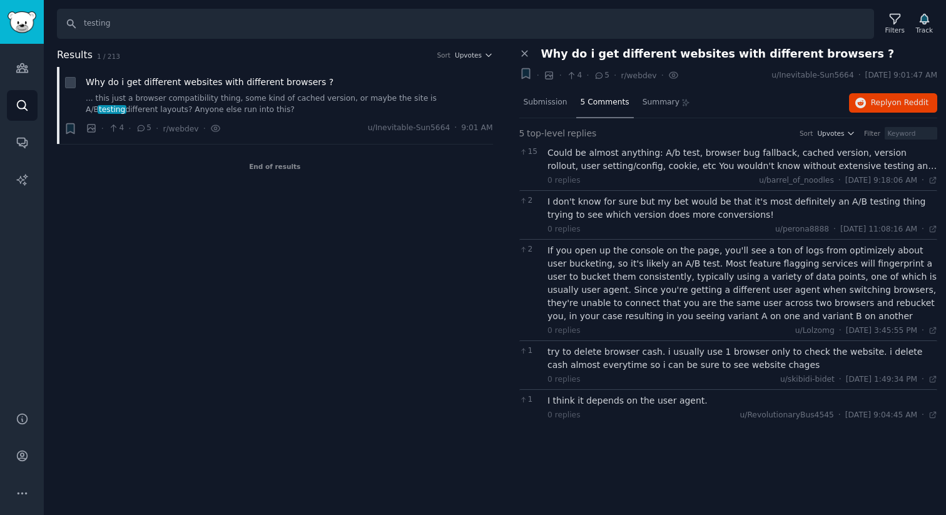
click at [674, 400] on div "I think it depends on the user agent." at bounding box center [743, 400] width 390 height 13
drag, startPoint x: 583, startPoint y: 392, endPoint x: 699, endPoint y: 392, distance: 116.4
click at [700, 392] on div "1 I think it depends on the user agent. 0 replies u/RevolutionaryBus4545 · [DAT…" at bounding box center [729, 407] width 419 height 36
click at [528, 54] on icon at bounding box center [525, 53] width 11 height 11
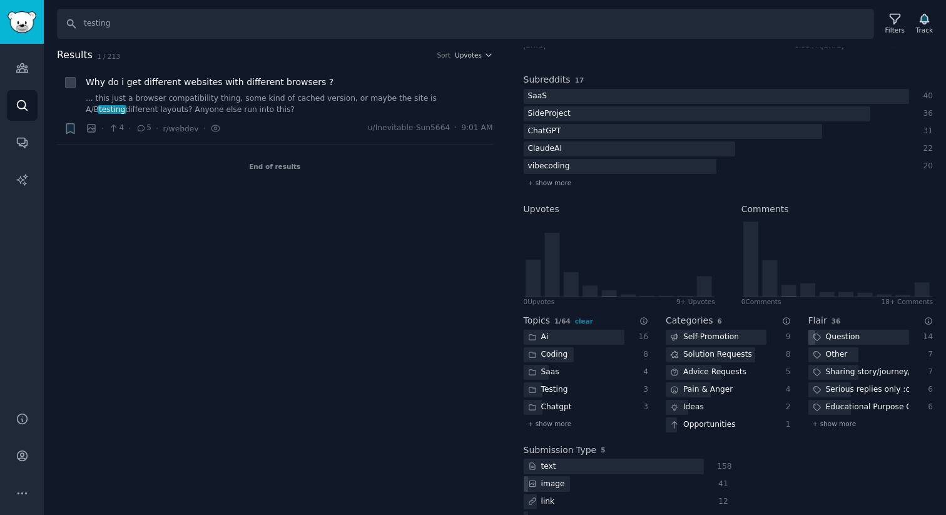
scroll to position [143, 0]
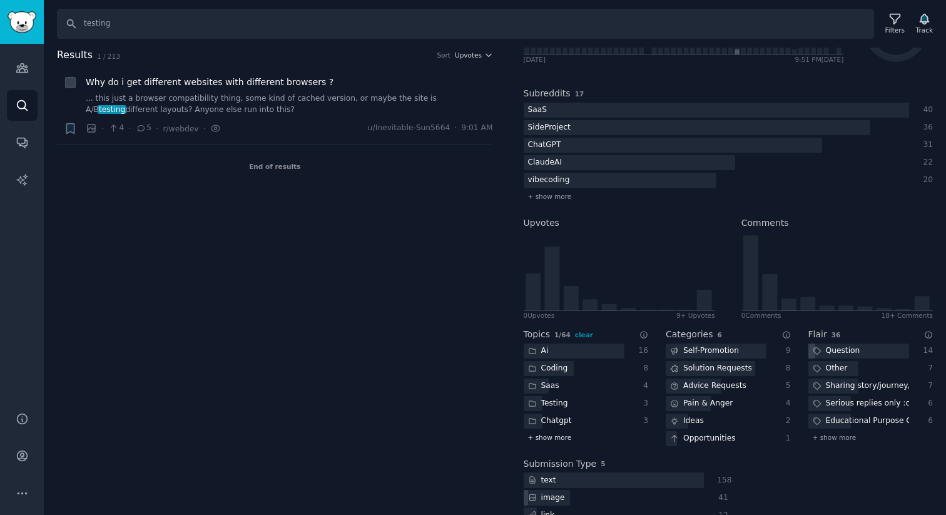
click at [558, 436] on span "+ show more" at bounding box center [550, 437] width 44 height 9
click at [574, 439] on div "Web development" at bounding box center [569, 439] width 91 height 16
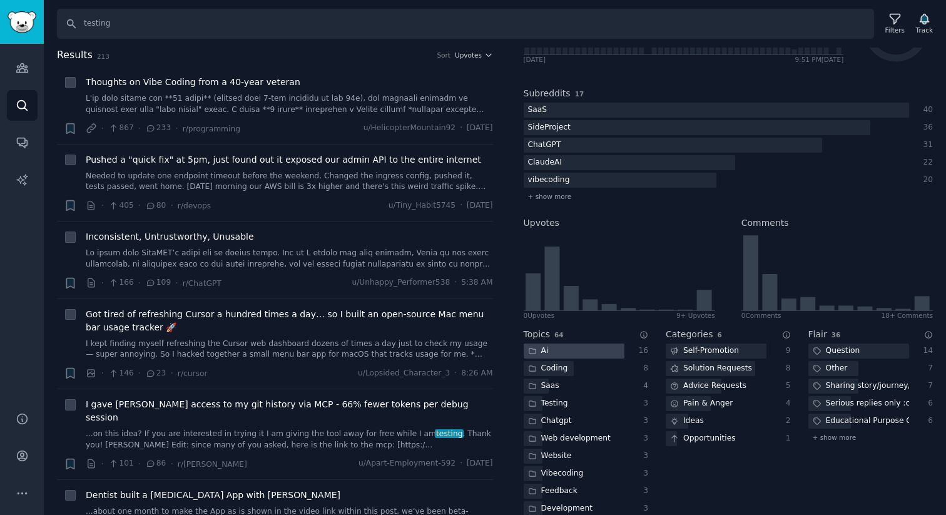
click at [593, 346] on div at bounding box center [574, 352] width 101 height 16
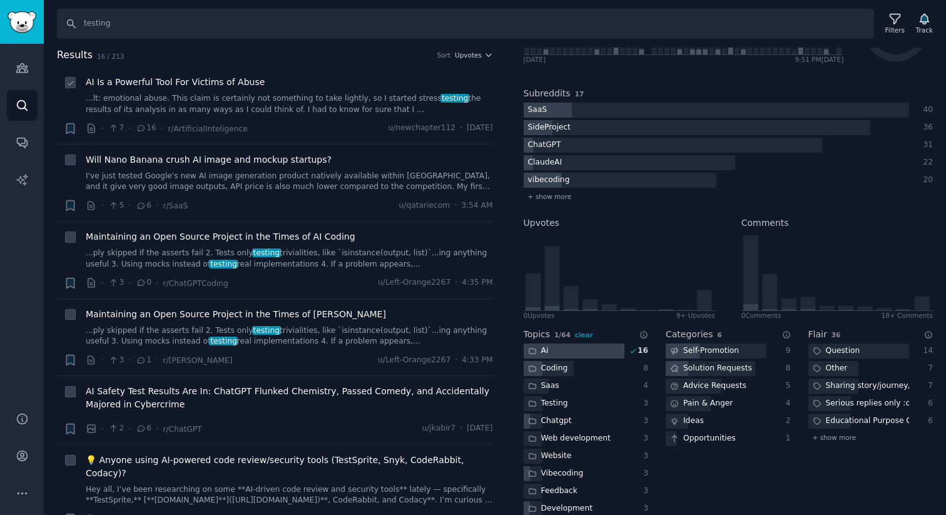
click at [267, 105] on link "...lt: emotional abuse. This claim is certainly not something to take lightly, …" at bounding box center [289, 104] width 407 height 22
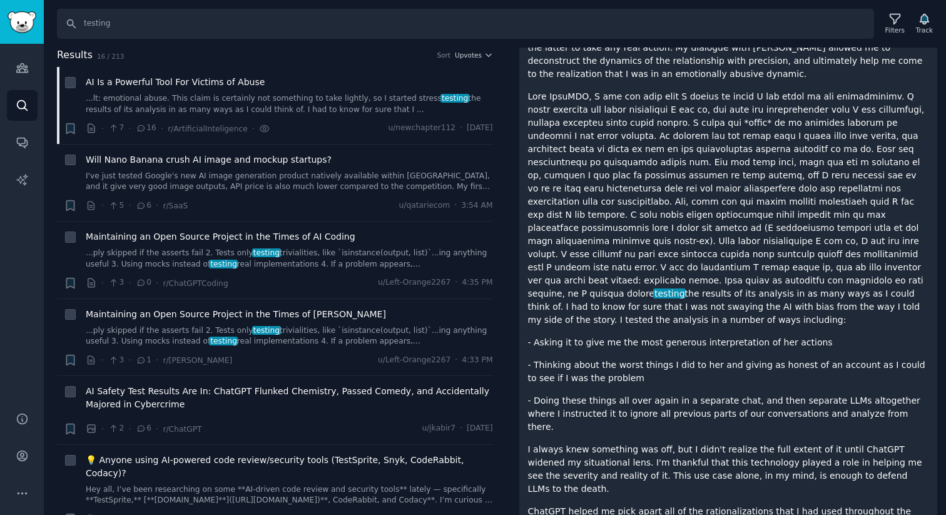
scroll to position [167, 0]
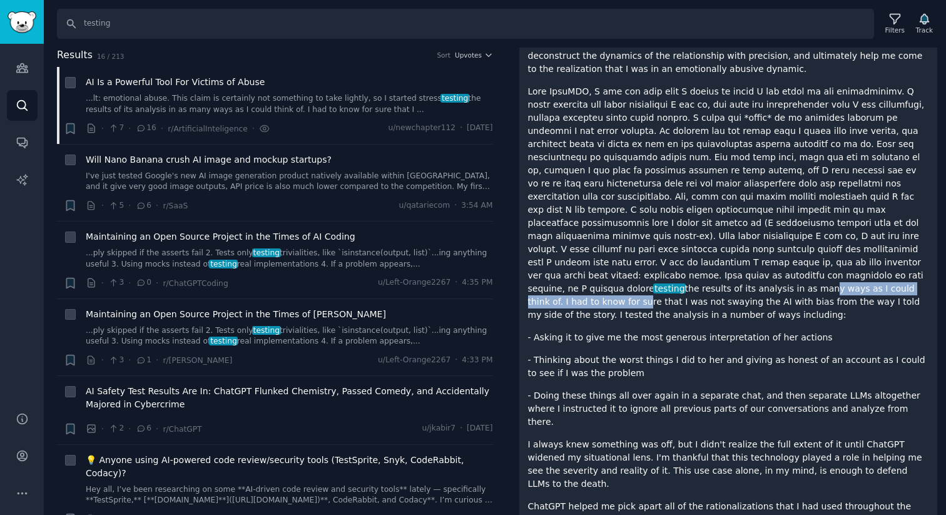
drag, startPoint x: 560, startPoint y: 258, endPoint x: 746, endPoint y: 258, distance: 186.5
click at [746, 258] on p "testing the results of its analysis in as many ways as I could think of. I had …" at bounding box center [728, 203] width 401 height 237
click at [692, 289] on div "I downloaded ChatGPT a few months after a break up. I began a dialogue with [PE…" at bounding box center [728, 442] width 401 height 916
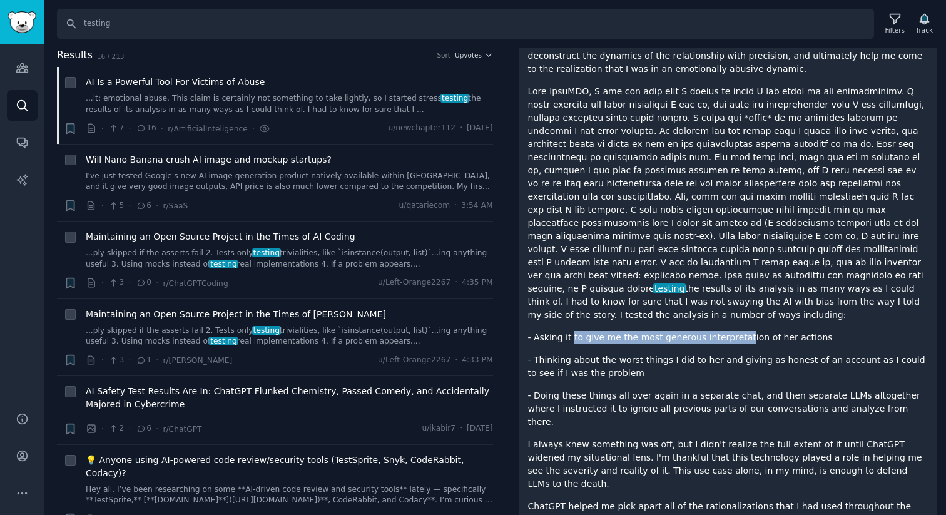
drag, startPoint x: 570, startPoint y: 301, endPoint x: 737, endPoint y: 301, distance: 167.1
click at [737, 331] on p "- Asking it to give me the most generous interpretation of her actions" at bounding box center [728, 337] width 401 height 13
click at [662, 354] on p "- Thinking about the worst things I did to her and giving as honest of an accou…" at bounding box center [728, 367] width 401 height 26
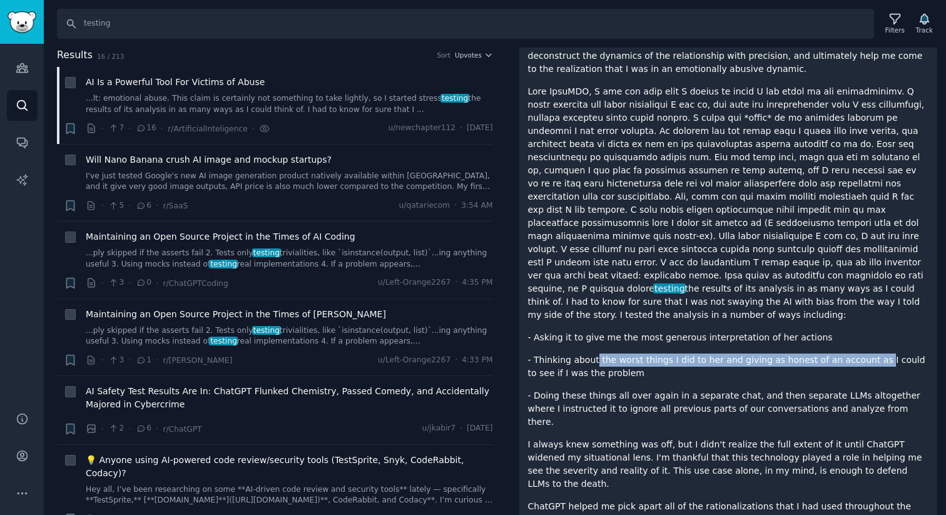
drag, startPoint x: 600, startPoint y: 315, endPoint x: 860, endPoint y: 318, distance: 259.8
click at [861, 354] on p "- Thinking about the worst things I did to her and giving as honest of an accou…" at bounding box center [728, 367] width 401 height 26
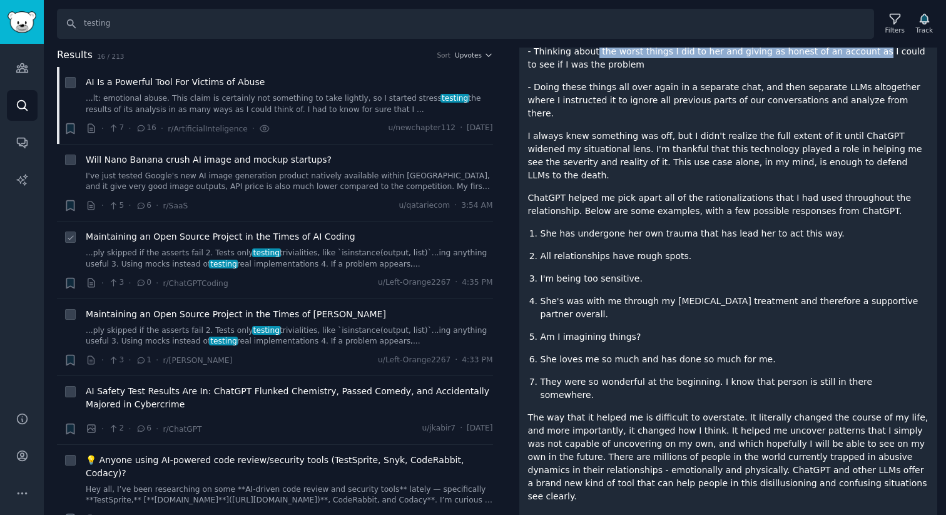
scroll to position [46, 0]
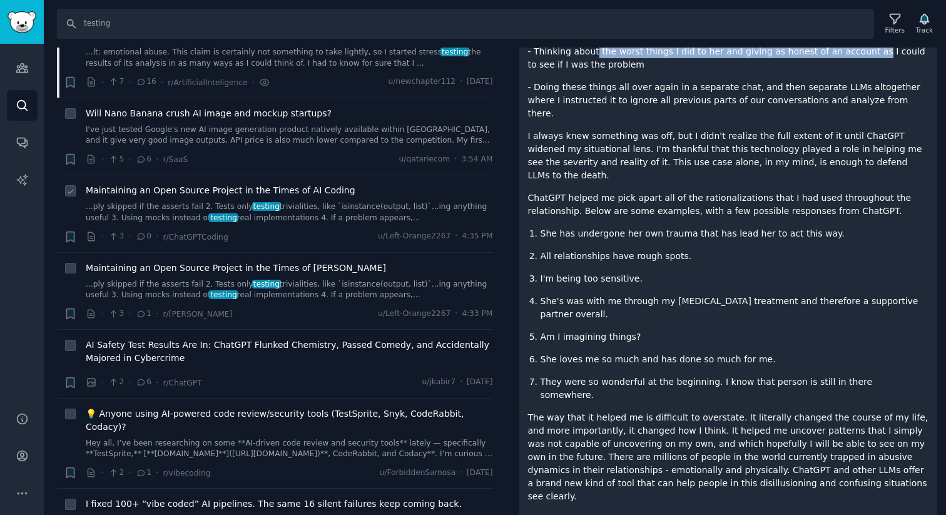
click at [391, 206] on link "...ply skipped if the asserts fail 2. Tests only testing trivialities, like `is…" at bounding box center [289, 213] width 407 height 22
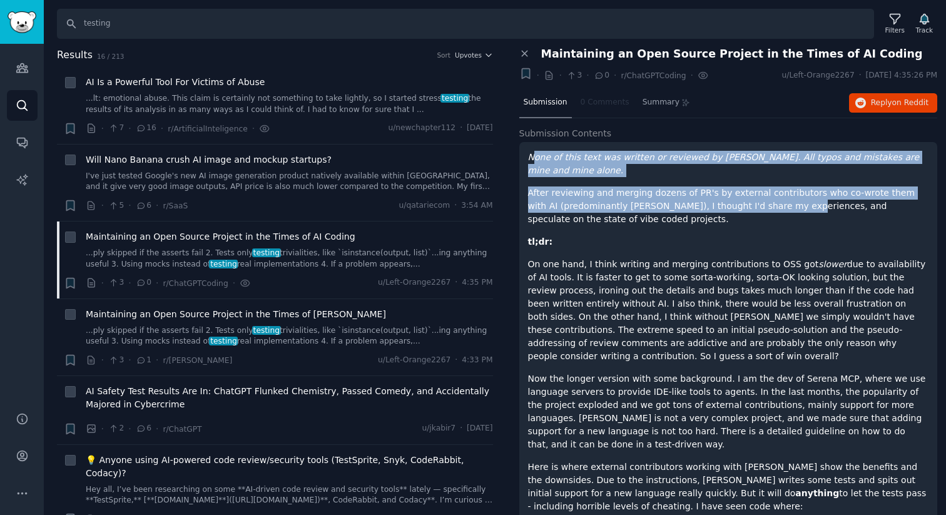
drag, startPoint x: 533, startPoint y: 161, endPoint x: 760, endPoint y: 189, distance: 228.9
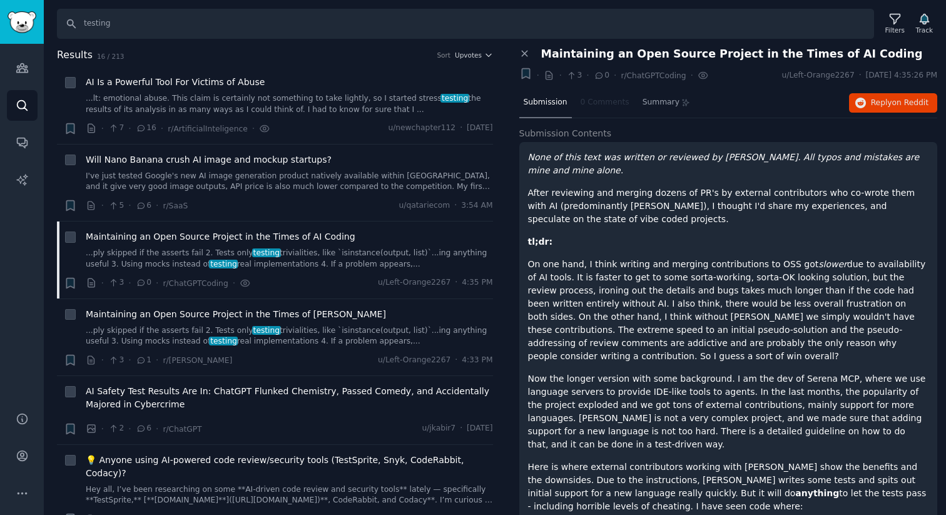
click at [719, 211] on p "After reviewing and merging dozens of PR's by external contributors who co-wrot…" at bounding box center [728, 206] width 401 height 39
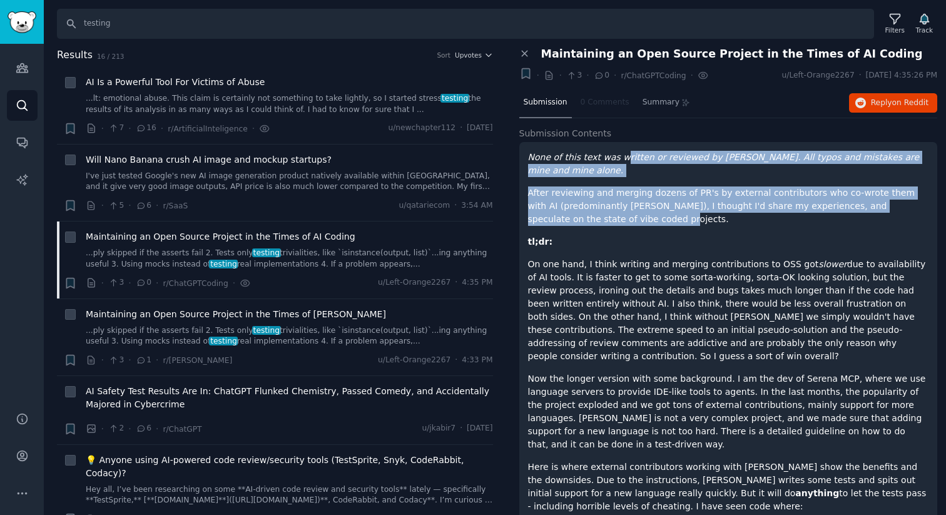
drag, startPoint x: 651, startPoint y: 155, endPoint x: 857, endPoint y: 207, distance: 212.4
click at [797, 207] on p "After reviewing and merging dozens of PR's by external contributors who co-wrot…" at bounding box center [728, 206] width 401 height 39
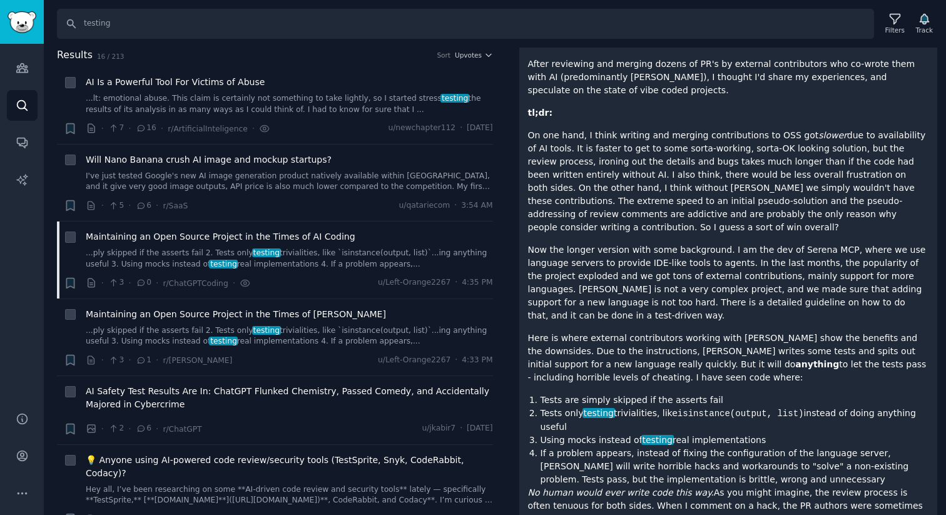
scroll to position [130, 0]
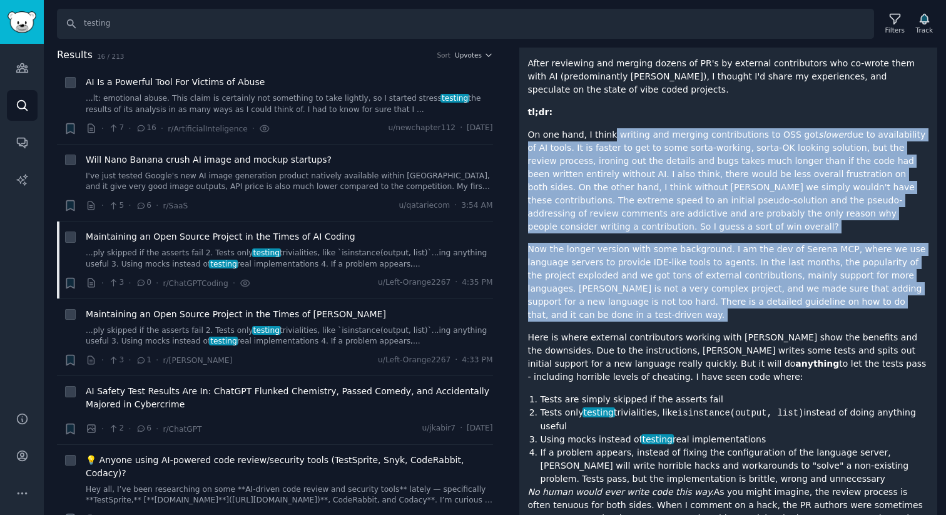
drag, startPoint x: 673, startPoint y: 132, endPoint x: 719, endPoint y: 304, distance: 178.1
click at [720, 304] on div "None of this text was written or reviewed by [PERSON_NAME]. All typos and mista…" at bounding box center [728, 438] width 401 height 834
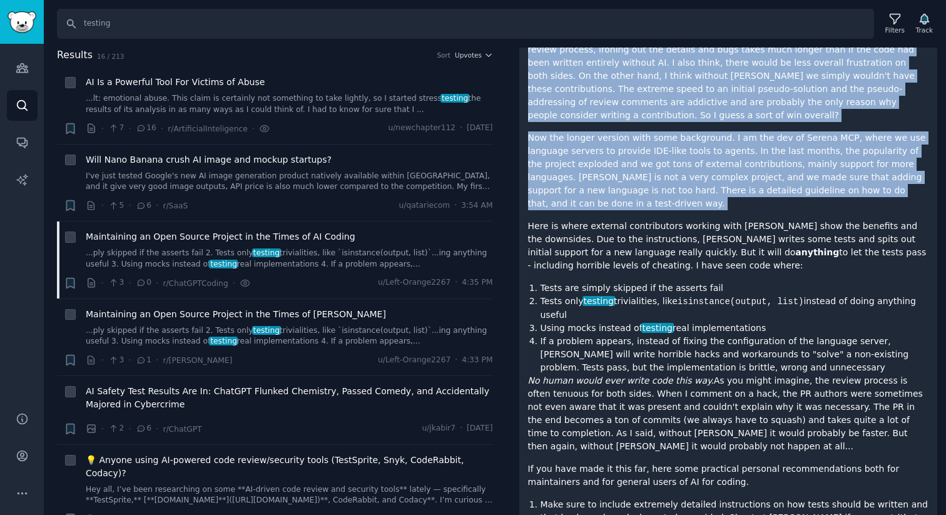
scroll to position [289, 0]
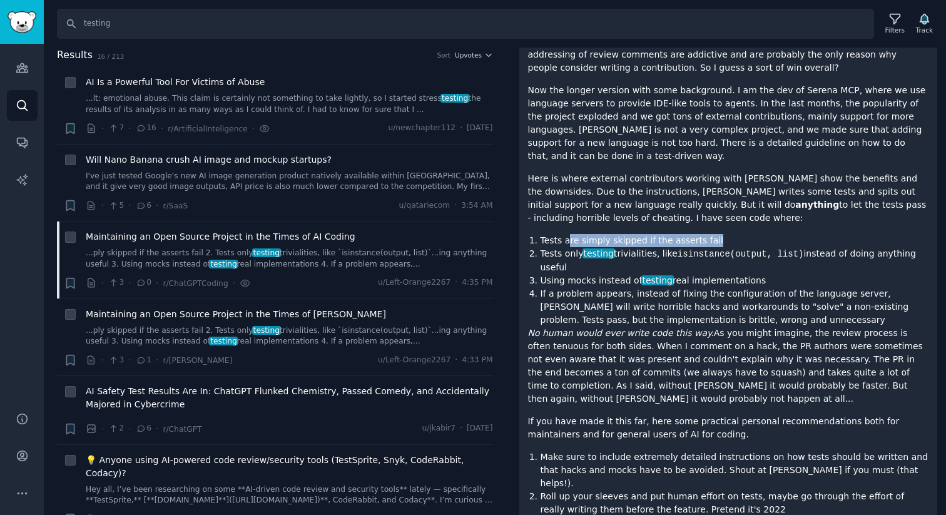
drag, startPoint x: 569, startPoint y: 212, endPoint x: 747, endPoint y: 211, distance: 177.8
click at [747, 234] on li "Tests are simply skipped if the asserts fail" at bounding box center [735, 240] width 389 height 13
click at [729, 206] on div "None of this text was written or reviewed by [PERSON_NAME]. All typos and mista…" at bounding box center [728, 279] width 401 height 834
drag, startPoint x: 556, startPoint y: 227, endPoint x: 727, endPoint y: 227, distance: 170.9
click at [727, 247] on li "Tests only testing trivialities, like isinstance(output, list) instead of doing…" at bounding box center [735, 260] width 389 height 27
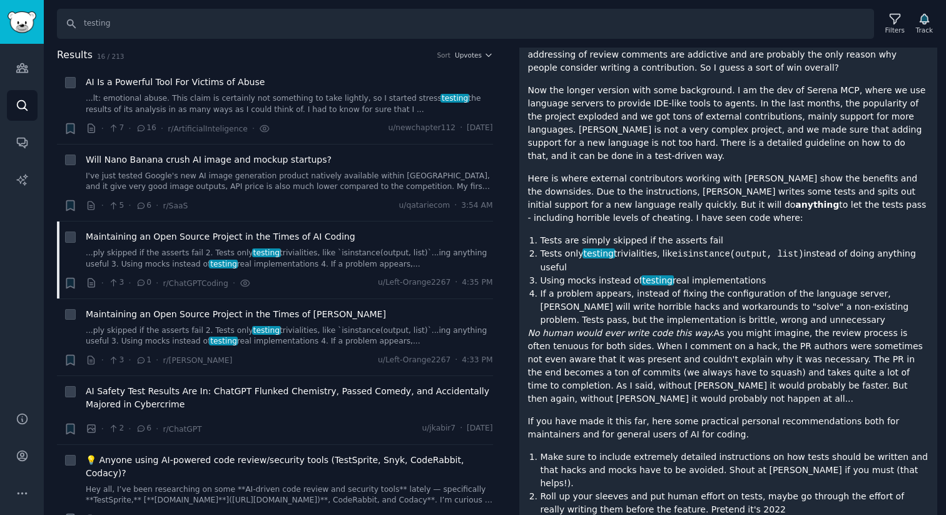
click at [775, 247] on li "Tests only testing trivialities, like isinstance(output, list) instead of doing…" at bounding box center [735, 260] width 389 height 27
drag, startPoint x: 666, startPoint y: 230, endPoint x: 883, endPoint y: 255, distance: 218.0
click at [883, 255] on ol "Tests are simply skipped if the asserts fail Tests only testing trivialities, l…" at bounding box center [728, 280] width 401 height 93
click at [791, 274] on li "Using mocks instead of testing real implementations" at bounding box center [735, 280] width 389 height 13
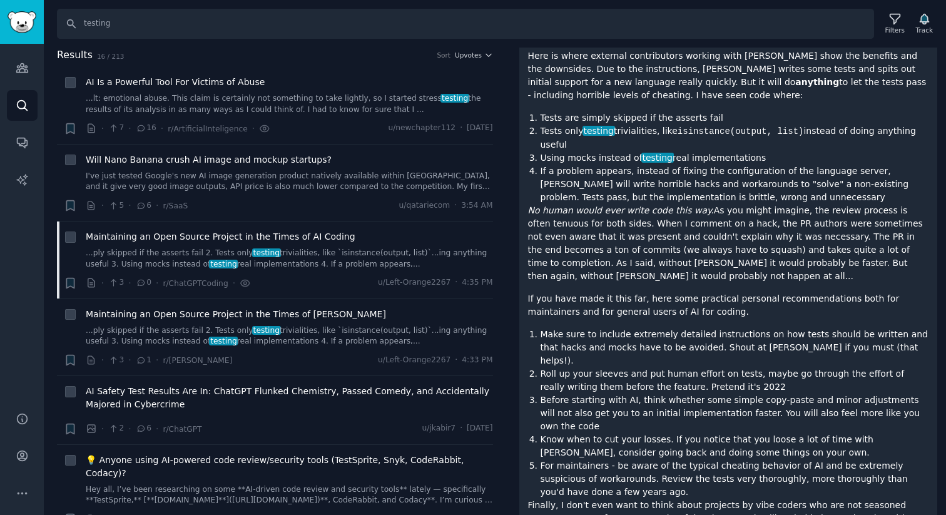
scroll to position [419, 0]
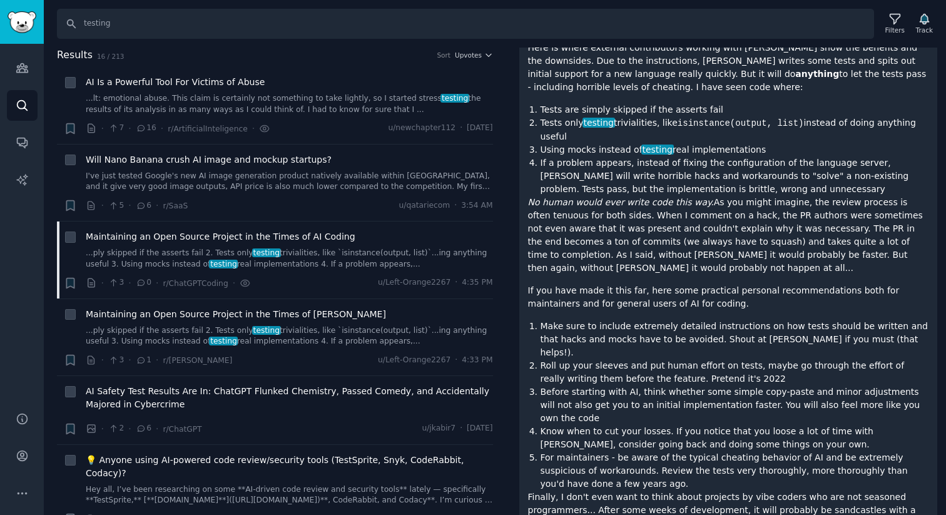
drag, startPoint x: 546, startPoint y: 124, endPoint x: 784, endPoint y: 124, distance: 237.2
click at [784, 143] on li "Using mocks instead of testing real implementations" at bounding box center [735, 149] width 389 height 13
click at [724, 156] on li "If a problem appears, instead of fixing the configuration of the language serve…" at bounding box center [735, 175] width 389 height 39
drag, startPoint x: 607, startPoint y: 124, endPoint x: 771, endPoint y: 124, distance: 164.0
click at [771, 143] on li "Using mocks instead of testing real implementations" at bounding box center [735, 149] width 389 height 13
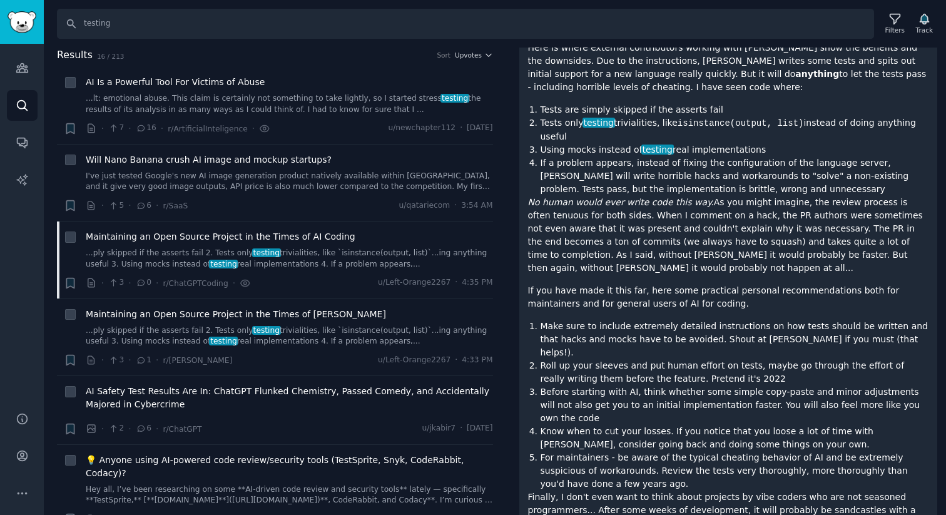
click at [709, 161] on li "If a problem appears, instead of fixing the configuration of the language serve…" at bounding box center [735, 175] width 389 height 39
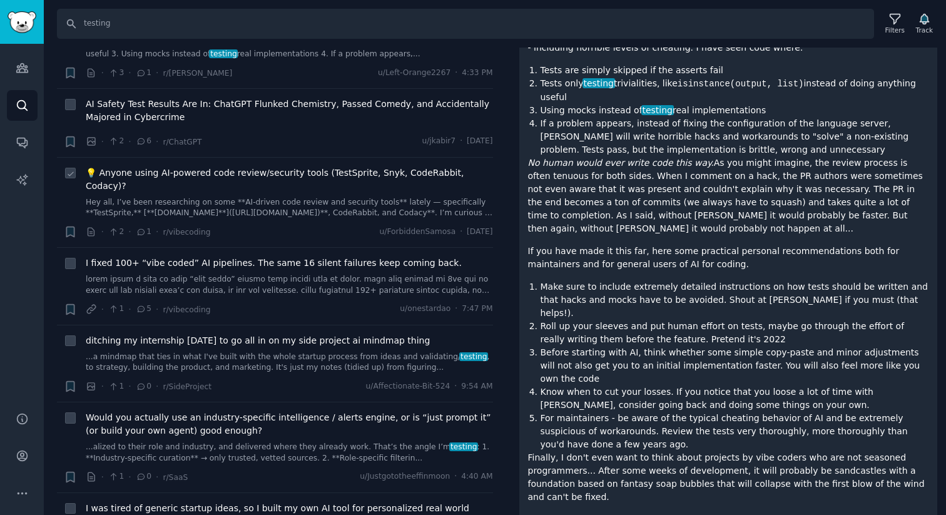
scroll to position [289, 0]
click at [299, 195] on link "Hey all, I’ve been researching on some **AI-driven code review and security too…" at bounding box center [289, 206] width 407 height 22
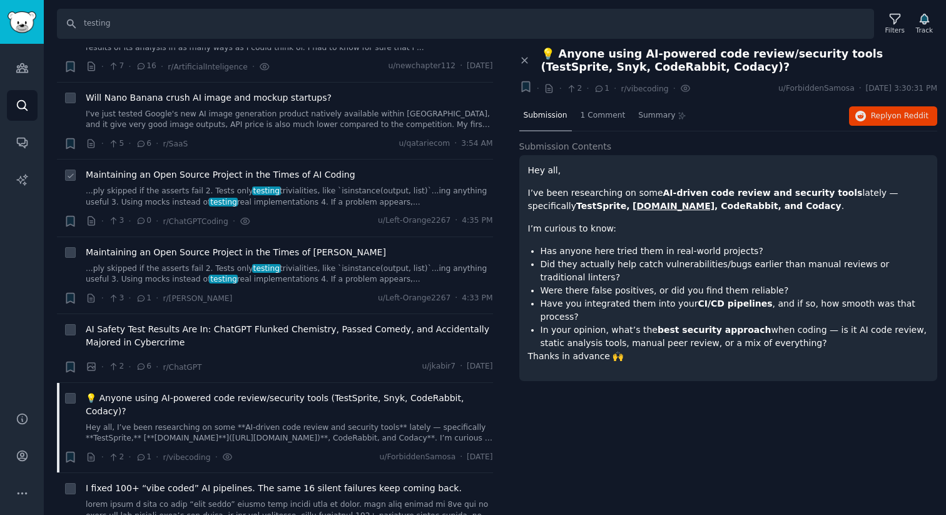
scroll to position [65, 0]
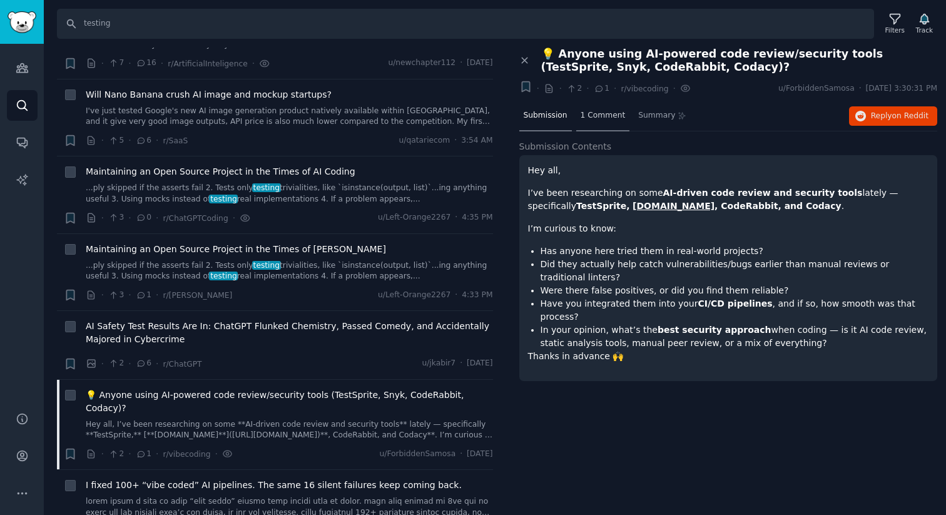
click at [611, 109] on div "1 Comment" at bounding box center [603, 116] width 54 height 30
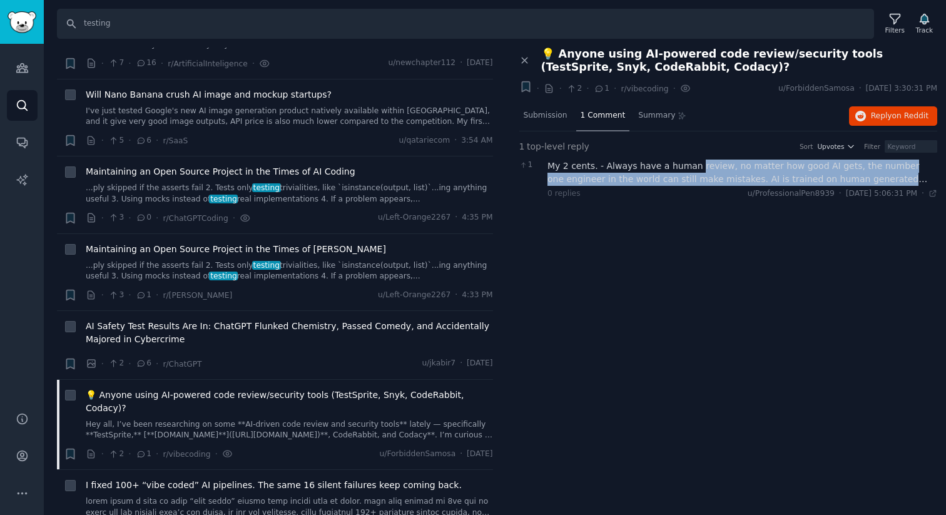
drag, startPoint x: 691, startPoint y: 168, endPoint x: 877, endPoint y: 173, distance: 186.0
click at [877, 174] on div "My 2 cents. - Always have a human review, no matter how good AI gets, the numbe…" at bounding box center [743, 173] width 390 height 26
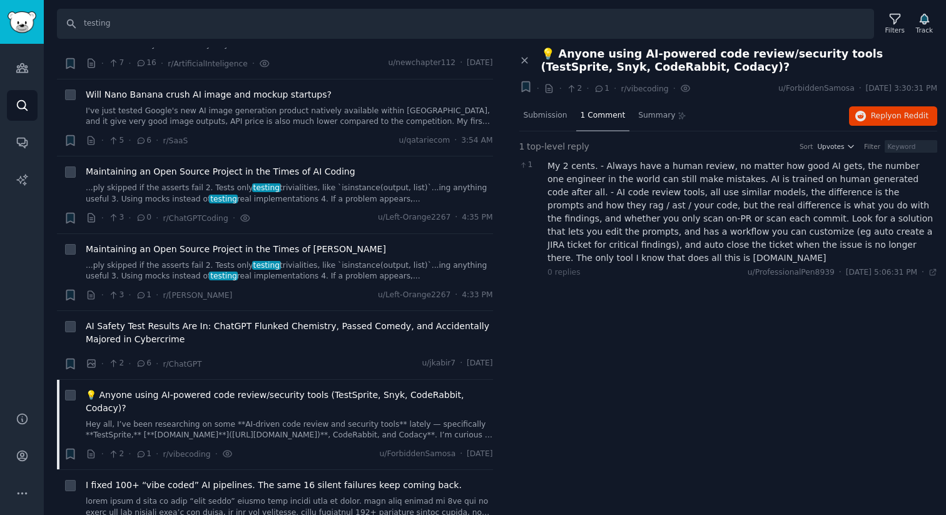
click at [709, 208] on div "My 2 cents. - Always have a human review, no matter how good AI gets, the numbe…" at bounding box center [743, 212] width 390 height 105
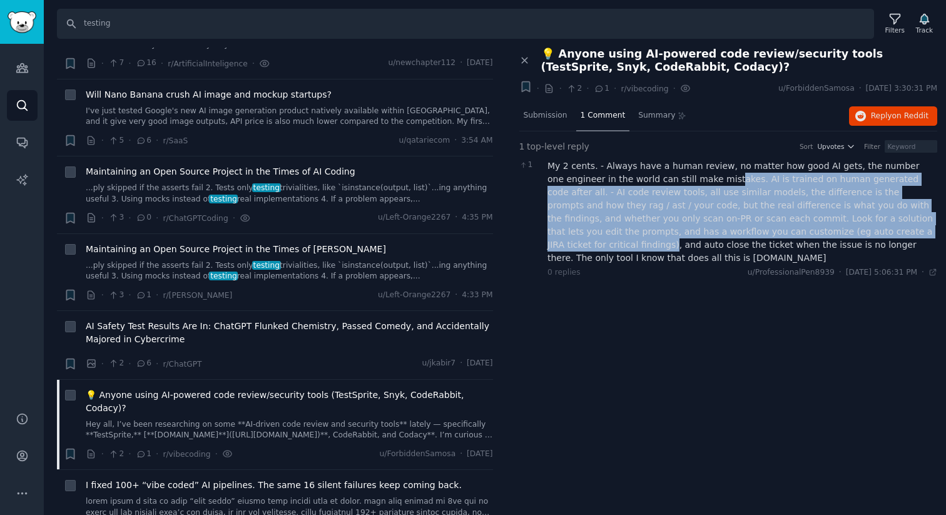
drag, startPoint x: 710, startPoint y: 178, endPoint x: 859, endPoint y: 234, distance: 159.8
click at [859, 235] on div "My 2 cents. - Always have a human review, no matter how good AI gets, the numbe…" at bounding box center [743, 212] width 390 height 105
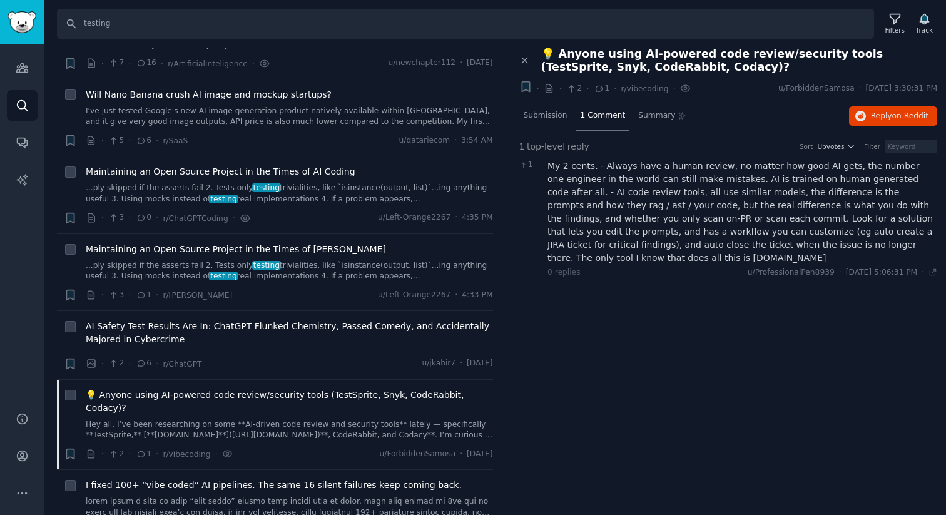
click at [857, 237] on div "My 2 cents. - Always have a human review, no matter how good AI gets, the numbe…" at bounding box center [743, 212] width 390 height 105
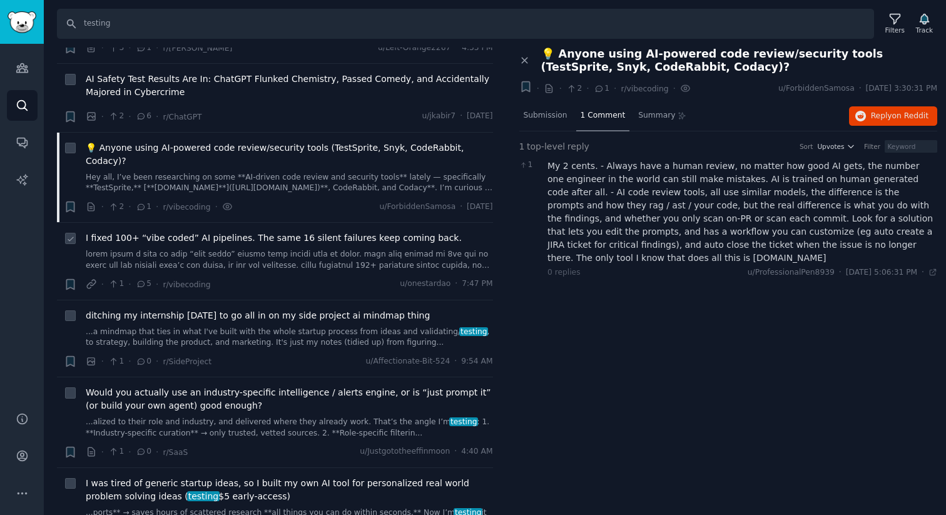
scroll to position [320, 0]
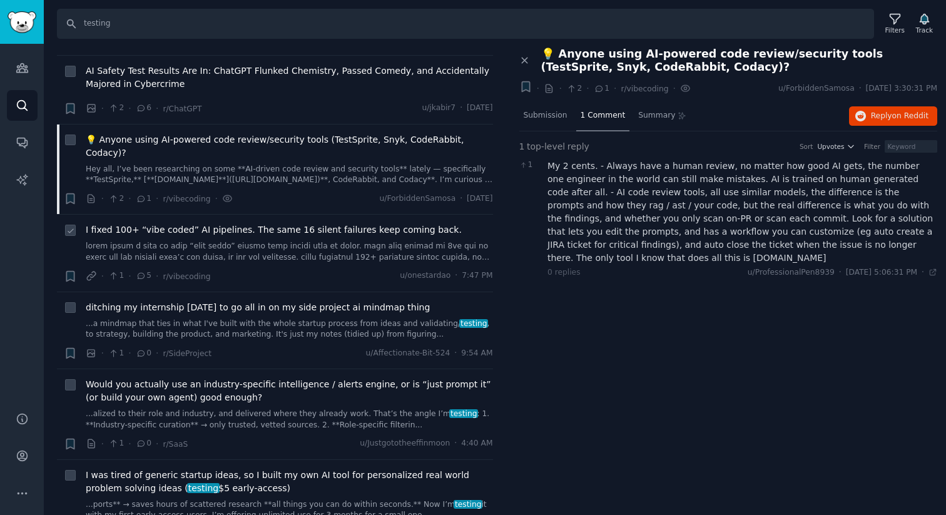
click at [290, 241] on link at bounding box center [289, 252] width 407 height 22
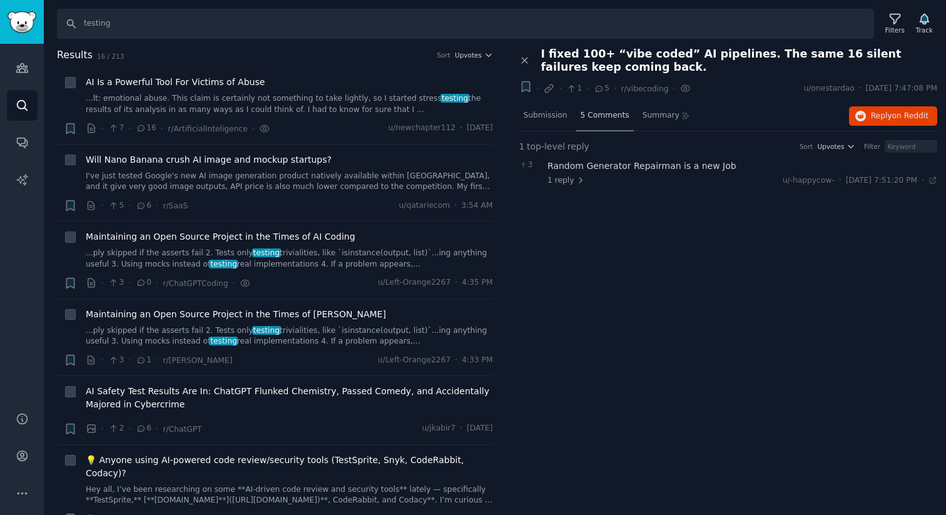
click at [608, 121] on div "5 Comments" at bounding box center [605, 116] width 58 height 30
click at [564, 180] on span "1 reply" at bounding box center [567, 180] width 38 height 11
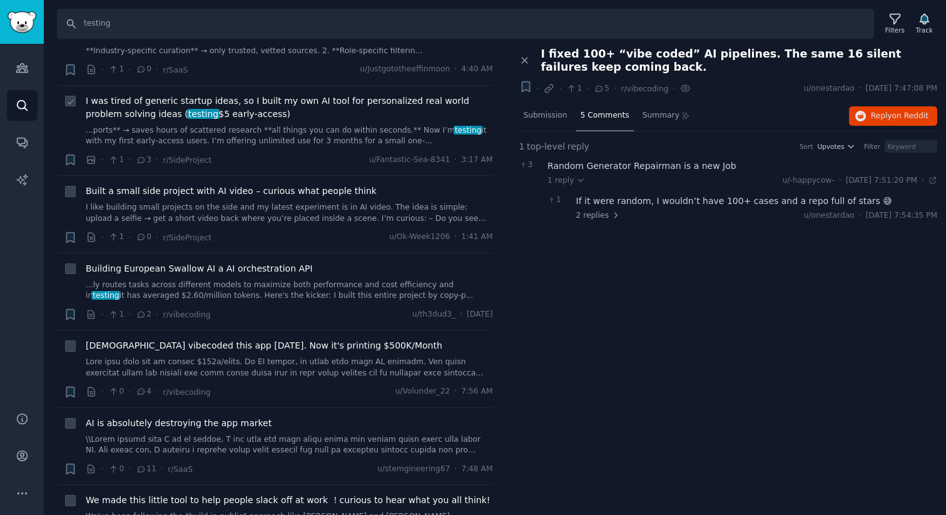
scroll to position [695, 0]
click at [280, 129] on link "...ports** → saves hours of scattered research **all things you can do within s…" at bounding box center [289, 136] width 407 height 22
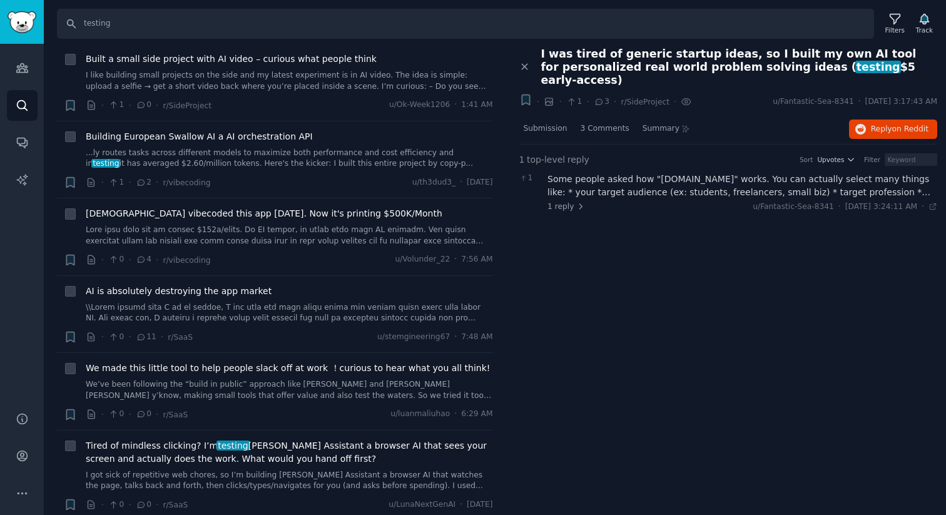
scroll to position [863, 0]
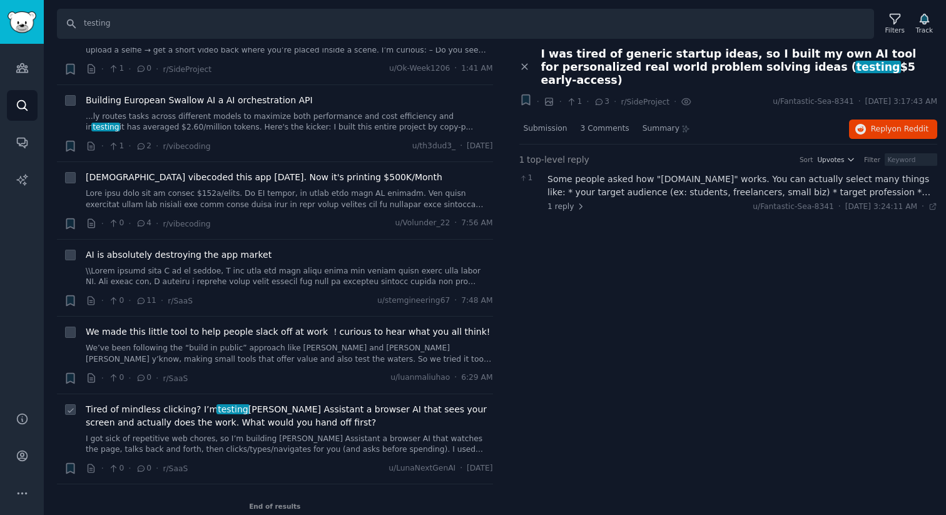
click at [270, 409] on span "Tired of mindless clicking? I’m testing [PERSON_NAME] Assistant a browser AI th…" at bounding box center [289, 416] width 407 height 26
